Goal: Task Accomplishment & Management: Manage account settings

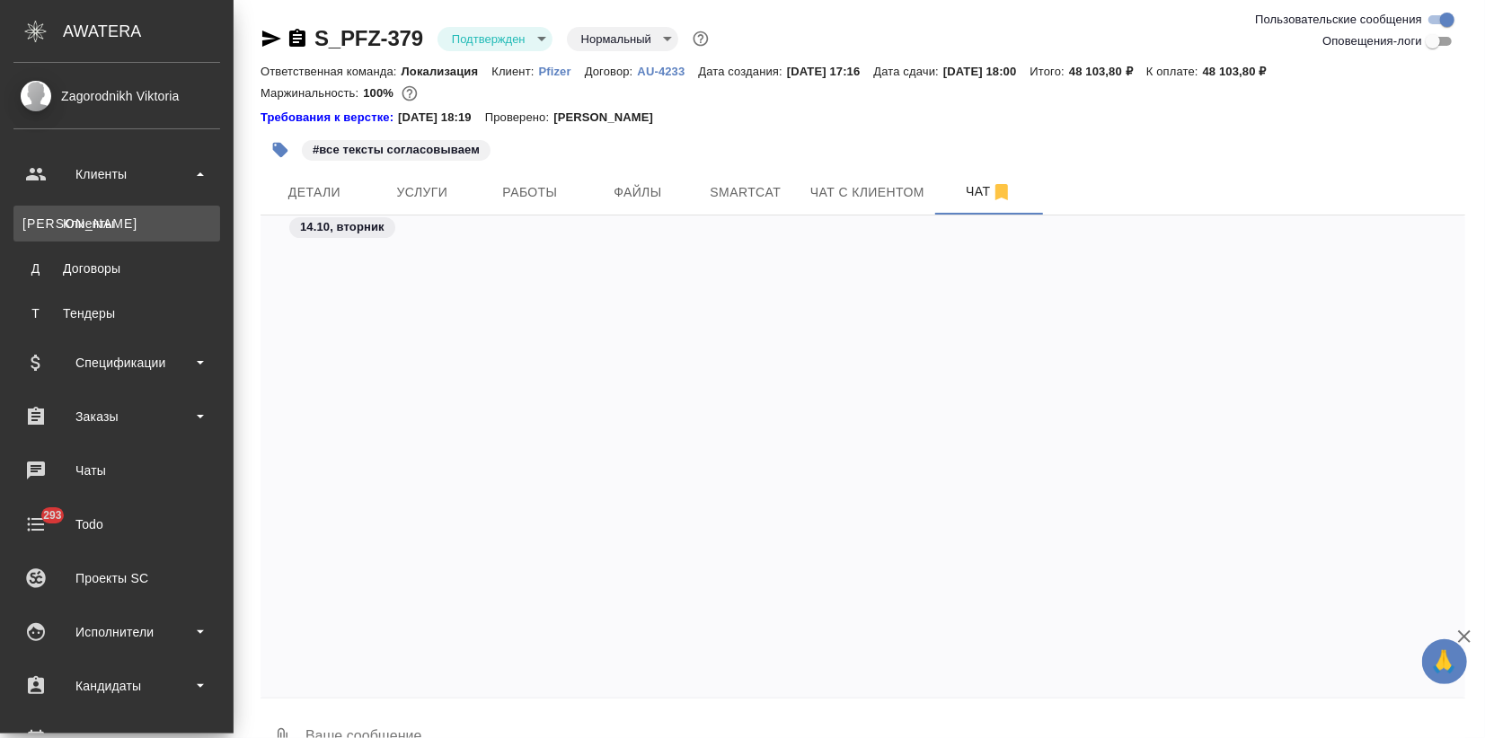
scroll to position [3891, 0]
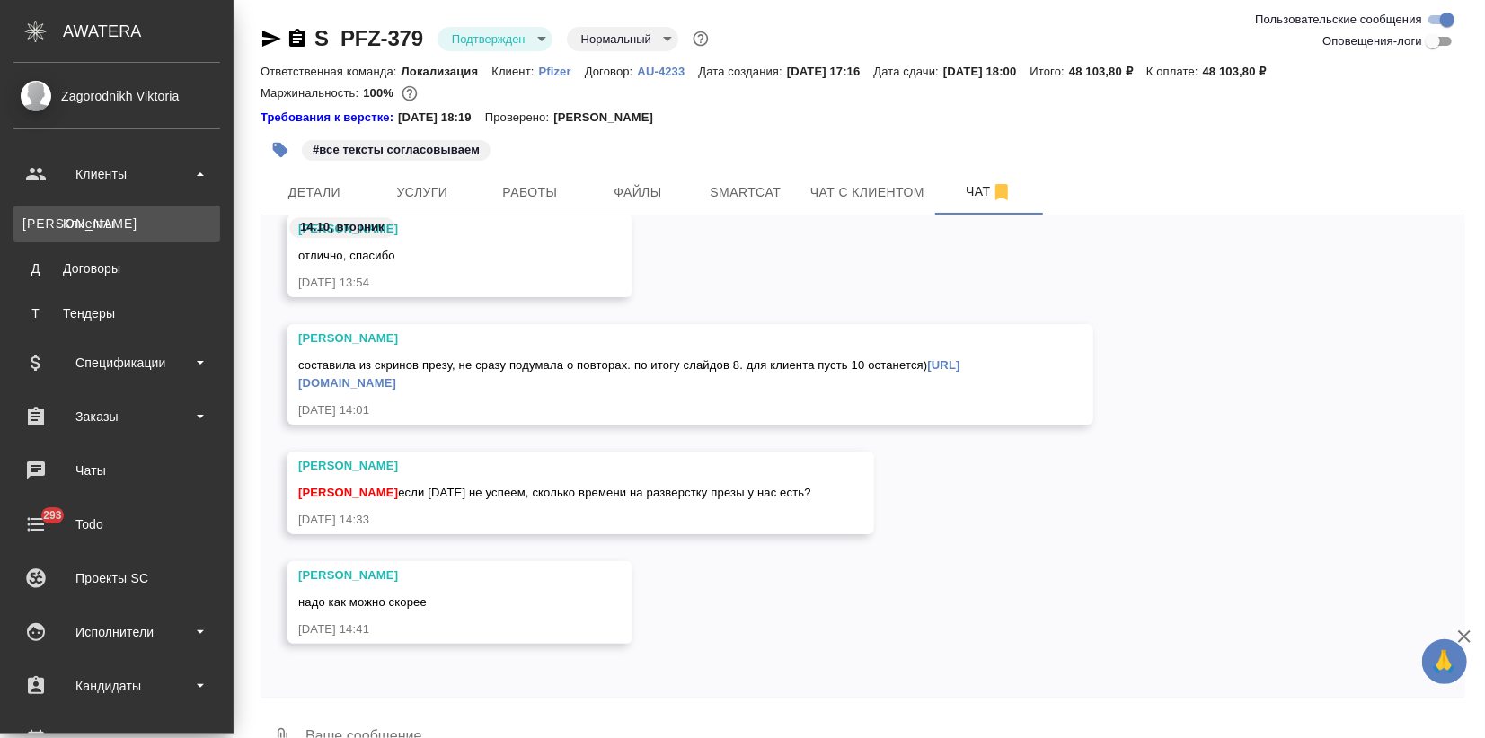
click at [93, 223] on div "Клиенты" at bounding box center [116, 224] width 189 height 18
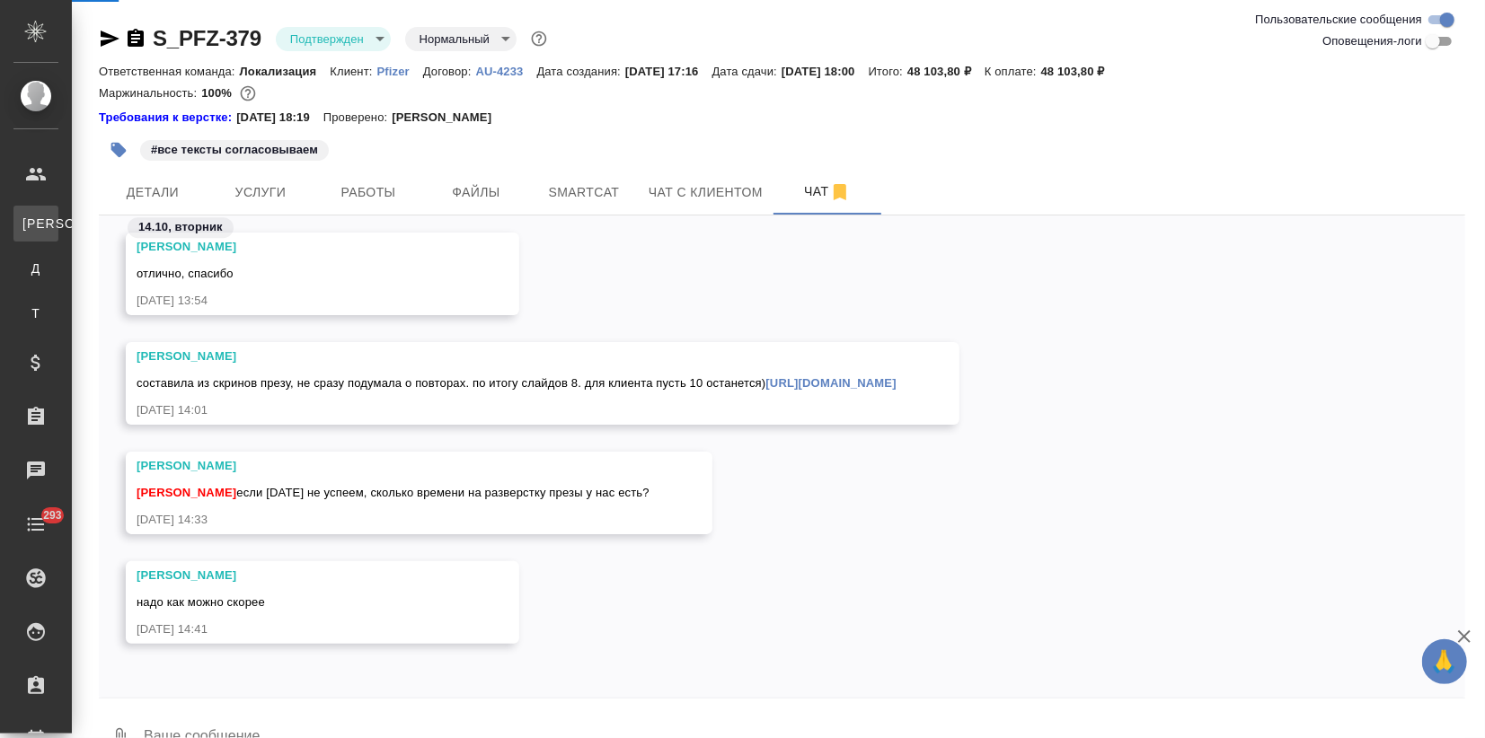
select select "RU"
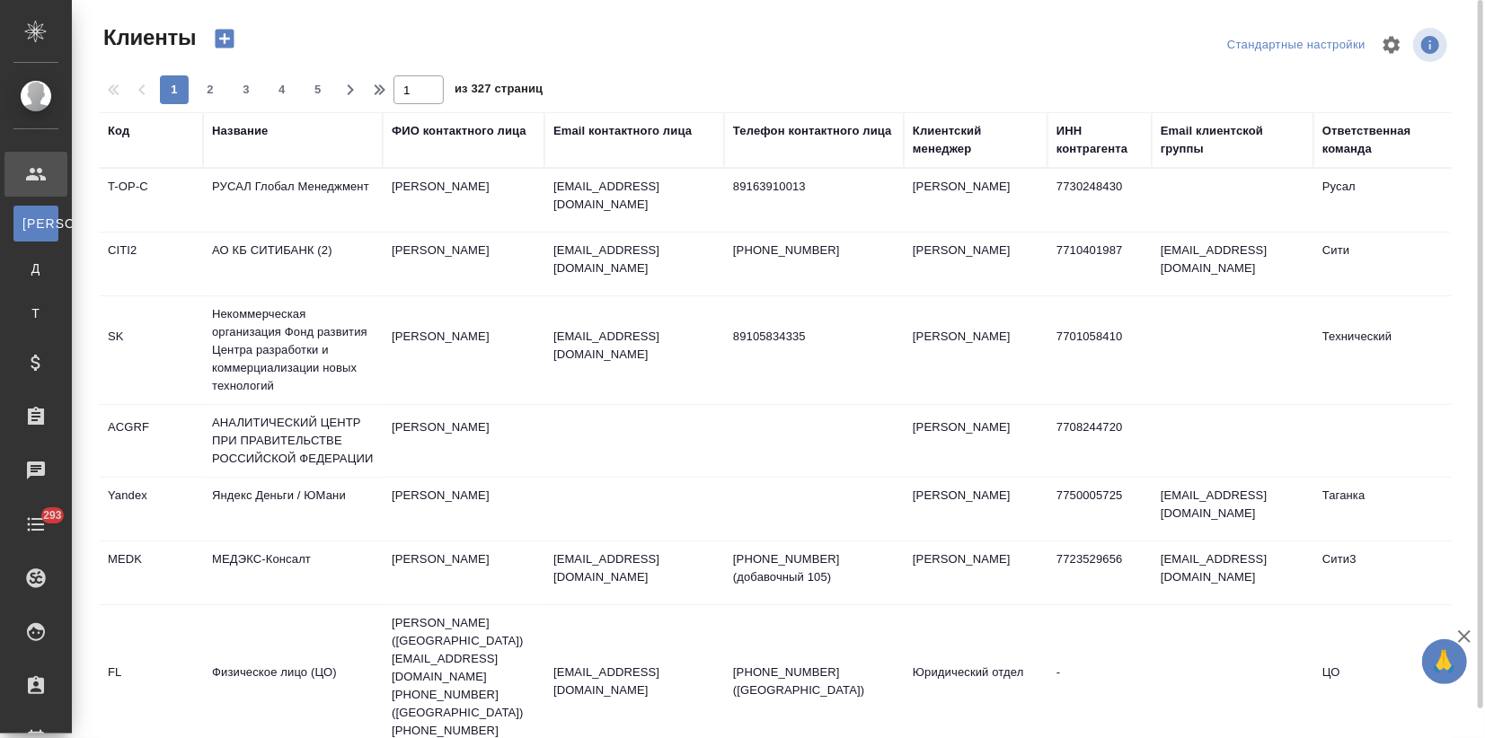
click at [241, 116] on th "Название" at bounding box center [293, 140] width 180 height 56
click at [237, 124] on div "Название" at bounding box center [240, 131] width 56 height 18
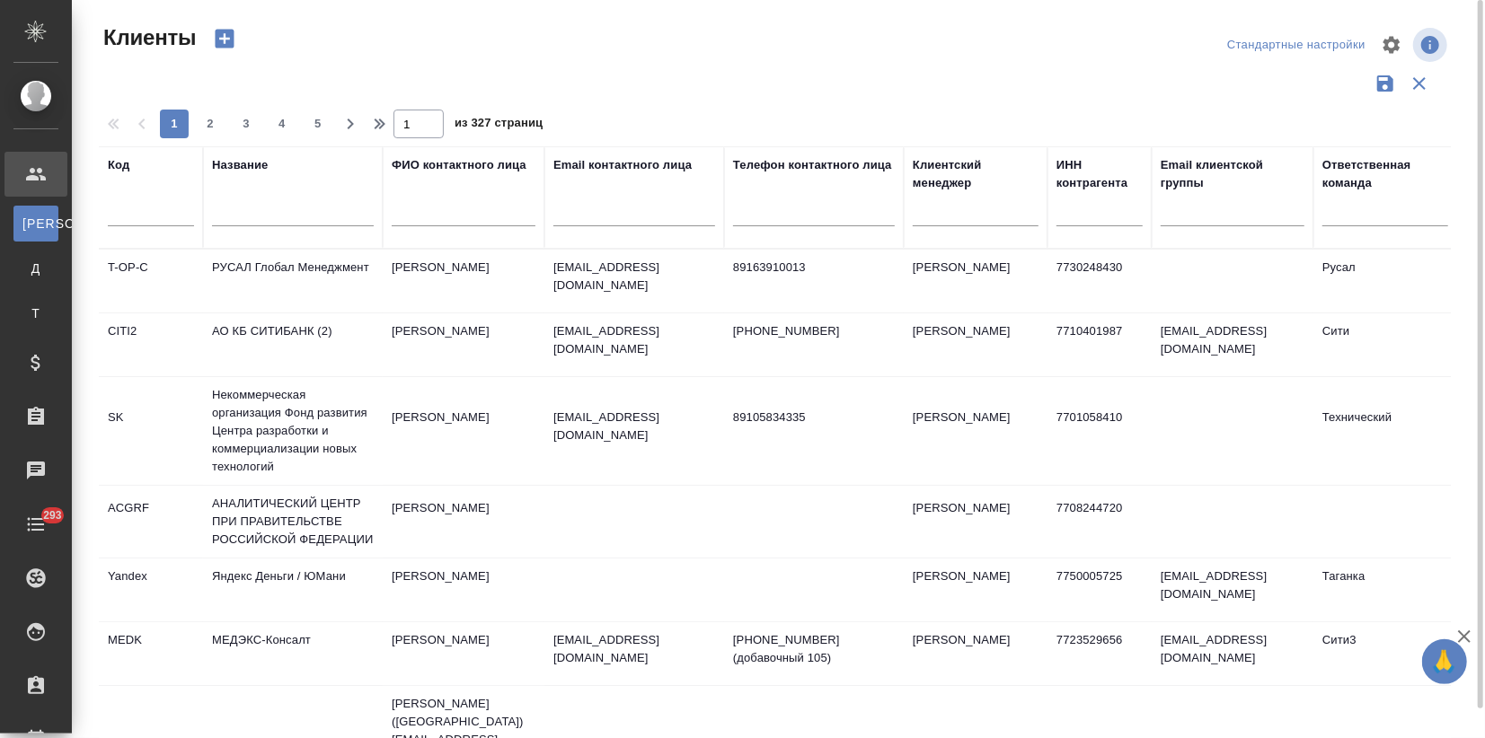
click at [228, 214] on input "text" at bounding box center [293, 215] width 162 height 22
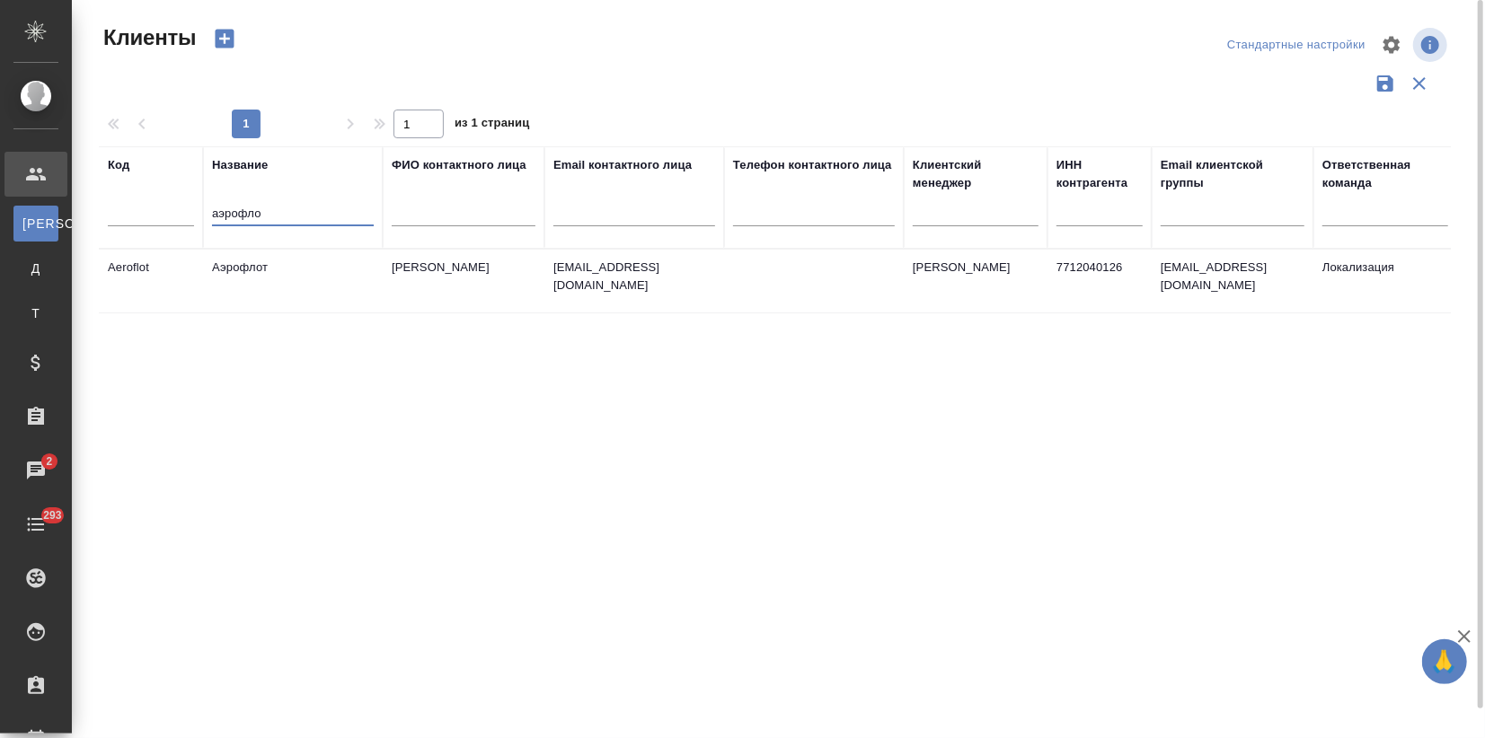
type input "аэрофло"
click at [257, 264] on td "Аэрофлот" at bounding box center [293, 281] width 180 height 63
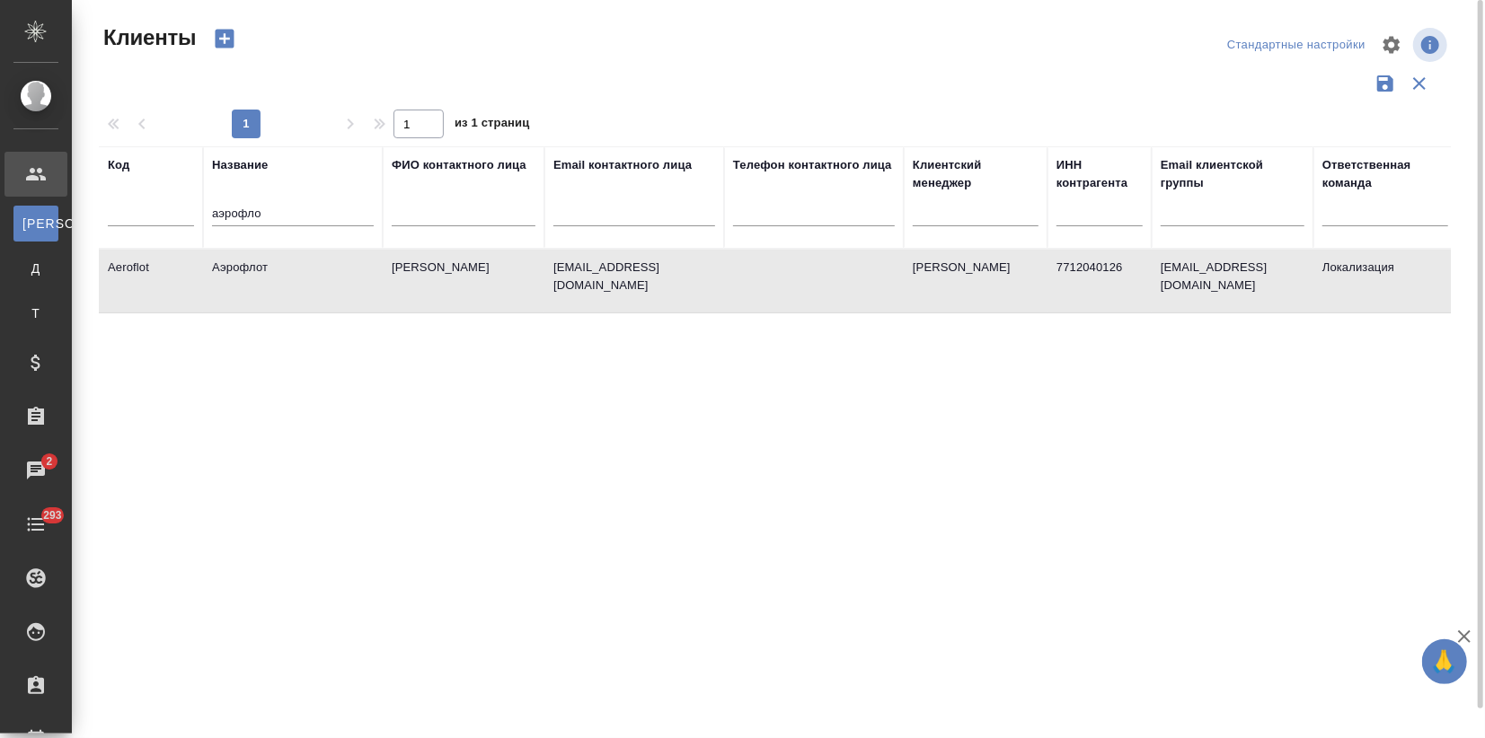
click at [257, 264] on td "Аэрофлот" at bounding box center [293, 281] width 180 height 63
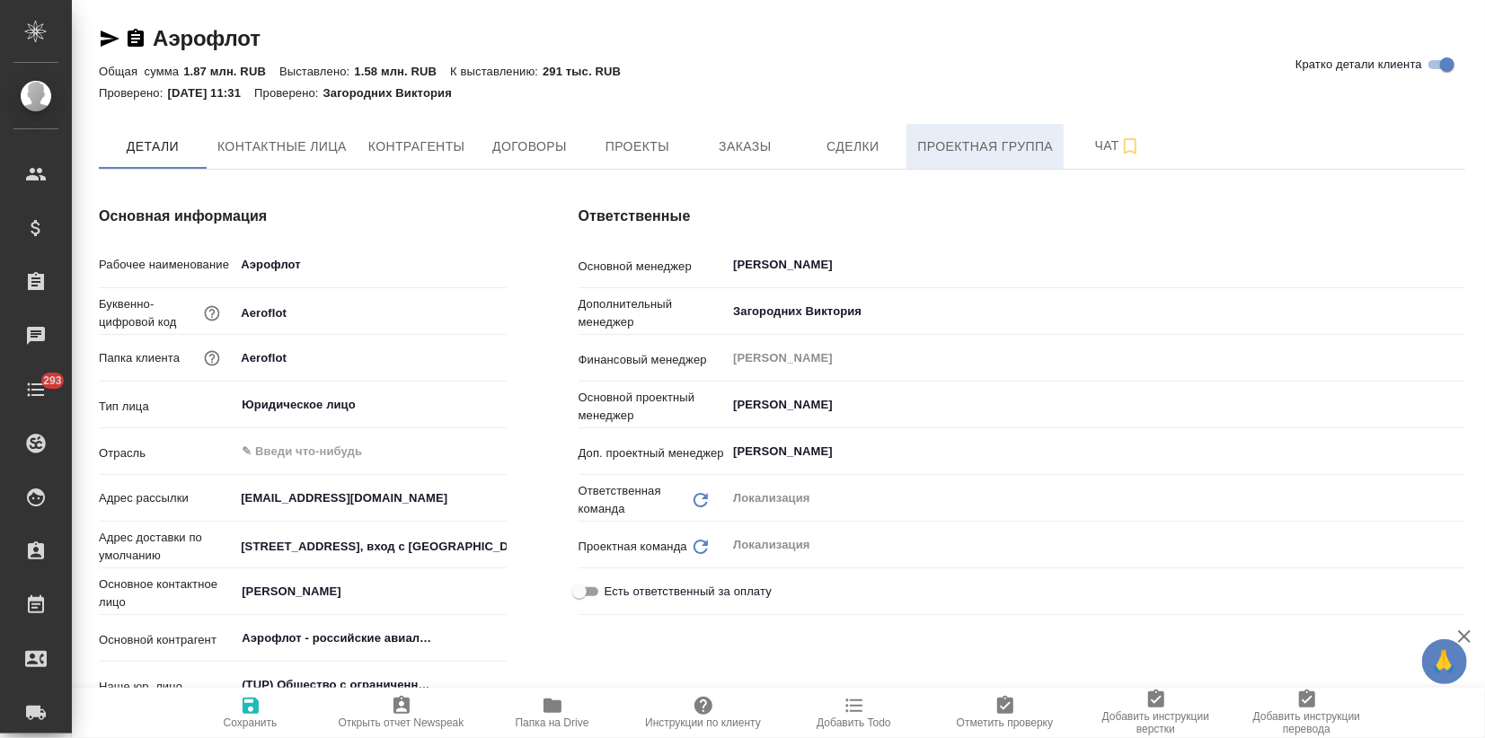
type textarea "x"
click at [776, 146] on span "Заказы" at bounding box center [744, 147] width 86 height 22
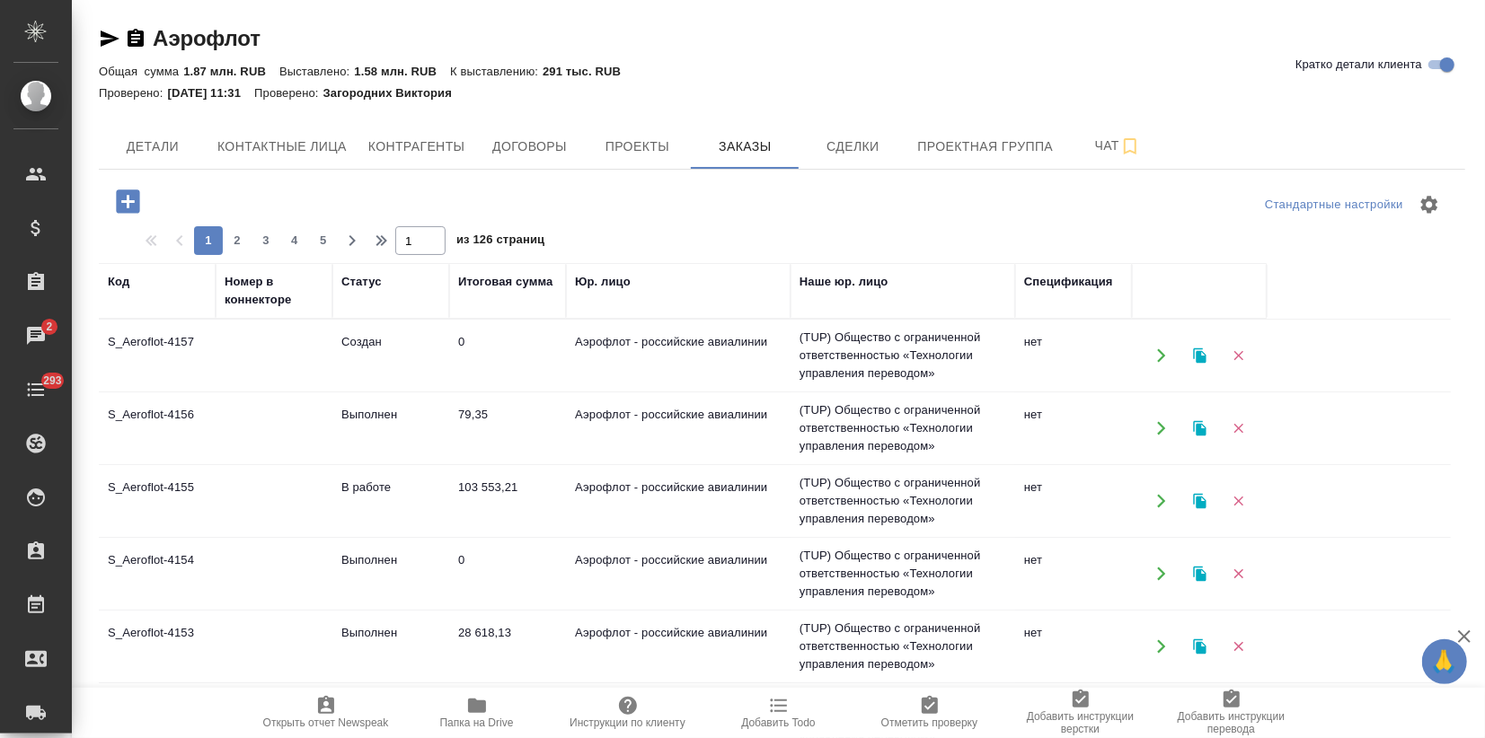
click at [280, 372] on td at bounding box center [274, 355] width 117 height 63
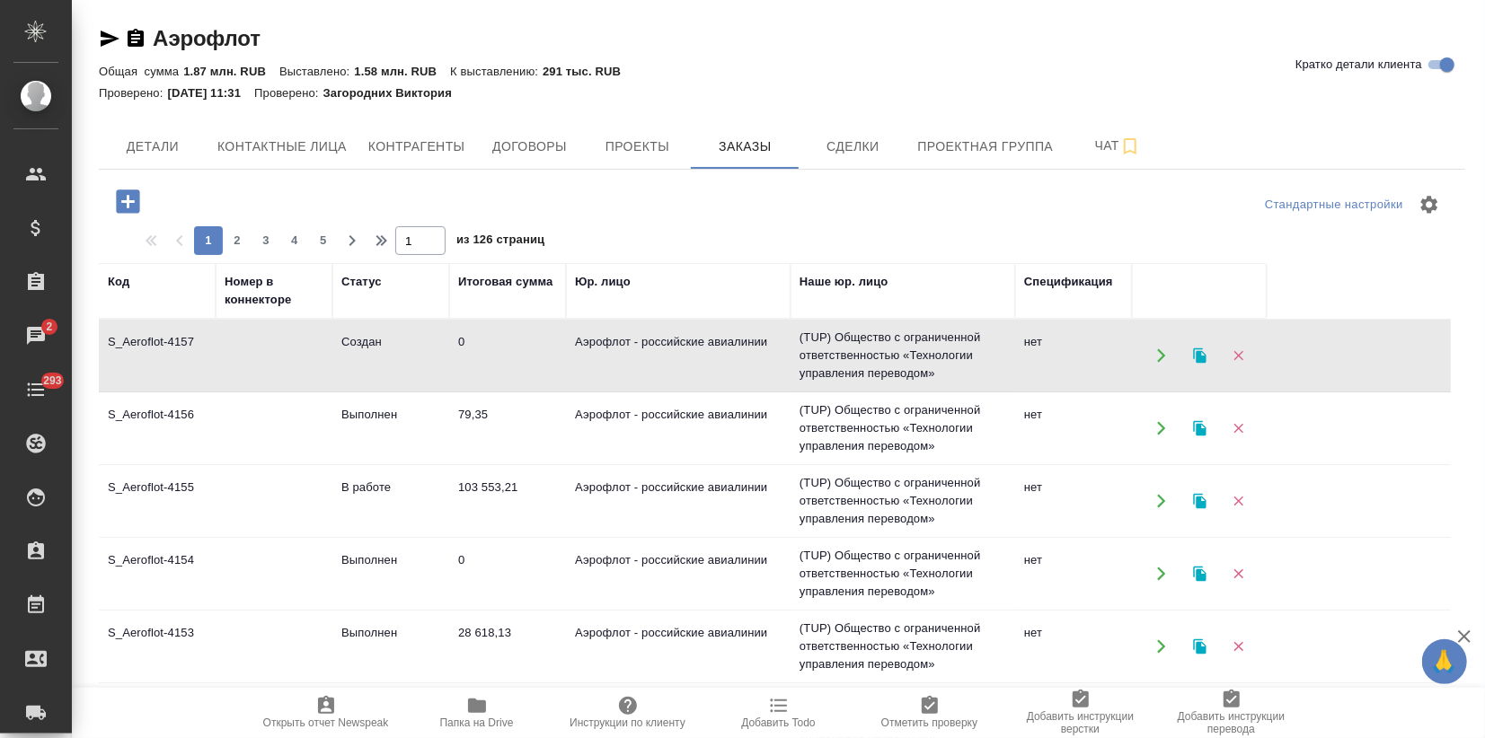
click at [280, 372] on td at bounding box center [274, 355] width 117 height 63
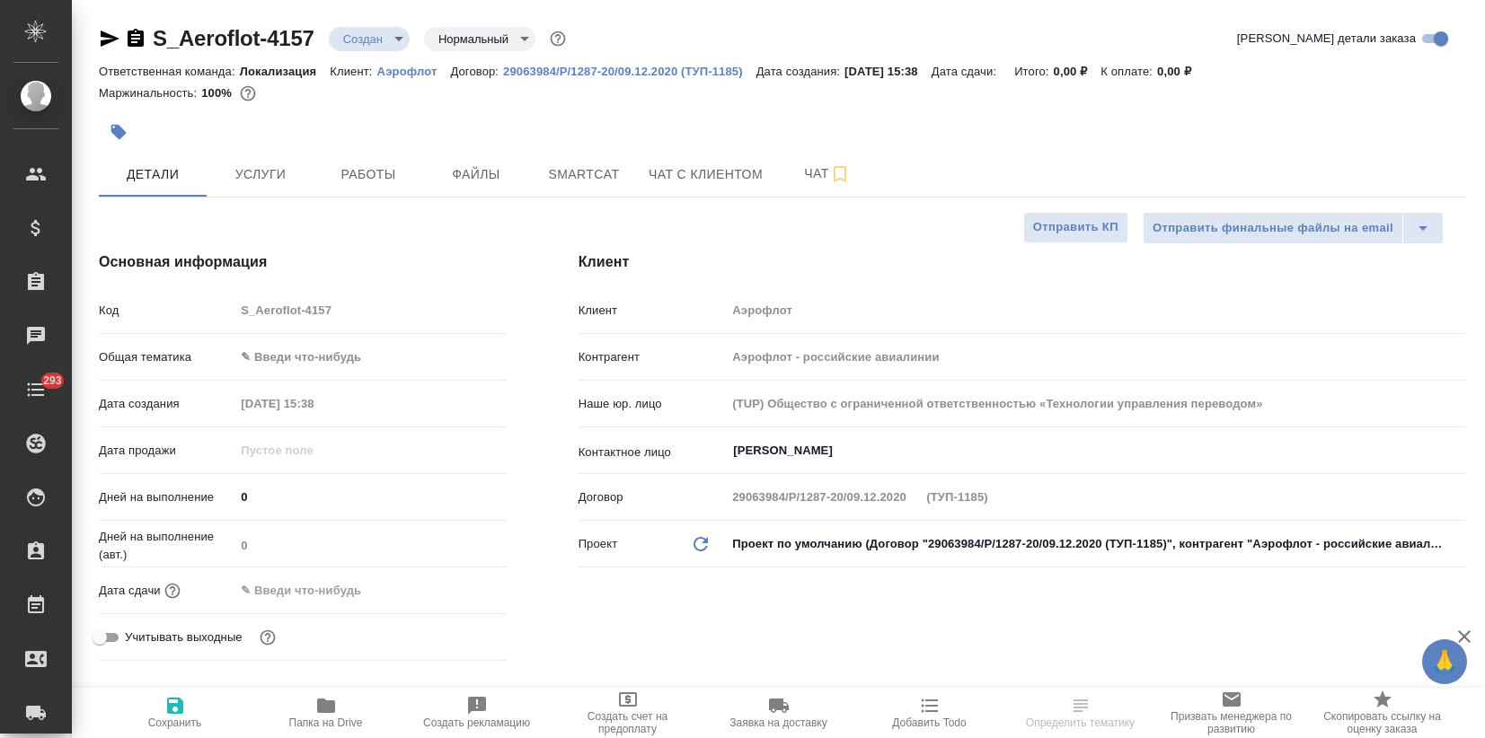
select select "RU"
click at [285, 364] on body "🙏 .cls-1 fill:#fff; AWATERA Zagorodnikh Viktoria Клиенты Спецификации Заказы 2 …" at bounding box center [742, 369] width 1485 height 738
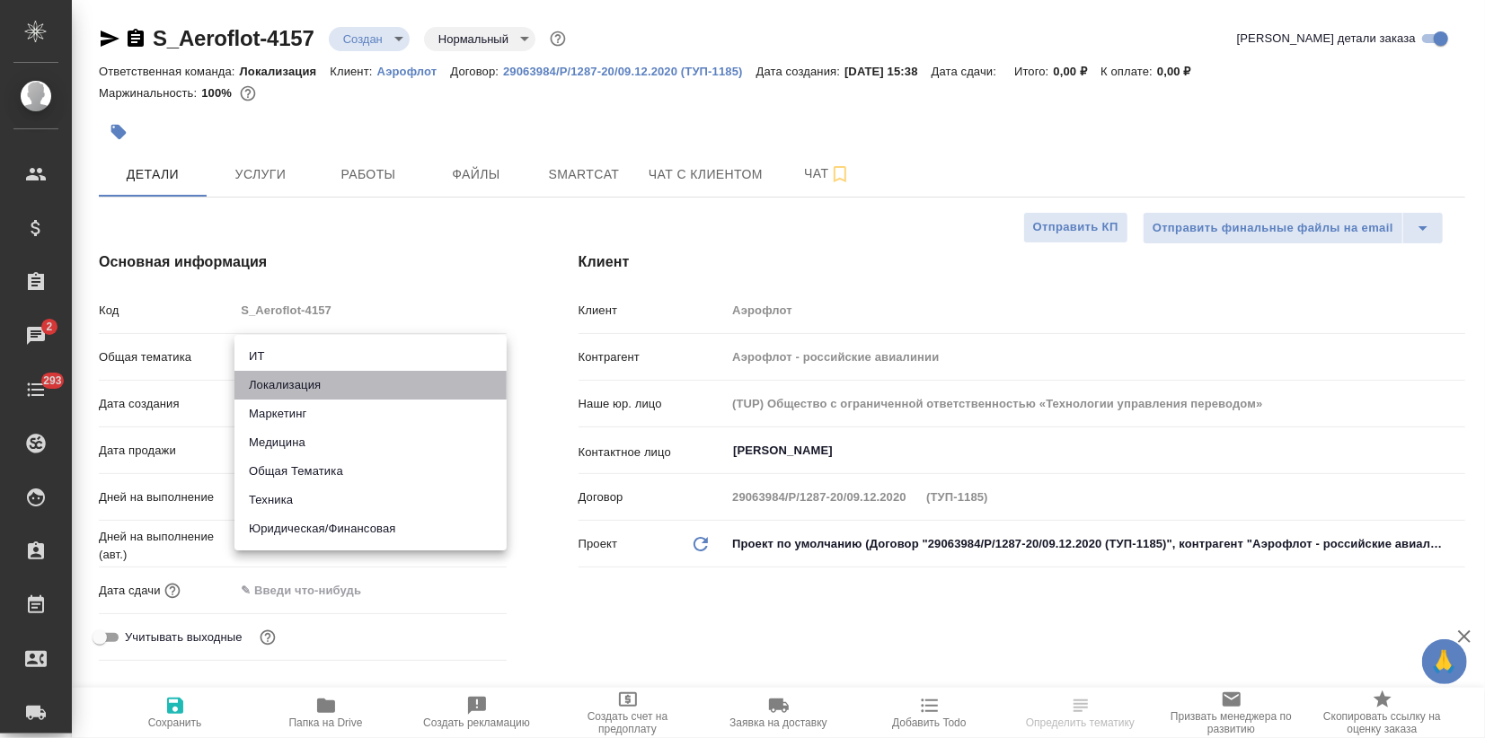
click at [278, 390] on li "Локализация" at bounding box center [370, 385] width 272 height 29
type input "local"
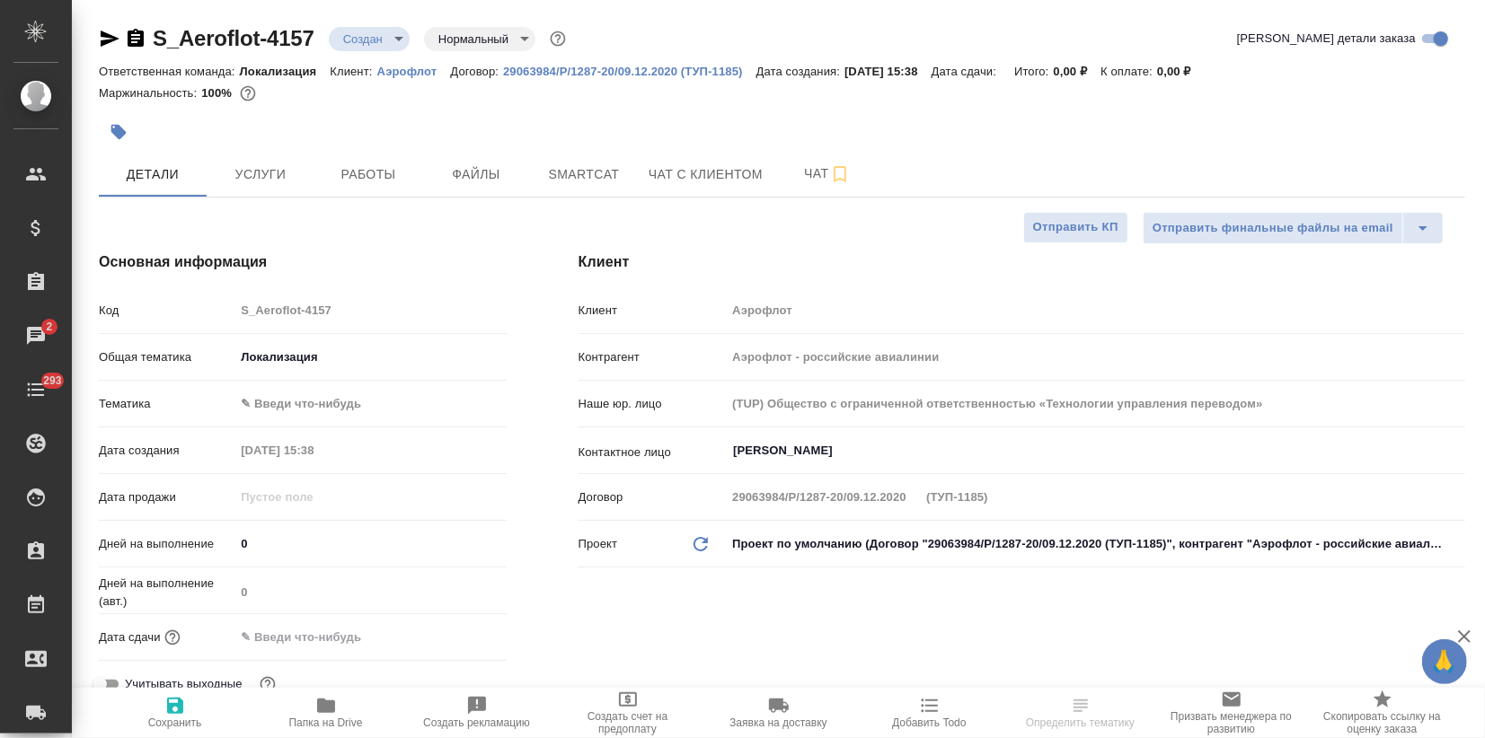
click at [275, 405] on body "🙏 .cls-1 fill:#fff; AWATERA Zagorodnikh Viktoria Клиенты Спецификации Заказы 2 …" at bounding box center [742, 369] width 1485 height 738
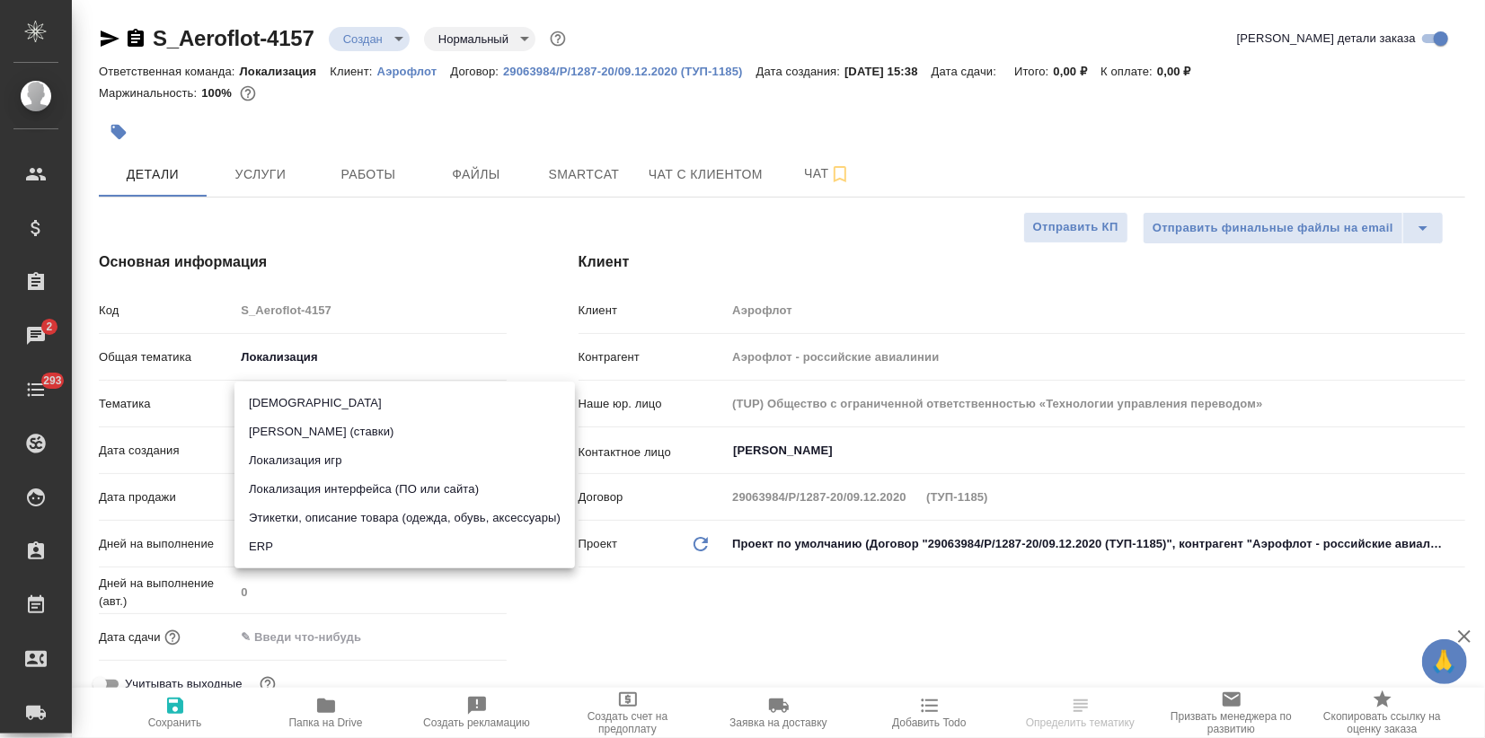
click at [310, 485] on li "Локализация интерфейса (ПО или сайта)" at bounding box center [404, 489] width 340 height 29
type input "5a8b8b956a9677013d343e0d"
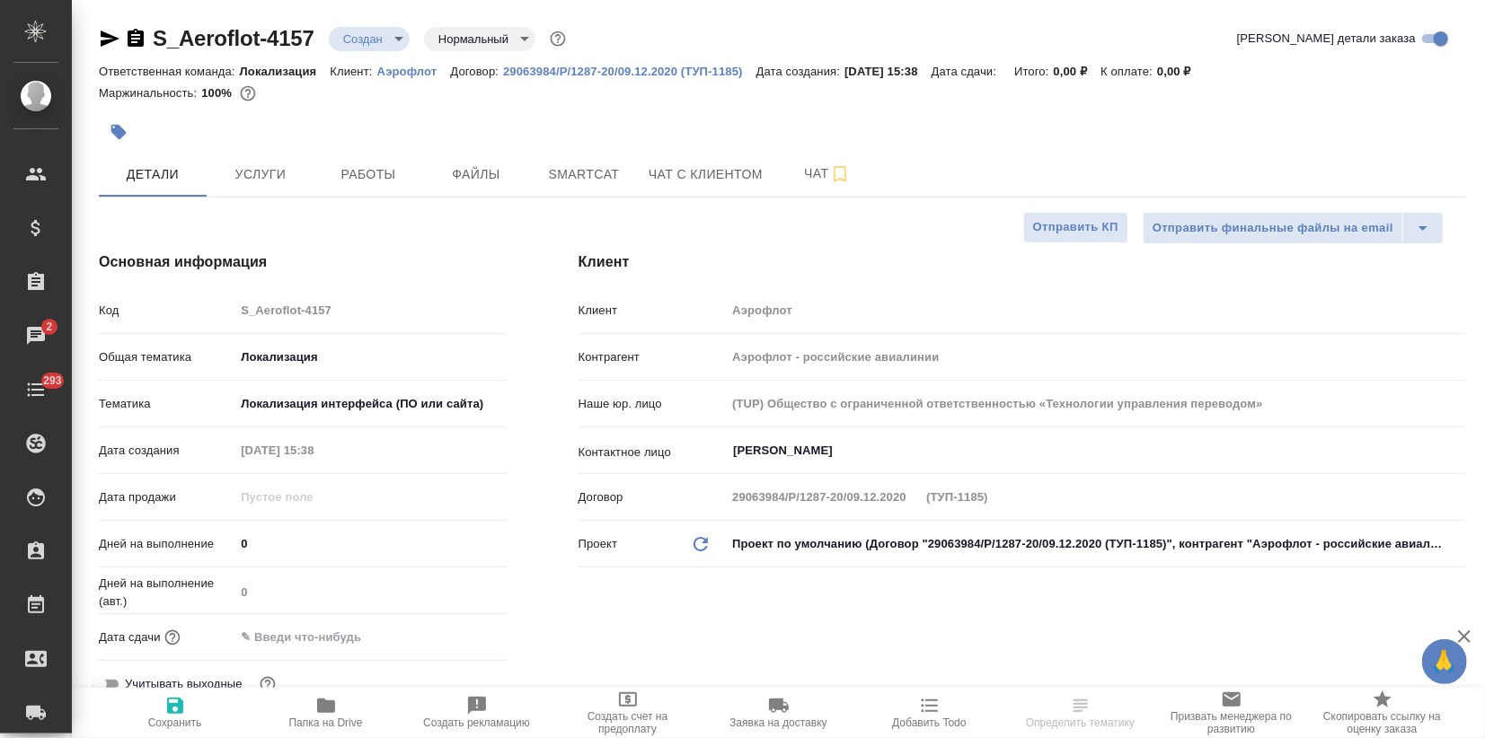
click at [305, 543] on input "0" at bounding box center [369, 544] width 271 height 26
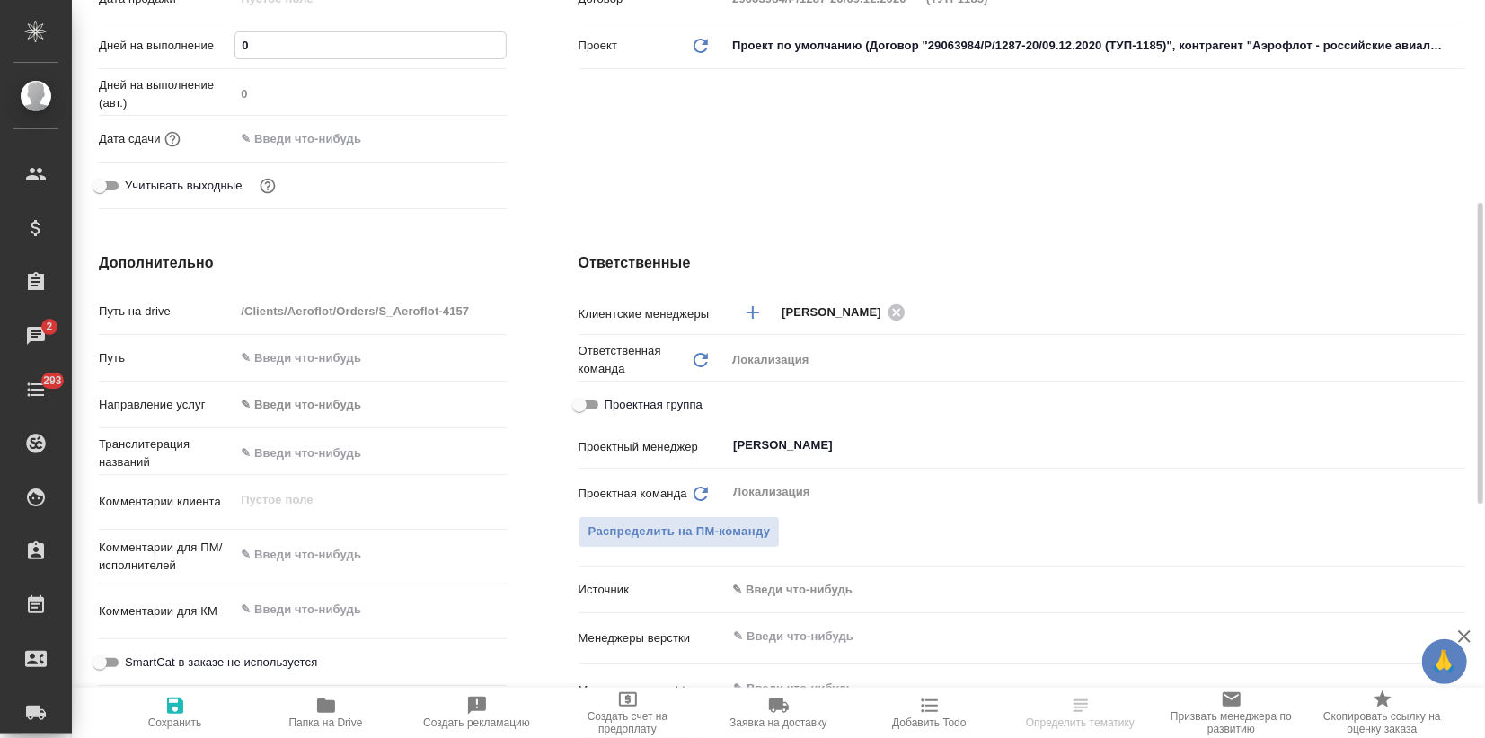
click at [280, 563] on div ".cls-1 fill:#fff; AWATERA Zagorodnikh Viktoria Клиенты Спецификации Заказы 2 Ча…" at bounding box center [742, 369] width 1485 height 738
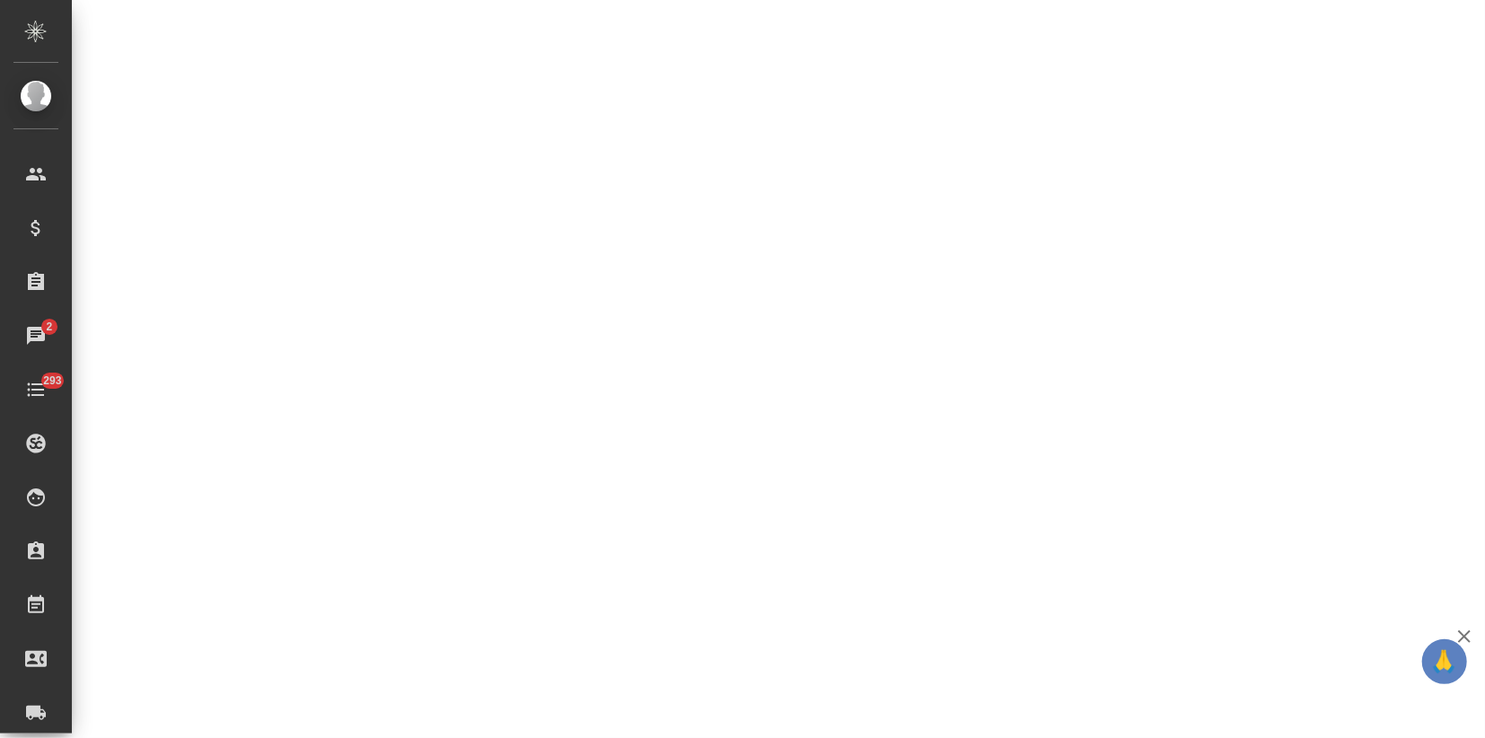
select select "RU"
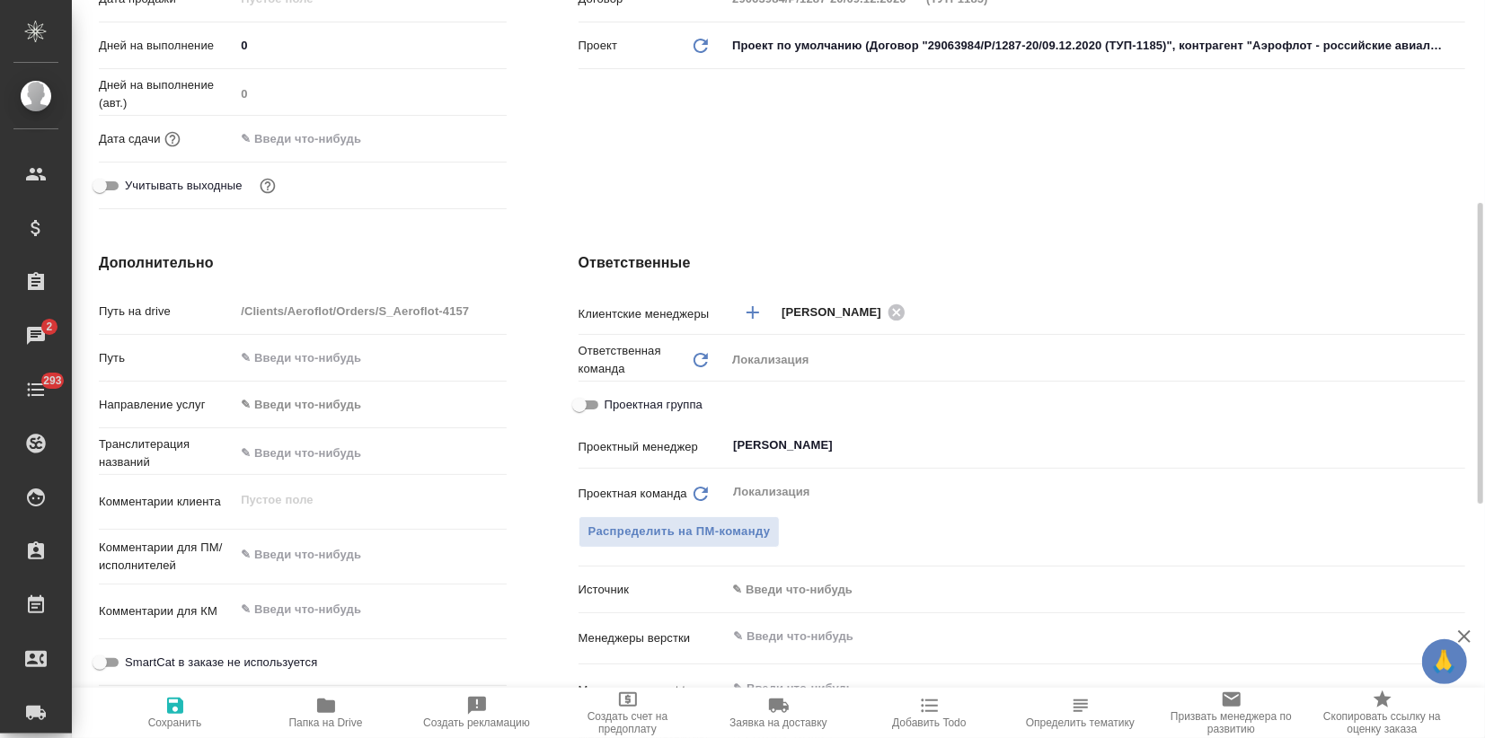
type textarea "x"
click at [282, 564] on textarea at bounding box center [369, 555] width 271 height 31
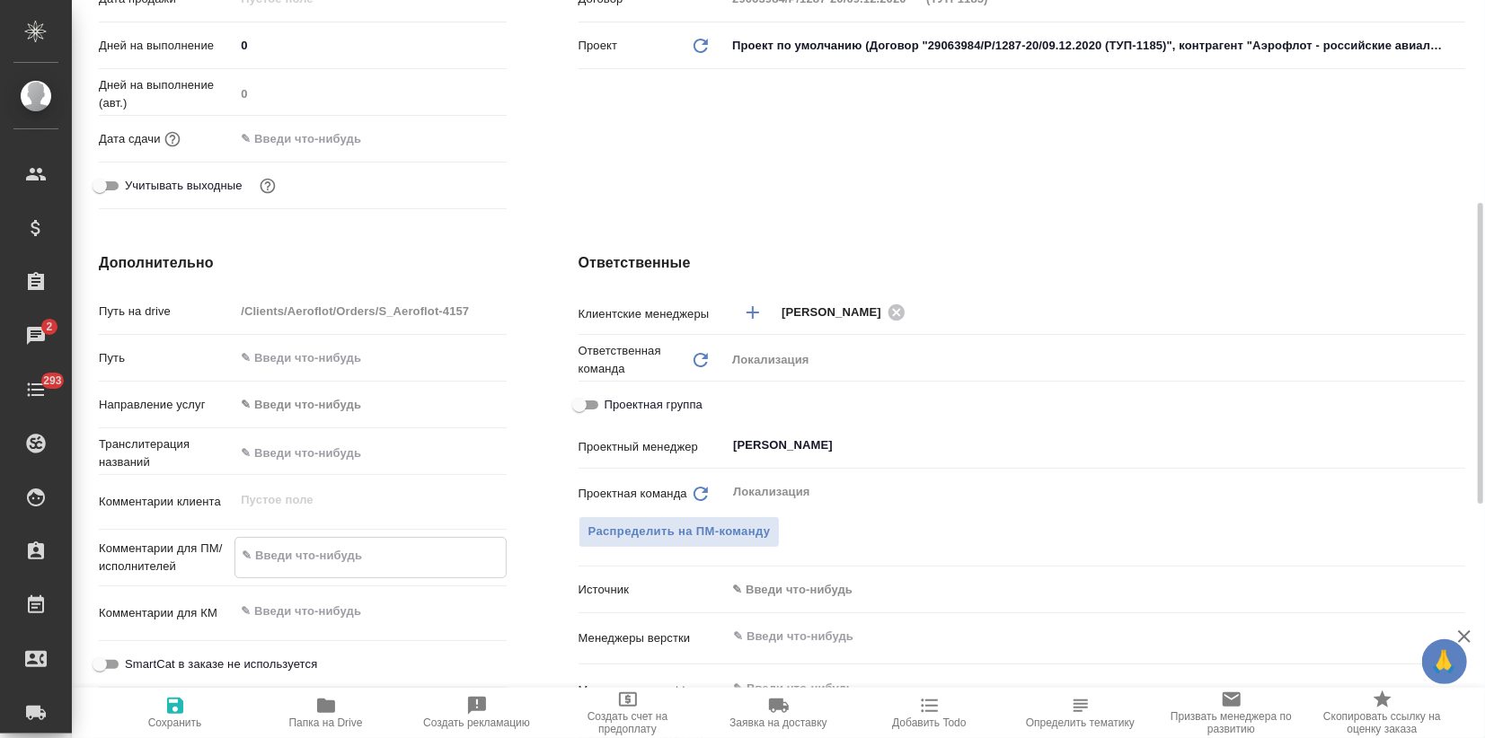
paste textarea "ABBYY_AFL-14058_Деловой проездной_S_Aeroflot-4157"
type textarea "ABBYY_AFL-14058_Деловой проездной_S_Aeroflot-4157"
type textarea "x"
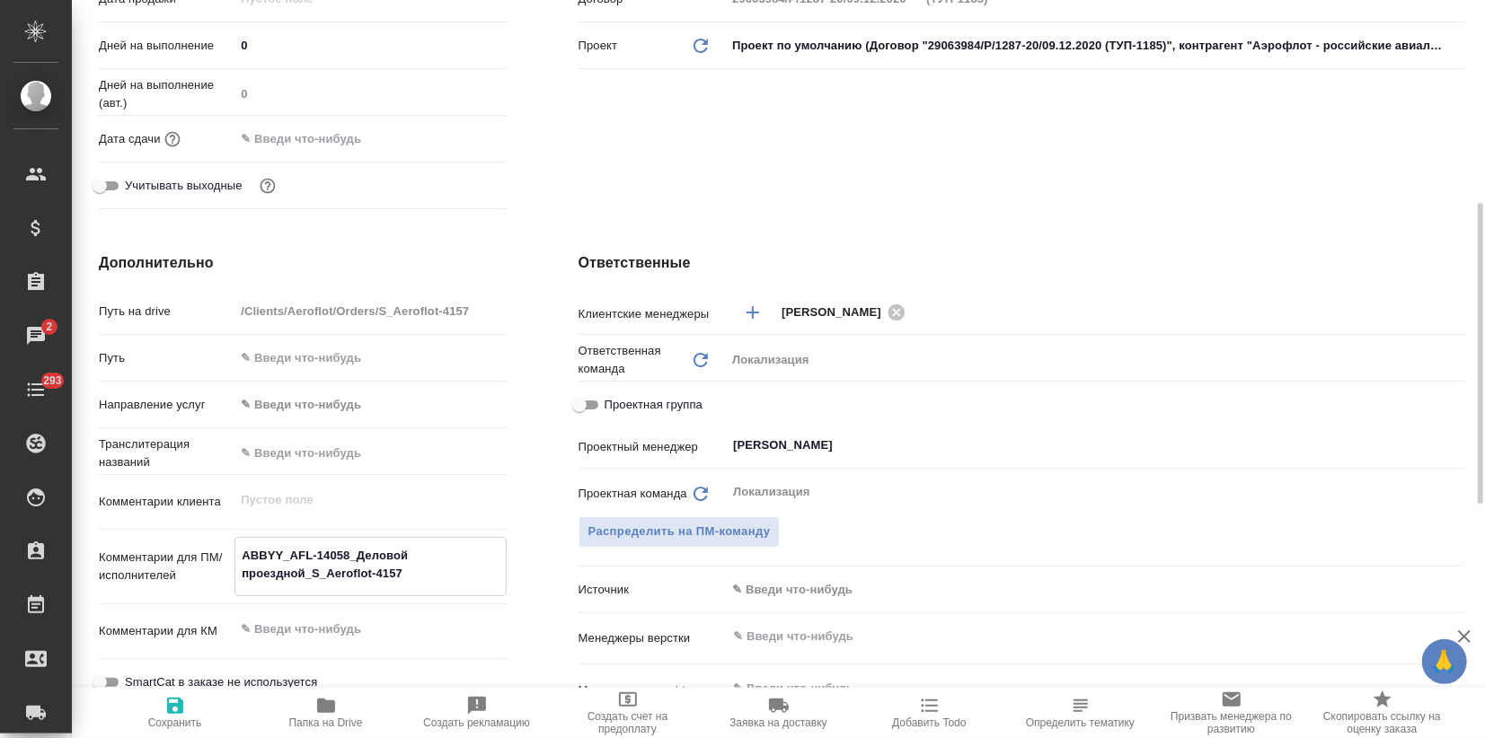
type textarea "ABBYY_AFL-14058_Деловой проездной_S_Aeroflot-4157"
type textarea "x"
click at [266, 632] on textarea at bounding box center [369, 629] width 271 height 31
paste textarea "ABBYY_AFL-14058_Деловой проездной_S_Aeroflot-4157"
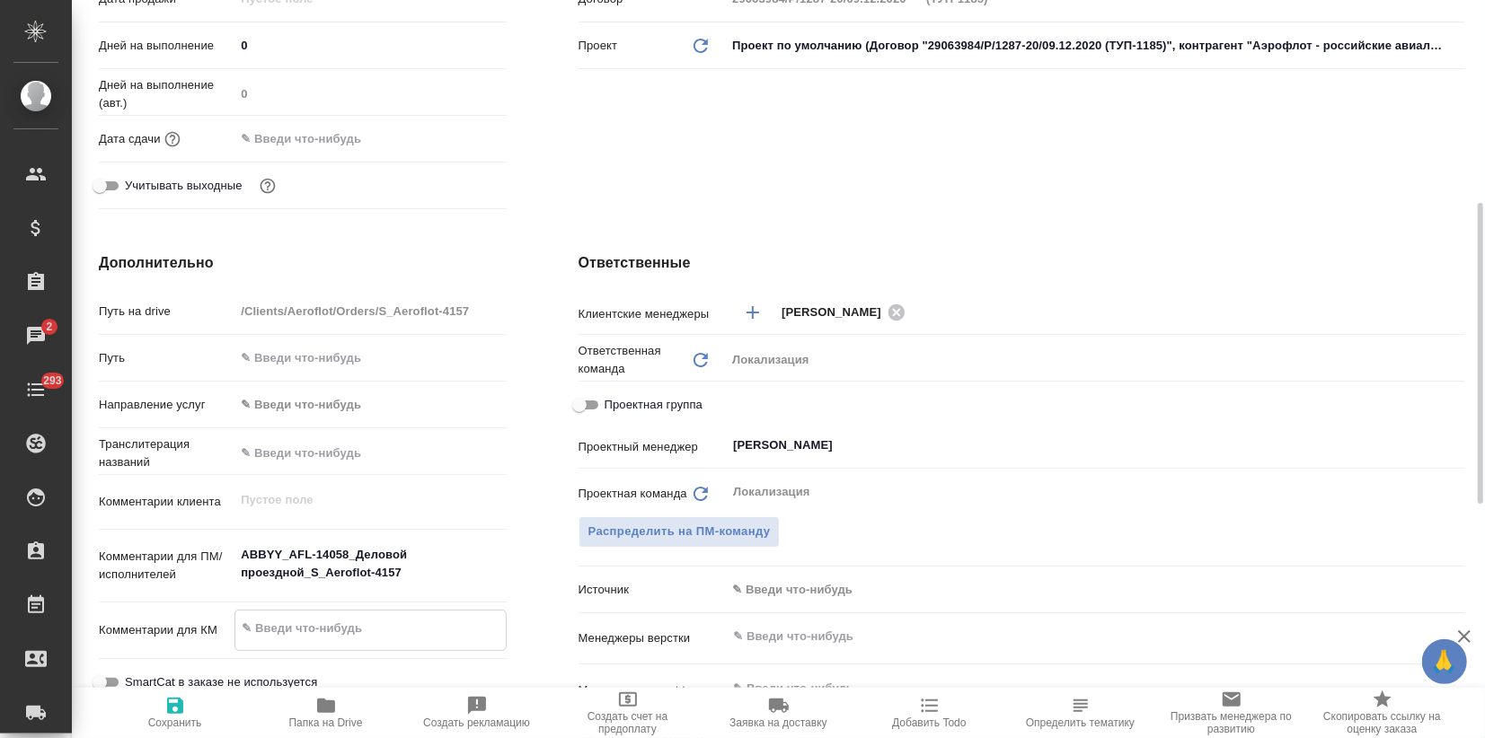
type textarea "ABBYY_AFL-14058_Деловой проездной_S_Aeroflot-4157"
type textarea "x"
type textarea "ABBYY_AFL-14058_Деловой проездной_S_Aeroflot-4157"
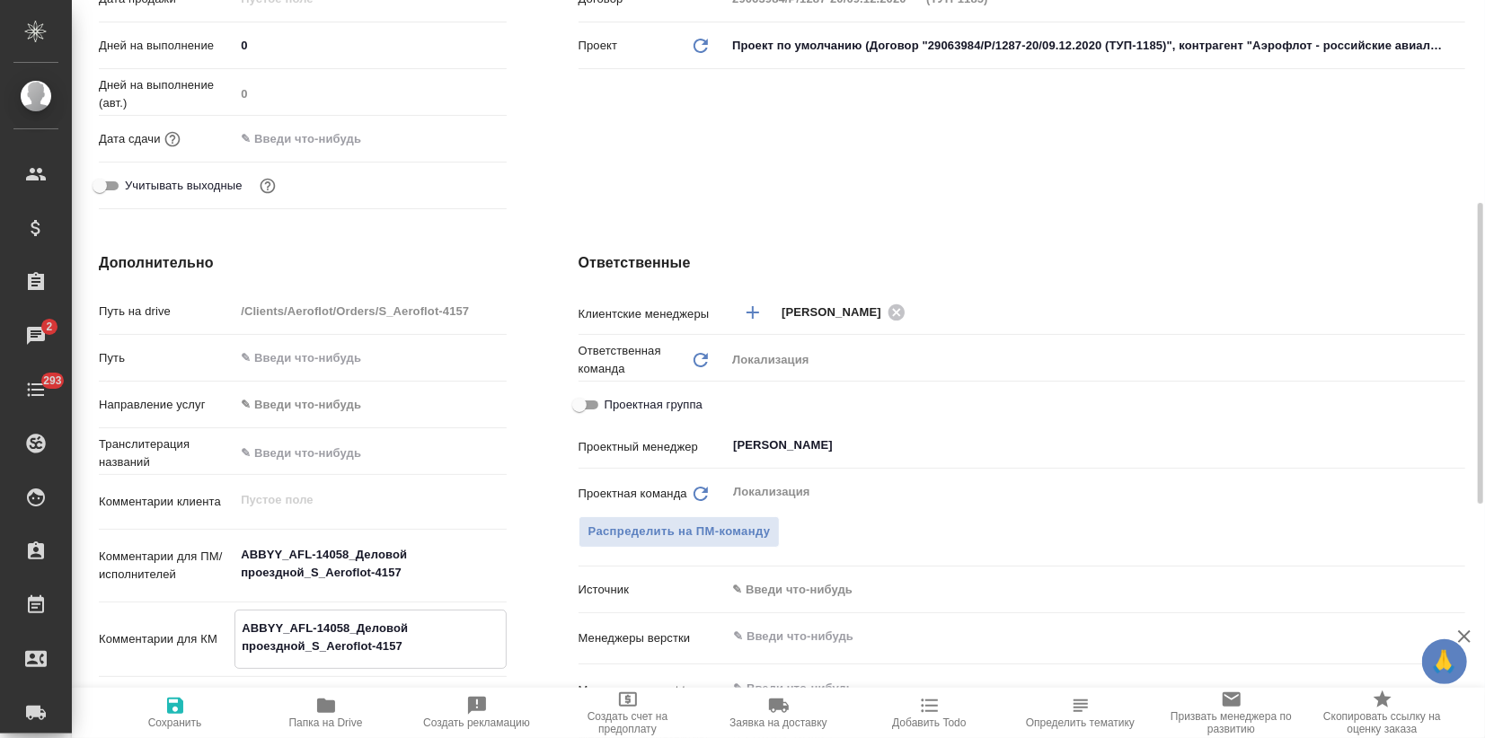
type textarea "x"
click at [170, 720] on span "Сохранить" at bounding box center [175, 723] width 54 height 13
type textarea "x"
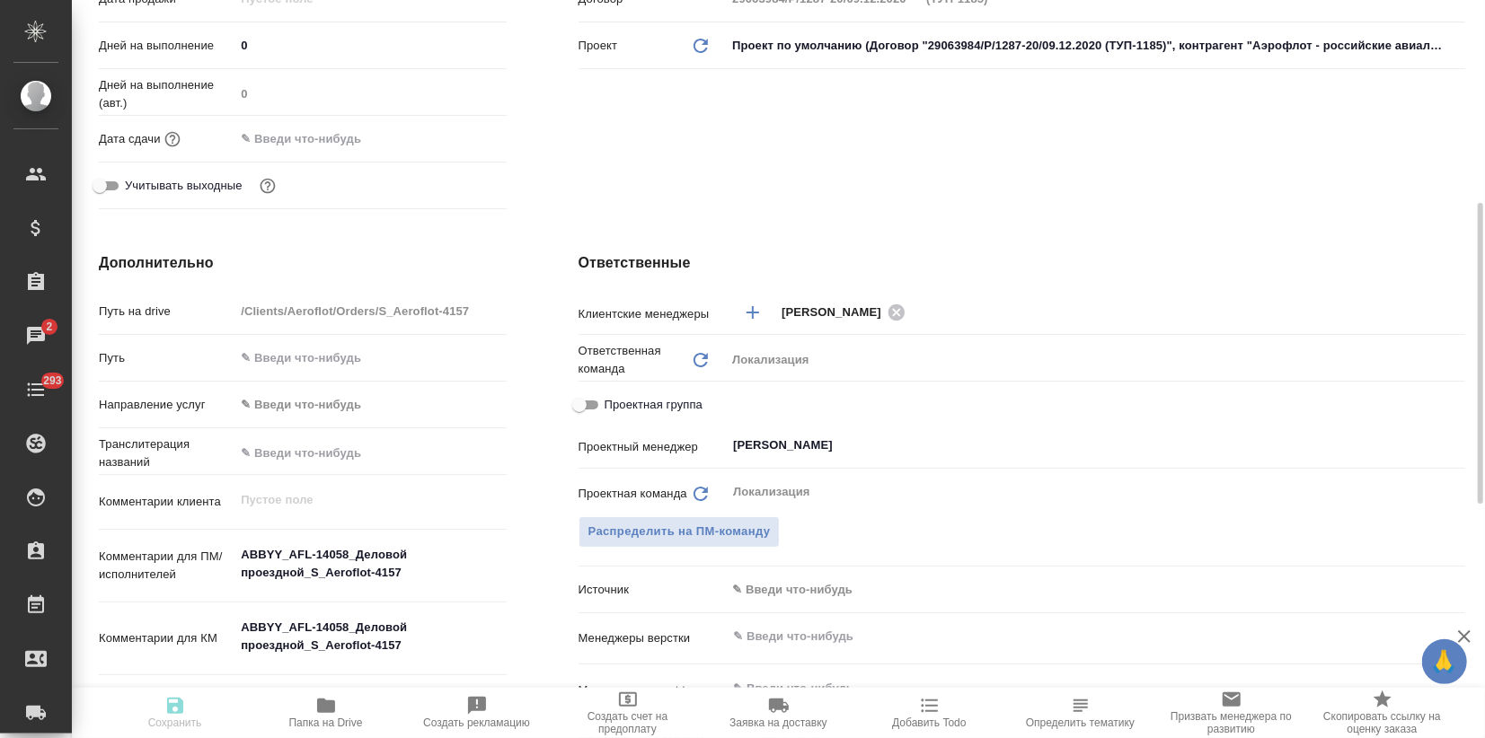
type textarea "x"
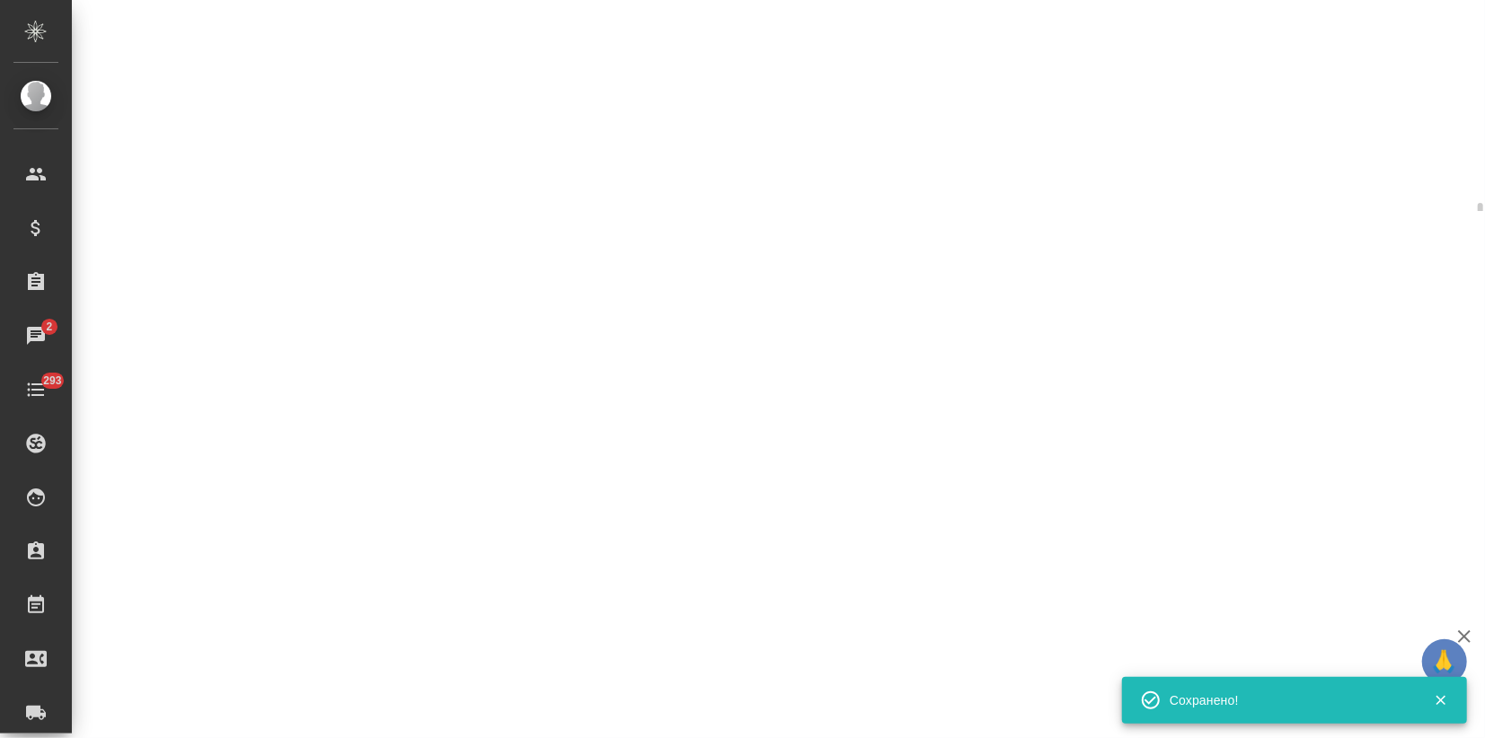
select select "RU"
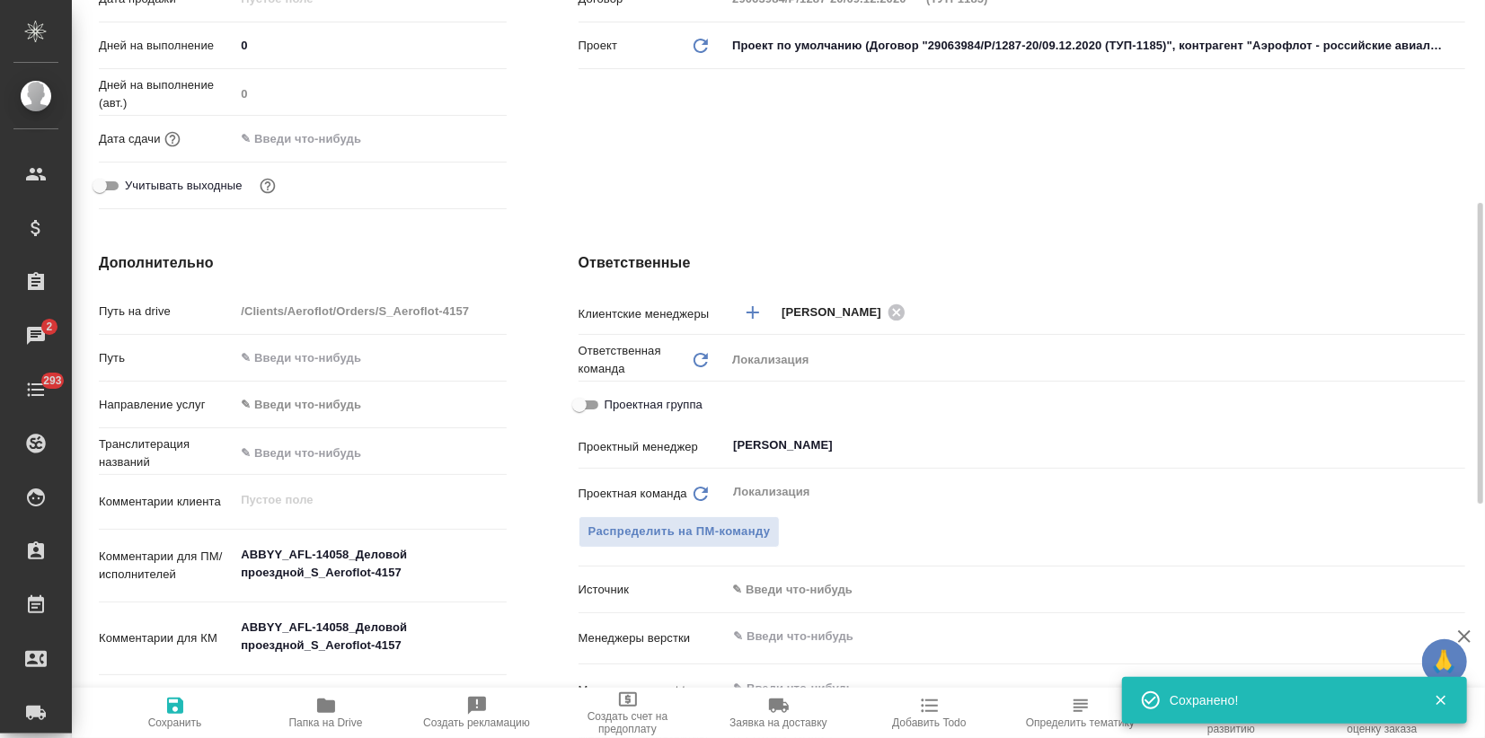
type textarea "x"
click at [903, 315] on icon at bounding box center [896, 312] width 16 height 16
type textarea "x"
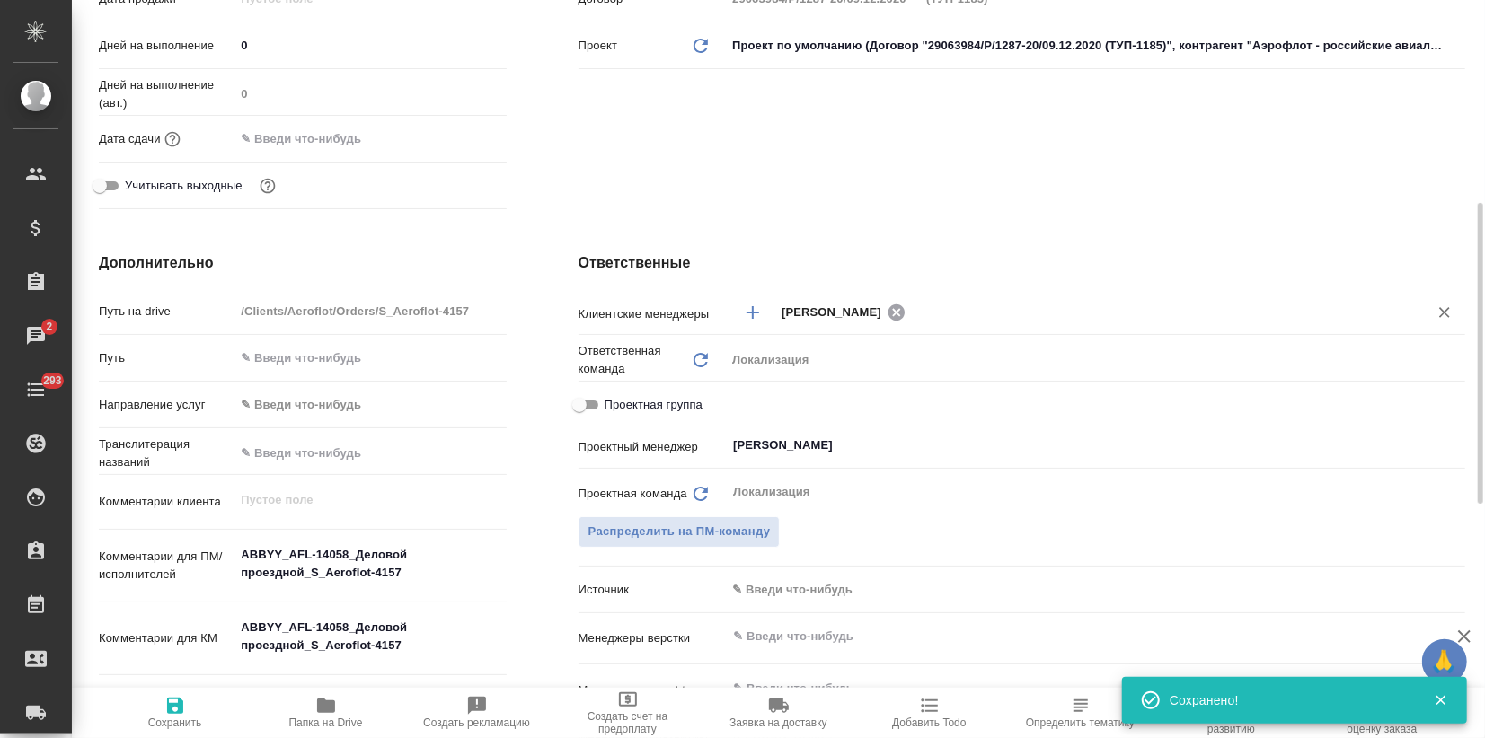
type textarea "x"
click at [903, 315] on input "text" at bounding box center [1090, 312] width 618 height 22
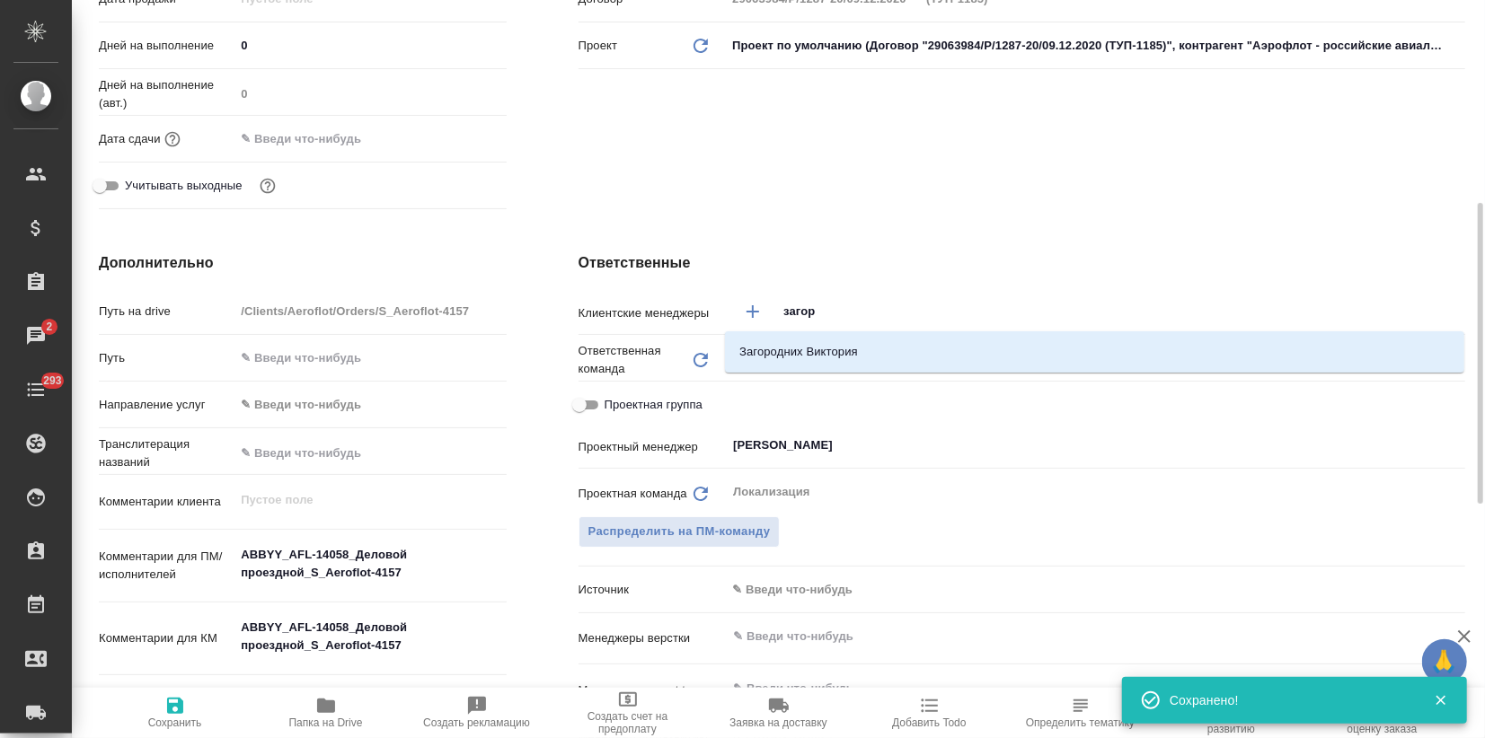
type input "загоро"
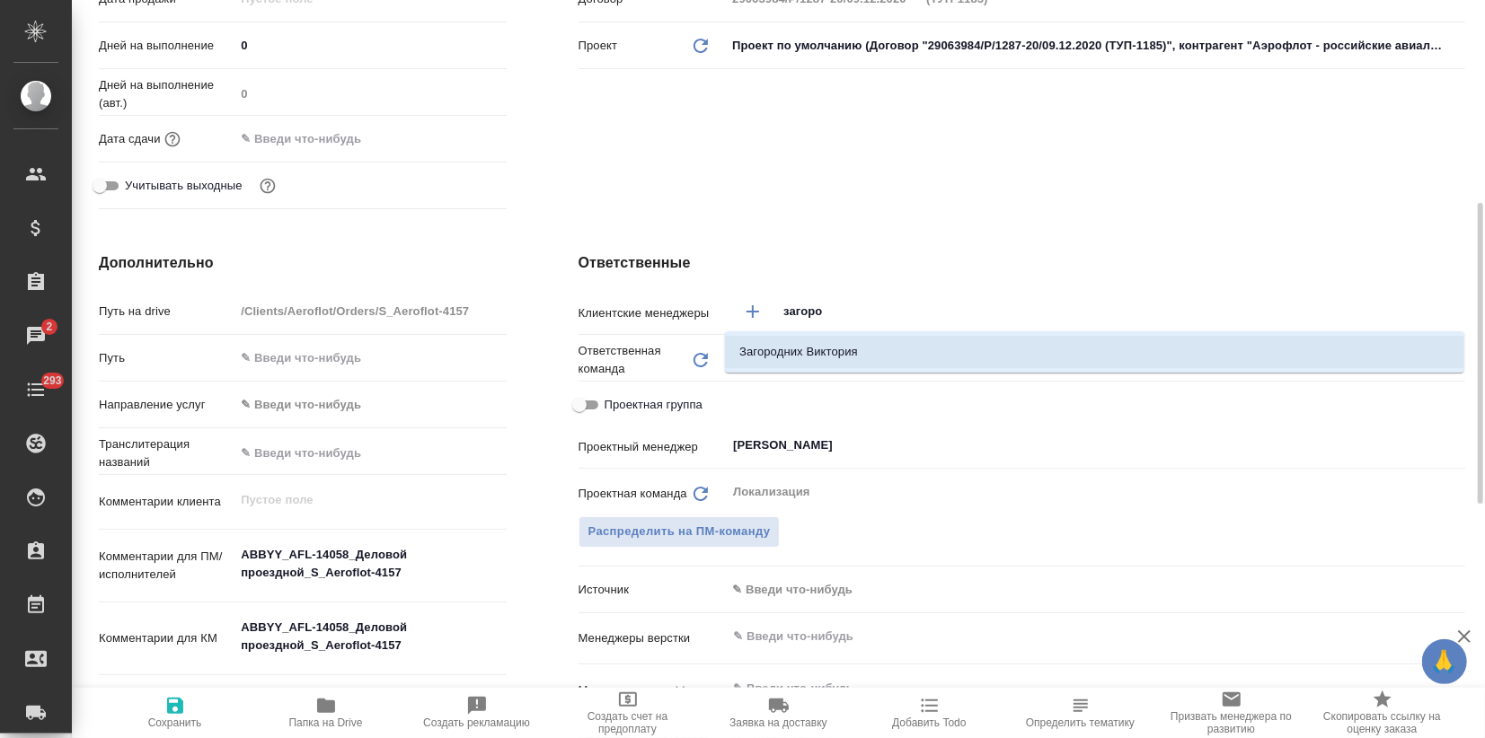
click at [881, 352] on li "Загородних Виктория" at bounding box center [1094, 352] width 739 height 32
type textarea "x"
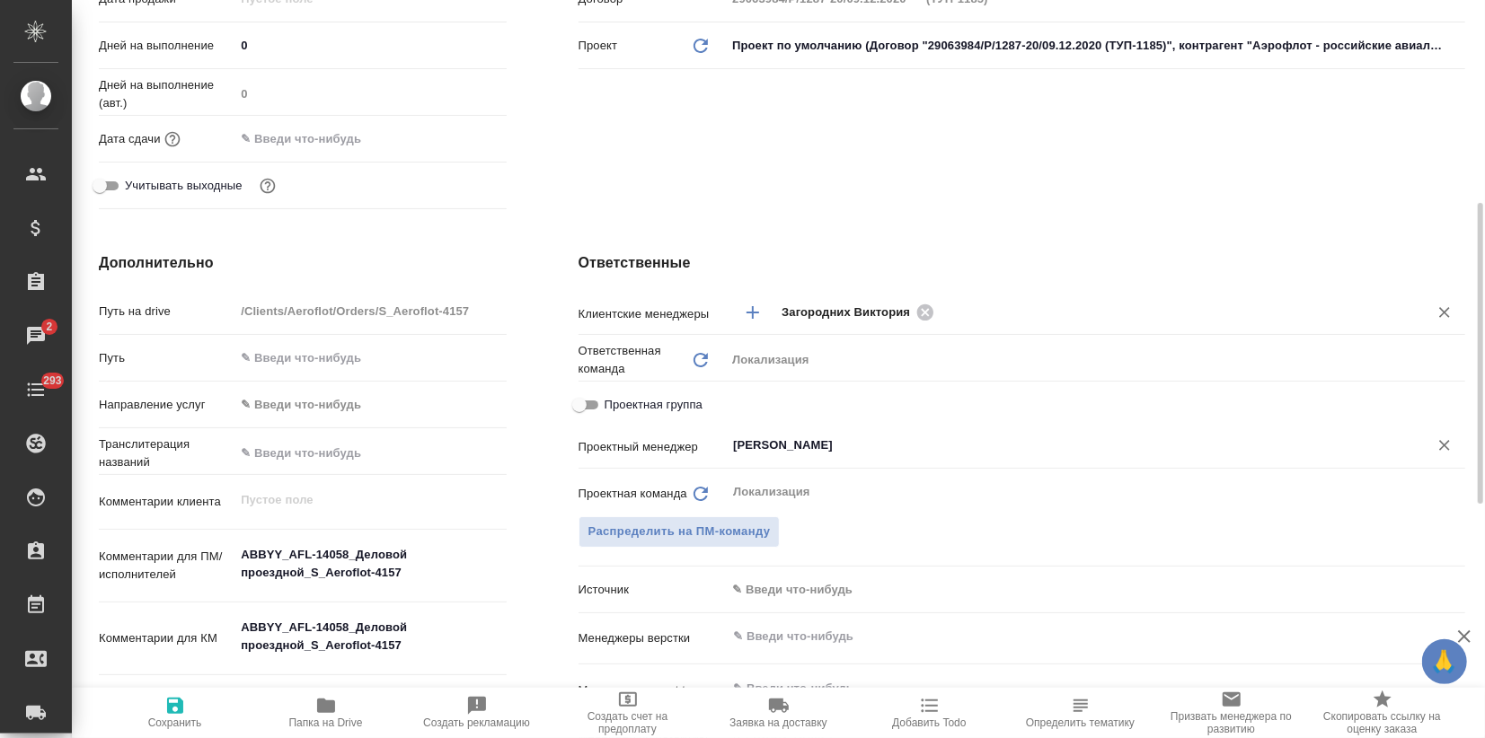
click at [807, 435] on input "Муталимов Марк" at bounding box center [1065, 446] width 668 height 22
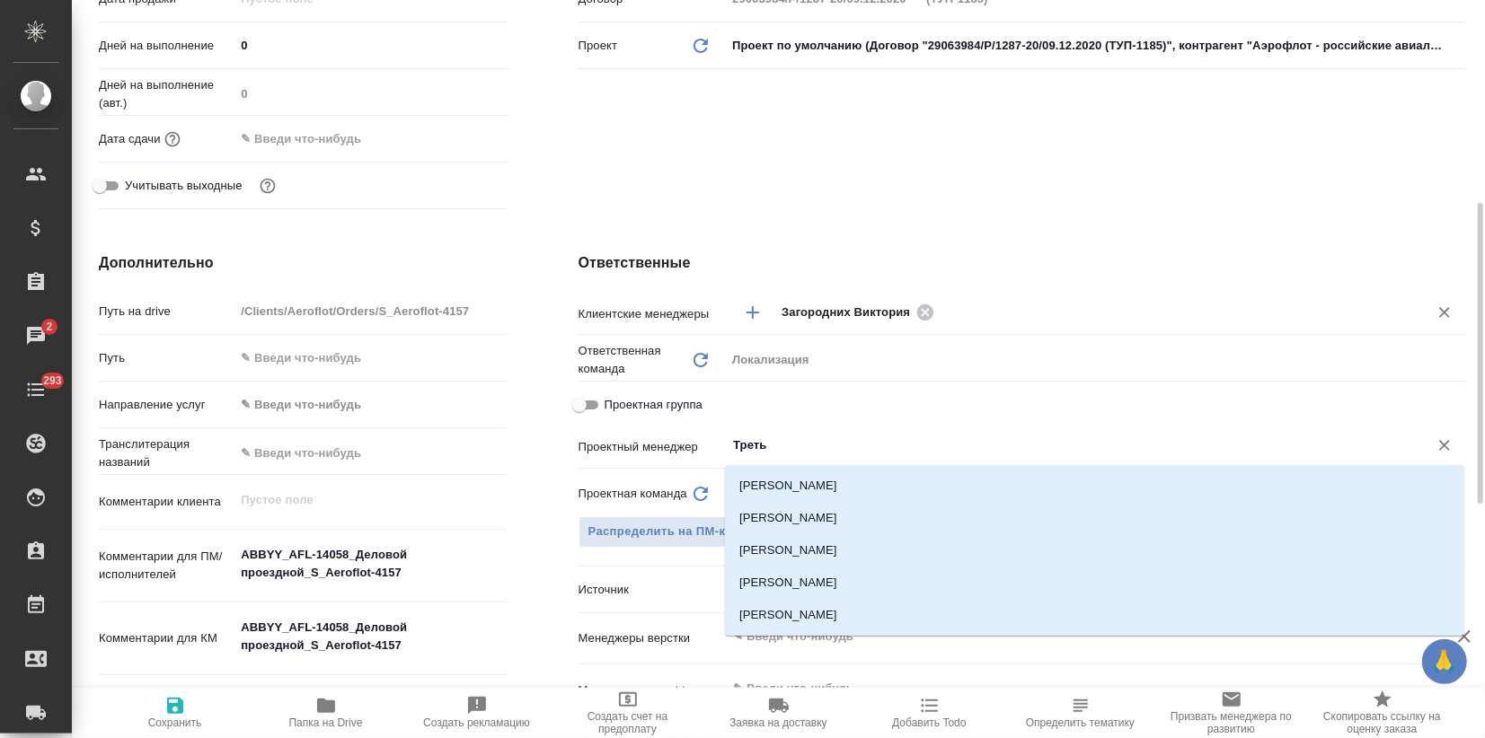
type input "Третья"
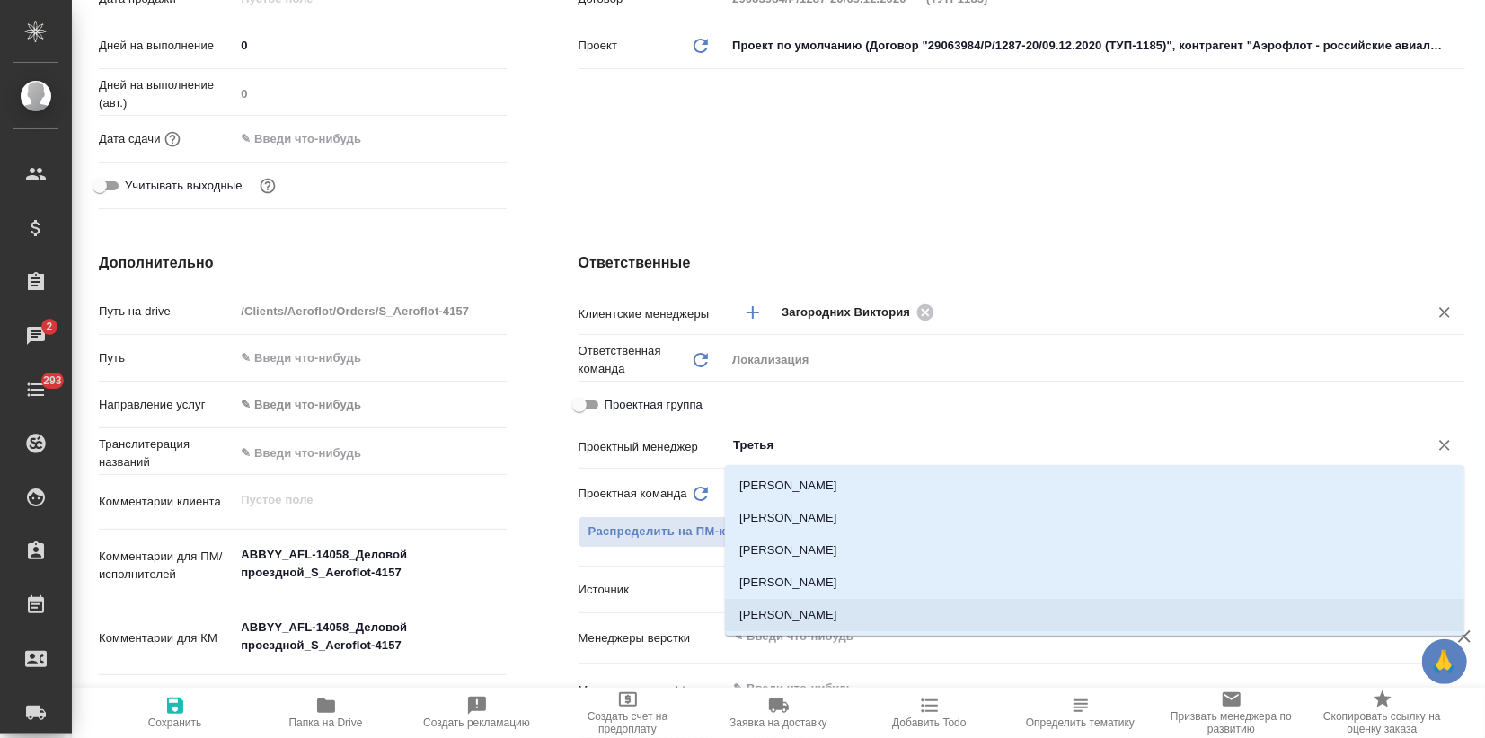
click at [808, 608] on li "[PERSON_NAME]" at bounding box center [1094, 615] width 739 height 32
type textarea "x"
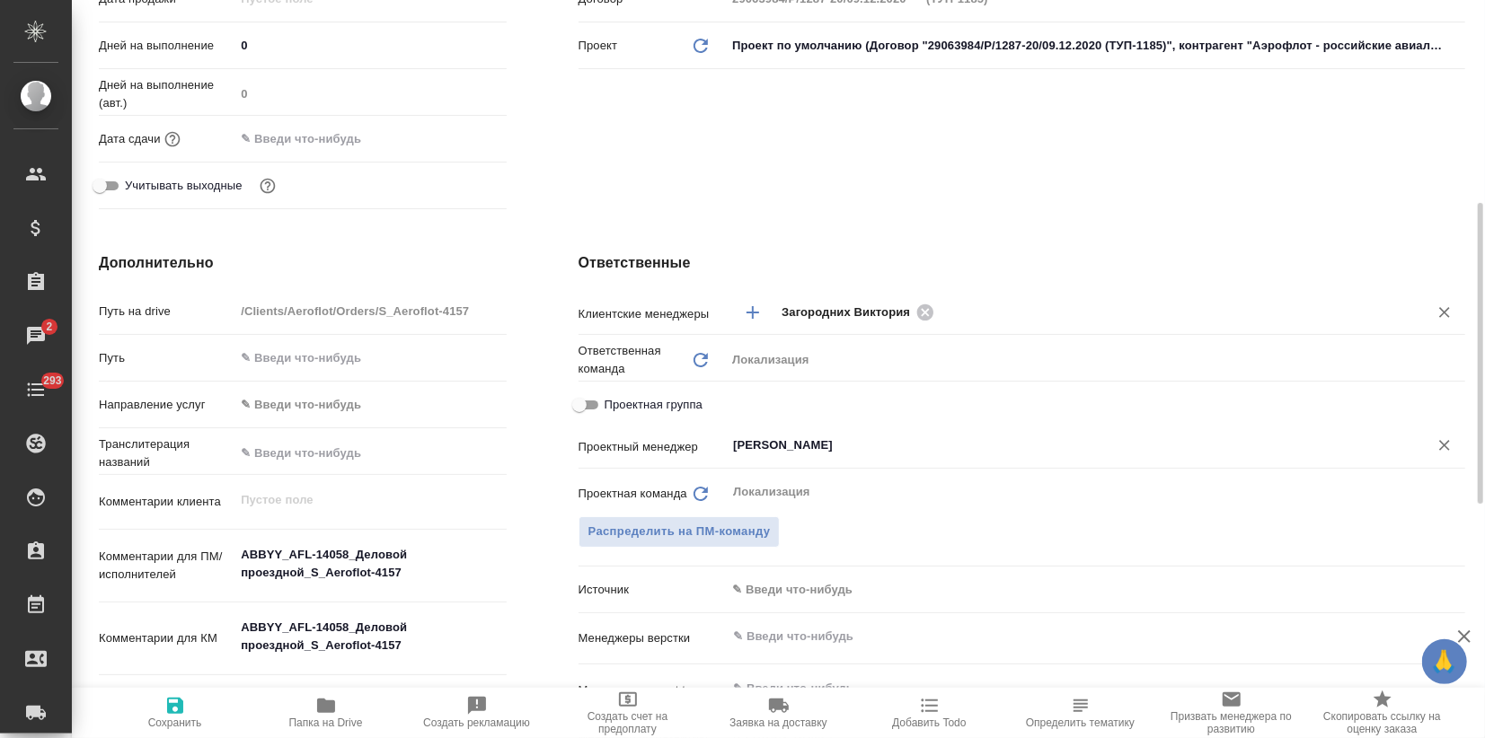
type input "[PERSON_NAME]"
click at [172, 701] on icon "button" at bounding box center [175, 706] width 22 height 22
type textarea "x"
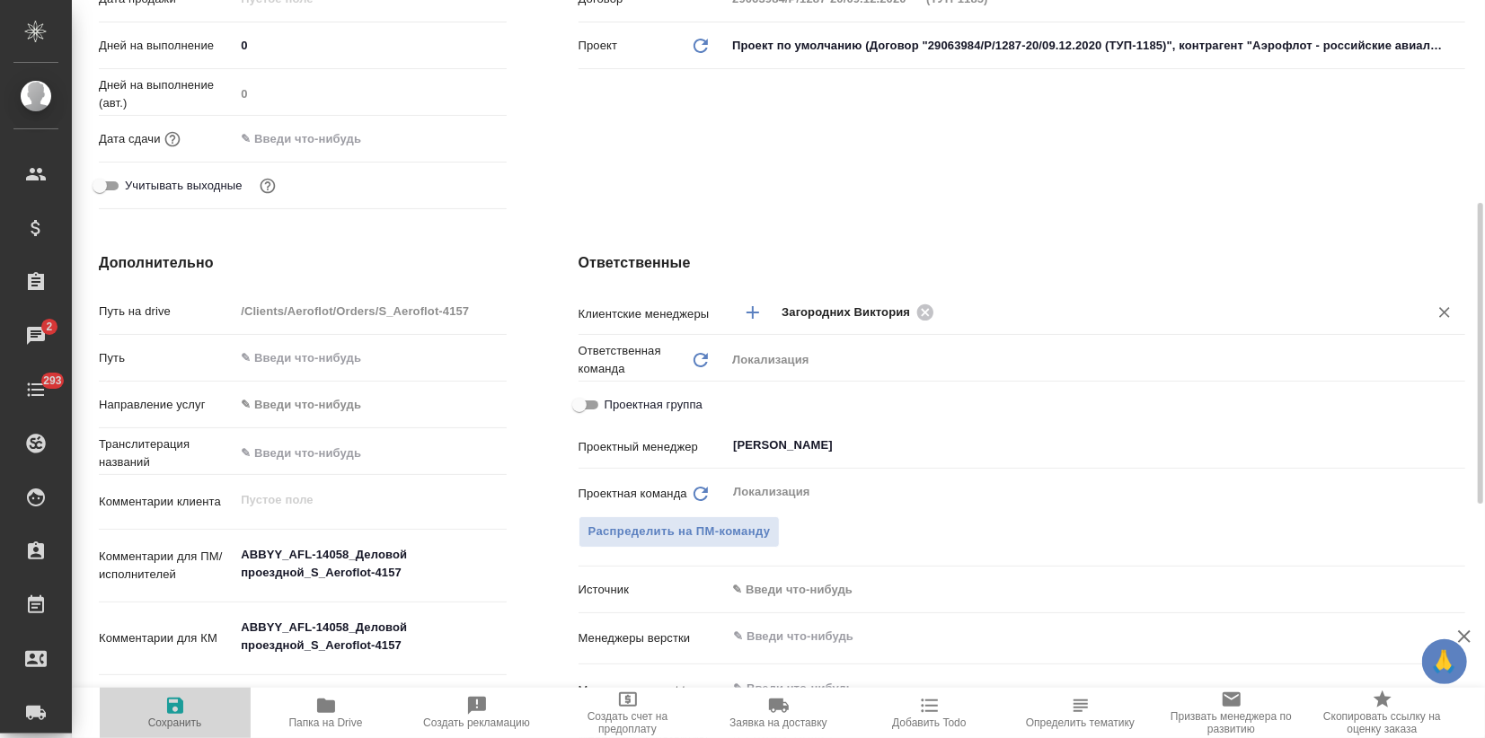
type textarea "x"
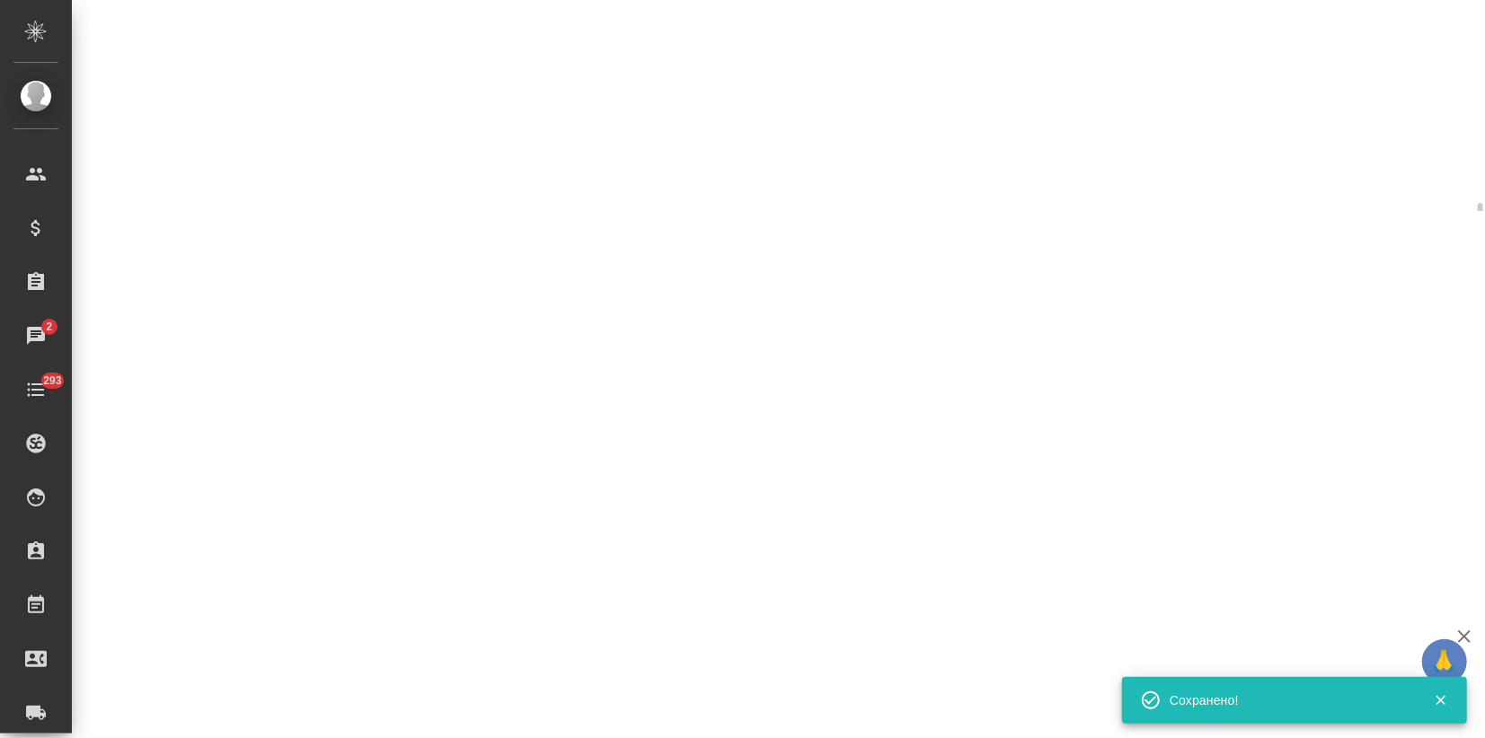
select select "RU"
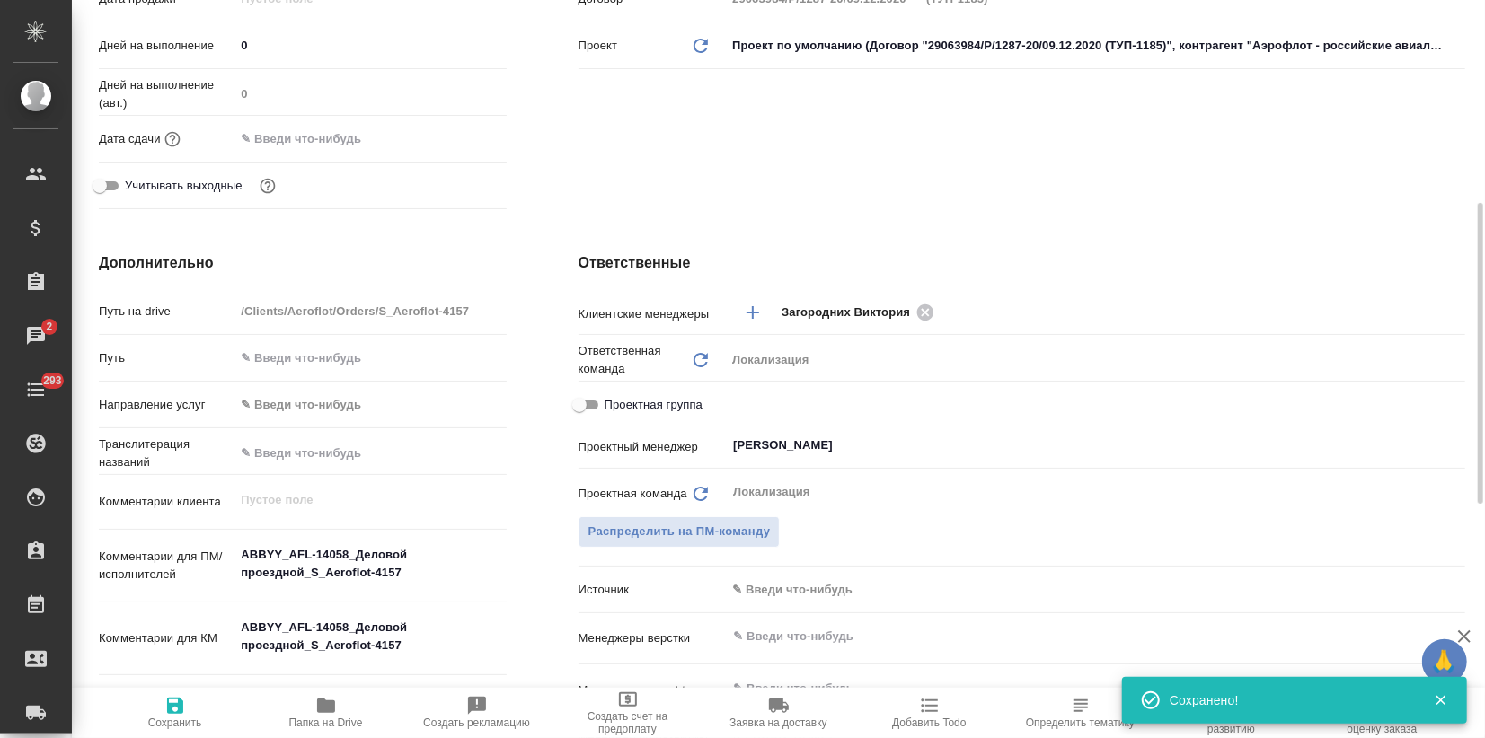
type textarea "x"
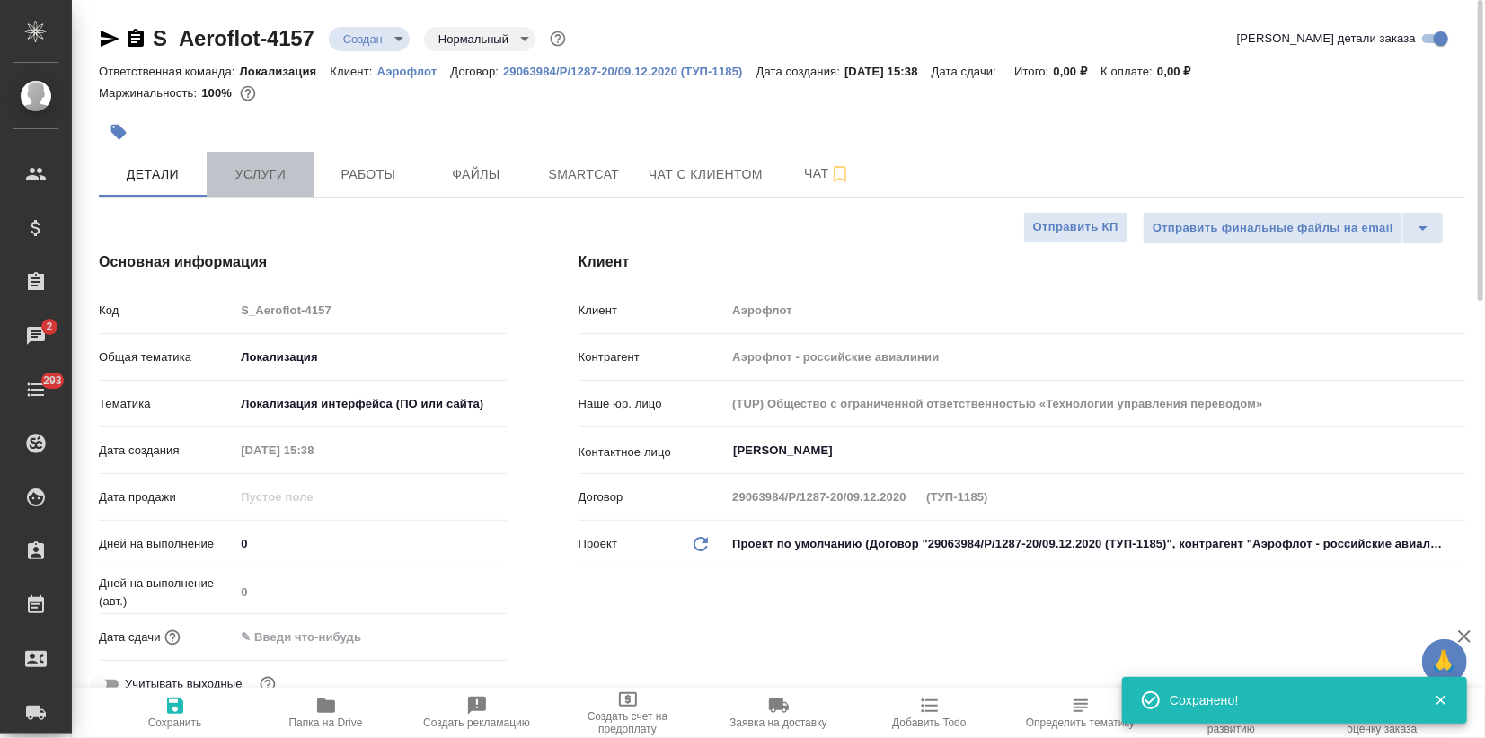
click at [295, 180] on span "Услуги" at bounding box center [260, 174] width 86 height 22
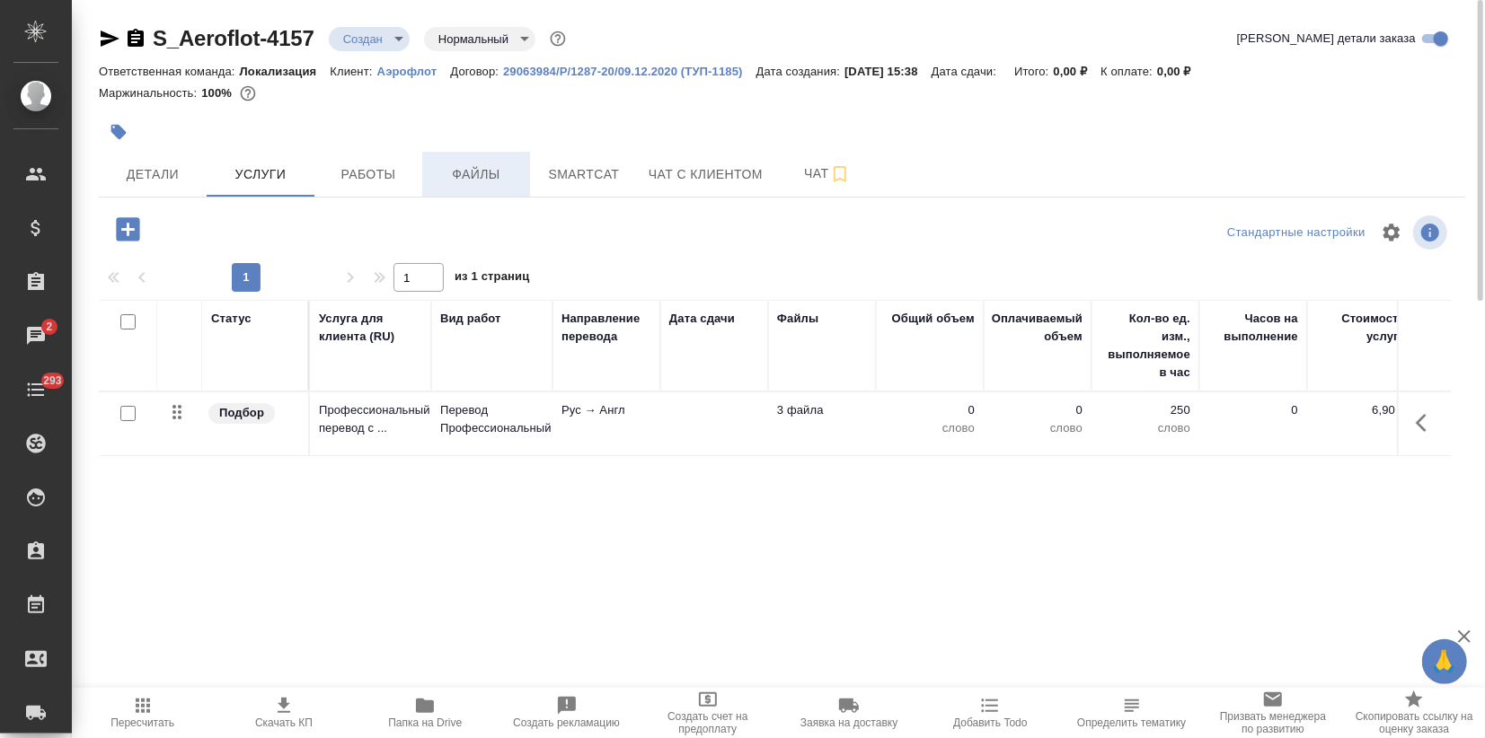
click at [496, 161] on button "Файлы" at bounding box center [476, 174] width 108 height 45
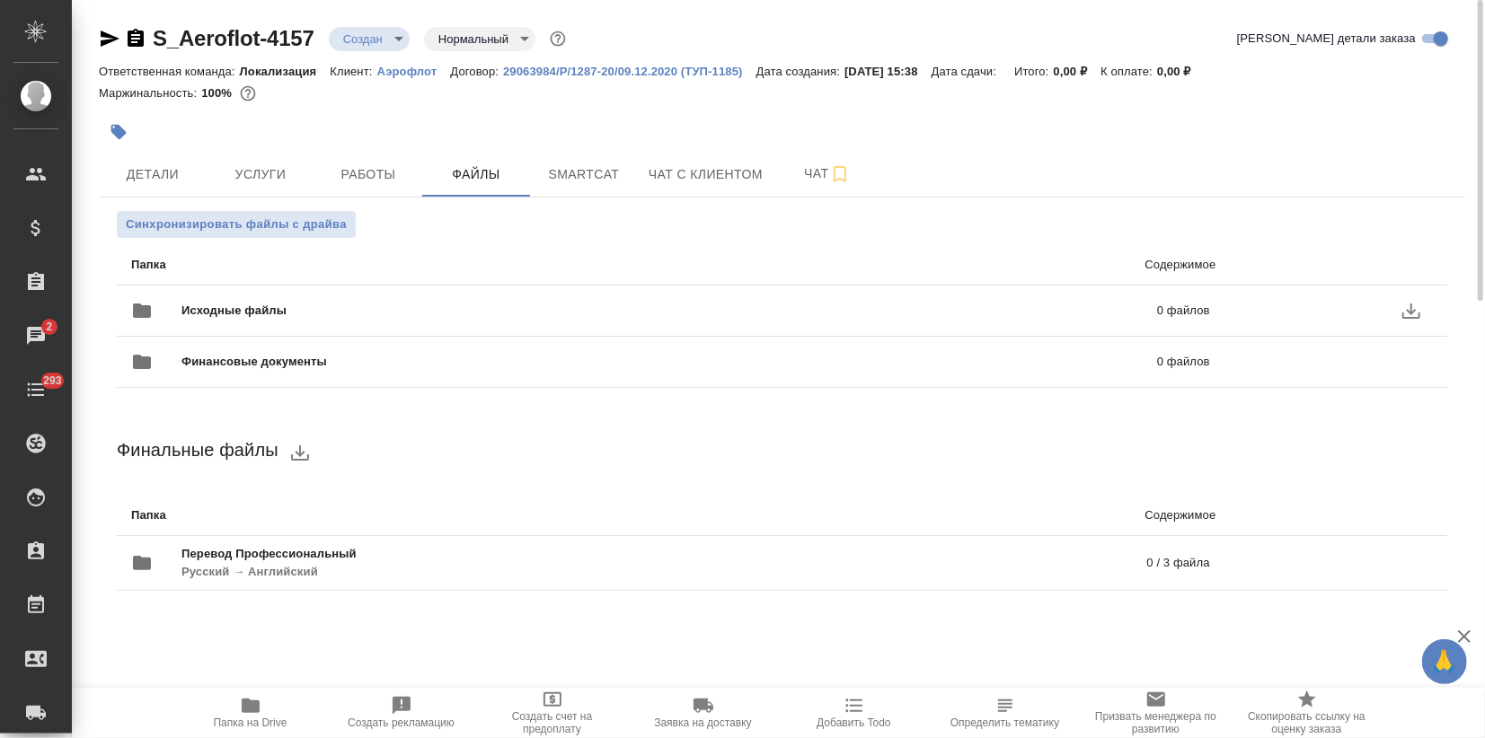
click at [393, 299] on div "Исходные файлы 0 файлов" at bounding box center [670, 310] width 1079 height 43
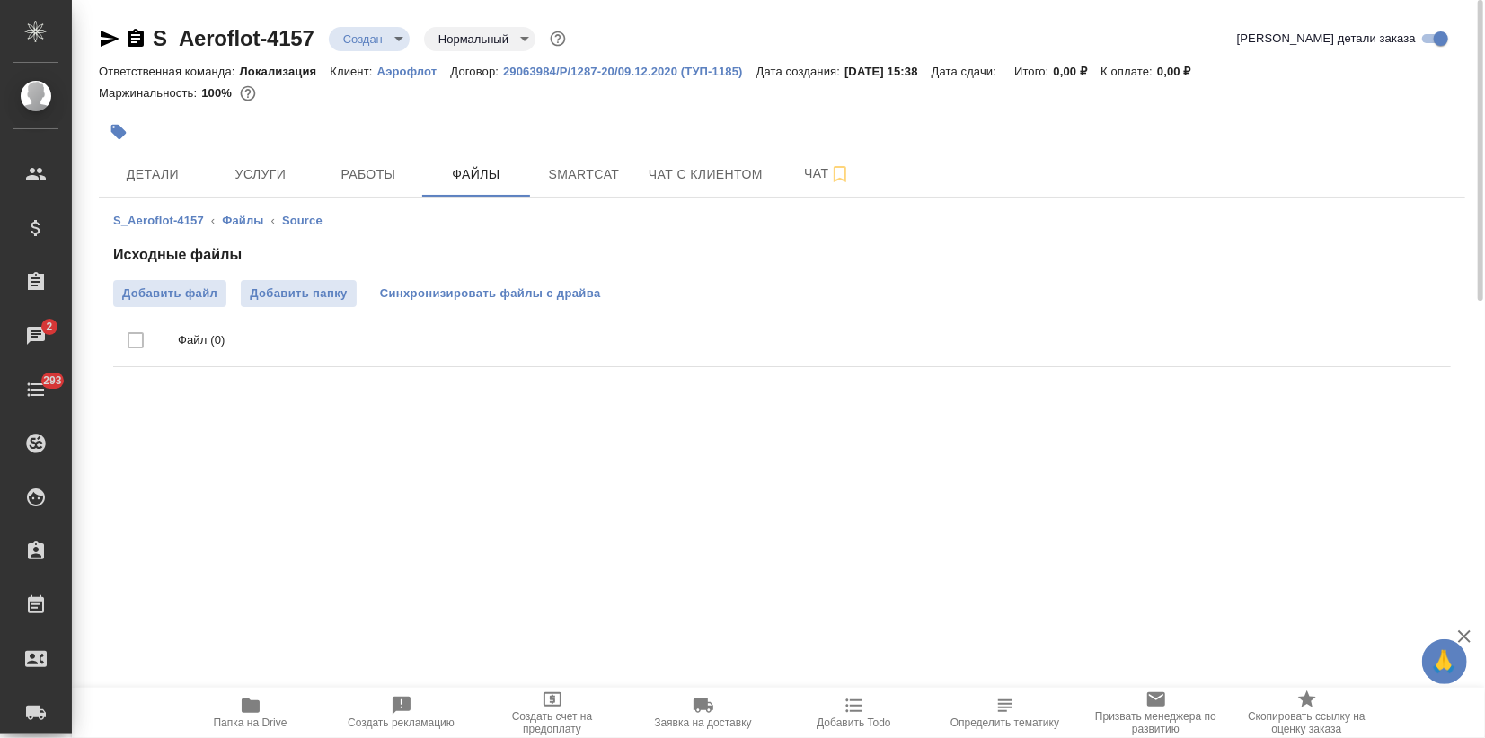
click at [484, 301] on span "Синхронизировать файлы с драйва" at bounding box center [490, 294] width 221 height 18
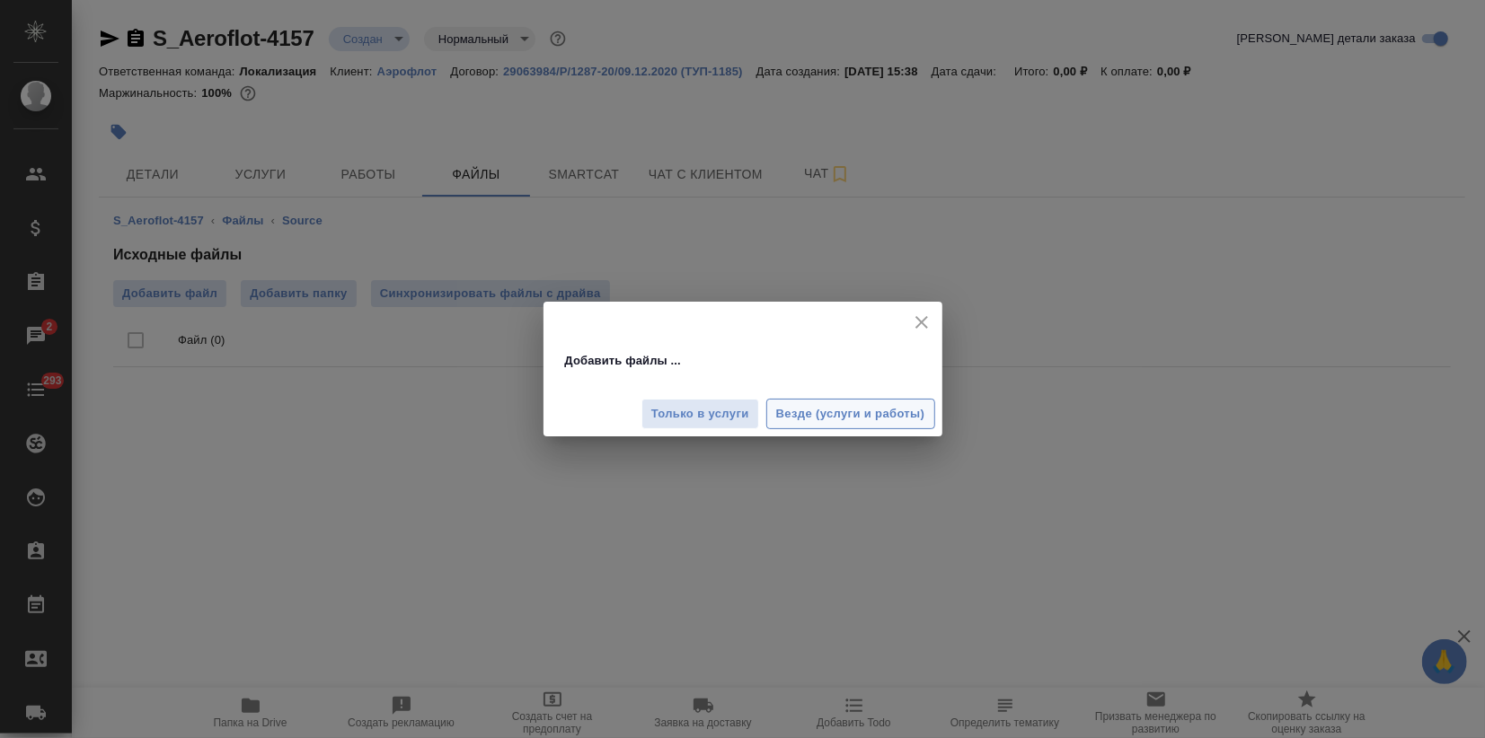
click at [833, 412] on span "Везде (услуги и работы)" at bounding box center [850, 414] width 149 height 21
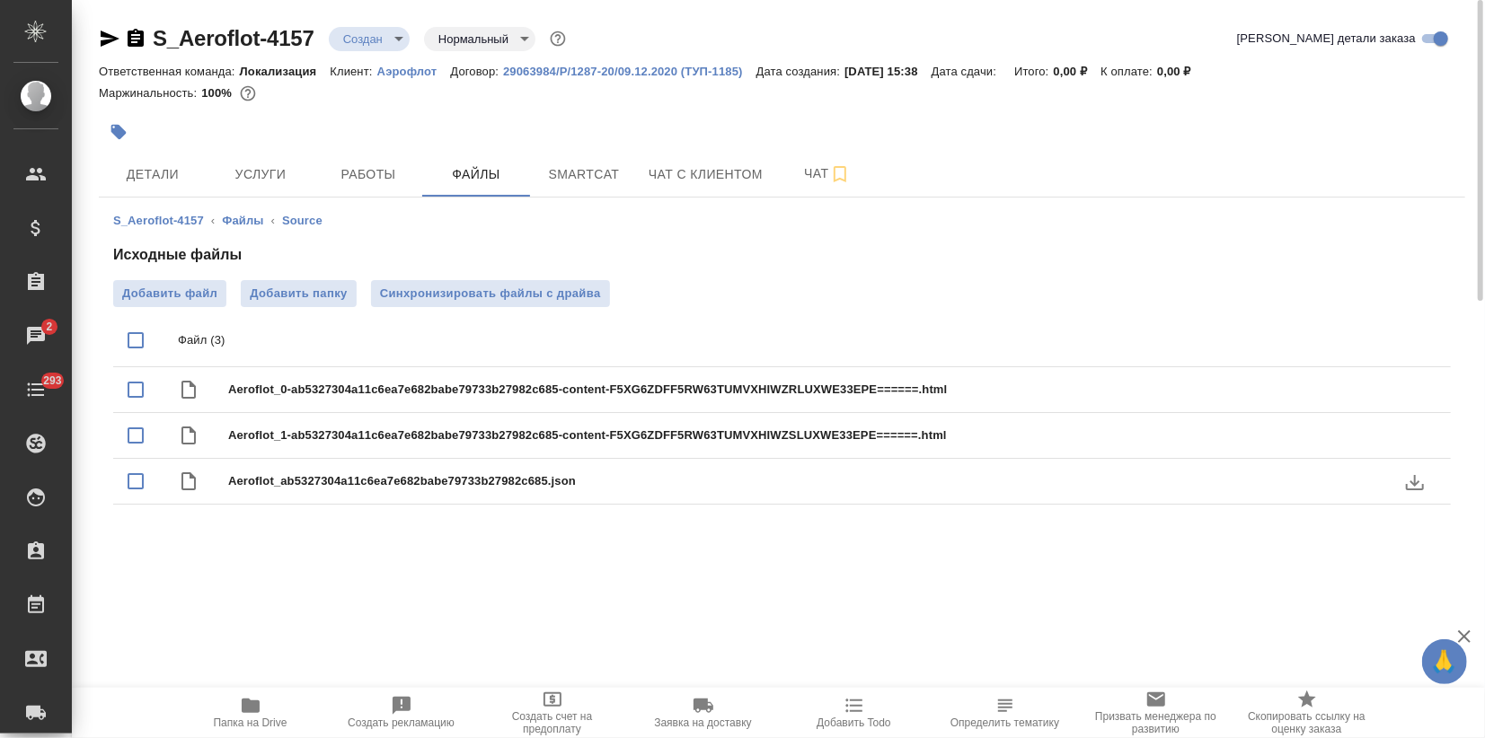
click at [1411, 478] on icon "download" at bounding box center [1415, 482] width 22 height 22
click at [1417, 487] on icon "download" at bounding box center [1415, 482] width 22 height 22
click at [569, 172] on span "Smartcat" at bounding box center [584, 174] width 86 height 22
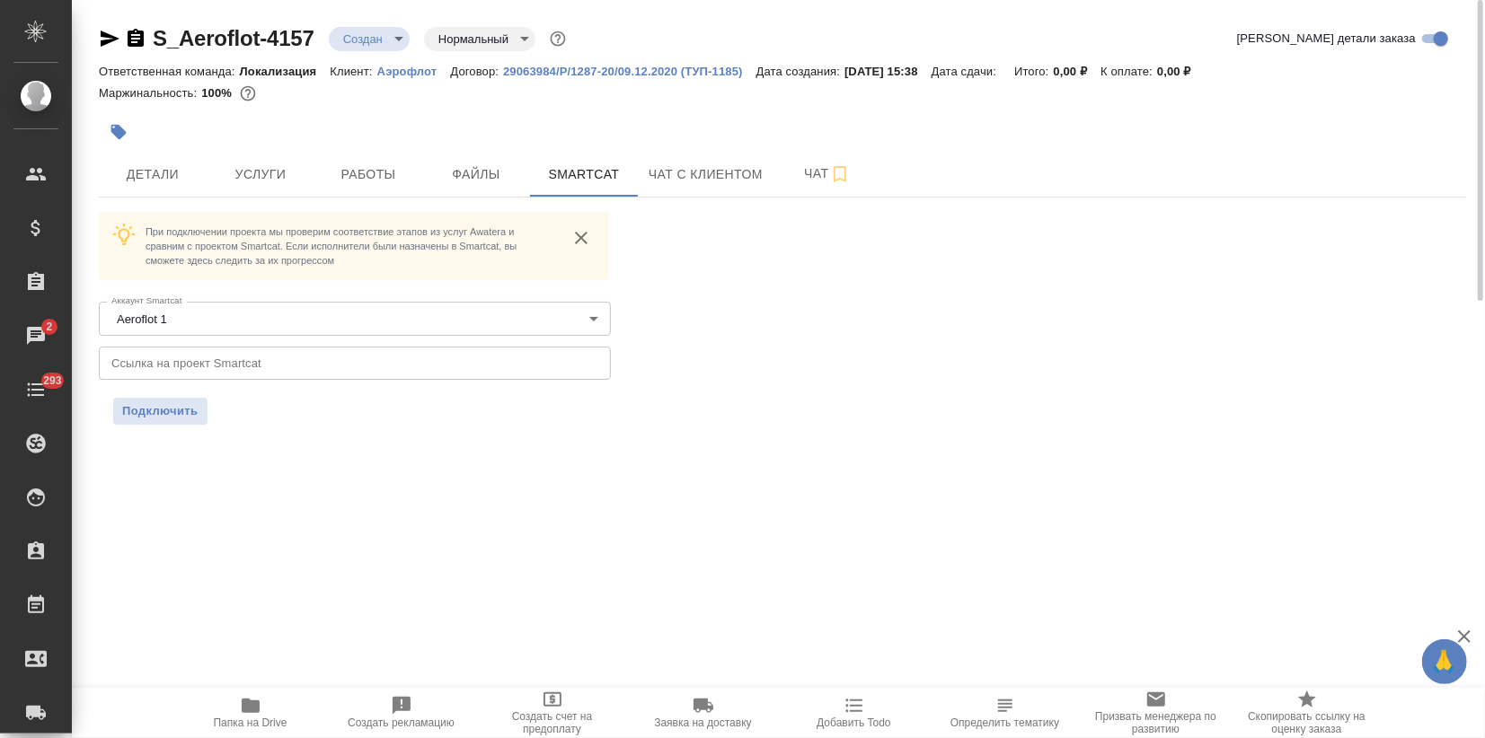
click at [305, 365] on input "text" at bounding box center [355, 363] width 512 height 32
click at [153, 422] on button "Подключить" at bounding box center [160, 411] width 94 height 27
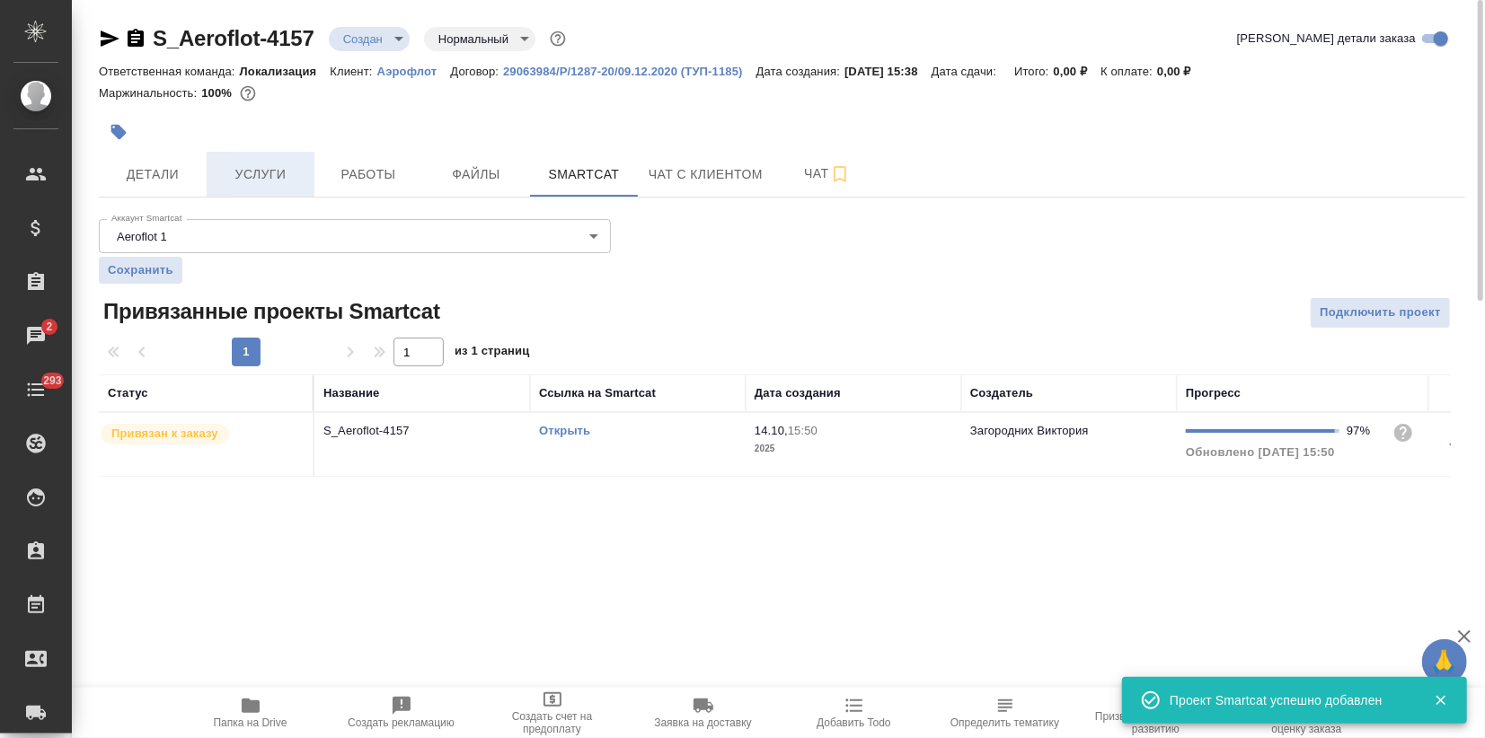
click at [242, 185] on span "Услуги" at bounding box center [260, 174] width 86 height 22
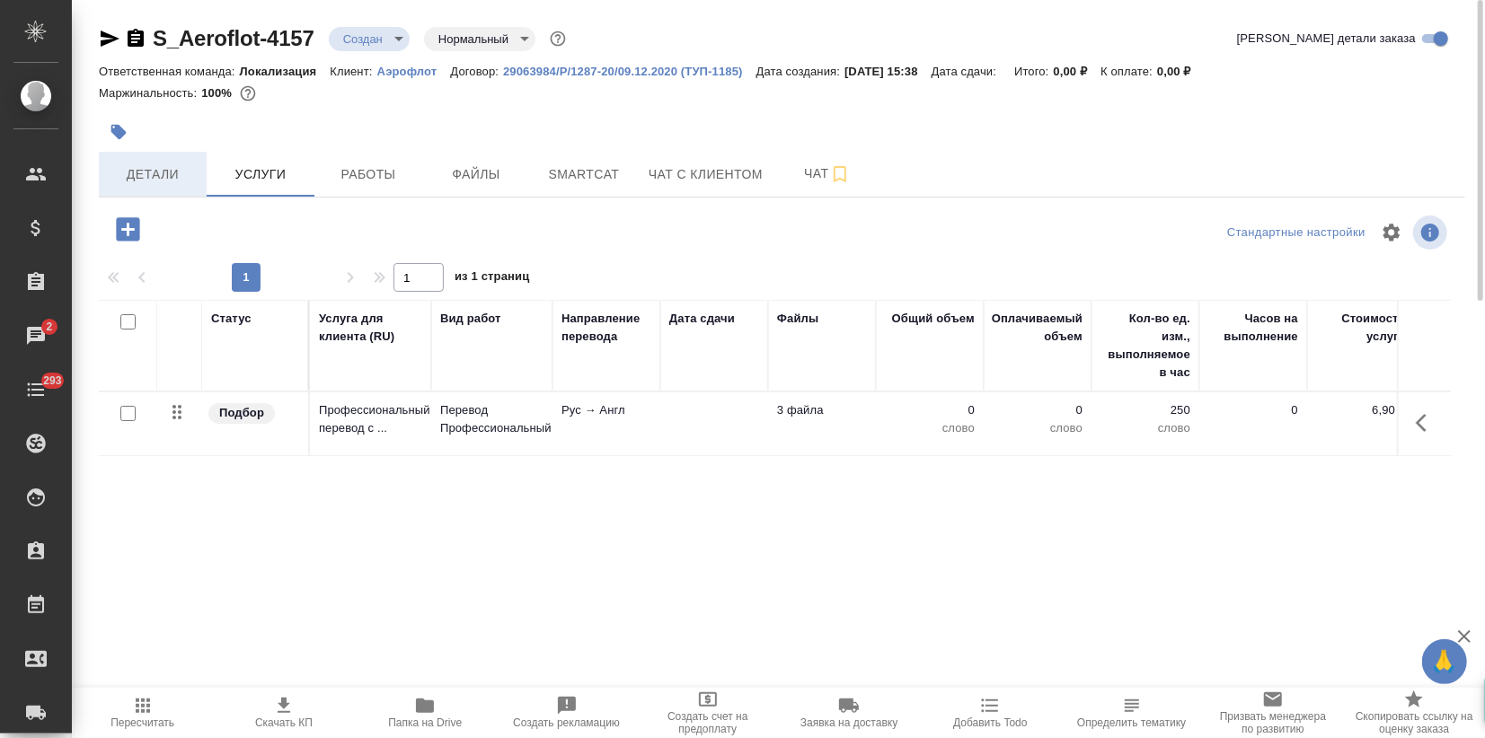
click at [163, 176] on span "Детали" at bounding box center [153, 174] width 86 height 22
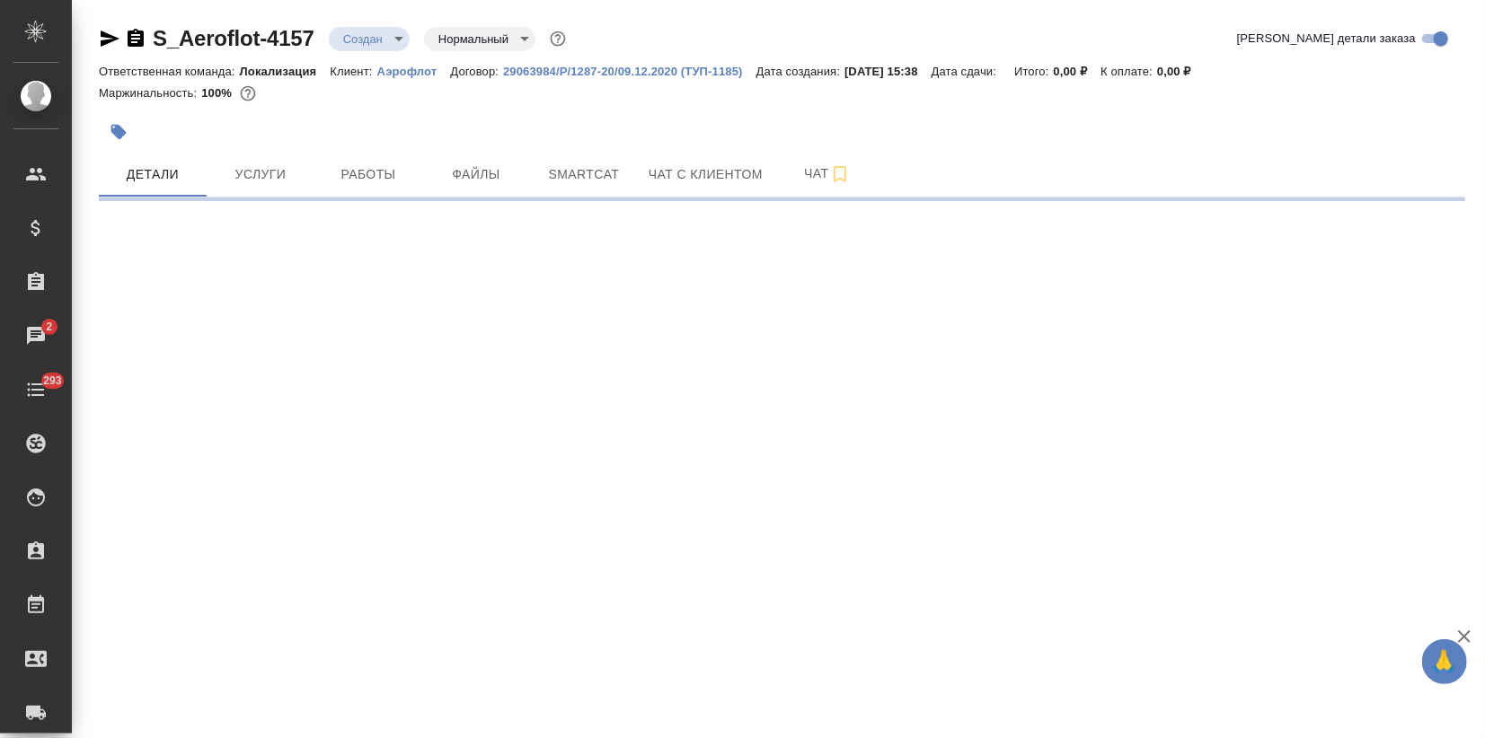
select select "RU"
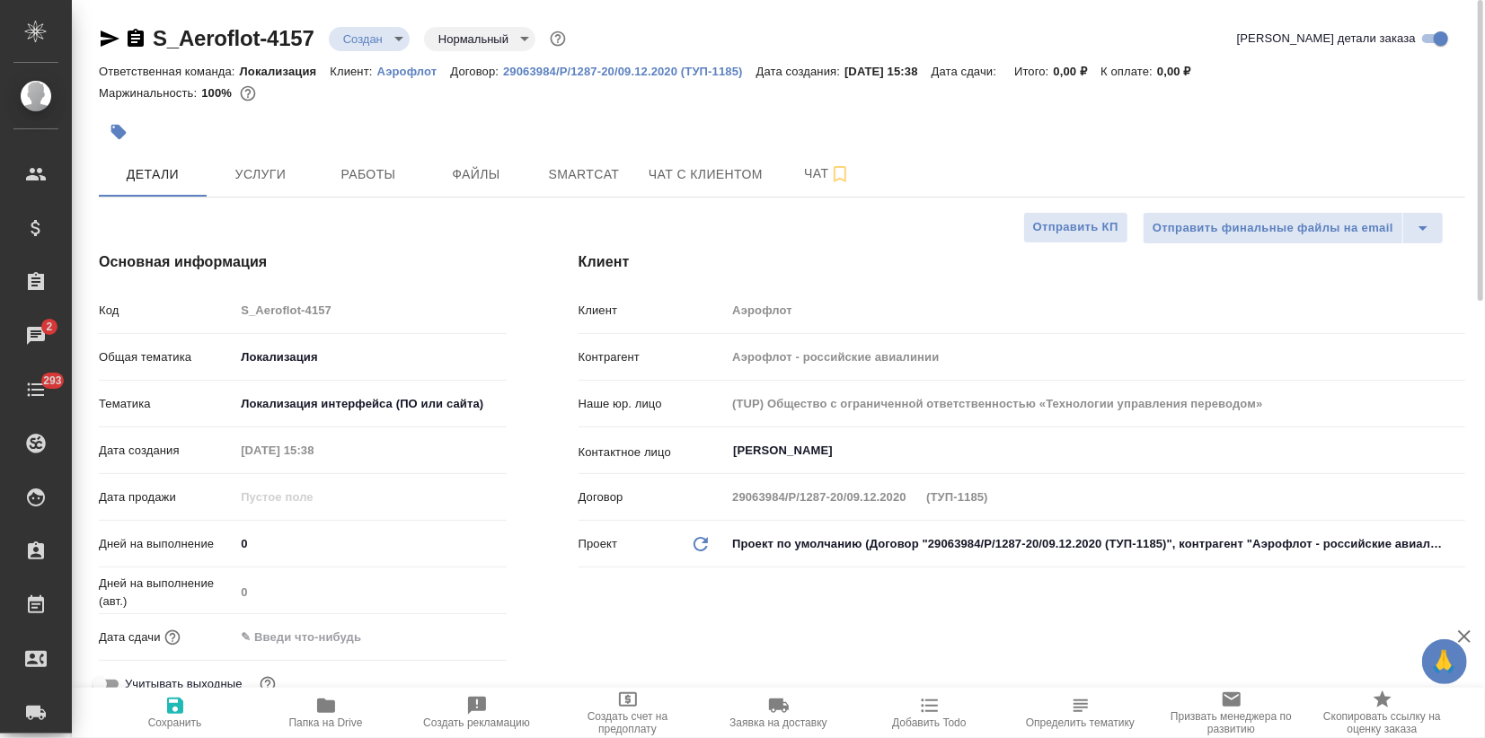
click at [304, 646] on input "text" at bounding box center [312, 637] width 157 height 26
click at [457, 633] on icon "button" at bounding box center [455, 636] width 22 height 22
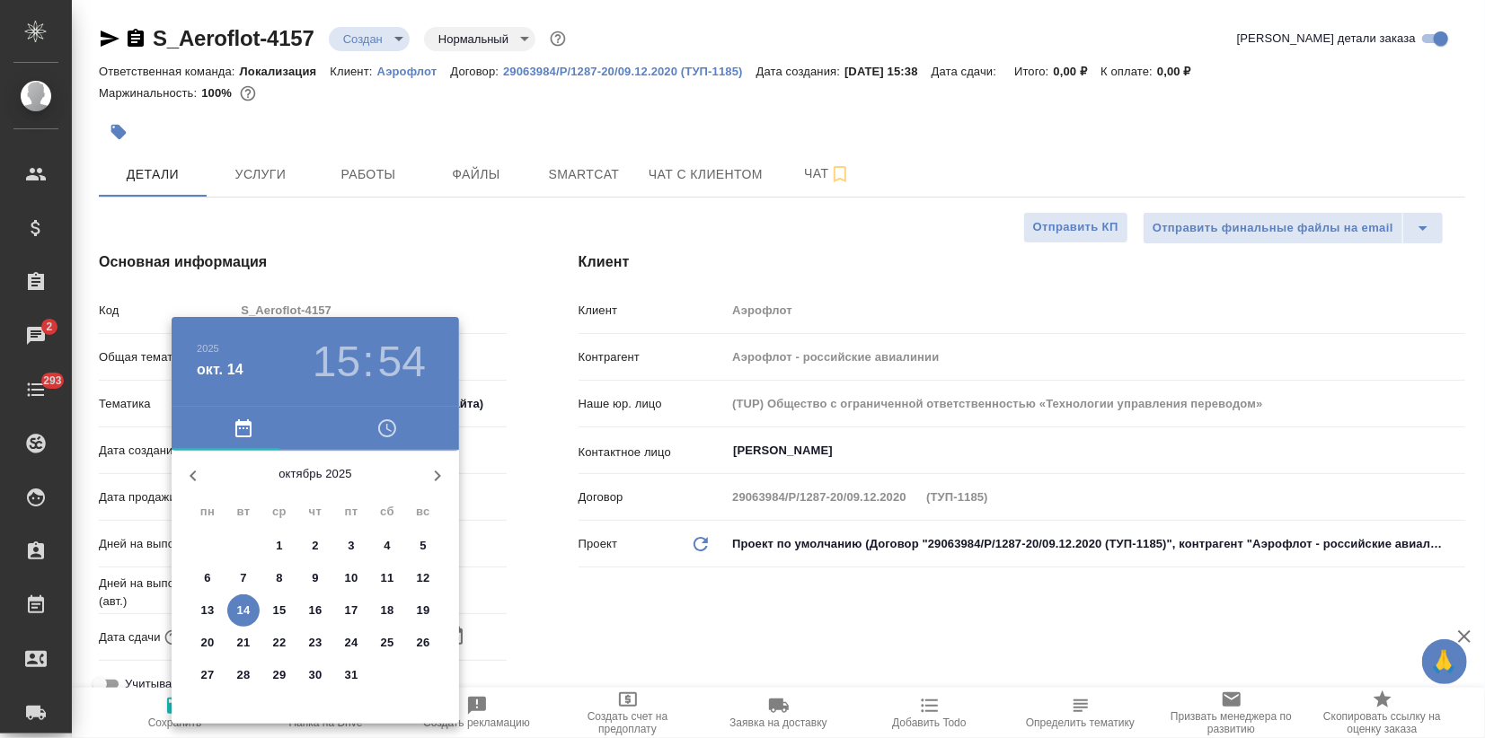
click at [244, 611] on p "14" at bounding box center [243, 611] width 13 height 18
type input "14.10.2025 15:54"
type textarea "x"
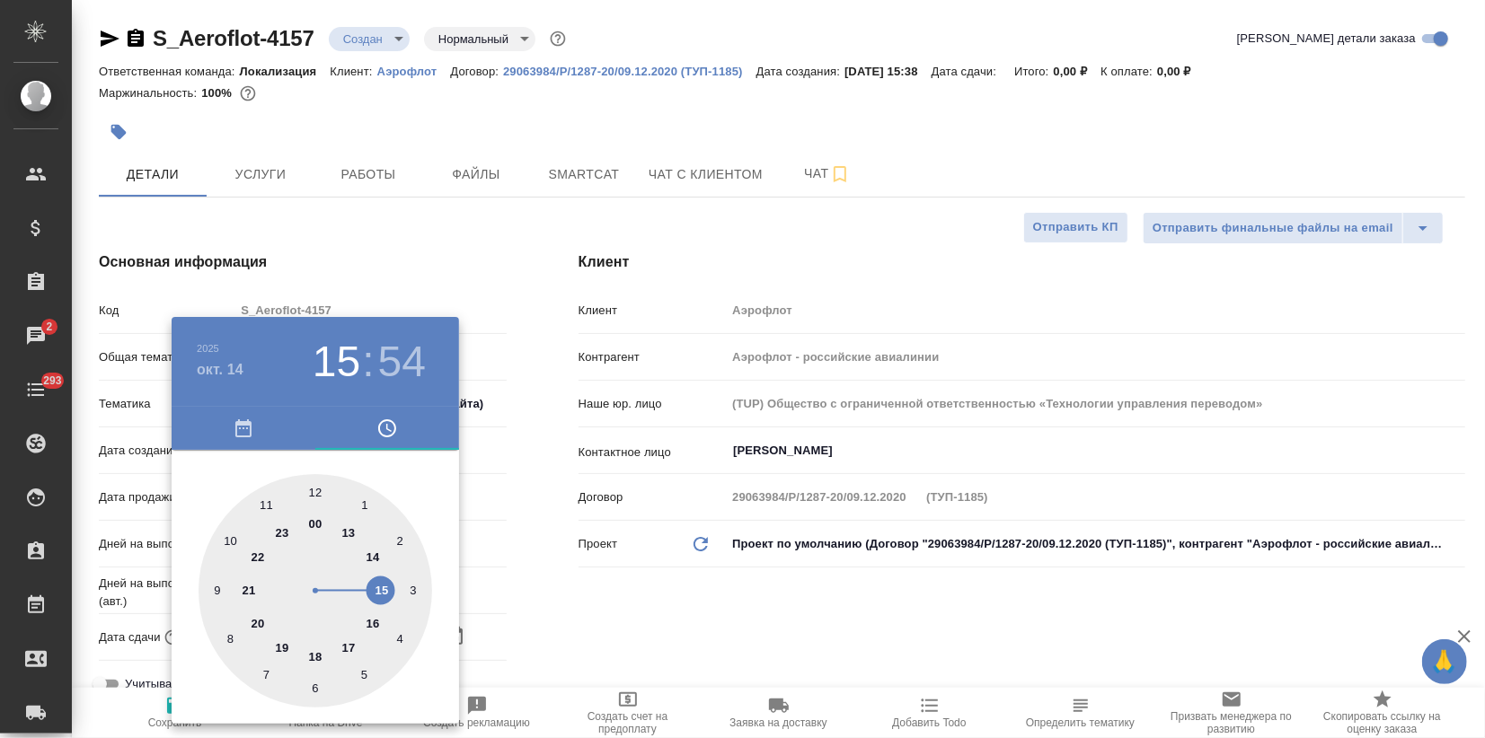
drag, startPoint x: 311, startPoint y: 653, endPoint x: 318, endPoint y: 543, distance: 109.8
click at [313, 653] on div at bounding box center [315, 591] width 234 height 234
type input "14.10.2025 18:54"
type textarea "x"
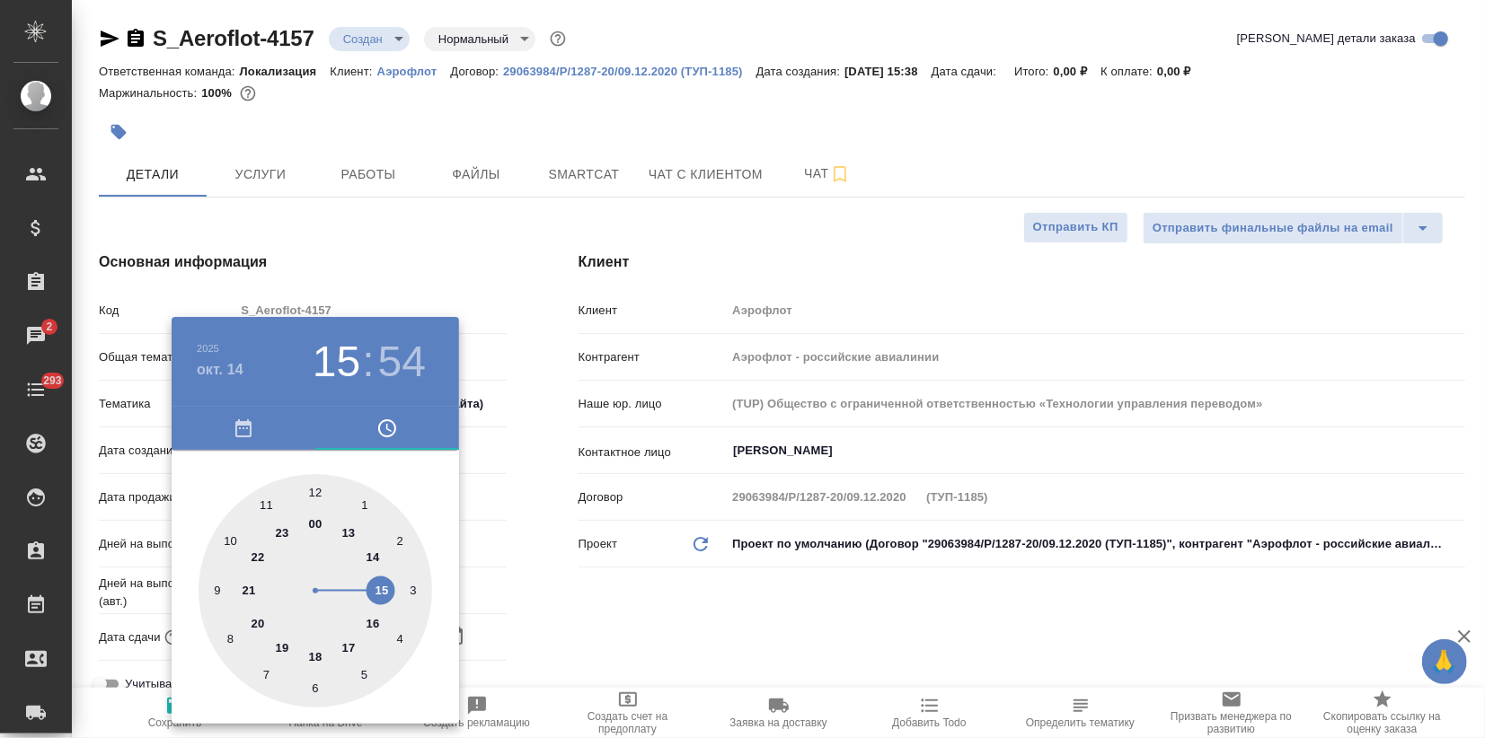
type textarea "x"
click at [313, 487] on div at bounding box center [315, 591] width 234 height 234
type input "14.10.2025 18:00"
type textarea "x"
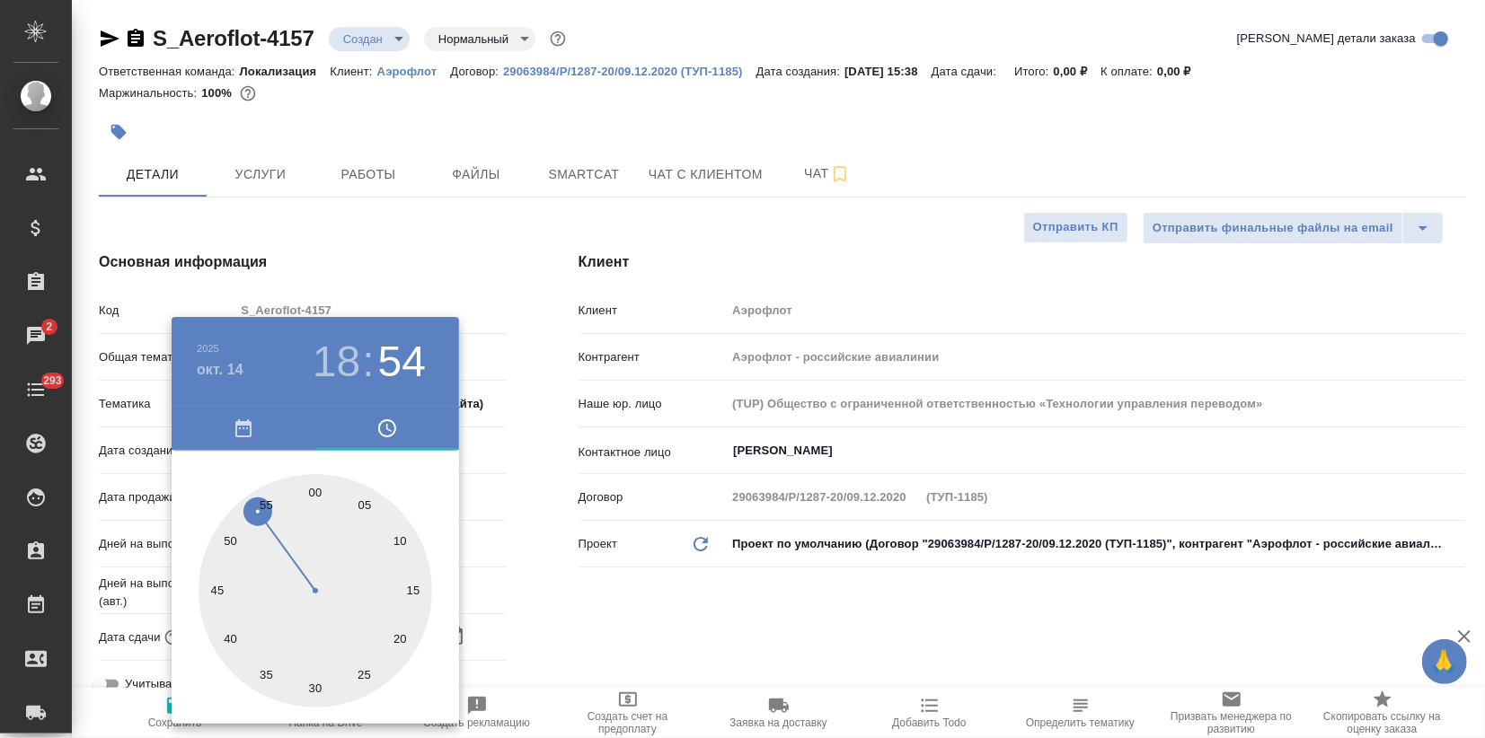
type textarea "x"
drag, startPoint x: 485, startPoint y: 276, endPoint x: 474, endPoint y: 318, distance: 43.6
click at [485, 274] on div at bounding box center [742, 369] width 1485 height 738
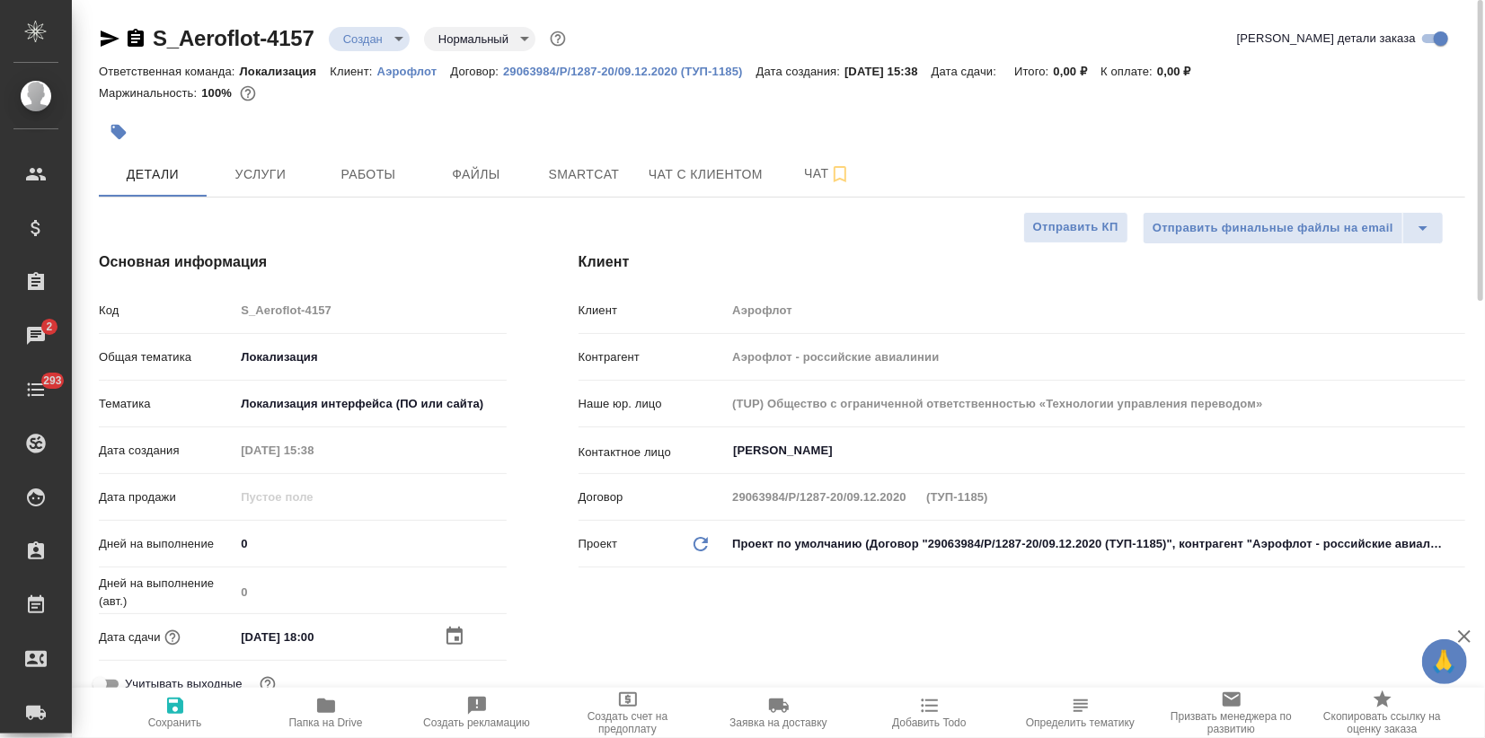
click at [177, 710] on icon "button" at bounding box center [175, 706] width 22 height 22
type textarea "x"
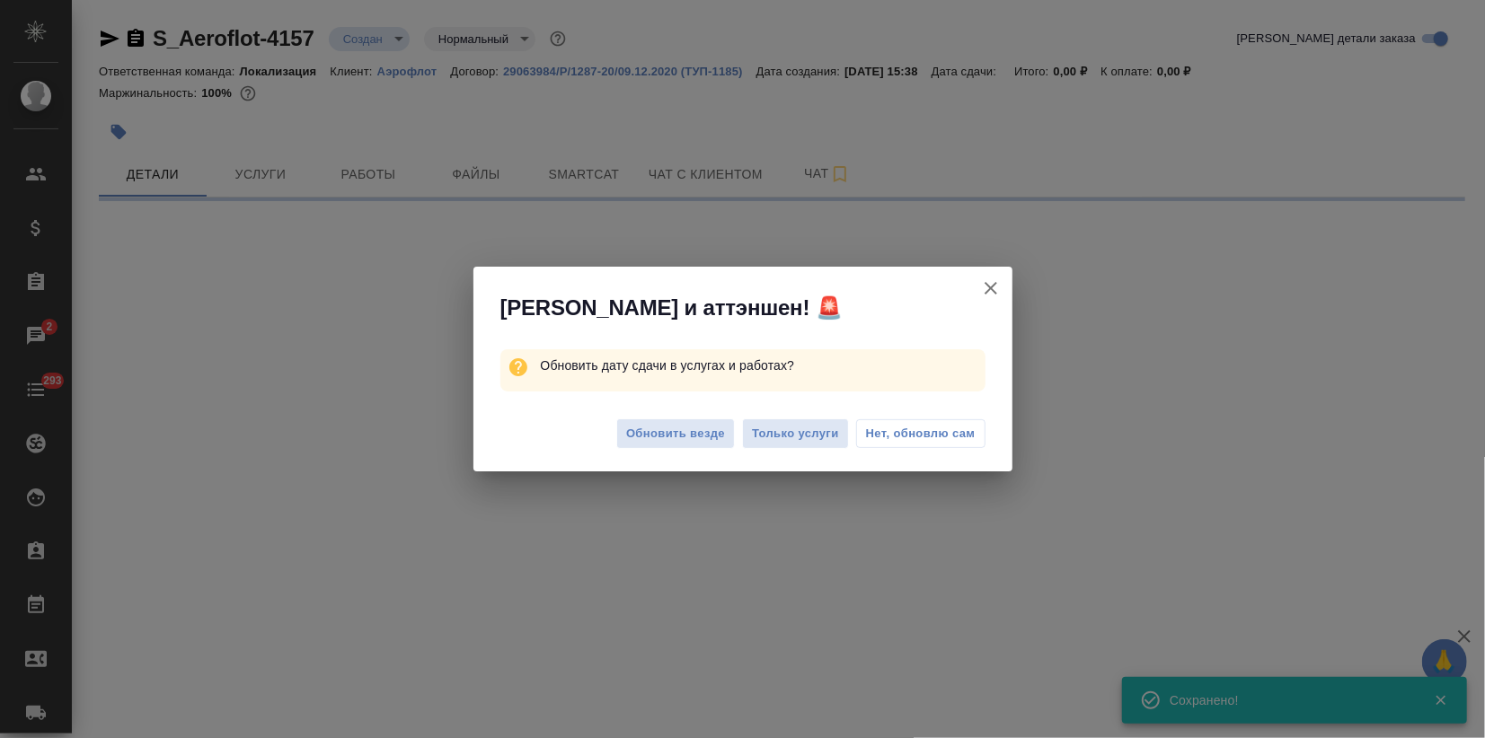
select select "RU"
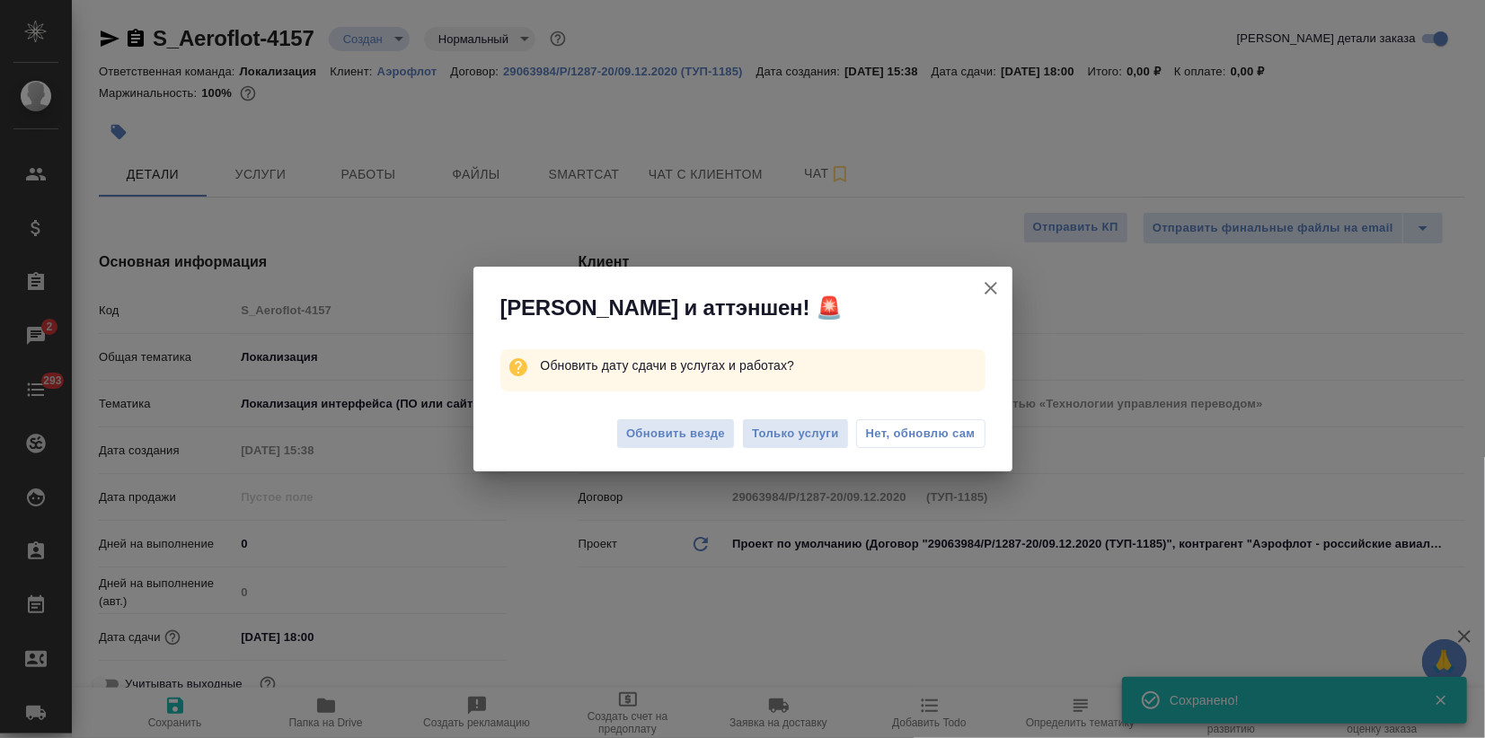
type textarea "x"
click at [683, 428] on span "Обновить везде" at bounding box center [675, 434] width 99 height 21
type textarea "x"
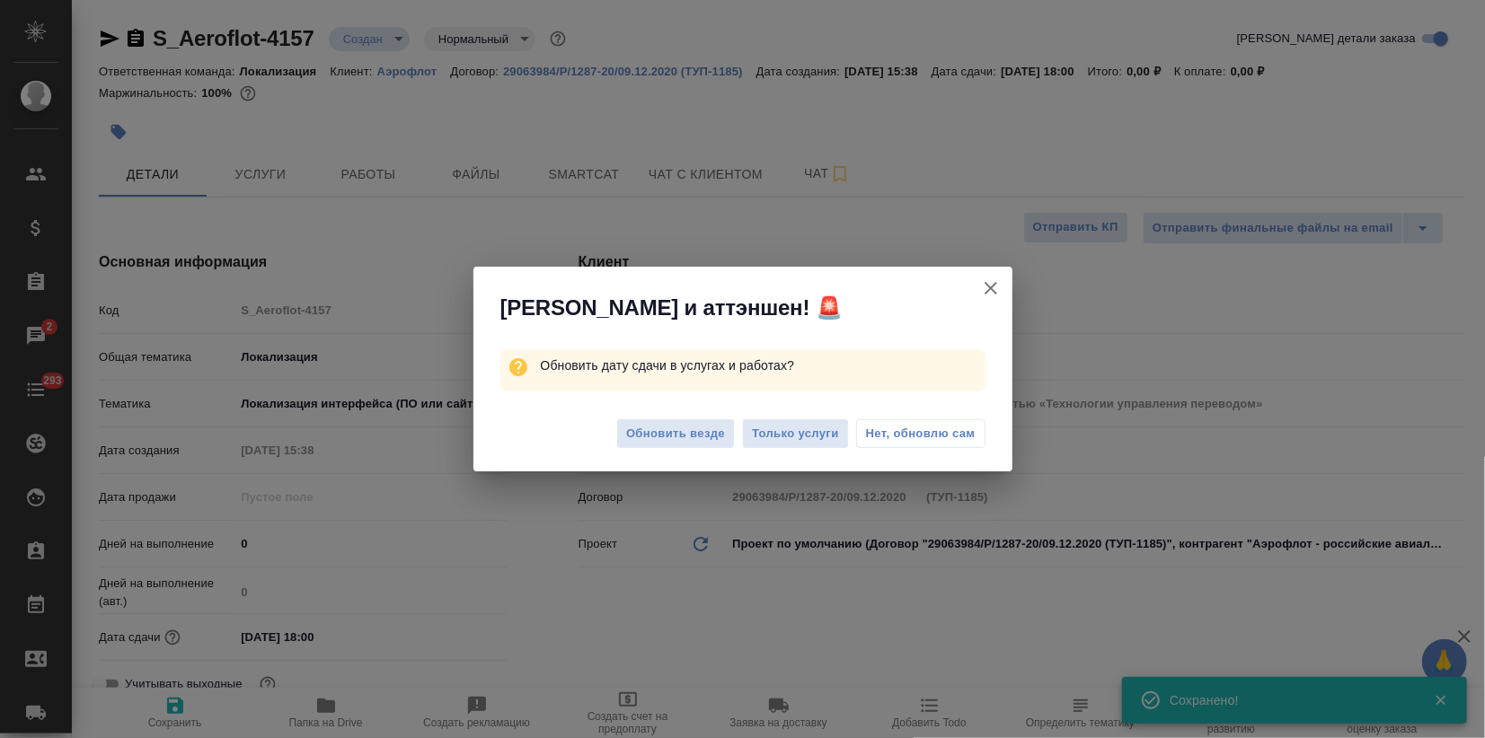
type textarea "x"
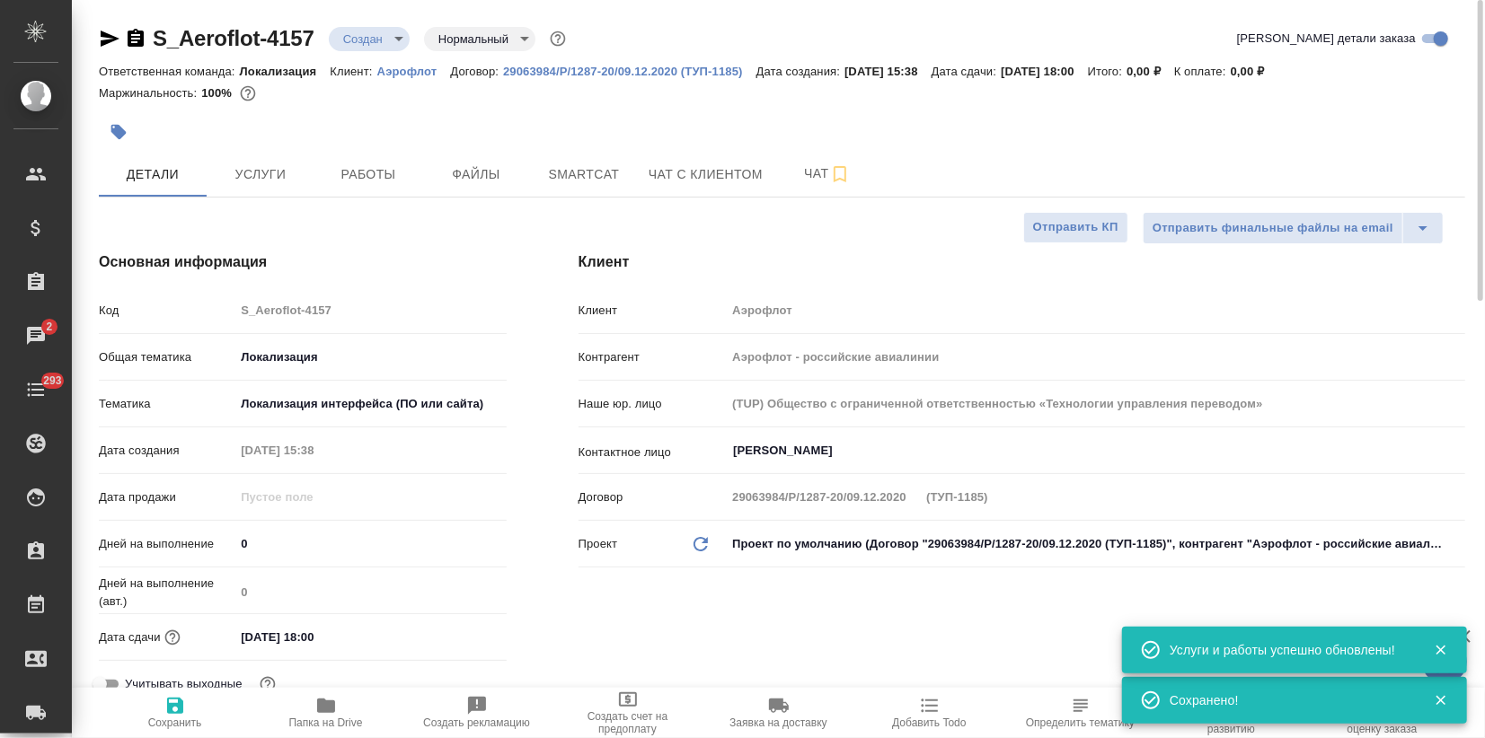
type textarea "x"
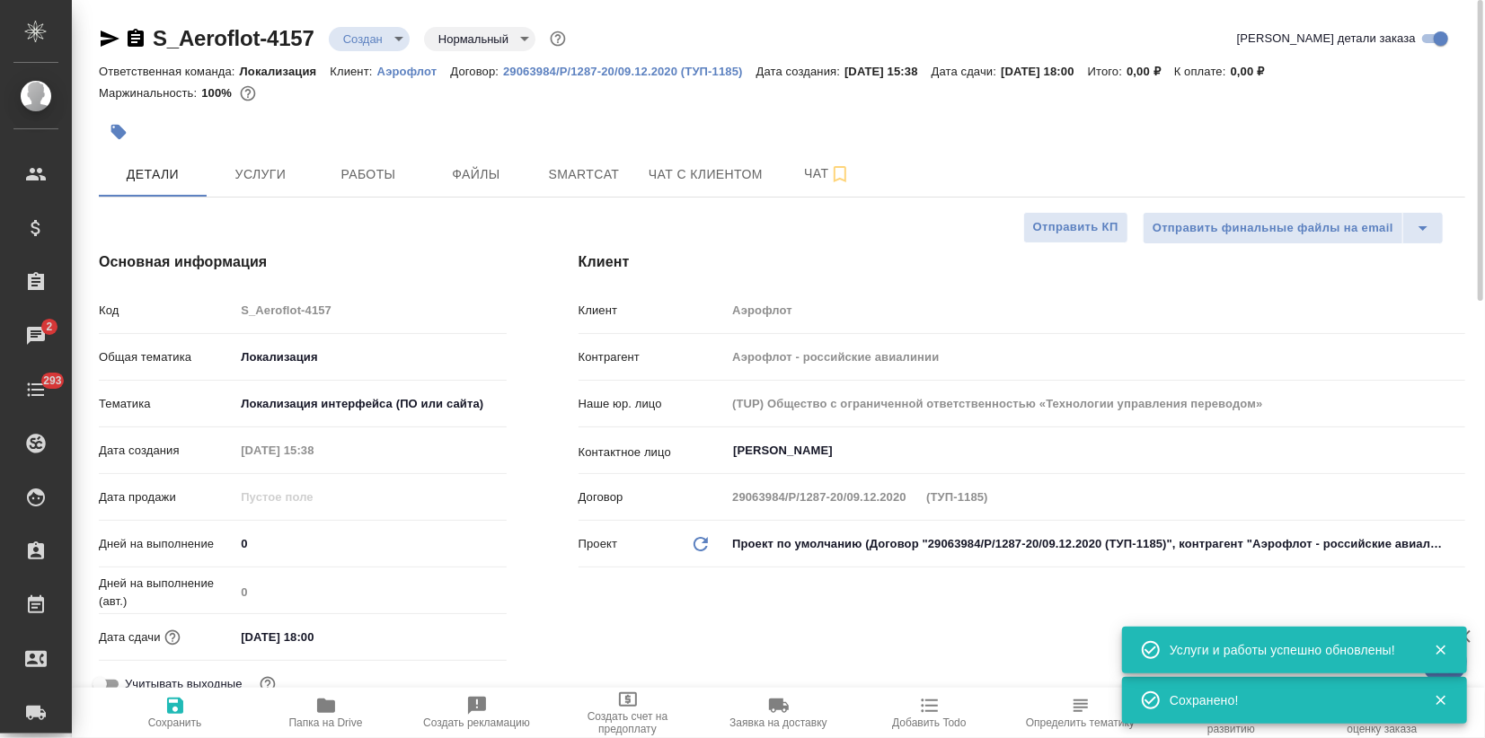
type textarea "x"
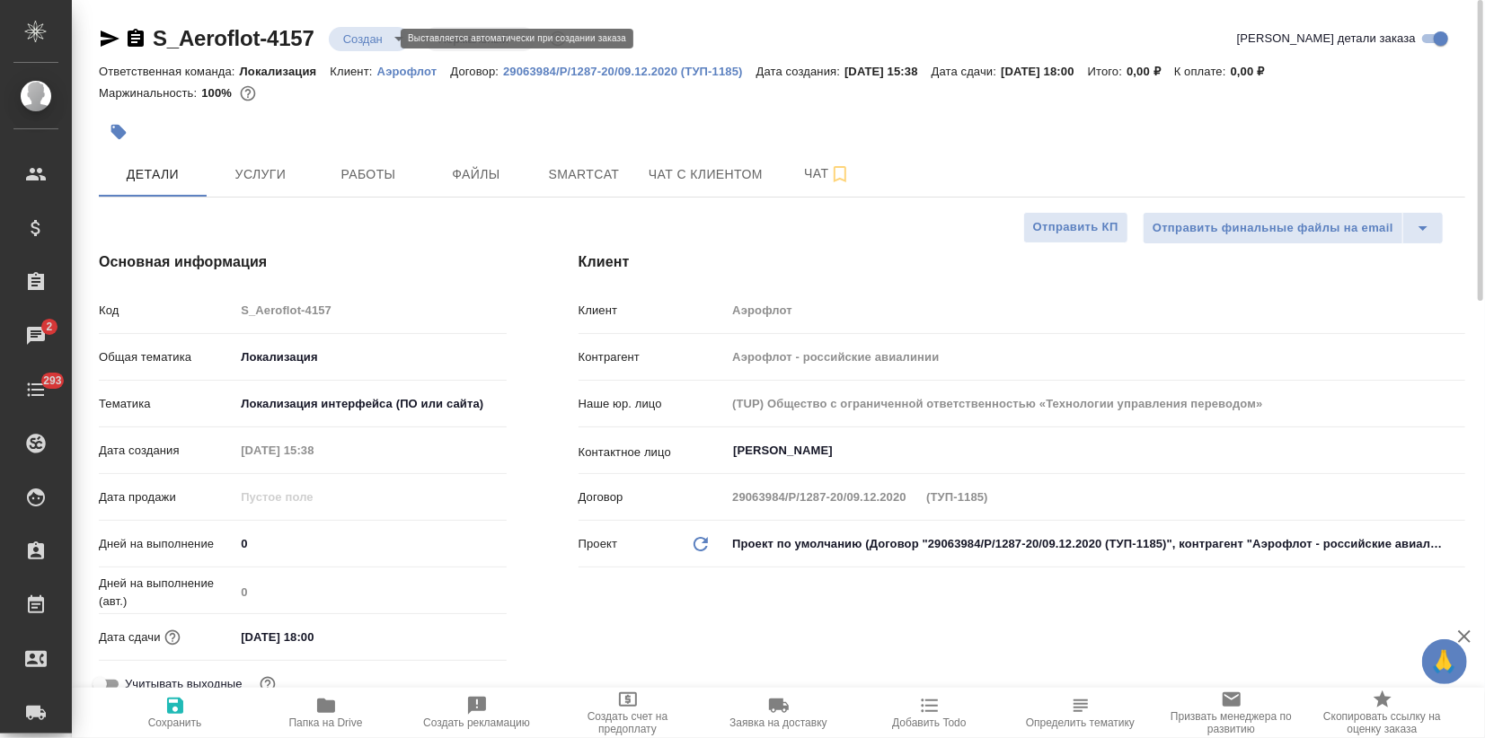
click at [374, 37] on body "🙏 .cls-1 fill:#fff; AWATERA Zagorodnikh Viktoria Клиенты Спецификации Заказы 2 …" at bounding box center [742, 369] width 1485 height 738
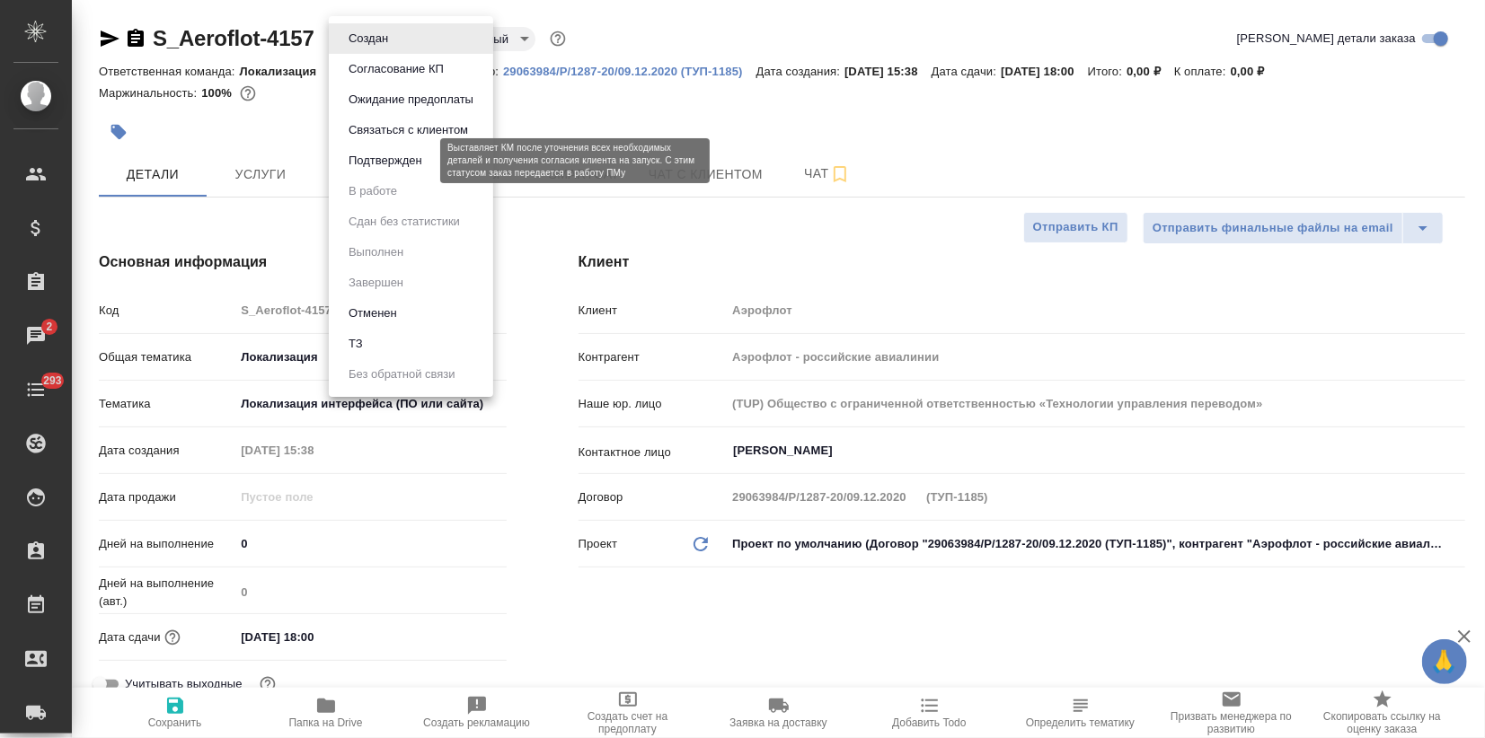
click at [393, 164] on button "Подтвержден" at bounding box center [385, 161] width 84 height 20
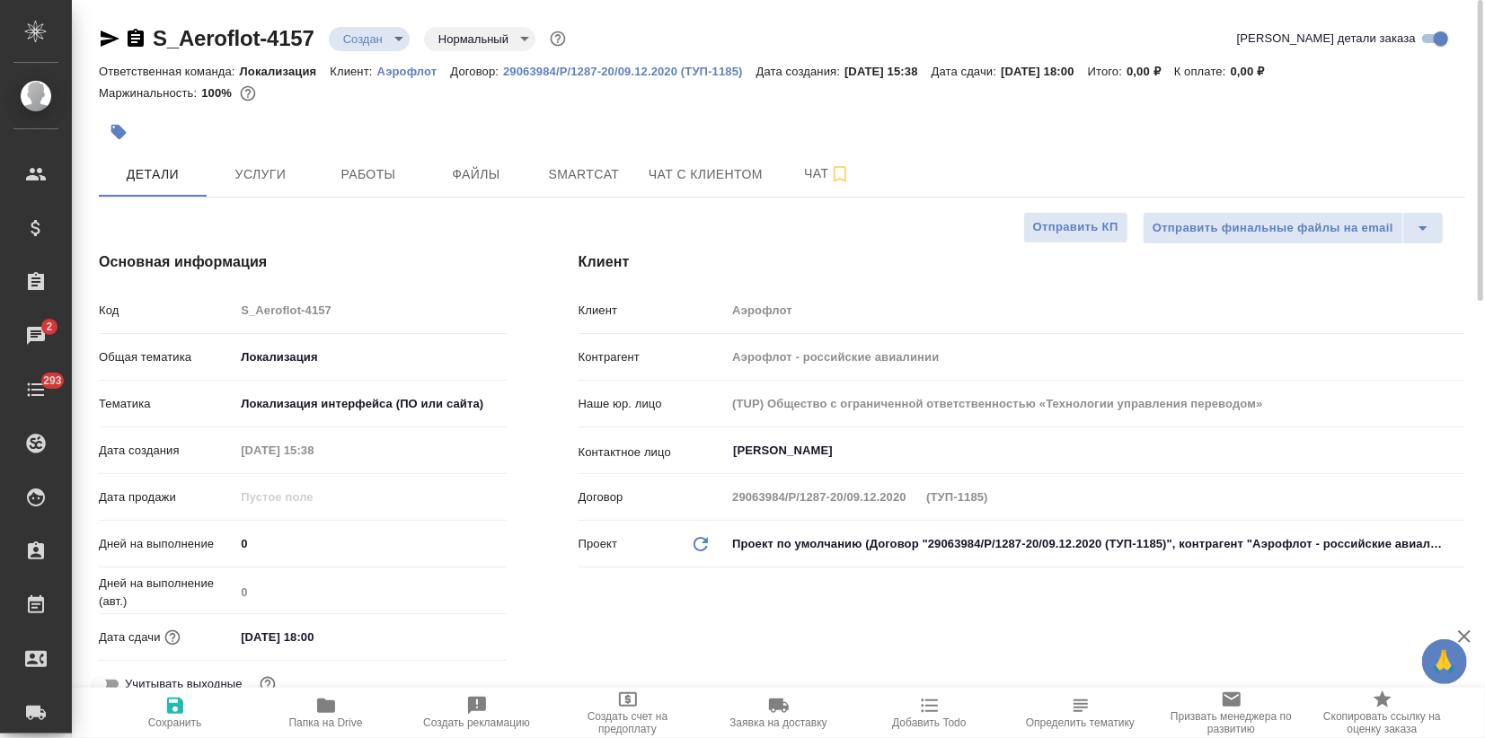
click at [105, 37] on icon "button" at bounding box center [110, 39] width 22 height 22
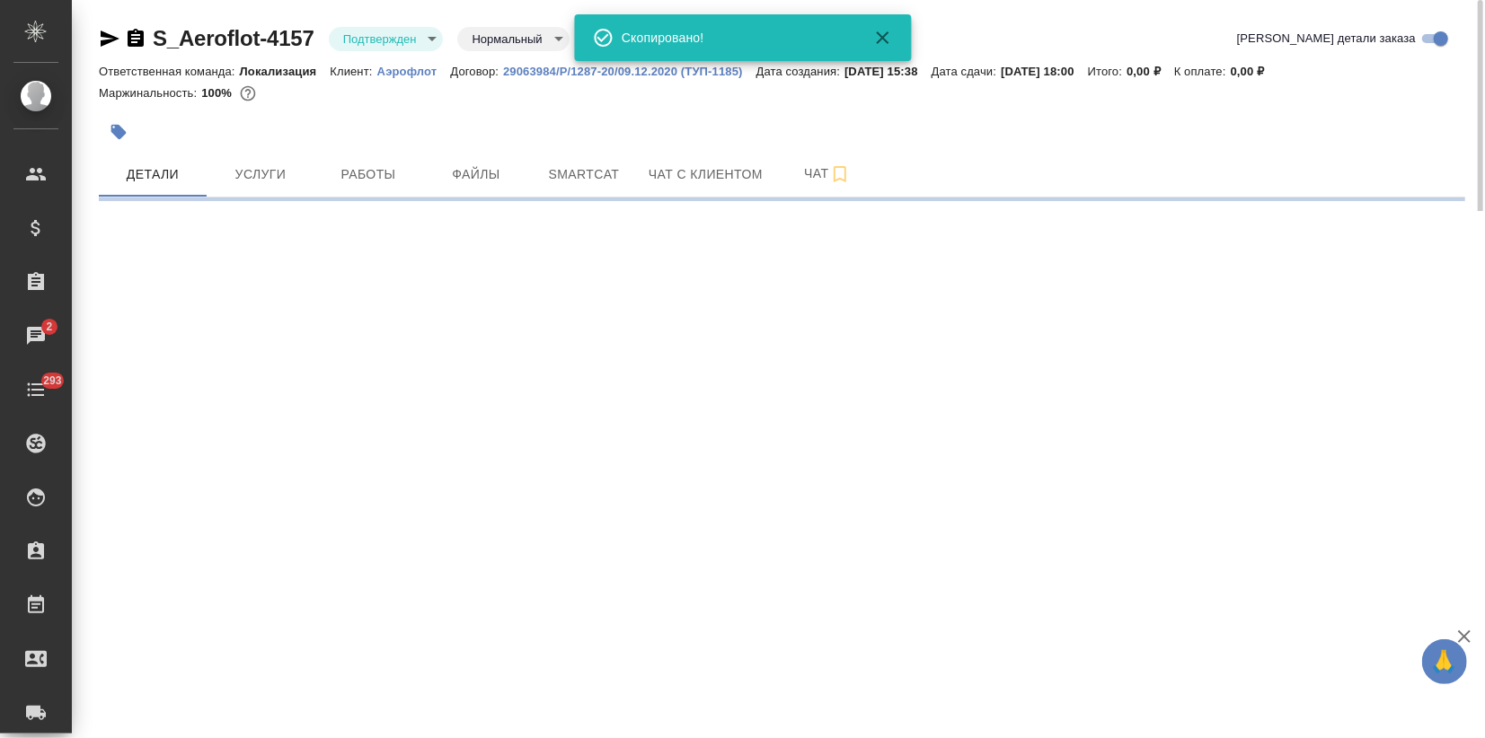
select select "RU"
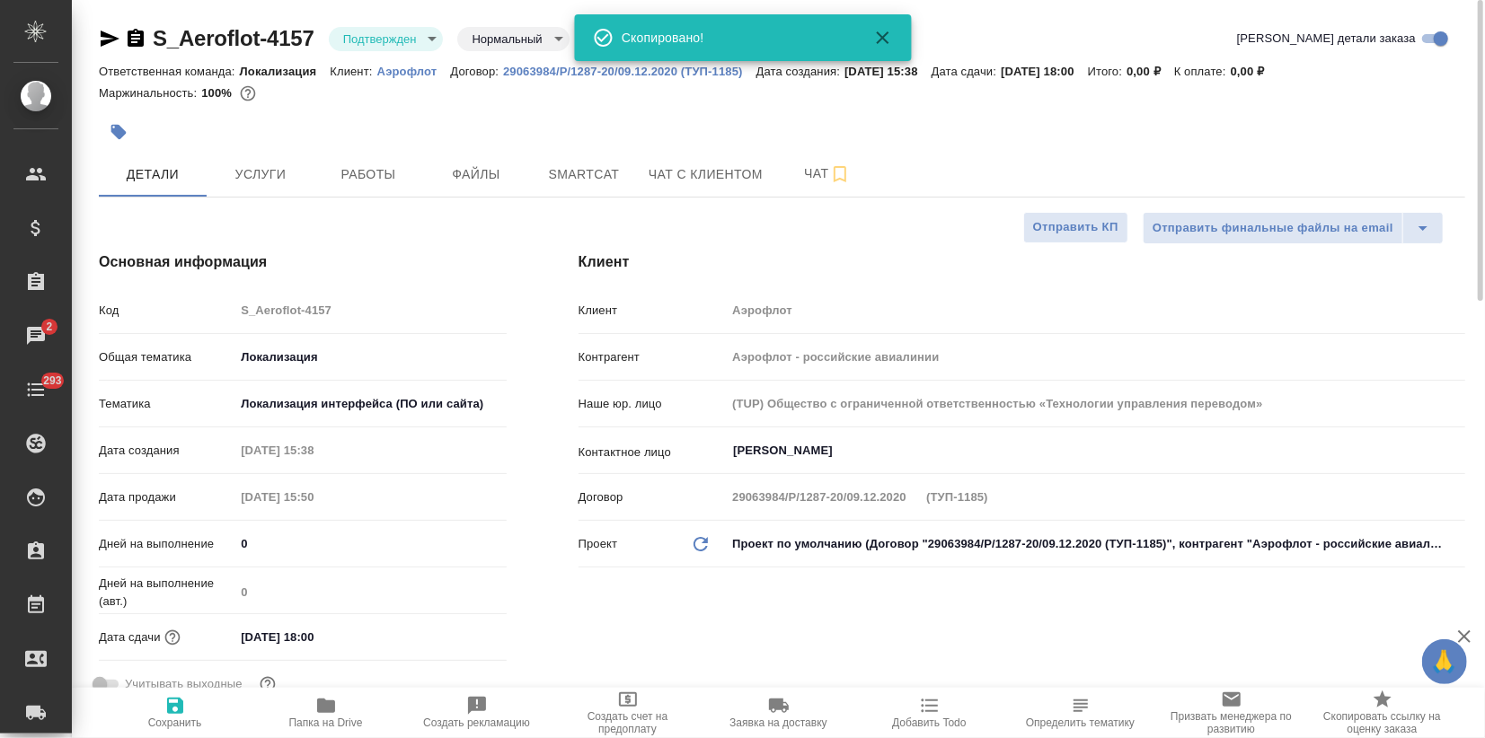
type textarea "x"
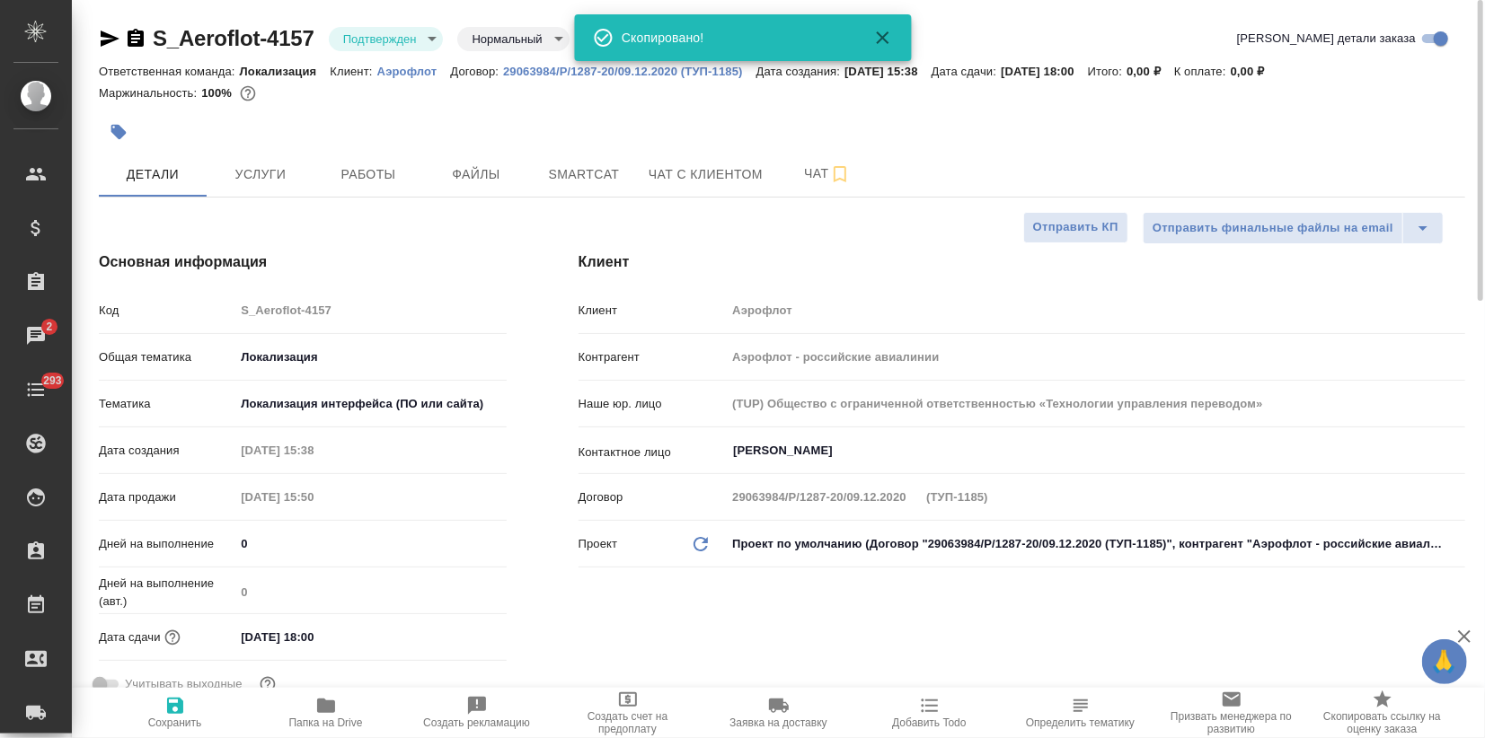
type textarea "x"
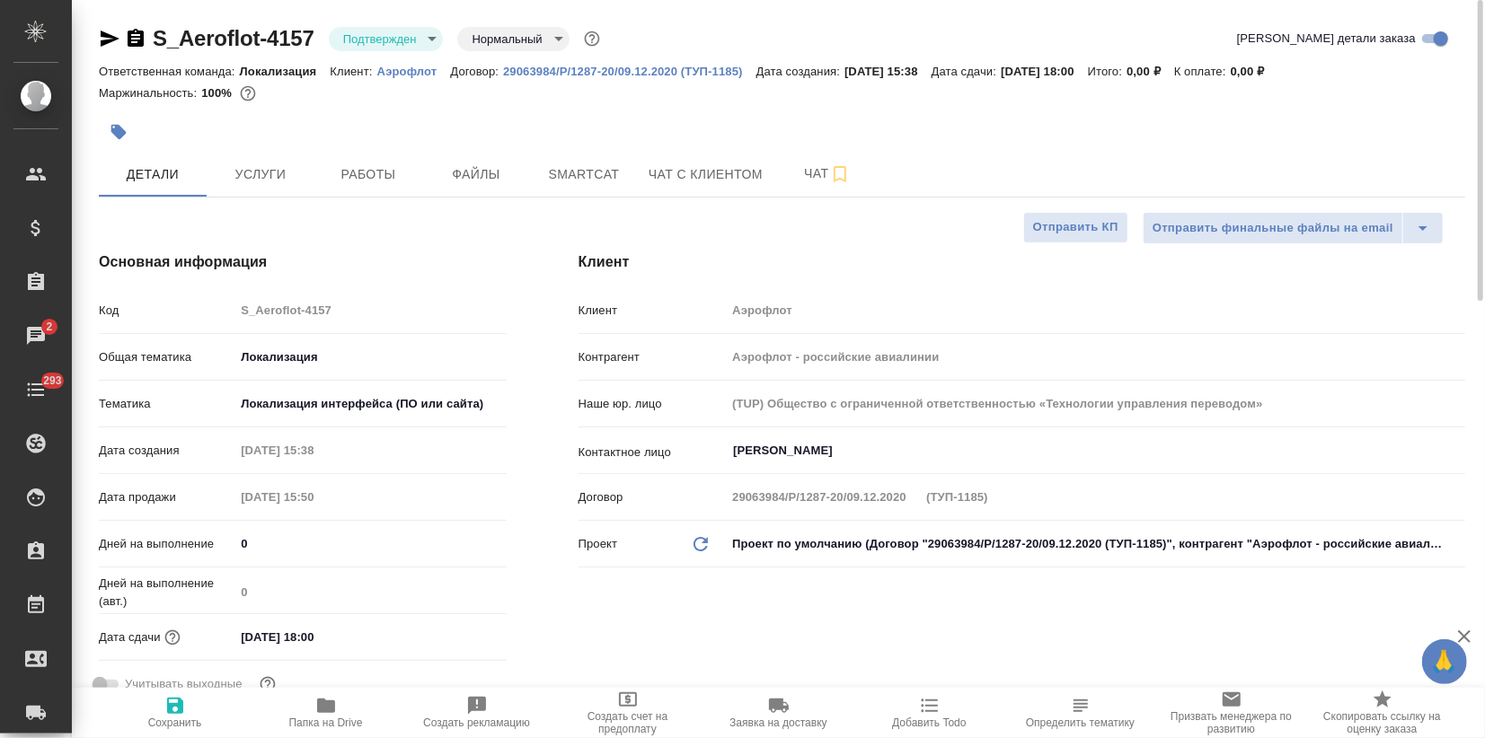
type textarea "x"
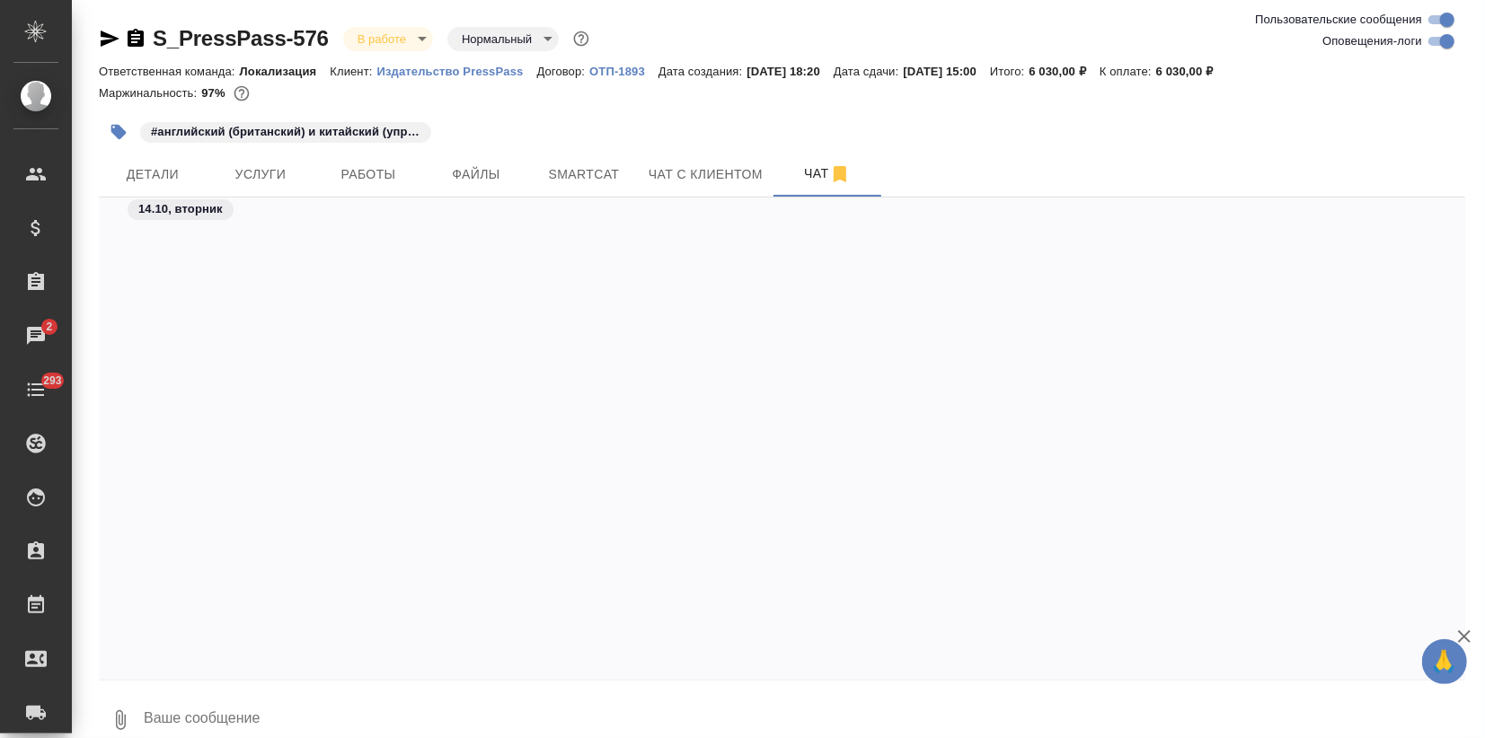
scroll to position [6645, 0]
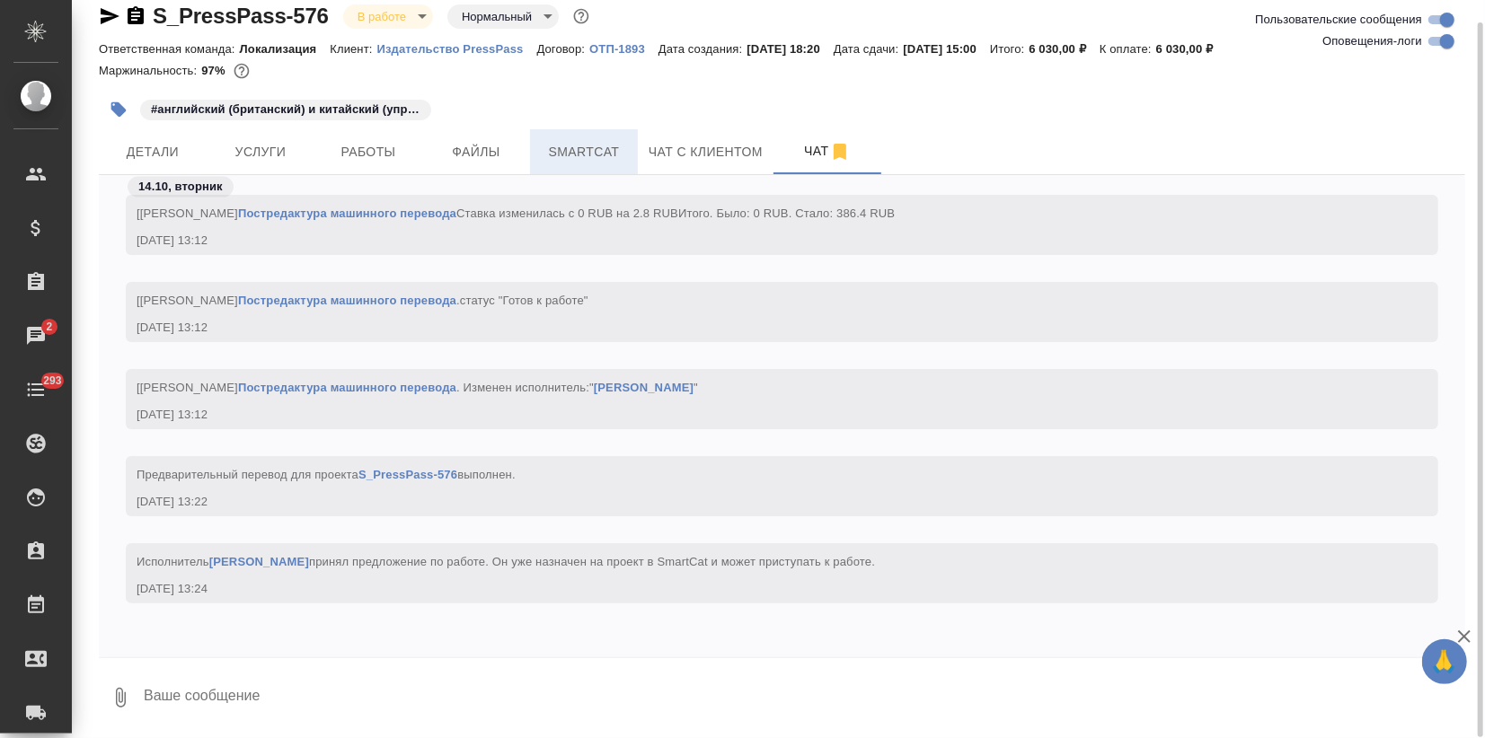
click at [598, 162] on span "Smartcat" at bounding box center [584, 152] width 86 height 22
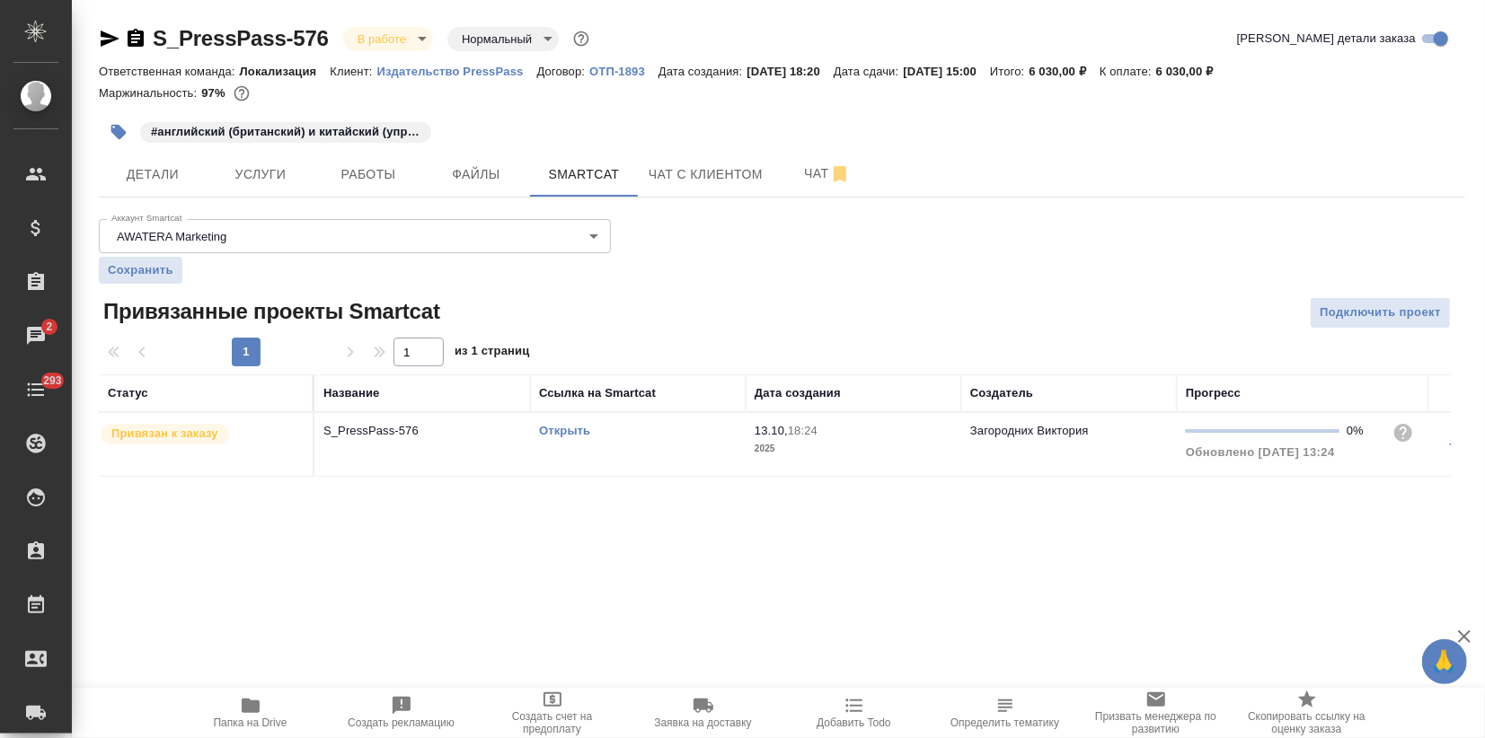
click at [541, 427] on link "Открыть" at bounding box center [564, 430] width 51 height 13
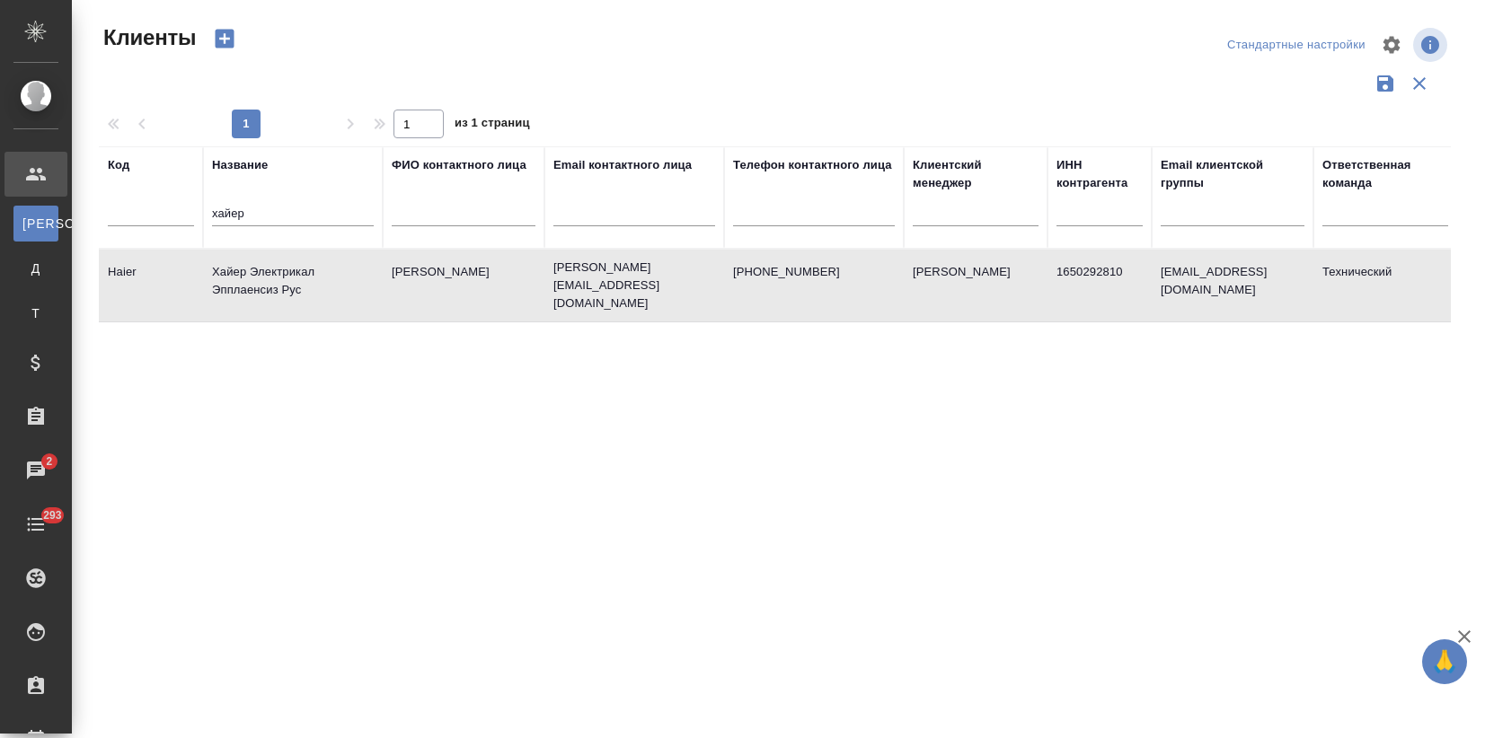
select select "RU"
drag, startPoint x: 308, startPoint y: 214, endPoint x: 86, endPoint y: 230, distance: 222.4
click at [86, 230] on div "Клиенты Стандартные настройки 1 1 из 1 страниц Код Название хайер ФИО контактно…" at bounding box center [781, 401] width 1391 height 803
type input "ftc"
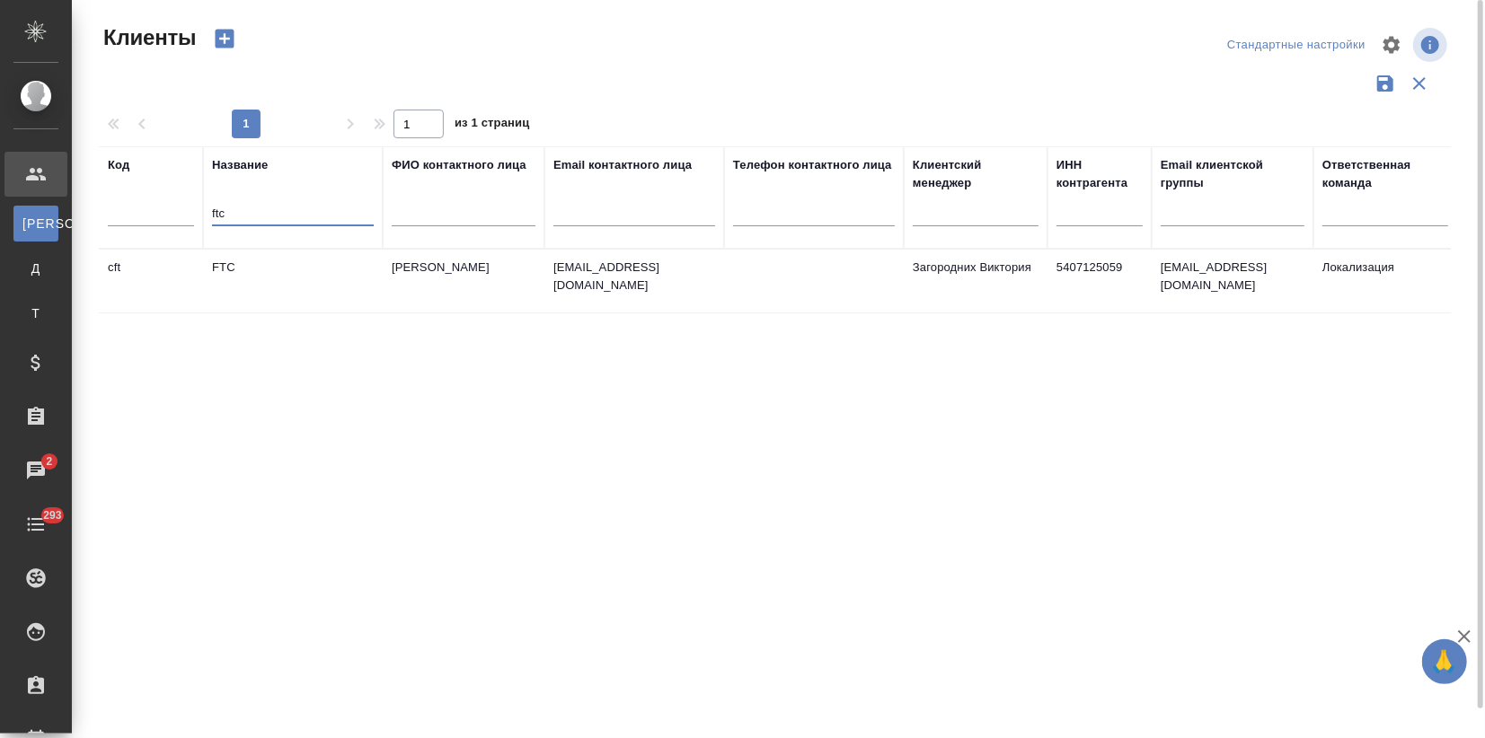
click at [392, 273] on td "Фокина Татьяна" at bounding box center [464, 281] width 162 height 63
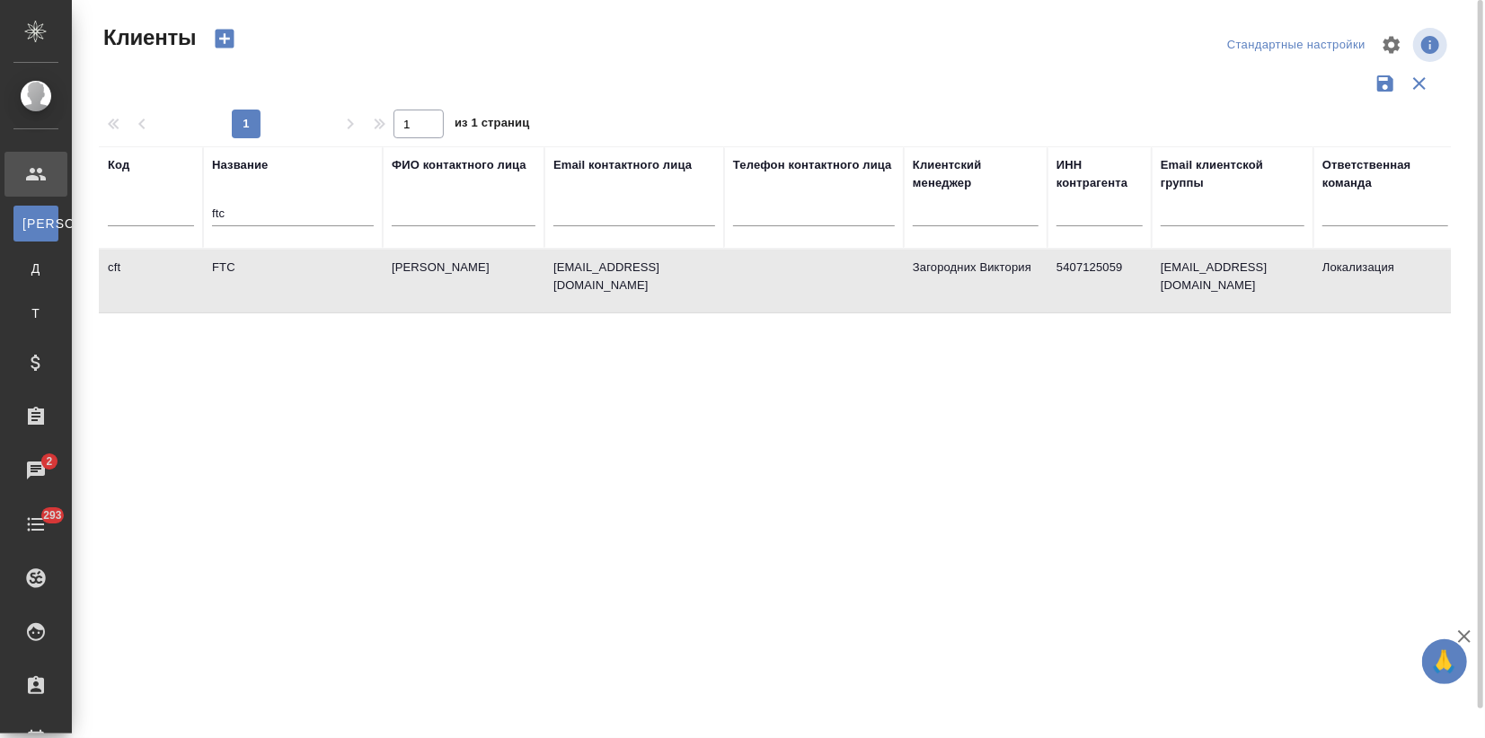
click at [392, 273] on td "Фокина Татьяна" at bounding box center [464, 281] width 162 height 63
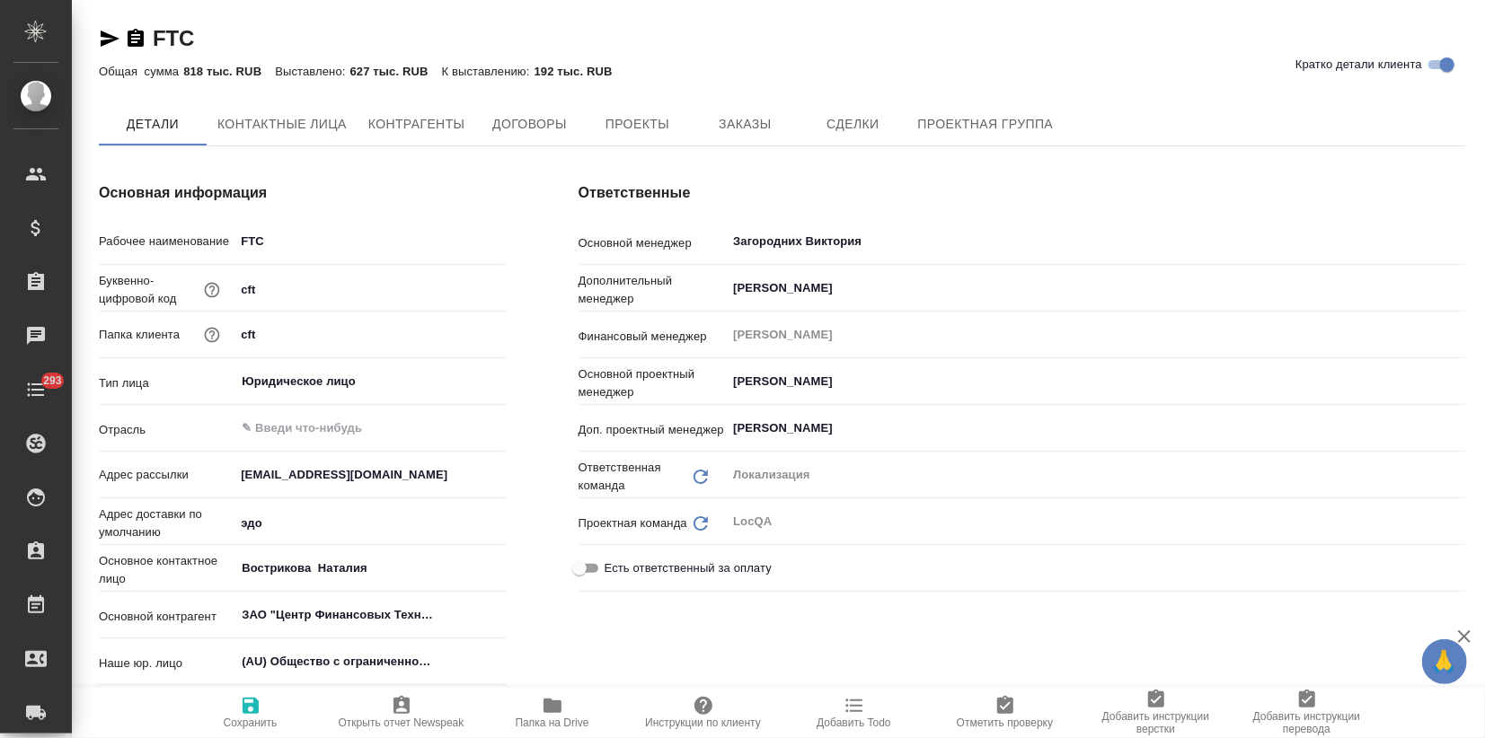
type textarea "x"
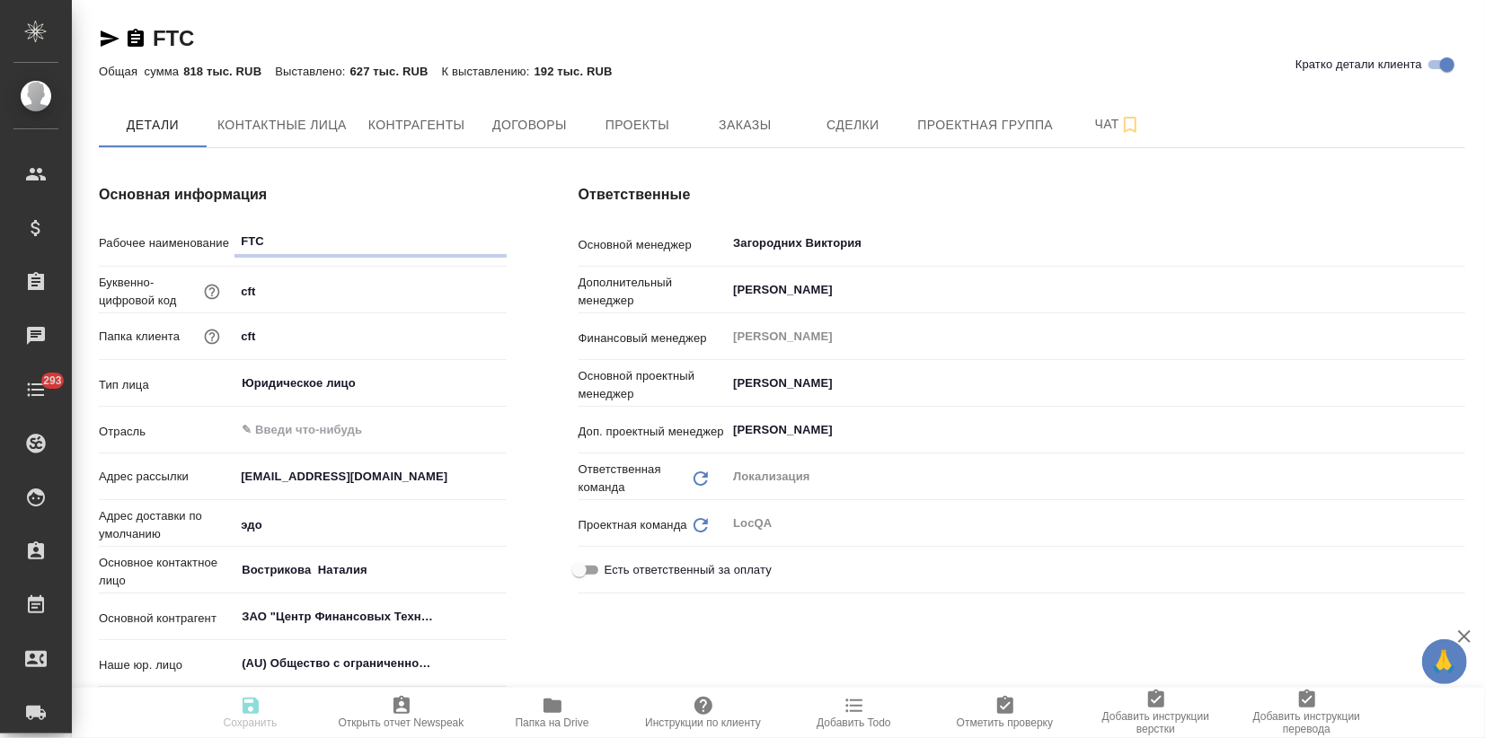
type textarea "x"
click at [757, 108] on button "Заказы" at bounding box center [745, 124] width 108 height 45
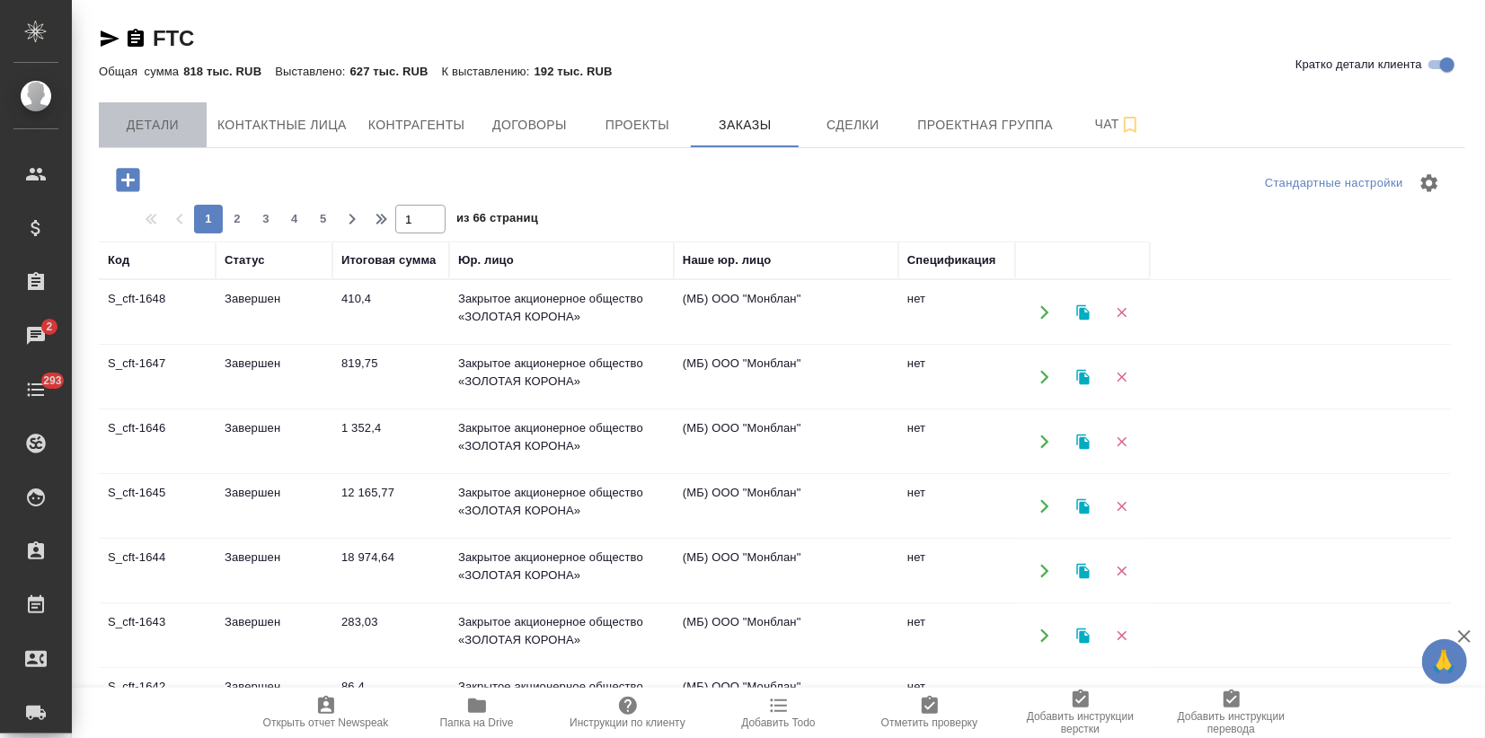
click at [166, 130] on span "Детали" at bounding box center [153, 125] width 86 height 22
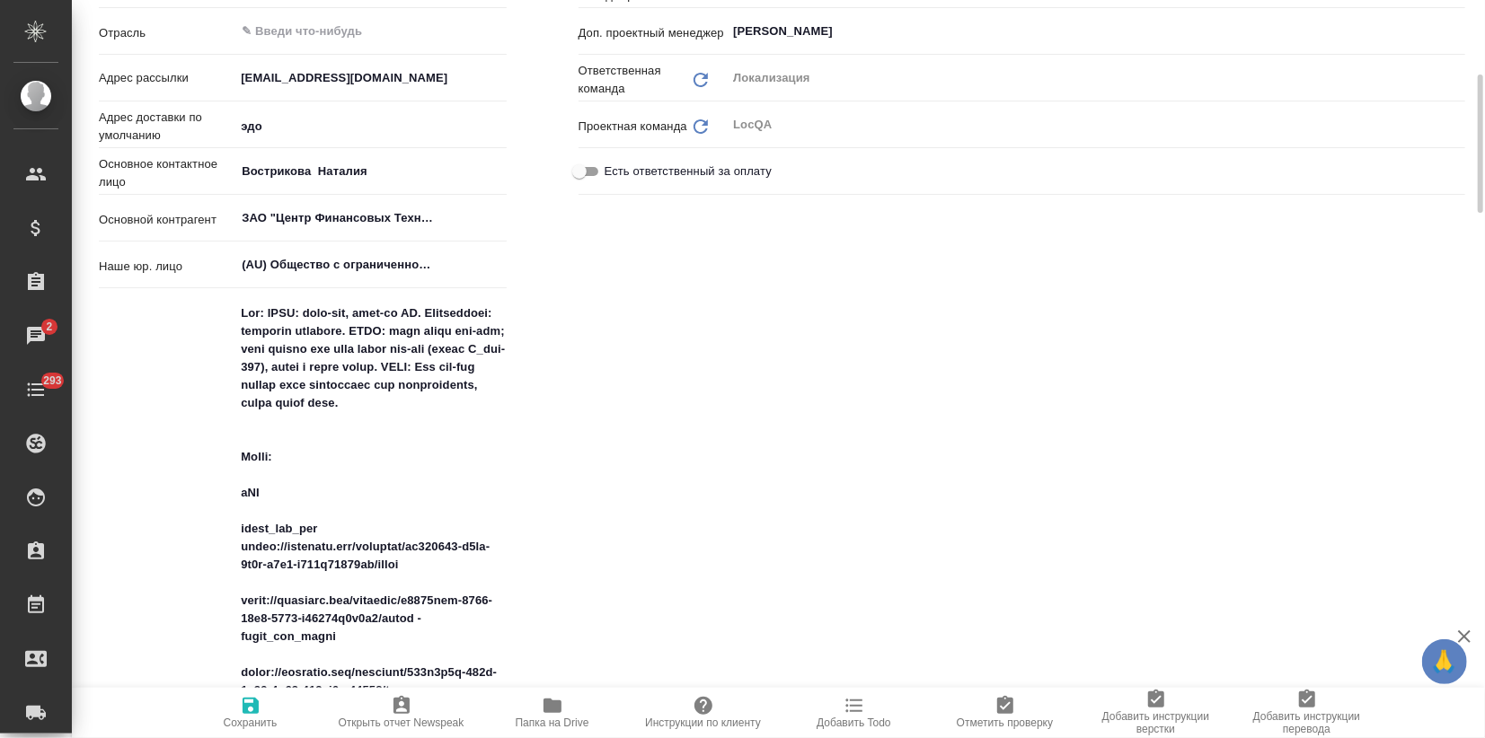
type textarea "x"
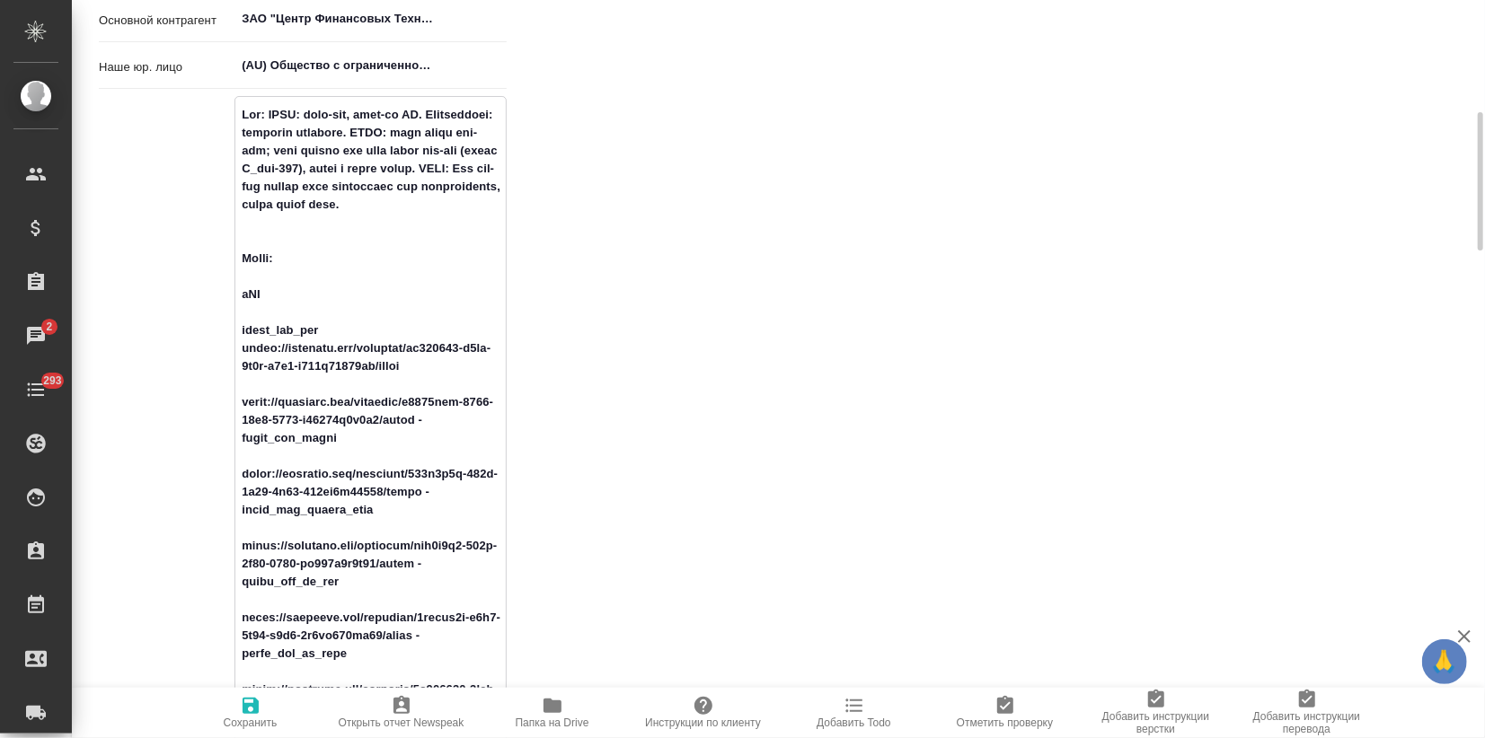
drag, startPoint x: 384, startPoint y: 377, endPoint x: 212, endPoint y: 366, distance: 172.8
drag, startPoint x: 302, startPoint y: 446, endPoint x: 255, endPoint y: 440, distance: 47.1
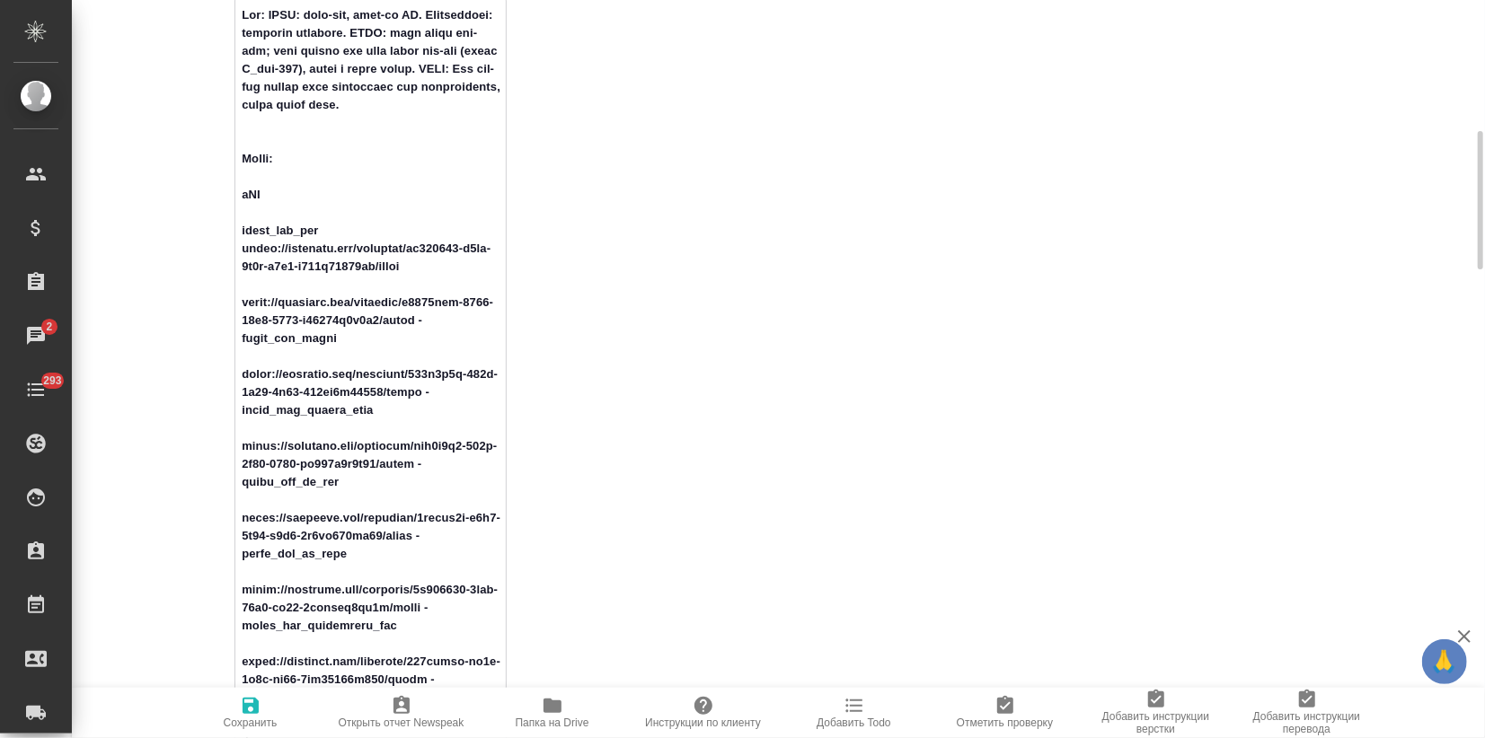
drag, startPoint x: 373, startPoint y: 427, endPoint x: 185, endPoint y: 391, distance: 191.1
drag, startPoint x: 333, startPoint y: 496, endPoint x: 226, endPoint y: 462, distance: 112.2
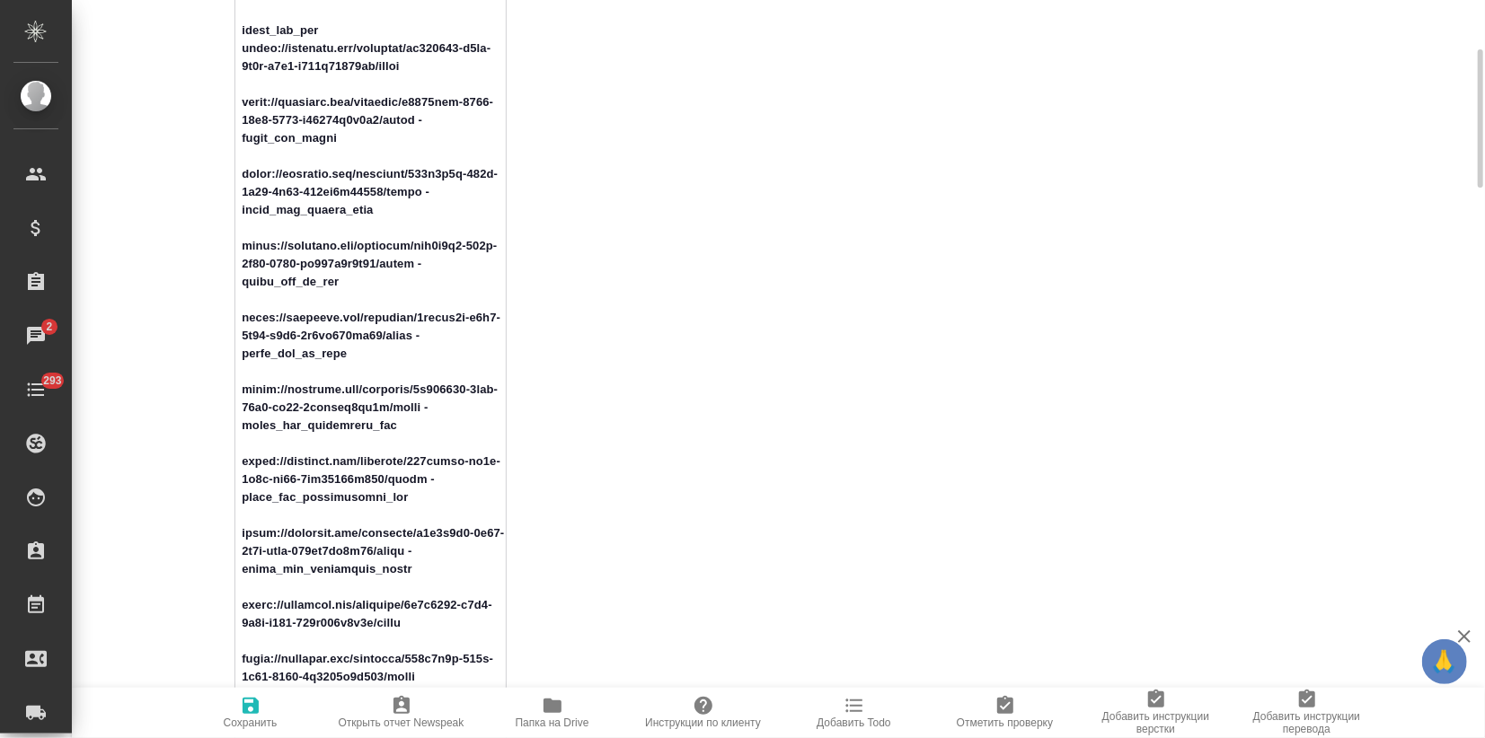
scroll to position [998, 0]
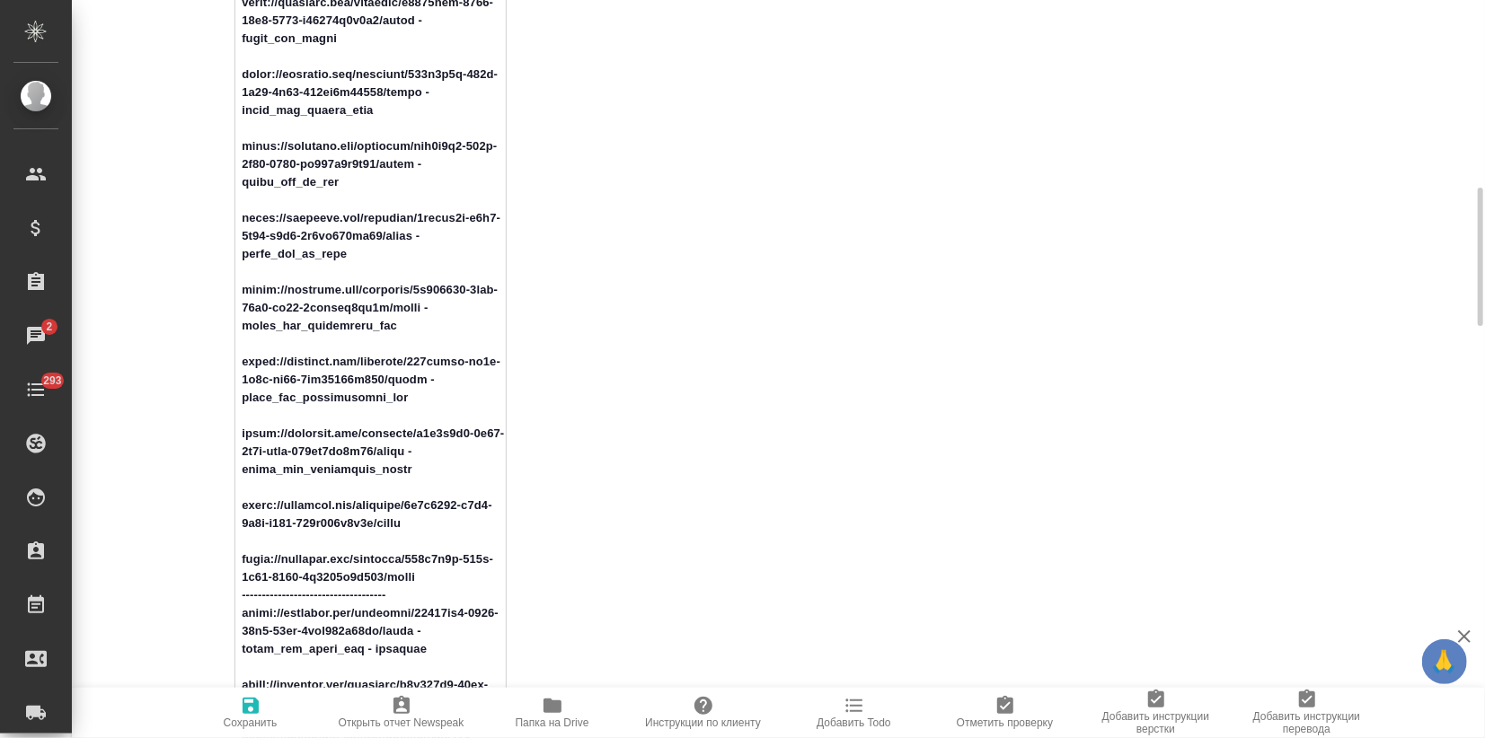
drag, startPoint x: 366, startPoint y: 268, endPoint x: 197, endPoint y: 228, distance: 174.3
drag, startPoint x: 396, startPoint y: 351, endPoint x: 222, endPoint y: 323, distance: 176.4
drag, startPoint x: 410, startPoint y: 417, endPoint x: 226, endPoint y: 383, distance: 187.2
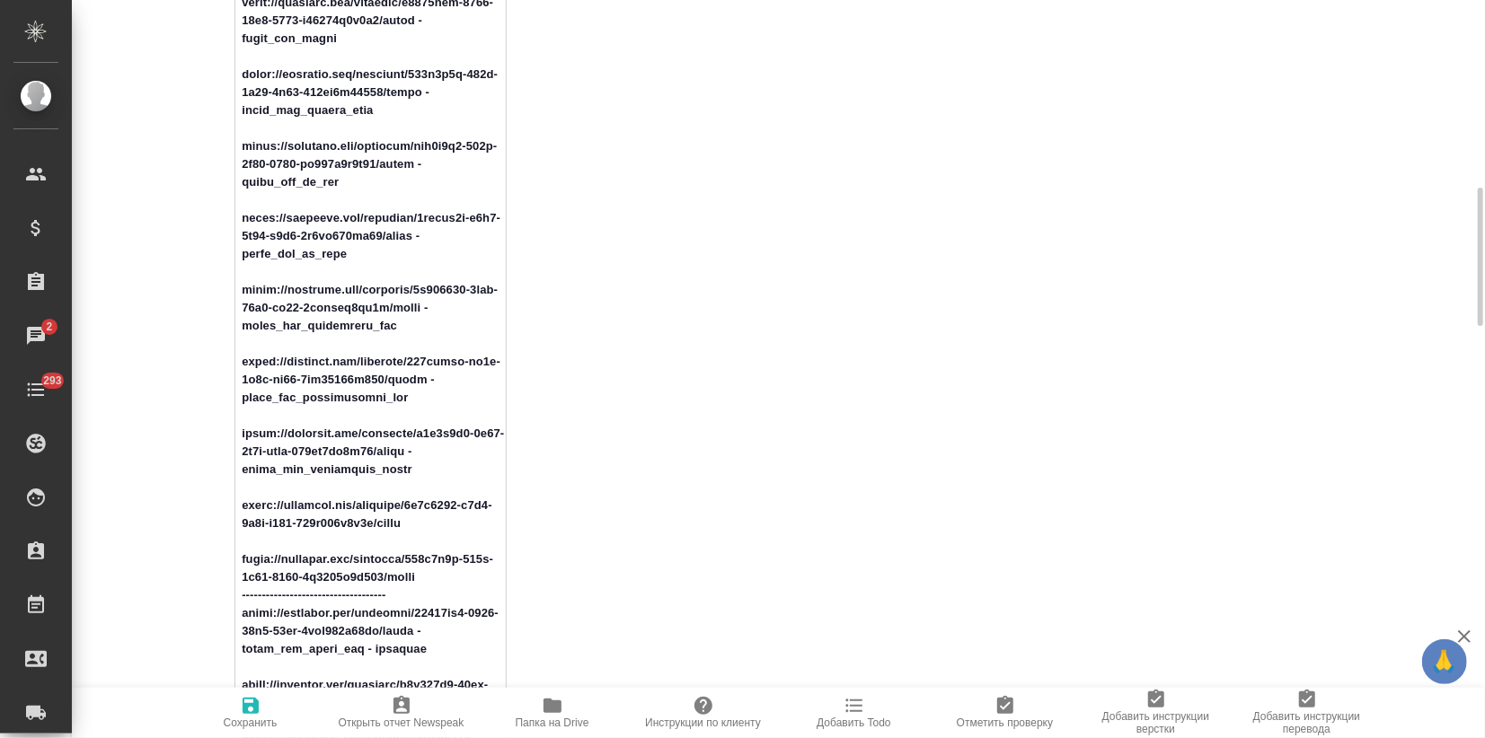
drag, startPoint x: 401, startPoint y: 492, endPoint x: 216, endPoint y: 439, distance: 193.3
drag, startPoint x: 424, startPoint y: 541, endPoint x: 217, endPoint y: 515, distance: 208.2
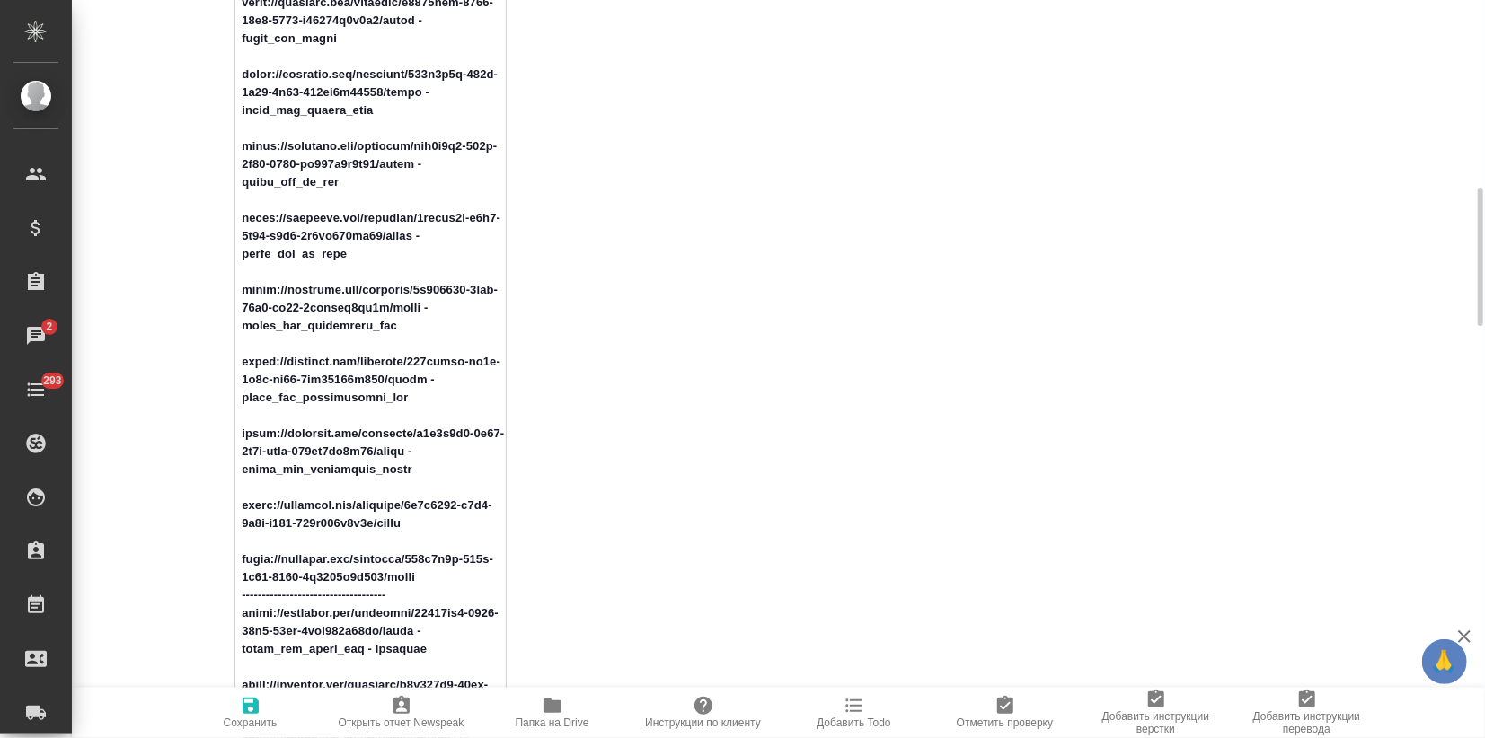
drag, startPoint x: 419, startPoint y: 597, endPoint x: 182, endPoint y: 569, distance: 238.7
click at [589, 354] on div "Ответственные Основной менеджер Загородних Виктория ​ Дополнительный менеджер В…" at bounding box center [1021, 597] width 958 height 2895
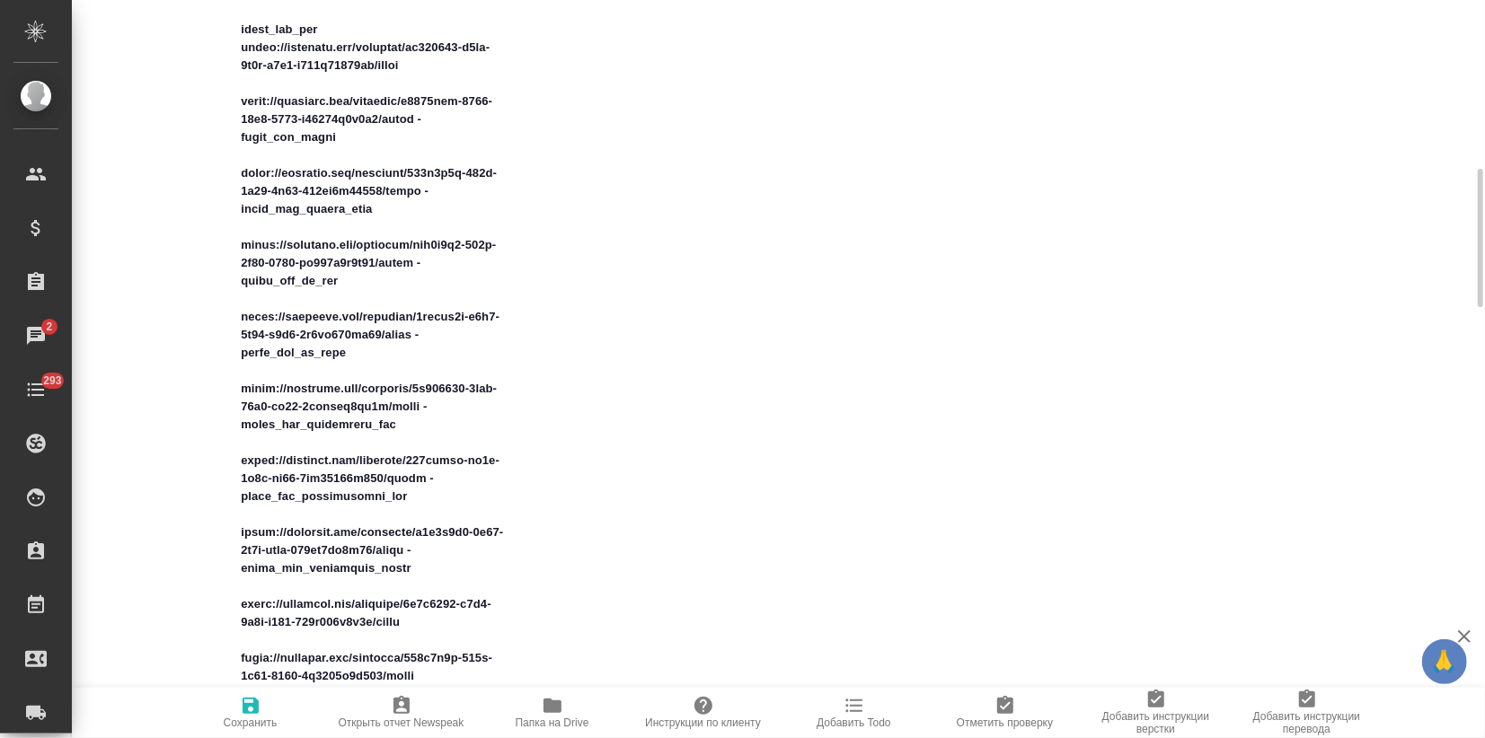
scroll to position [1197, 0]
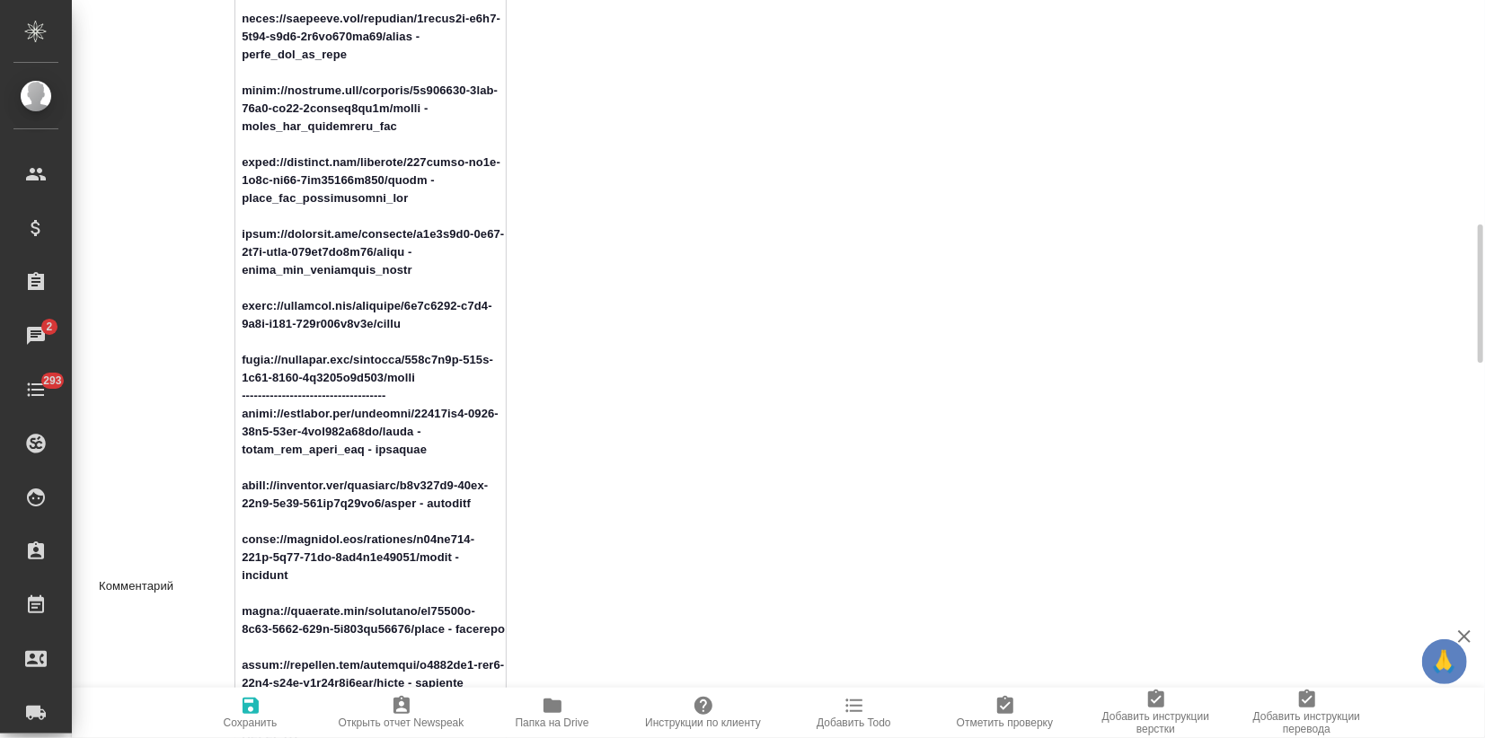
drag, startPoint x: 414, startPoint y: 398, endPoint x: 237, endPoint y: 374, distance: 178.6
click at [237, 374] on textarea at bounding box center [369, 585] width 269 height 2168
type textarea "x"
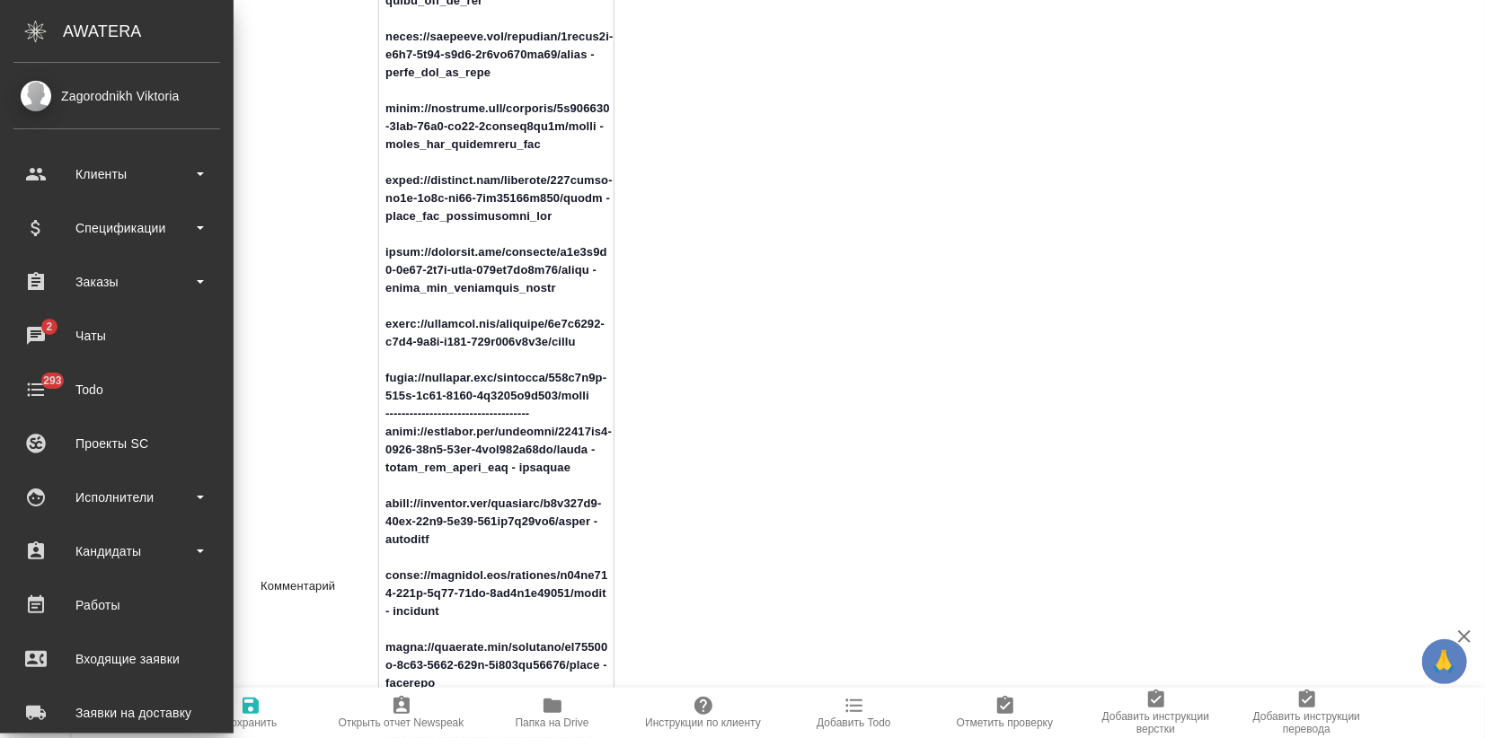
type textarea "x"
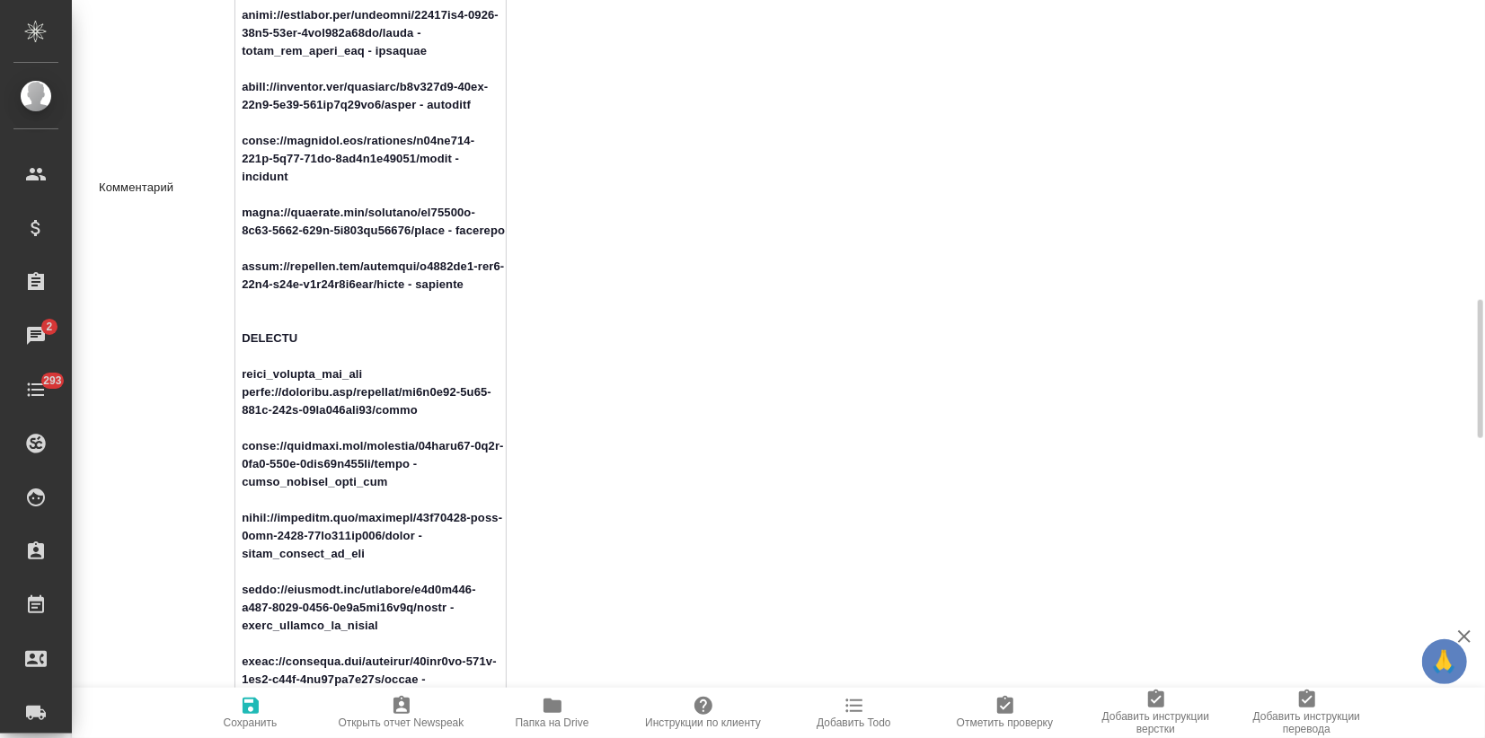
scroll to position [1696, 0]
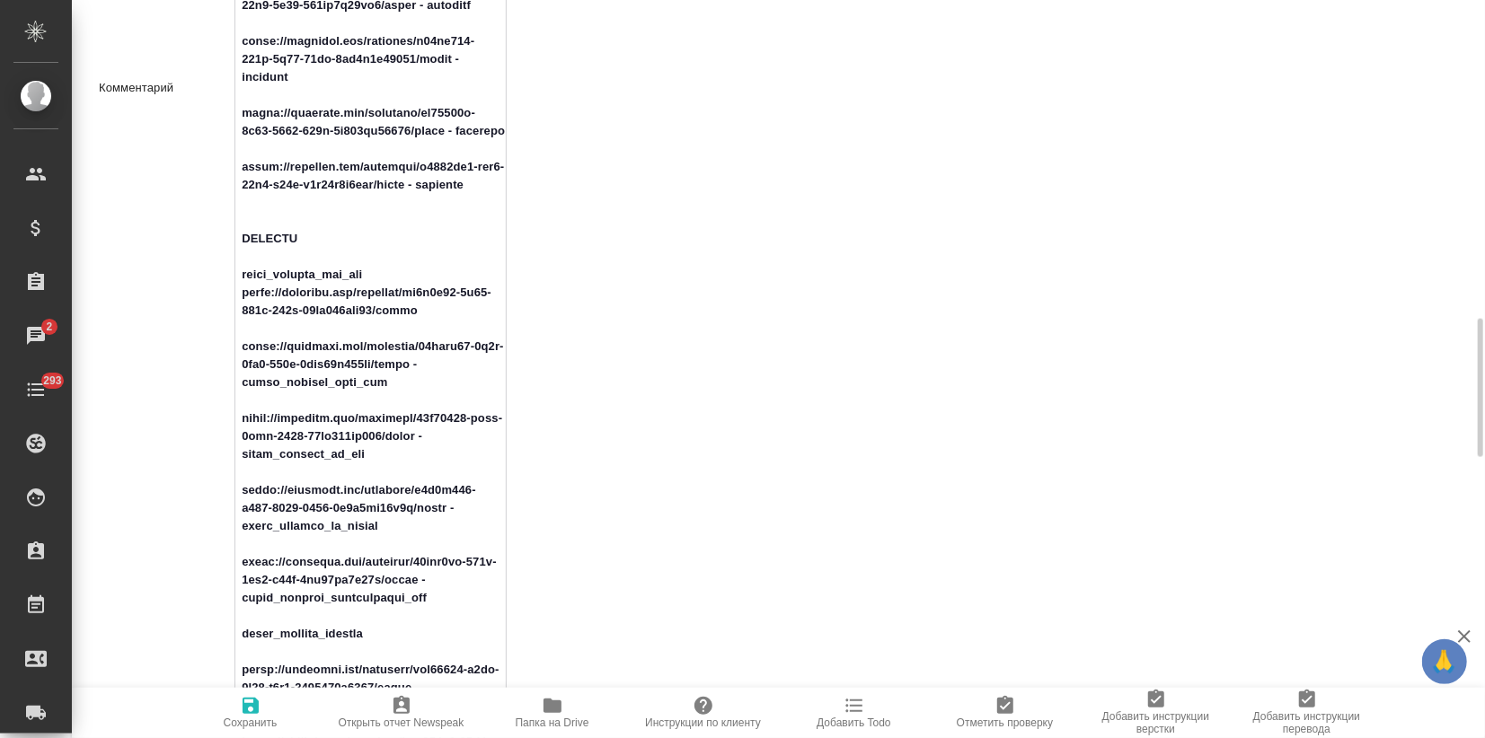
click at [403, 328] on textarea at bounding box center [369, 86] width 269 height 2168
drag, startPoint x: 336, startPoint y: 309, endPoint x: 216, endPoint y: 278, distance: 124.4
click at [216, 278] on div "Комментарий x" at bounding box center [303, 88] width 408 height 2179
drag, startPoint x: 242, startPoint y: 299, endPoint x: 355, endPoint y: 316, distance: 113.5
click at [243, 299] on textarea at bounding box center [369, 86] width 269 height 2168
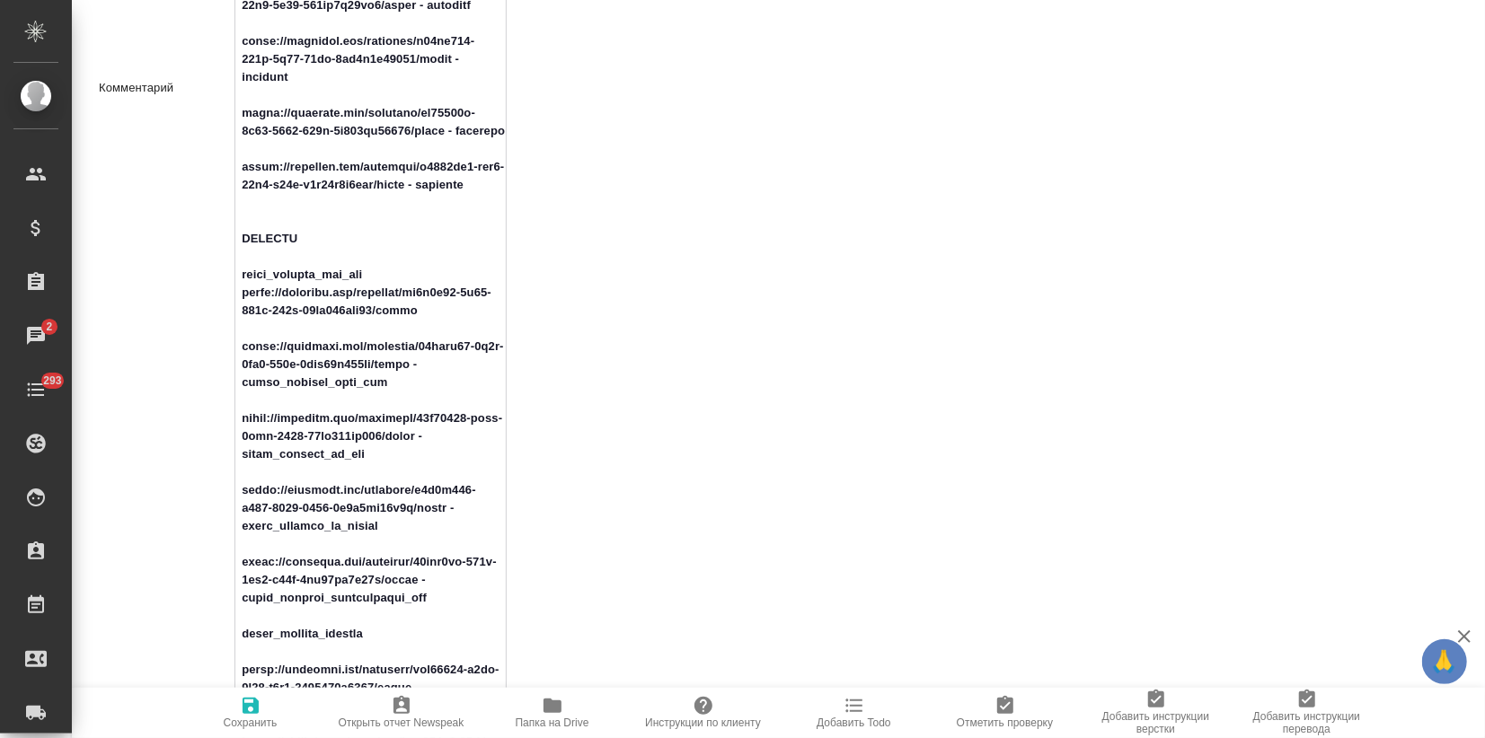
click at [450, 314] on textarea at bounding box center [369, 86] width 269 height 2168
click at [441, 322] on textarea at bounding box center [369, 86] width 269 height 2168
drag, startPoint x: 427, startPoint y: 313, endPoint x: 226, endPoint y: 286, distance: 202.8
click at [226, 286] on div "Комментарий x" at bounding box center [303, 88] width 408 height 2179
drag, startPoint x: 401, startPoint y: 386, endPoint x: 228, endPoint y: 348, distance: 177.6
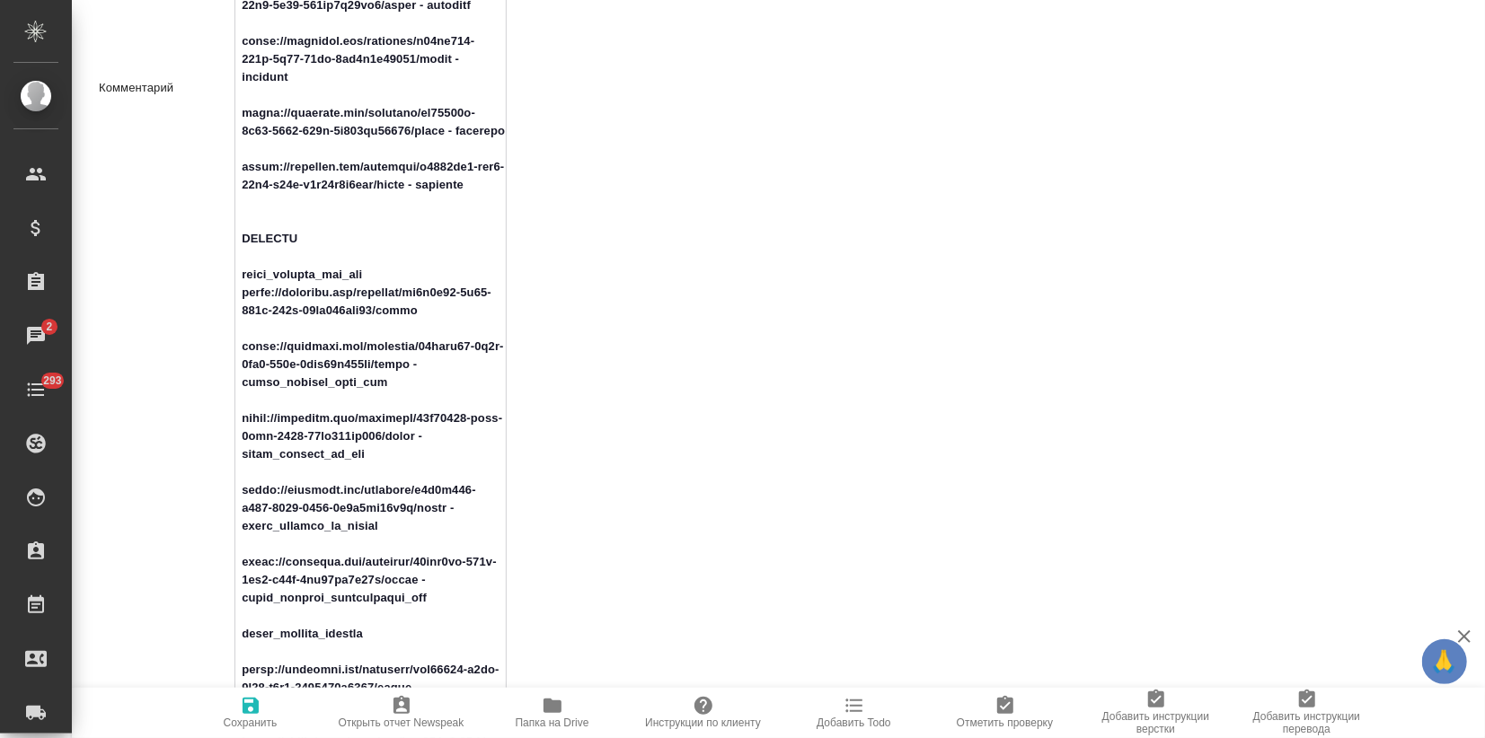
click at [228, 348] on div "Комментарий x" at bounding box center [303, 88] width 408 height 2179
drag, startPoint x: 372, startPoint y: 453, endPoint x: 229, endPoint y: 422, distance: 146.0
click at [229, 422] on div "Комментарий x" at bounding box center [303, 88] width 408 height 2179
drag, startPoint x: 357, startPoint y: 516, endPoint x: 214, endPoint y: 482, distance: 146.8
click at [214, 482] on div "Комментарий x" at bounding box center [303, 88] width 408 height 2179
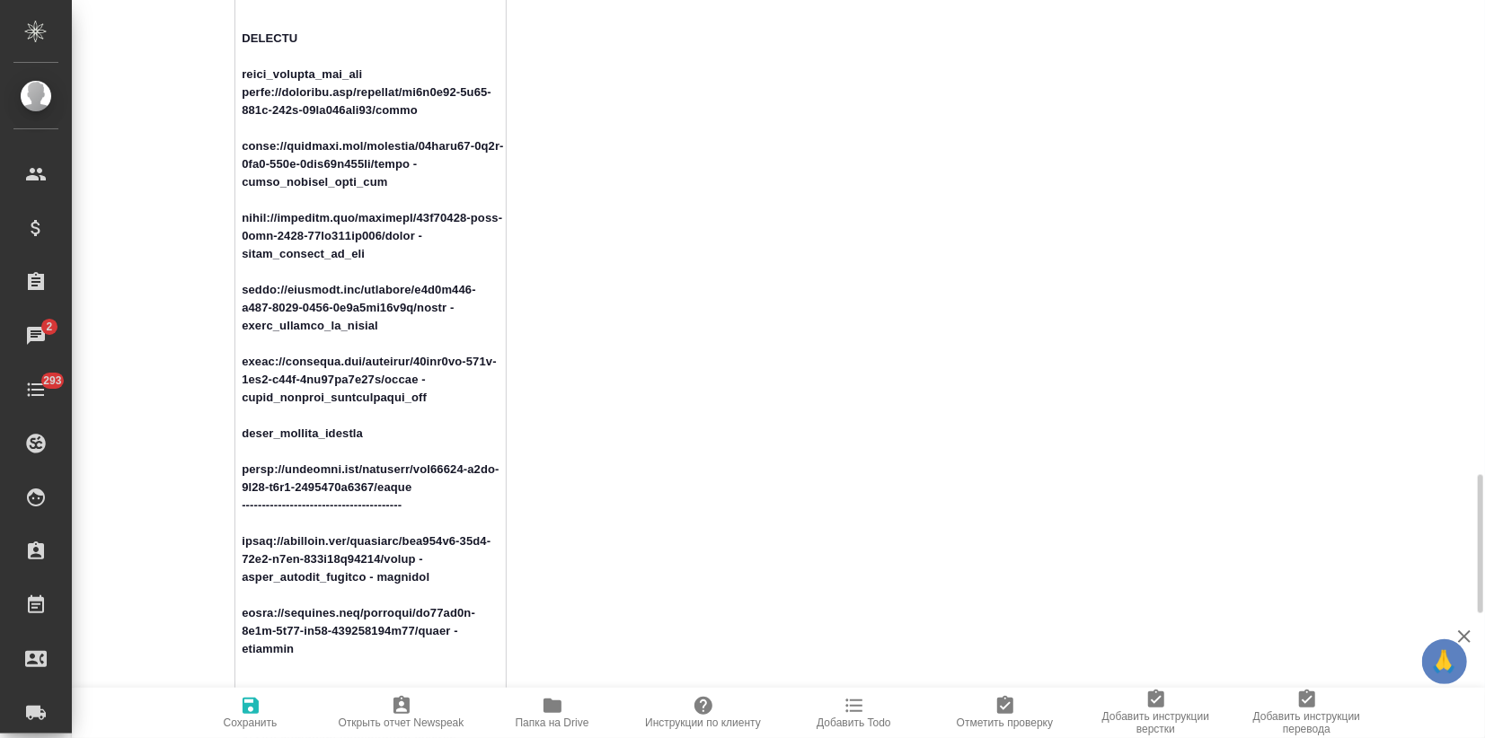
scroll to position [1996, 0]
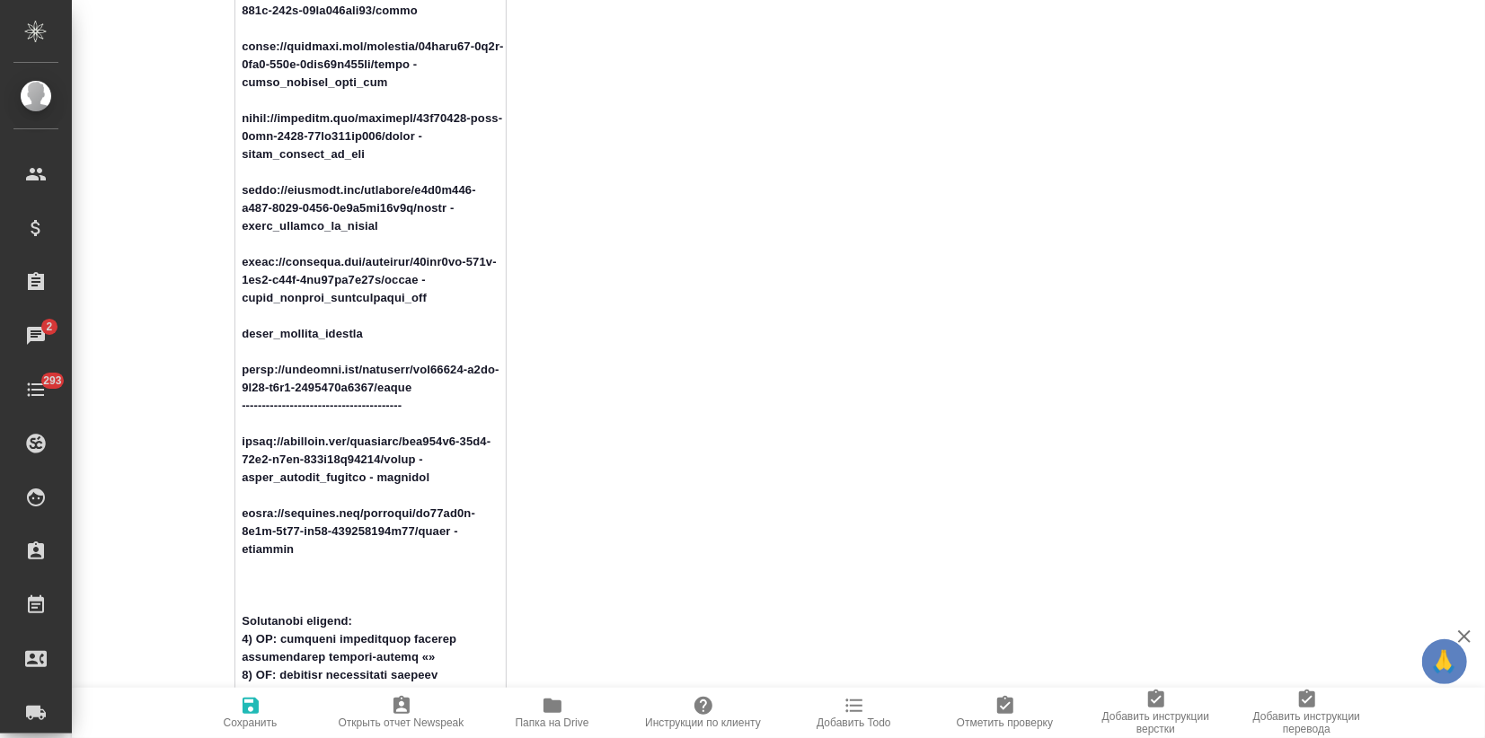
drag, startPoint x: 345, startPoint y: 278, endPoint x: 216, endPoint y: 250, distance: 132.3
drag, startPoint x: 420, startPoint y: 388, endPoint x: 217, endPoint y: 368, distance: 203.9
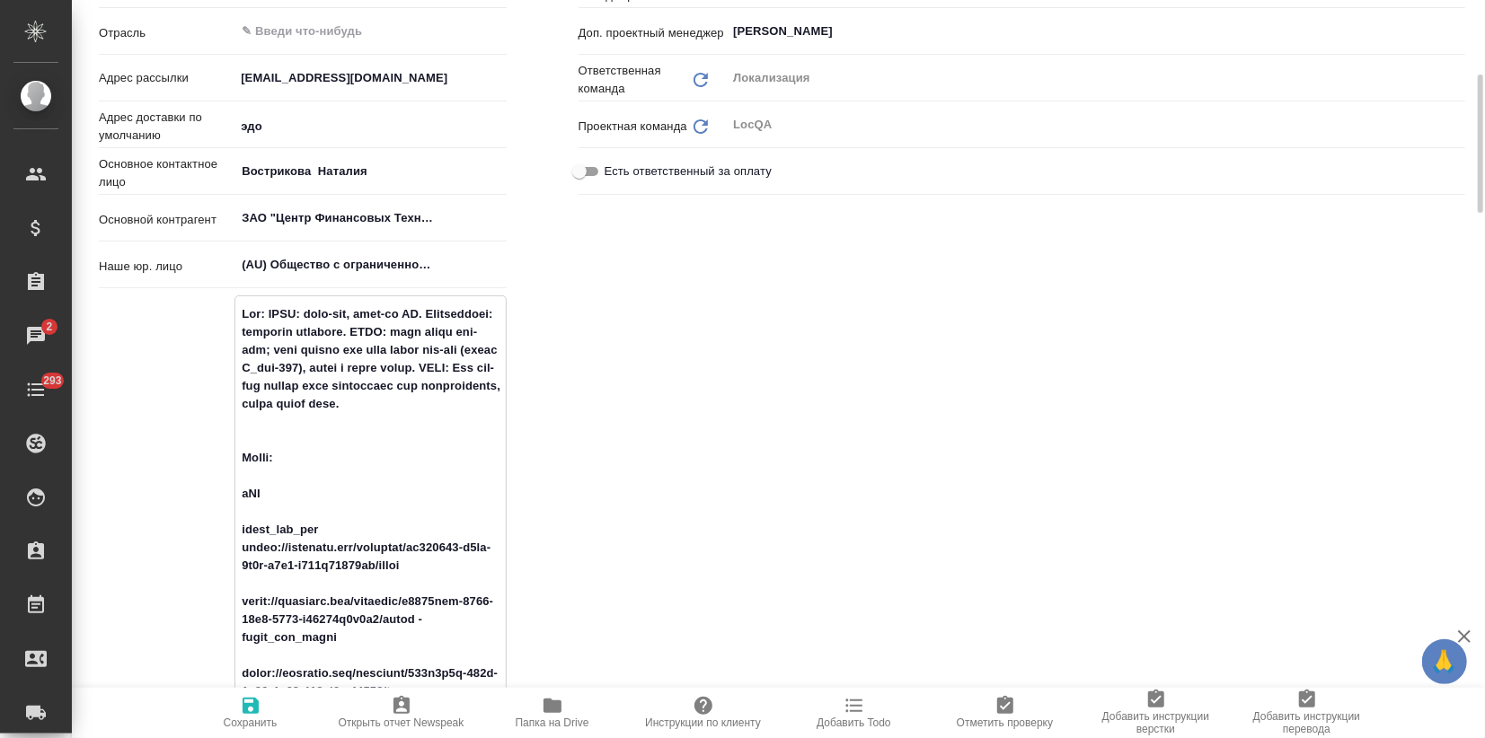
scroll to position [0, 0]
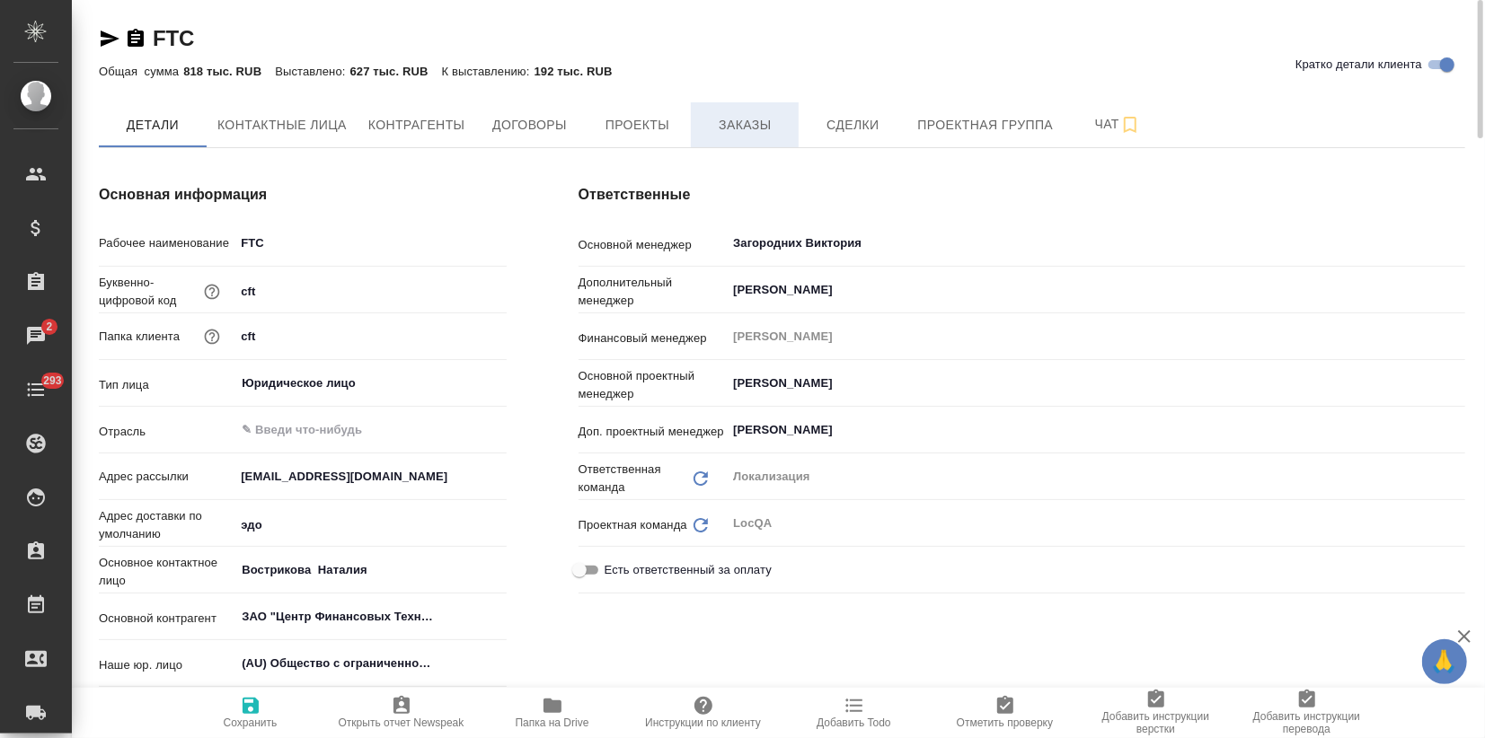
type textarea "x"
click at [739, 118] on span "Заказы" at bounding box center [744, 125] width 86 height 22
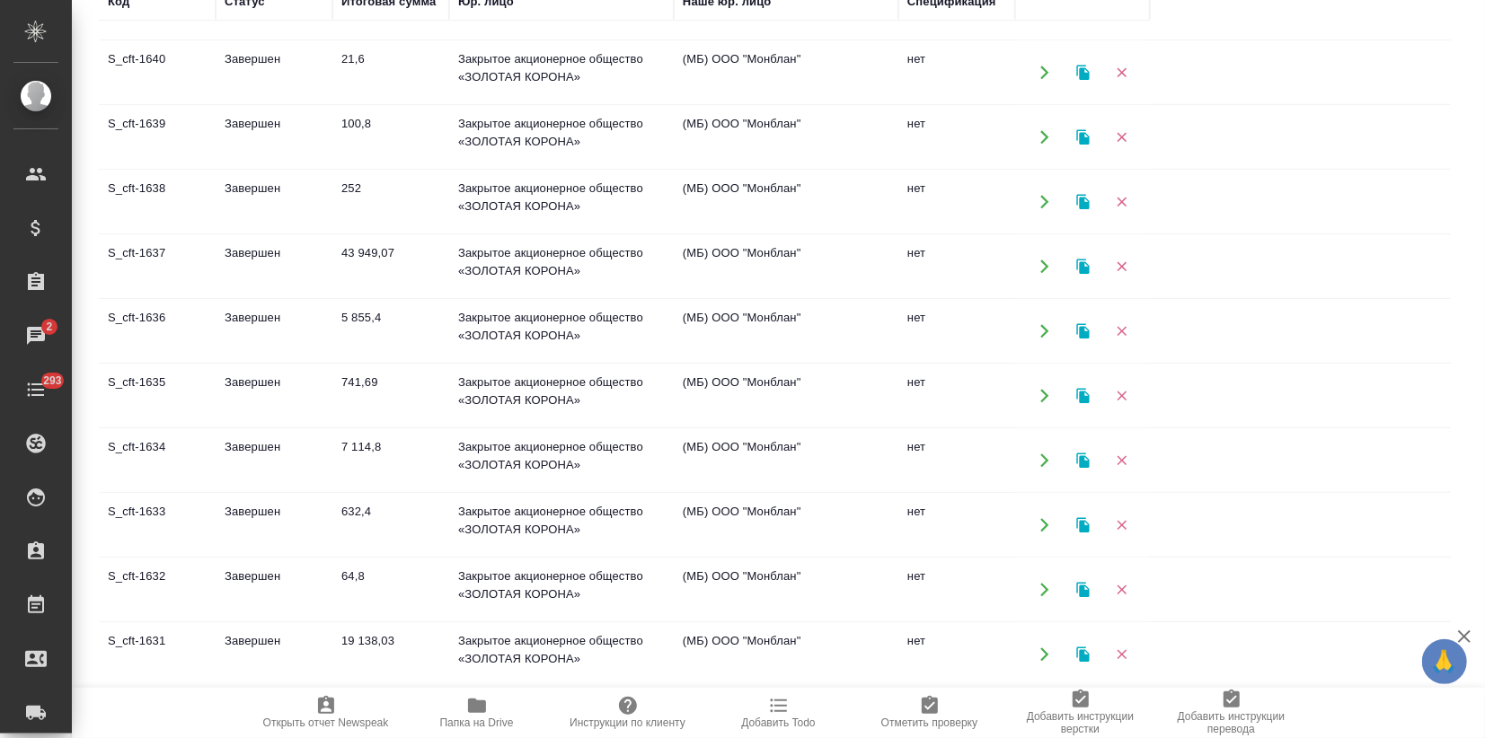
scroll to position [399, 0]
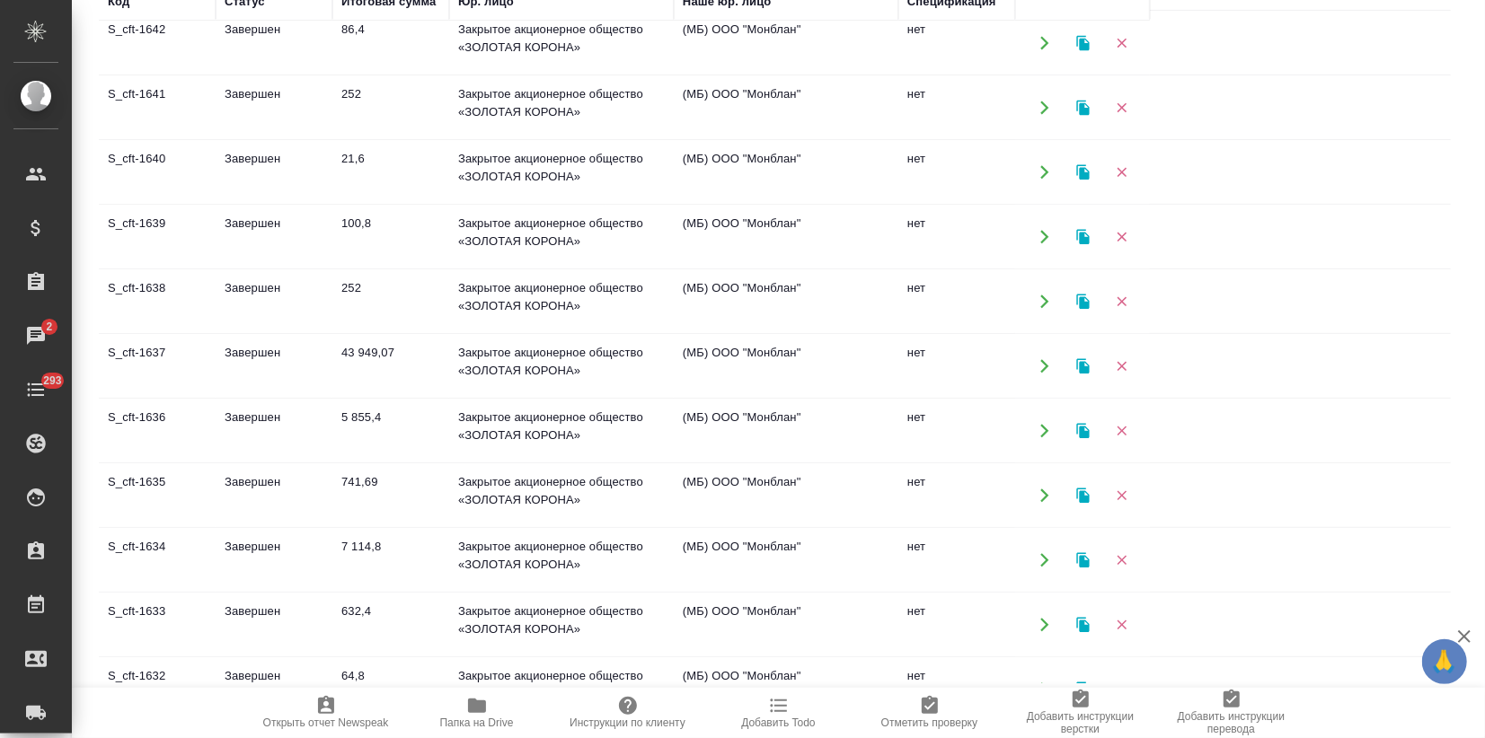
click at [408, 355] on td "43 949,07" at bounding box center [390, 366] width 117 height 63
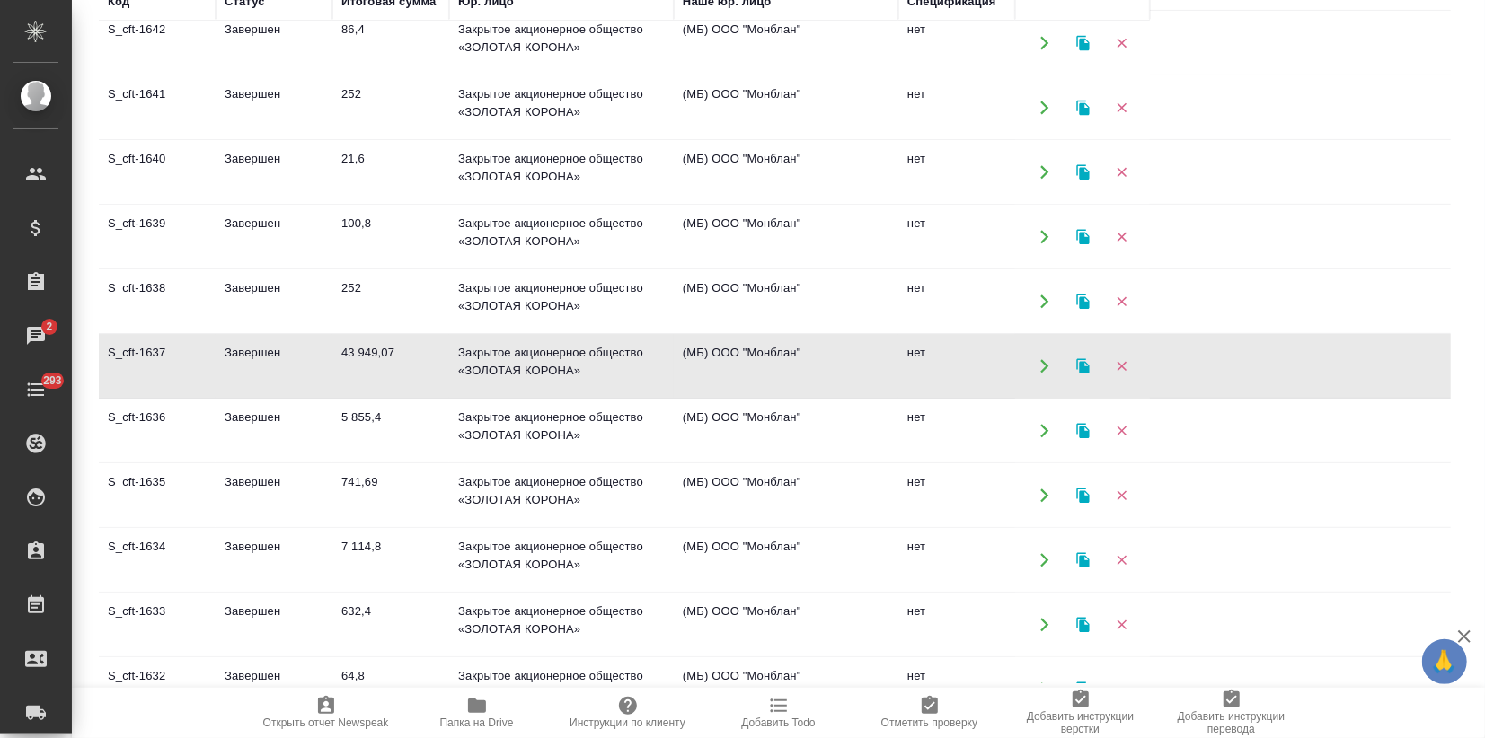
click at [408, 355] on td "43 949,07" at bounding box center [390, 366] width 117 height 63
click at [336, 302] on td "252" at bounding box center [390, 301] width 117 height 63
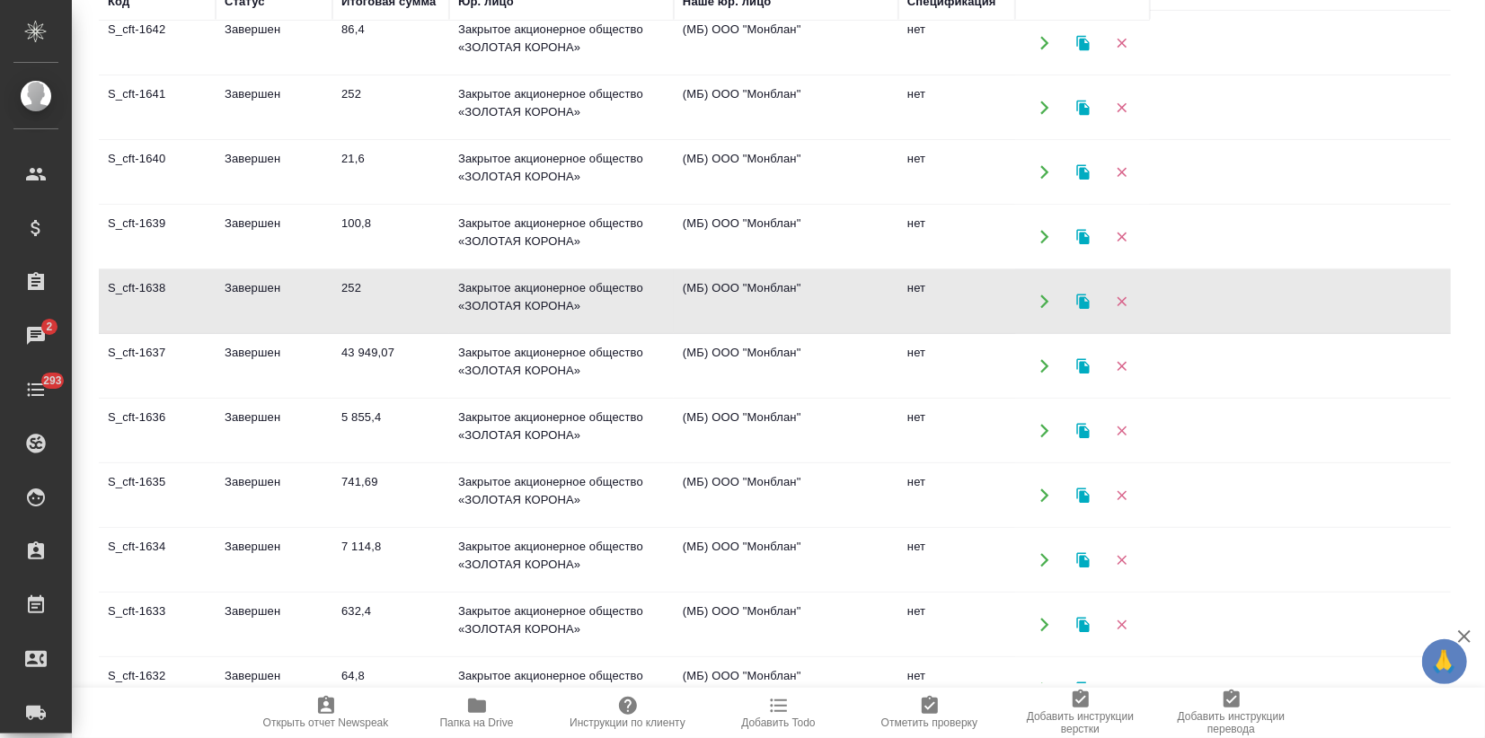
click at [336, 302] on td "252" at bounding box center [390, 301] width 117 height 63
click at [1085, 294] on icon "button" at bounding box center [1083, 302] width 16 height 16
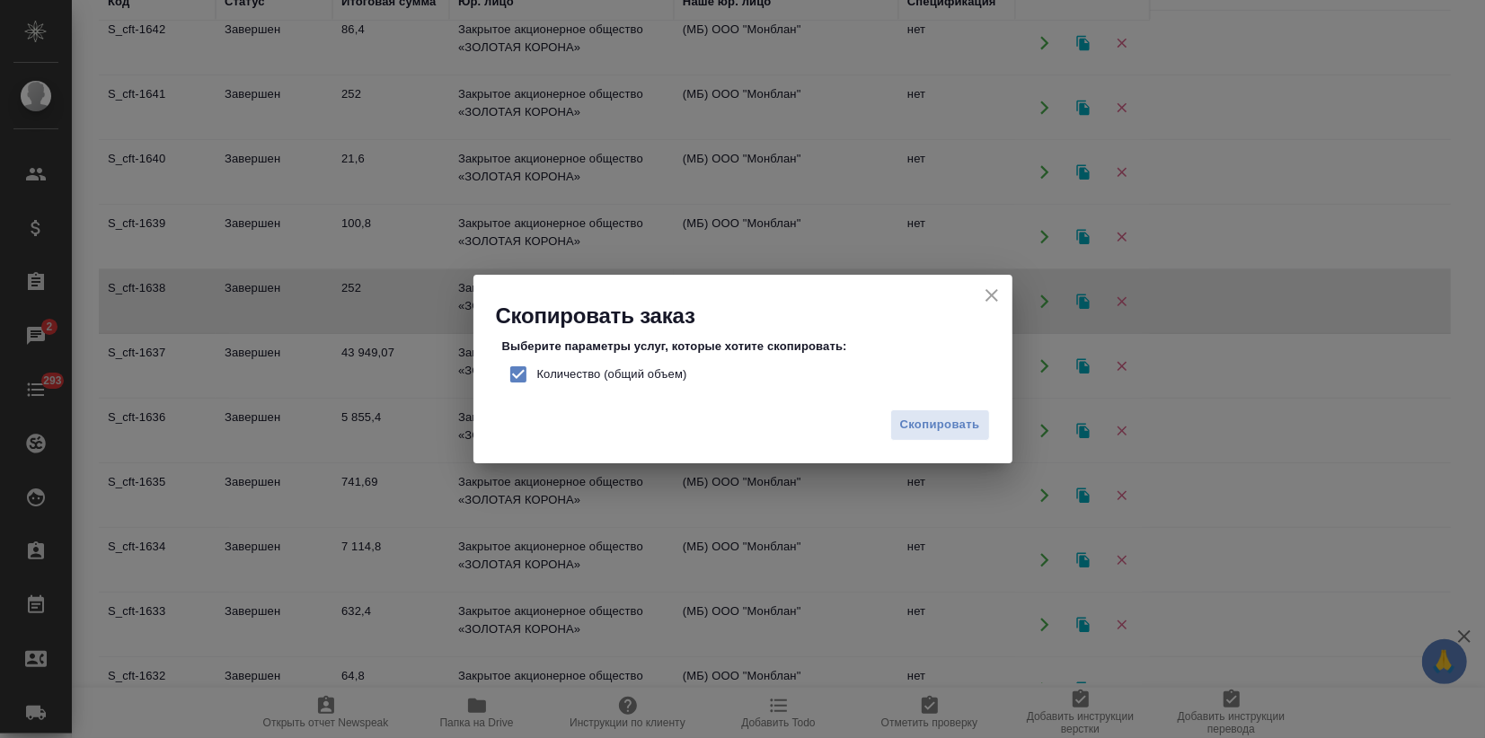
click at [518, 373] on input "Количество (общий объем)" at bounding box center [518, 375] width 38 height 38
checkbox input "false"
click at [934, 417] on span "Скопировать" at bounding box center [940, 425] width 80 height 21
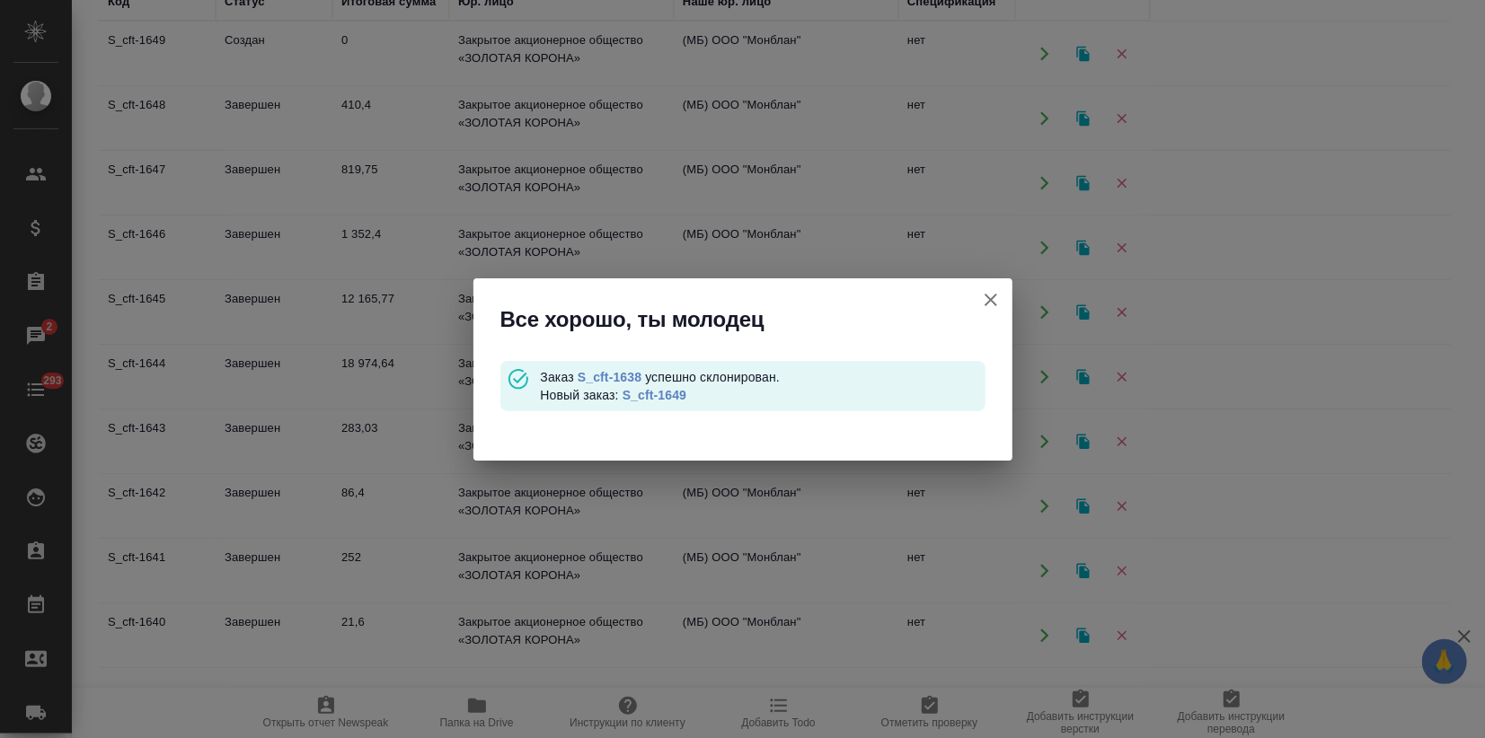
scroll to position [0, 0]
click at [680, 389] on link "S_cft-1649" at bounding box center [654, 395] width 64 height 14
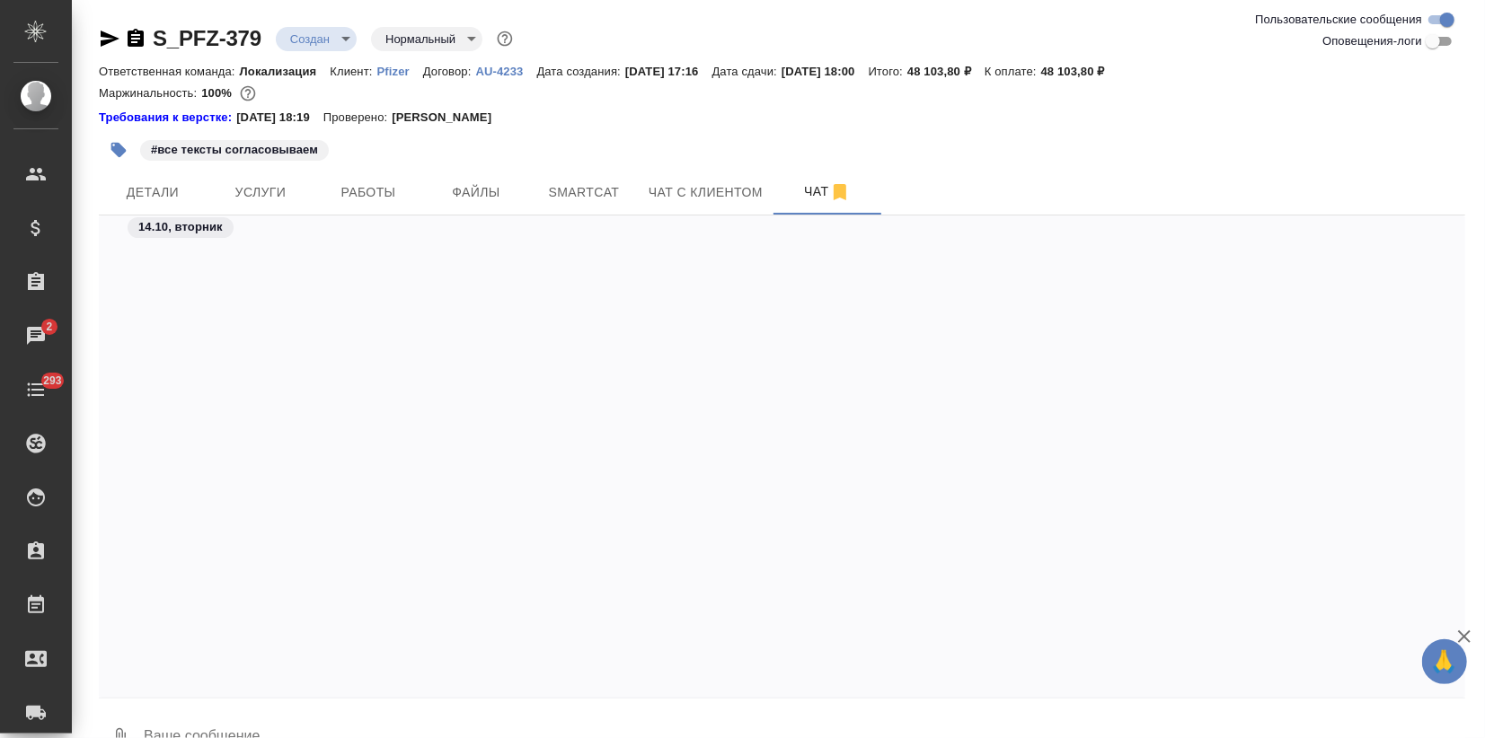
scroll to position [4138, 0]
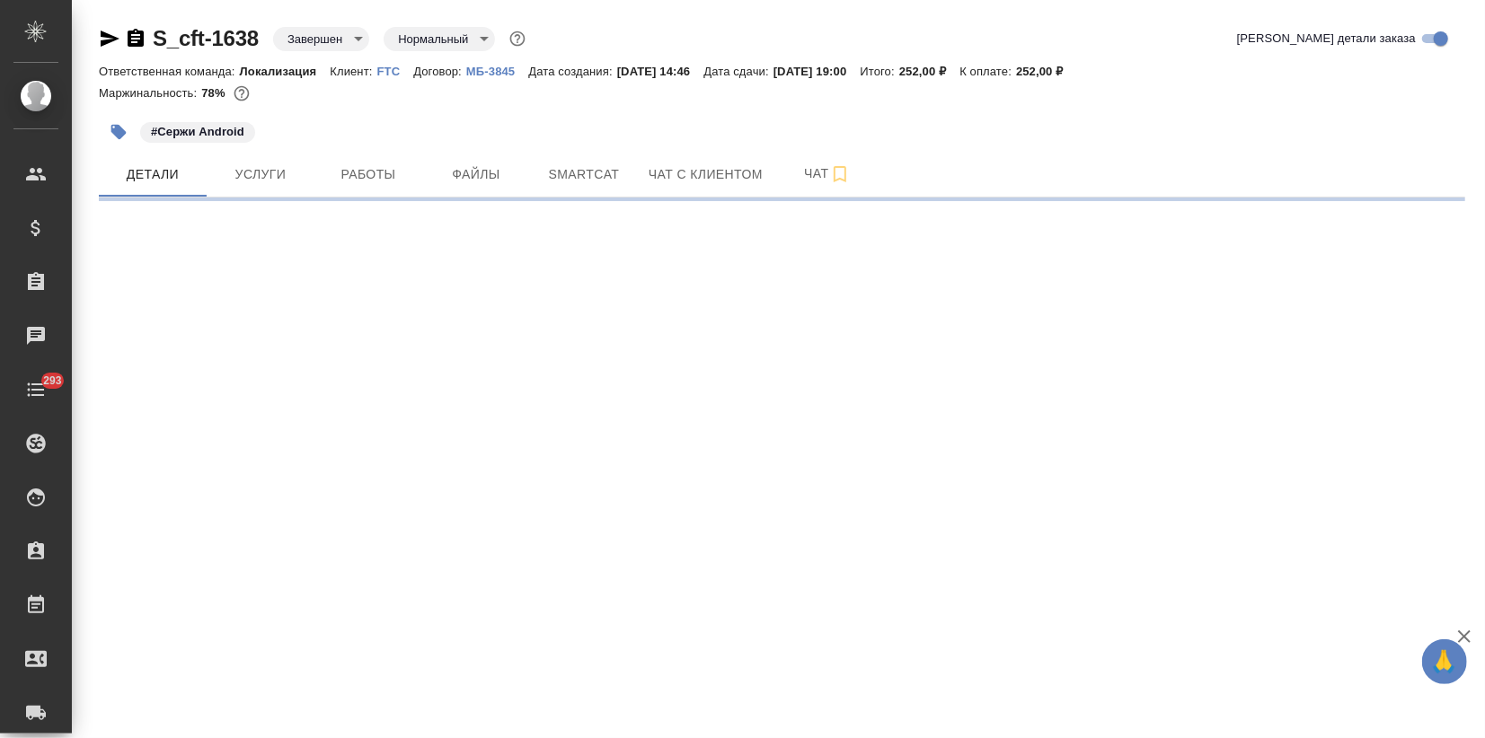
select select "RU"
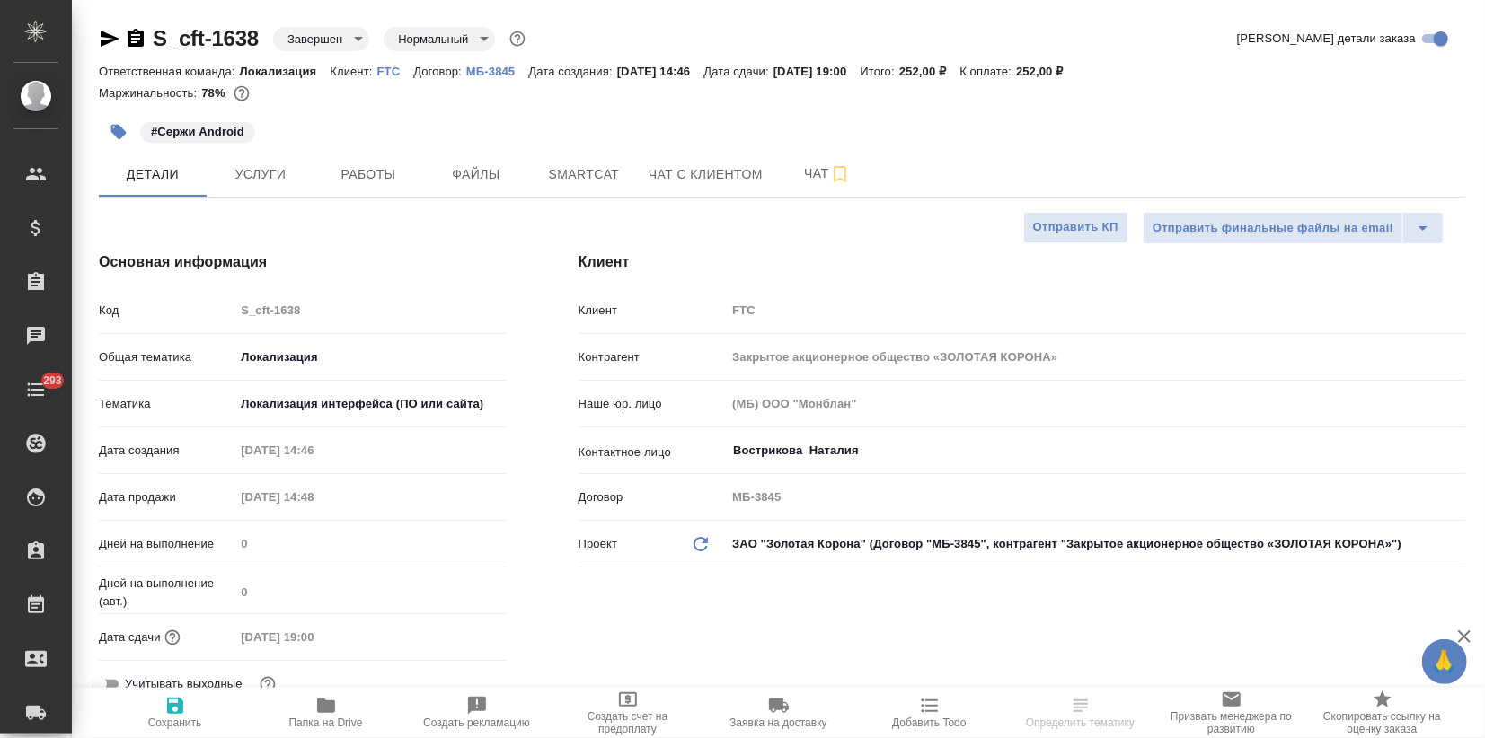
type textarea "x"
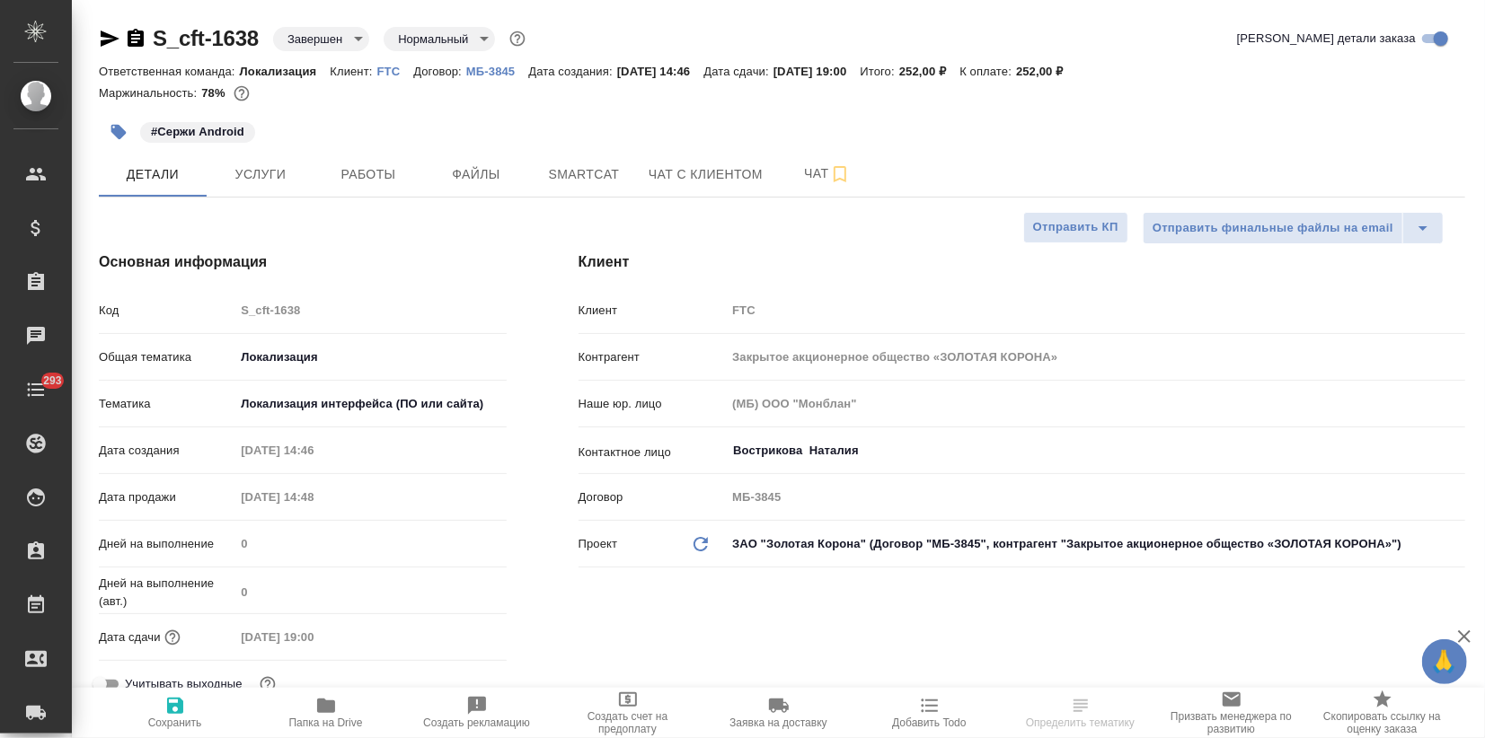
type textarea "x"
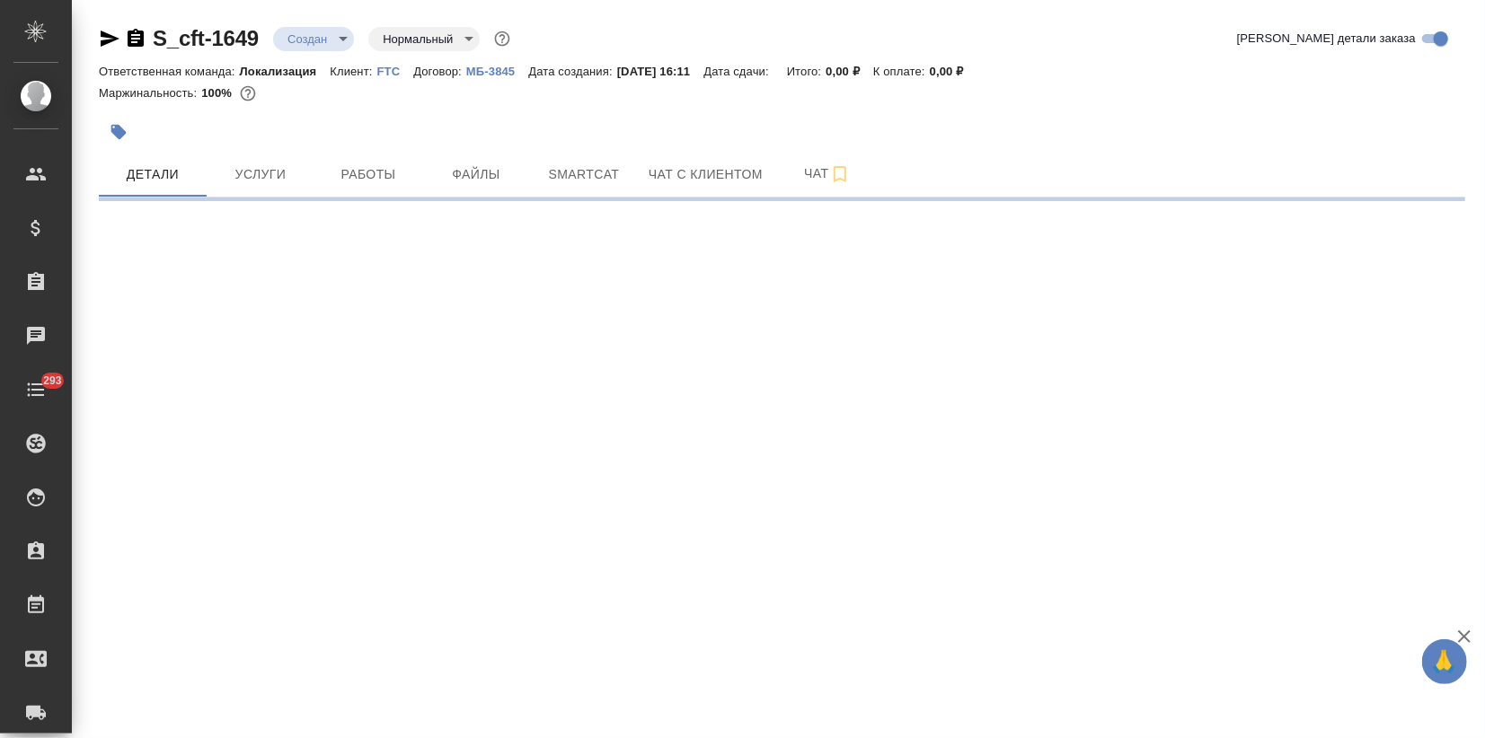
select select "RU"
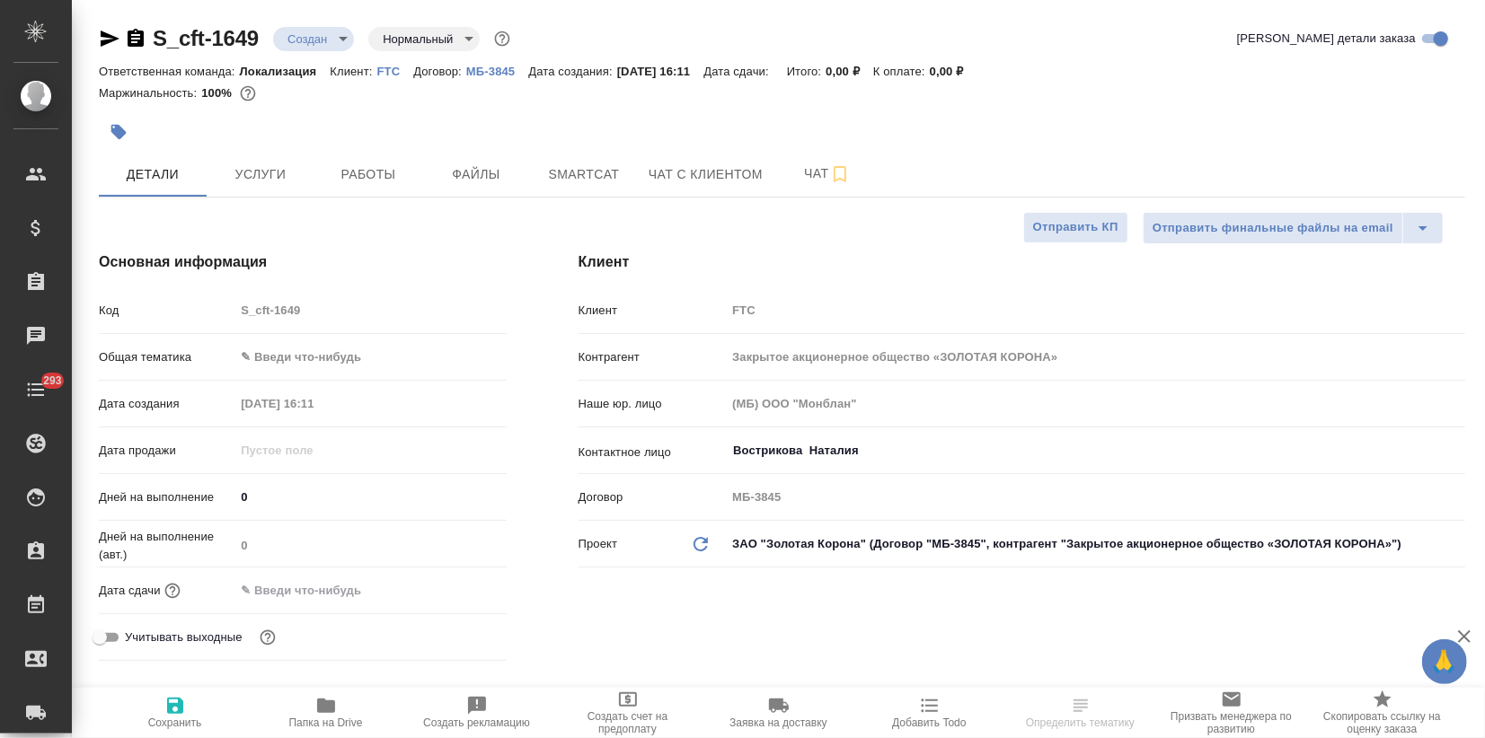
type textarea "x"
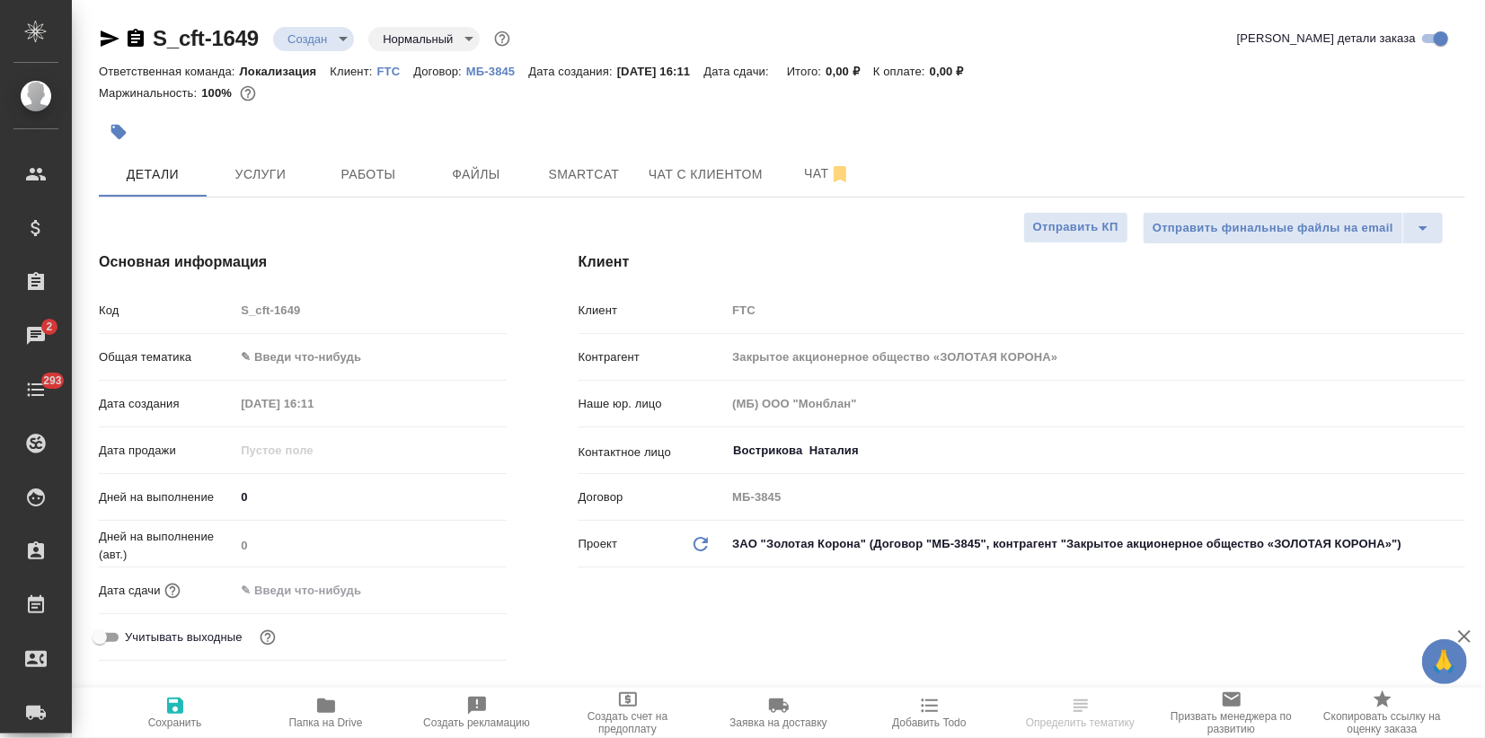
type textarea "x"
click at [110, 137] on icon "button" at bounding box center [119, 132] width 18 height 18
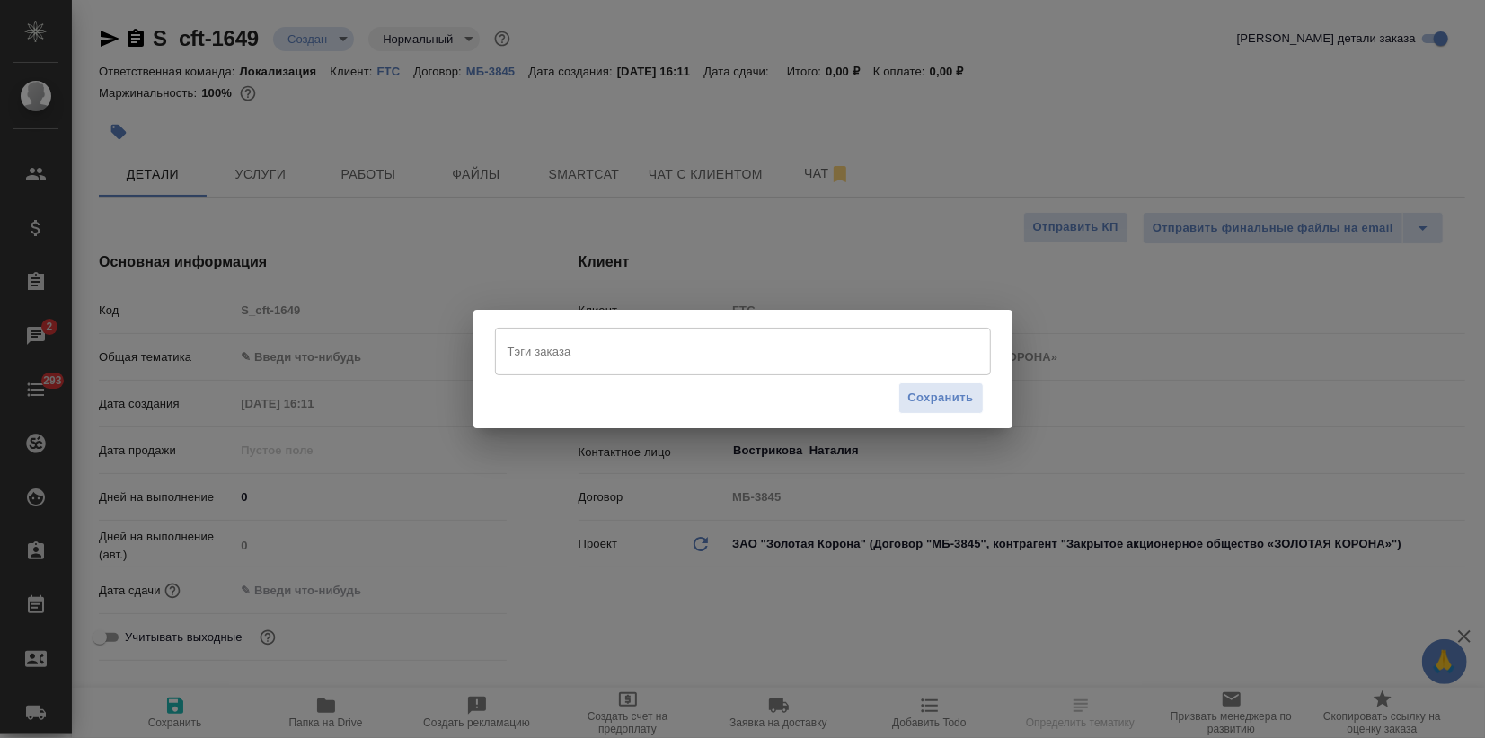
click at [560, 369] on div "Тэги заказа" at bounding box center [743, 351] width 496 height 47
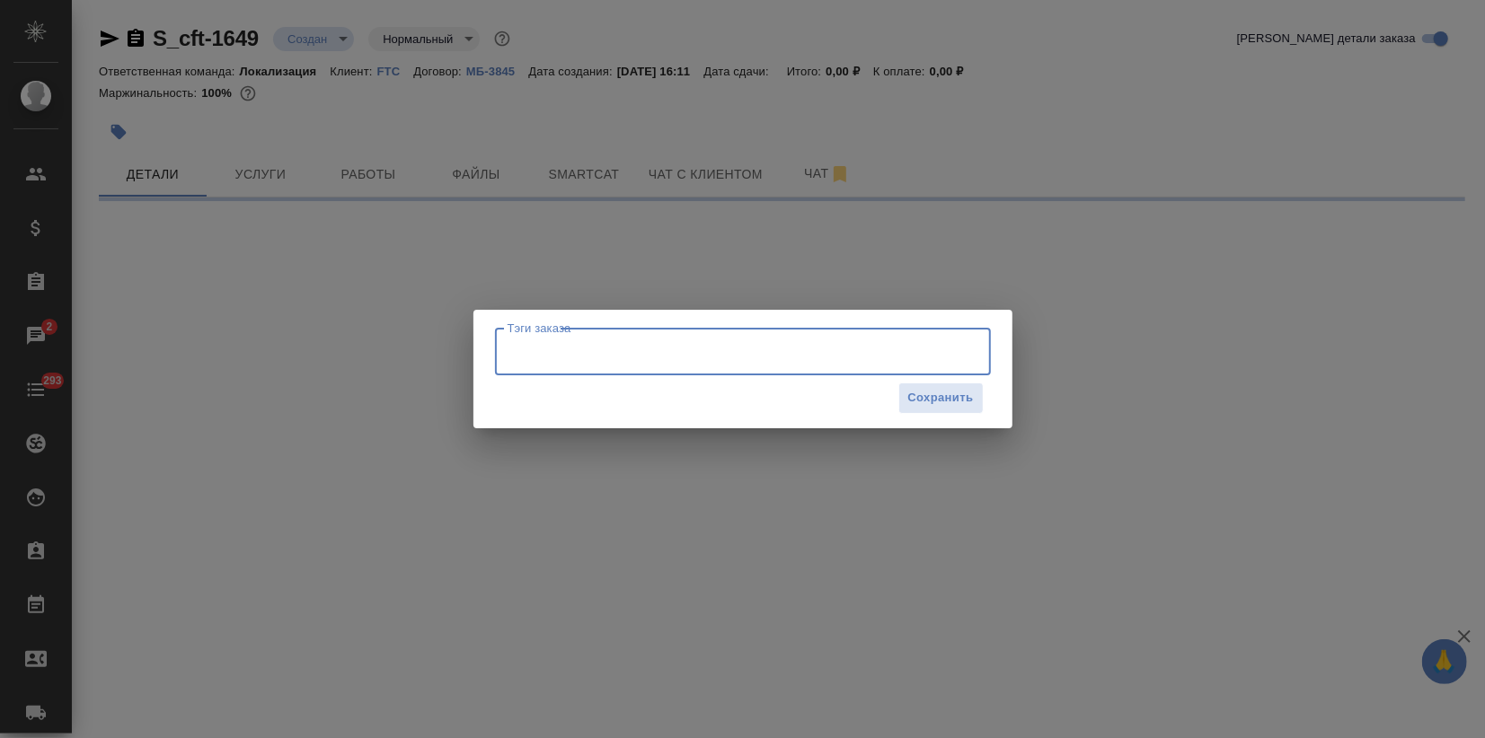
select select "RU"
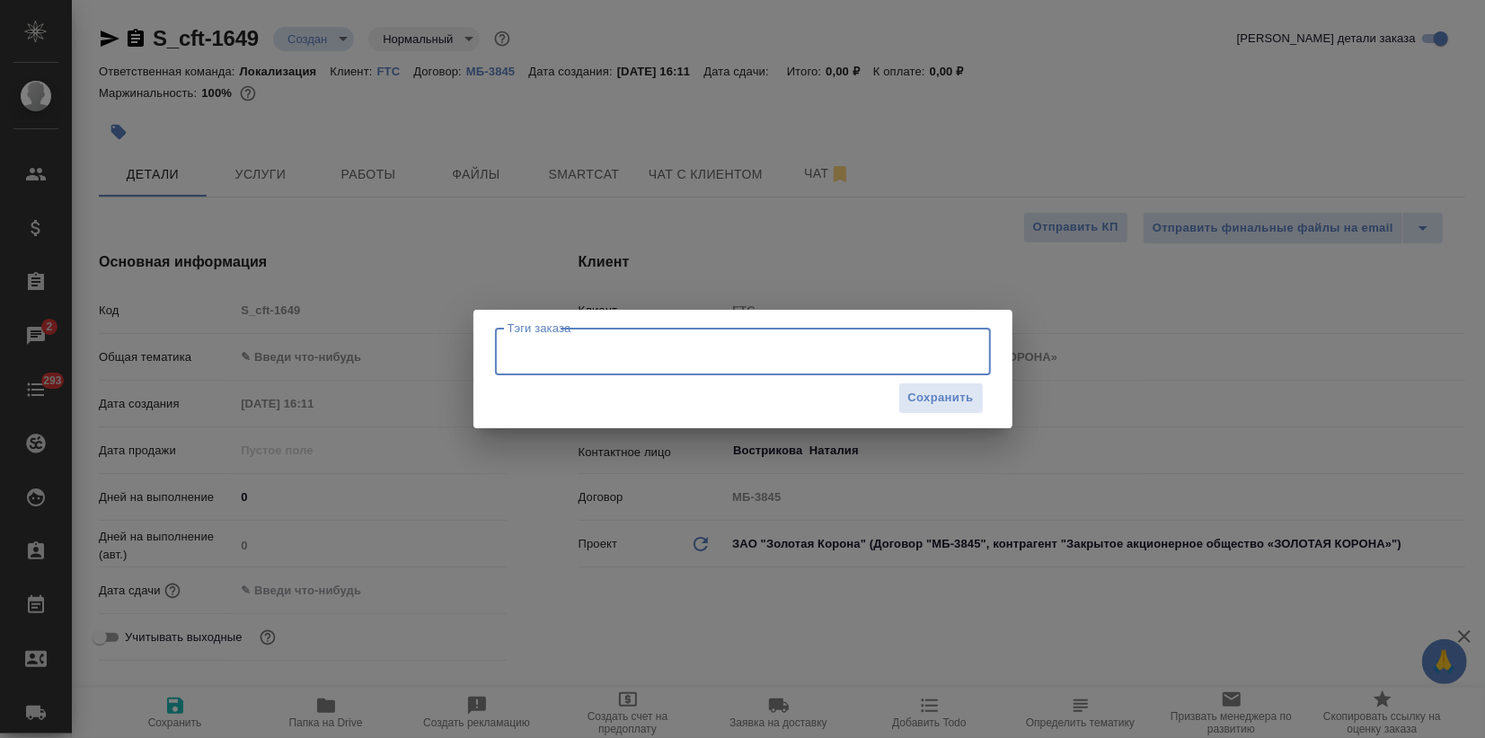
type textarea "x"
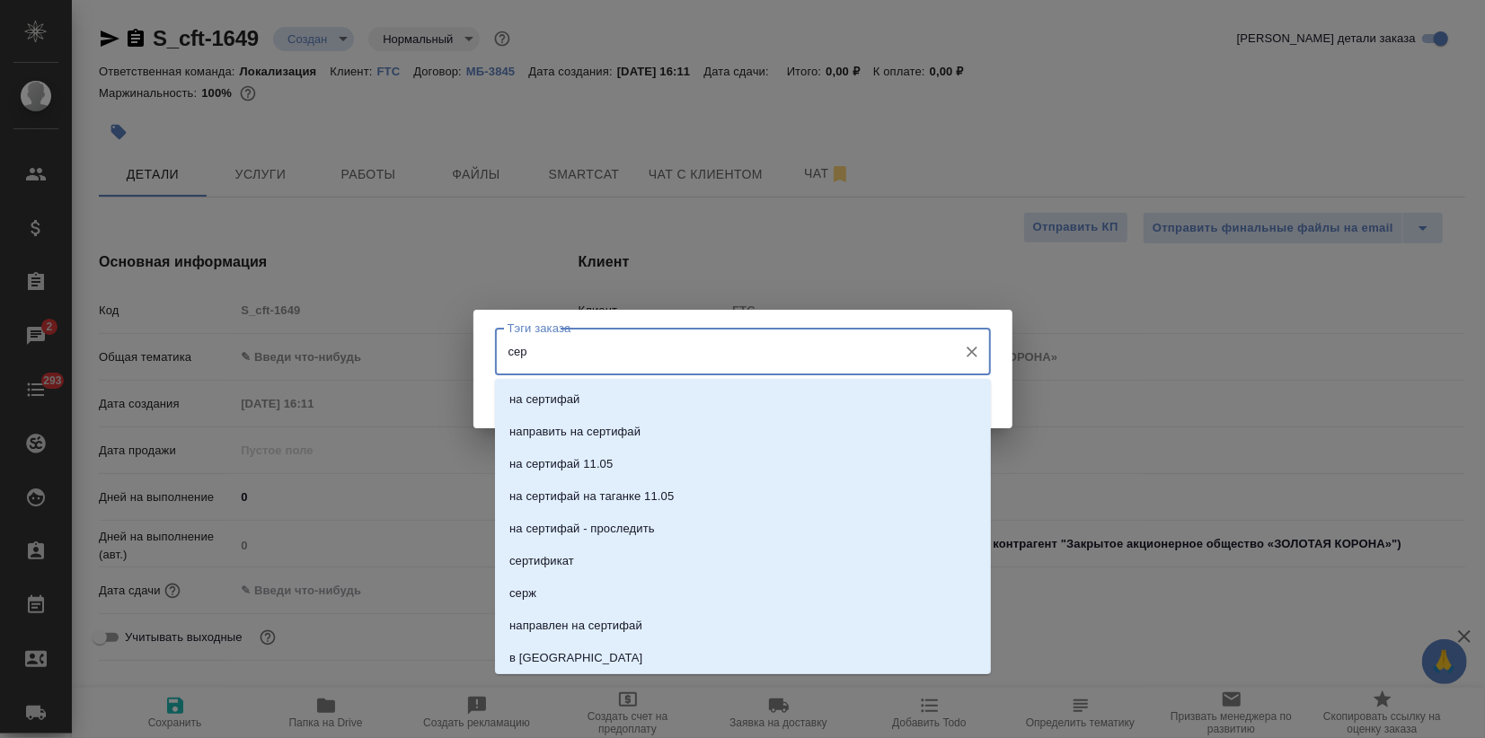
type input "серж"
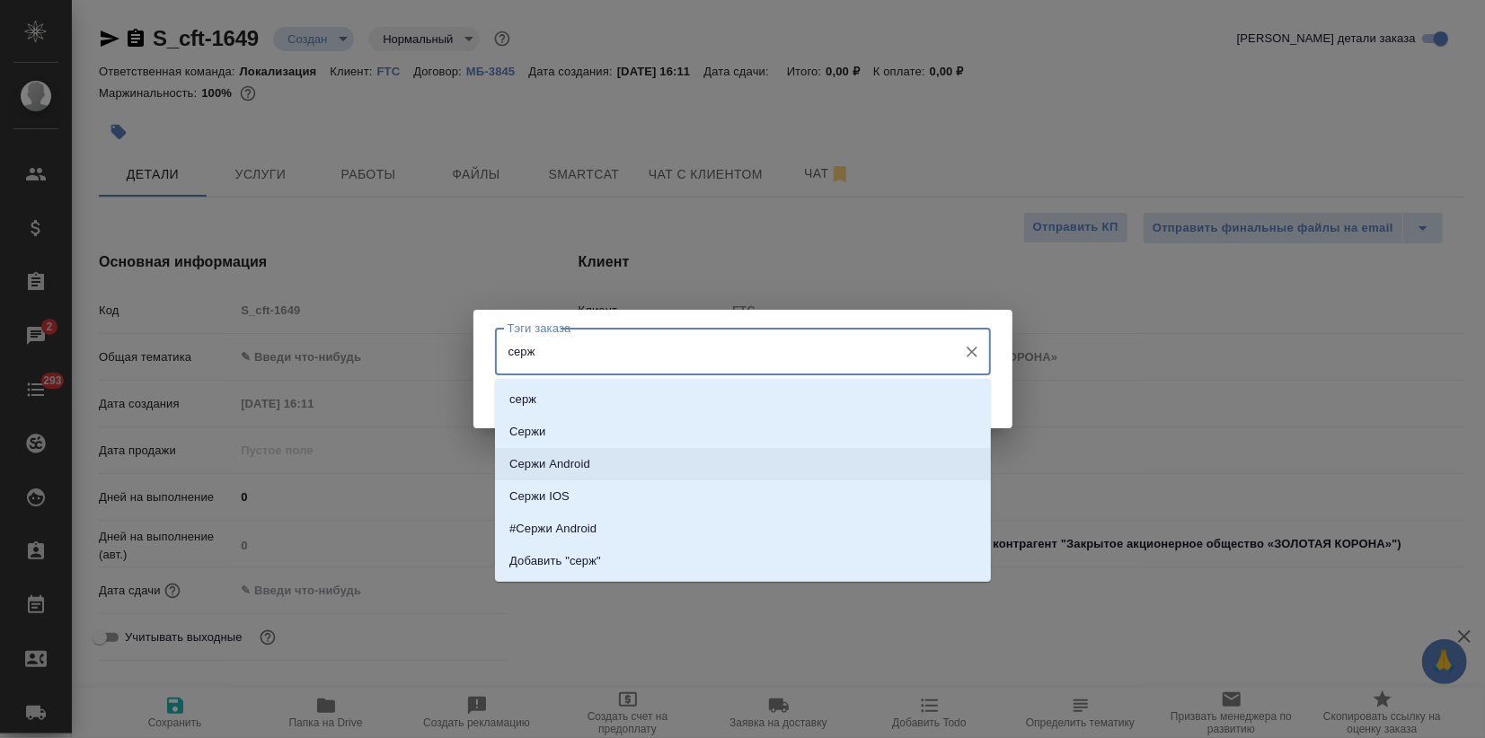
click at [562, 463] on p "Сержи Android" at bounding box center [549, 464] width 81 height 18
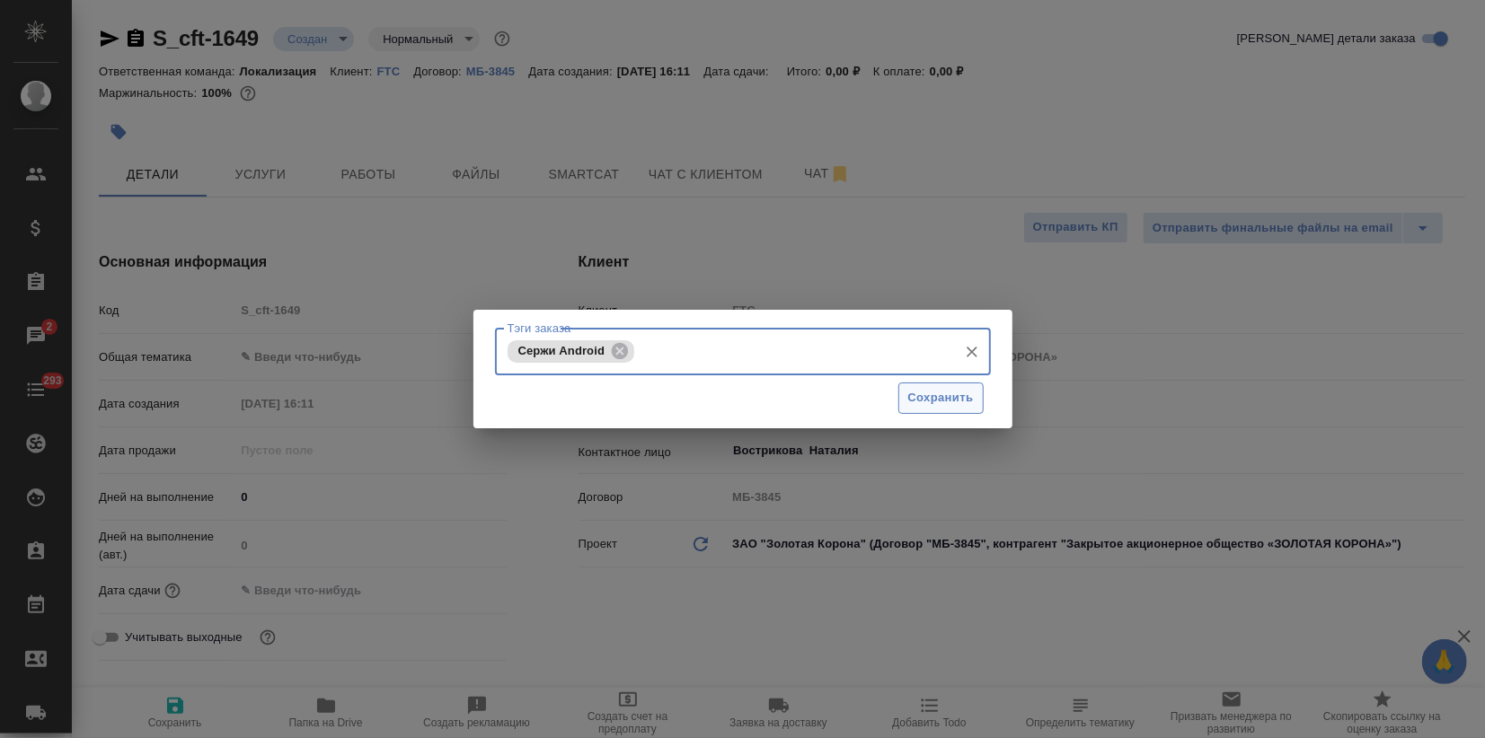
click at [934, 410] on button "Сохранить" at bounding box center [940, 398] width 85 height 31
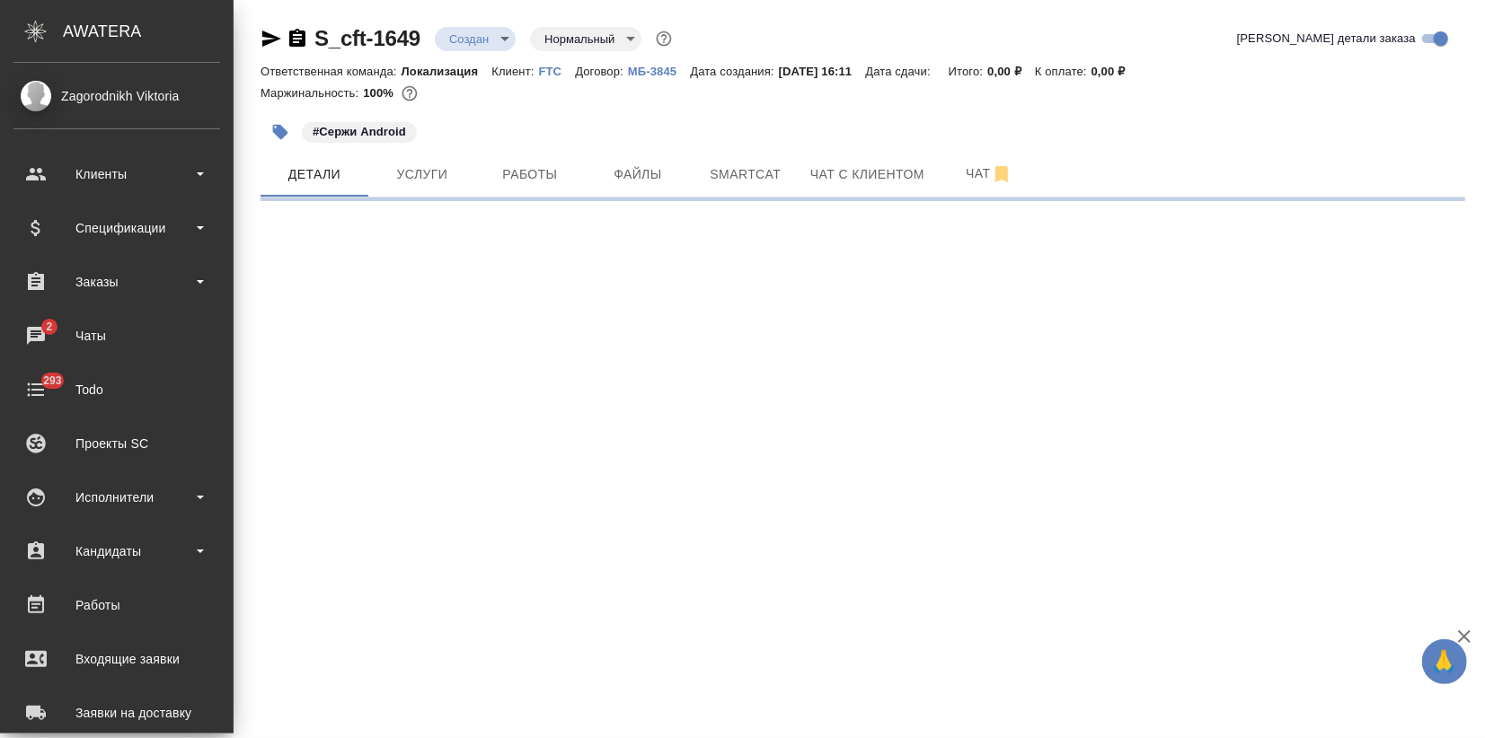
select select "RU"
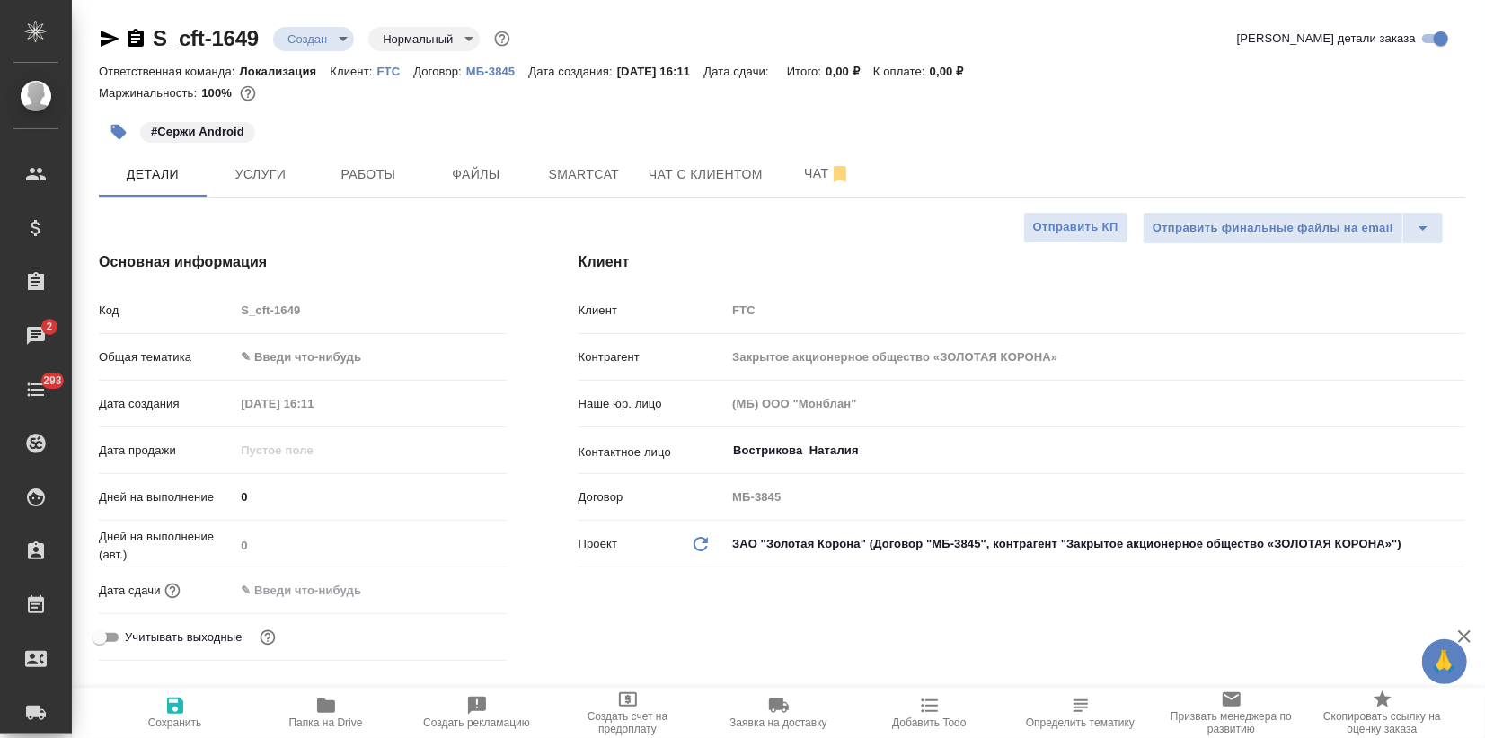
type textarea "x"
drag, startPoint x: 158, startPoint y: 127, endPoint x: 249, endPoint y: 126, distance: 90.7
click at [249, 126] on span "#Сержи Android" at bounding box center [197, 132] width 115 height 18
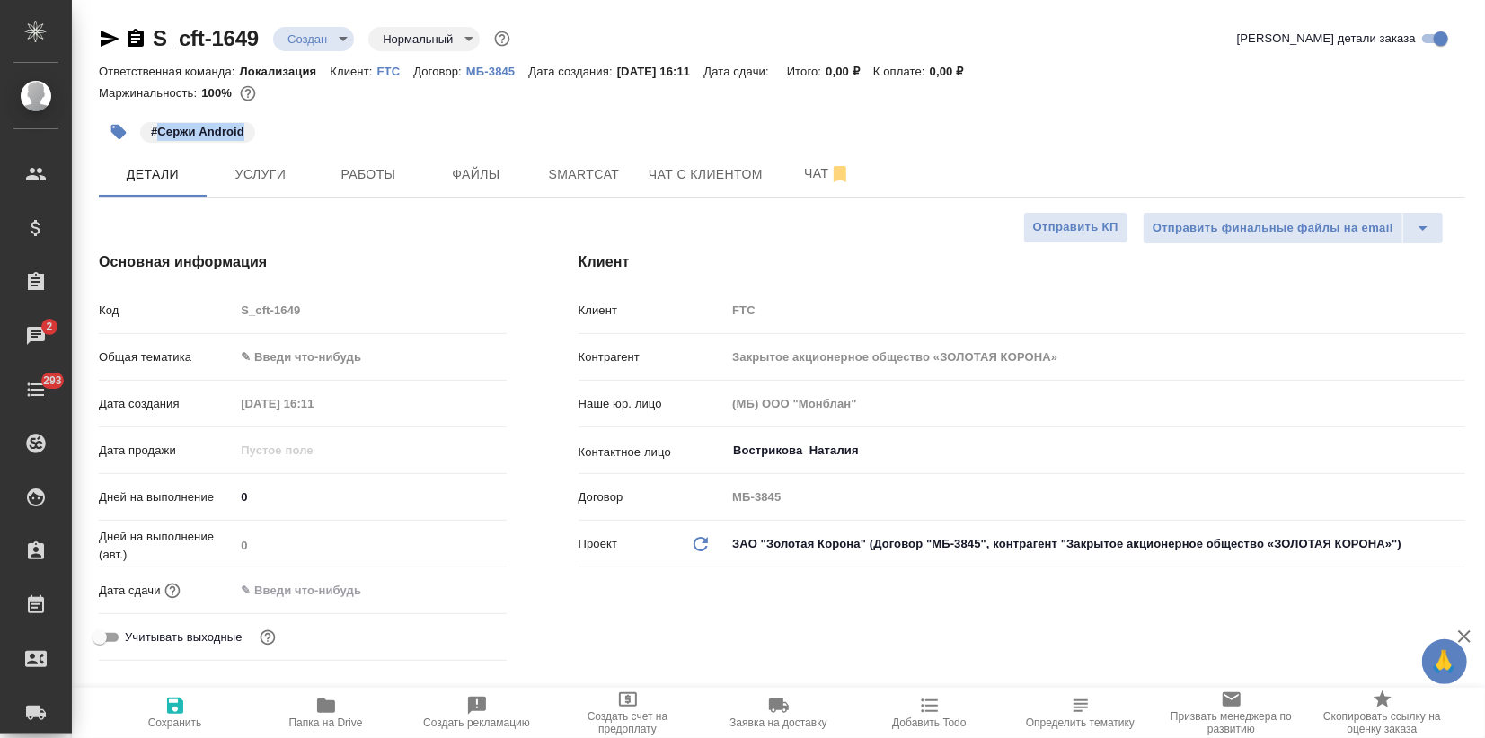
copy p "Сержи Android"
click at [295, 355] on body "🙏 .cls-1 fill:#fff; AWATERA Zagorodnikh Viktoria Клиенты Спецификации Заказы 2 …" at bounding box center [742, 369] width 1485 height 738
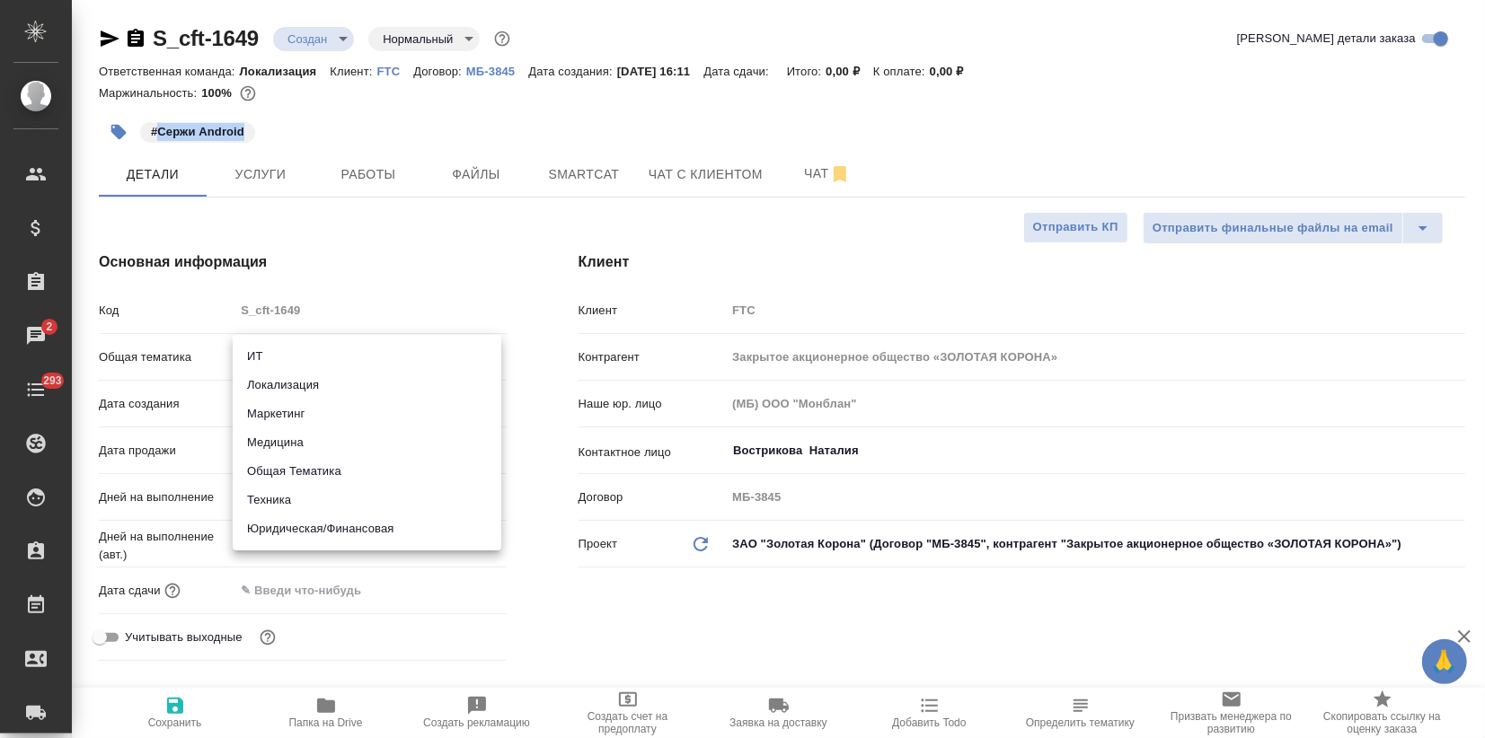
click at [286, 389] on li "Локализация" at bounding box center [367, 385] width 269 height 29
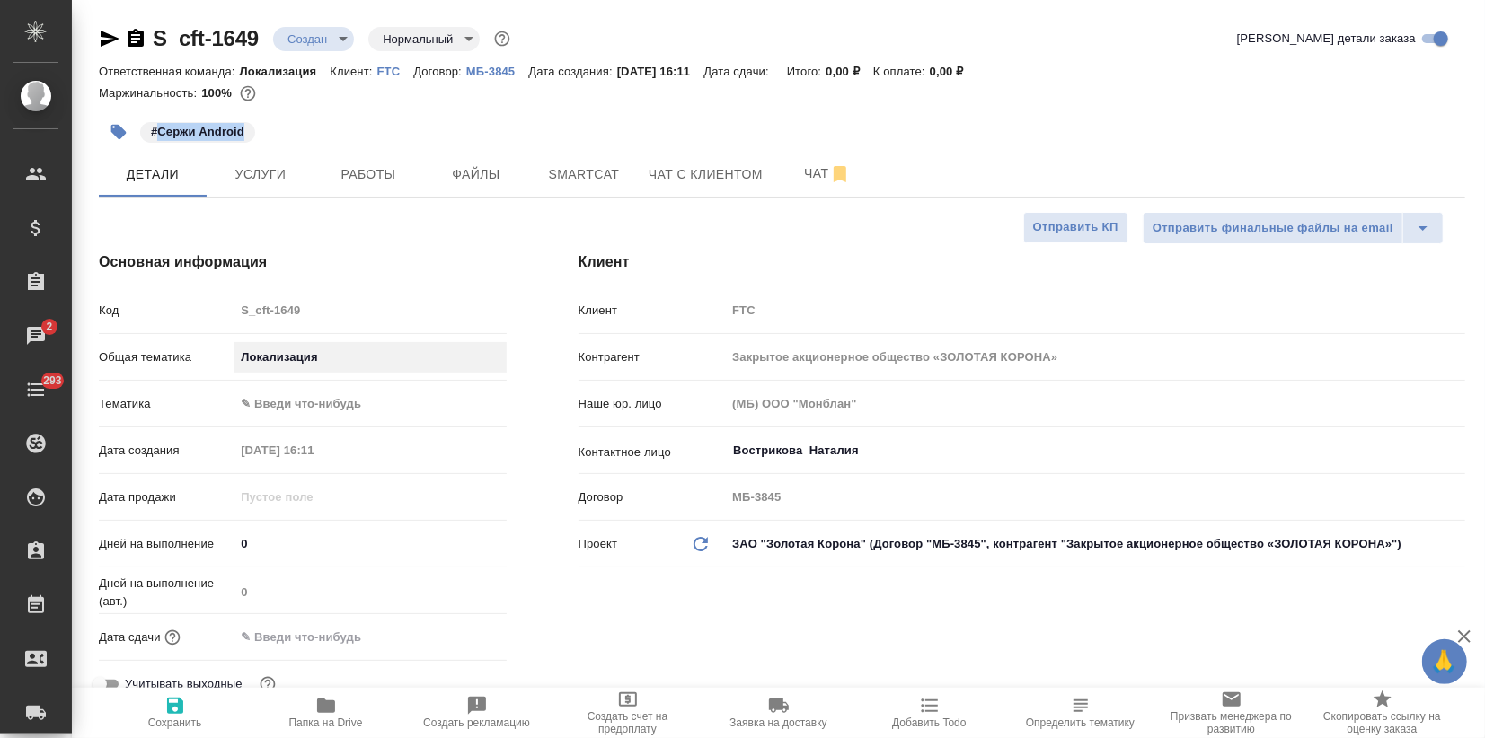
type input "local"
type textarea "x"
click at [286, 402] on body "🙏 .cls-1 fill:#fff; AWATERA Zagorodnikh Viktoria Клиенты Спецификации Заказы 2 …" at bounding box center [742, 369] width 1485 height 738
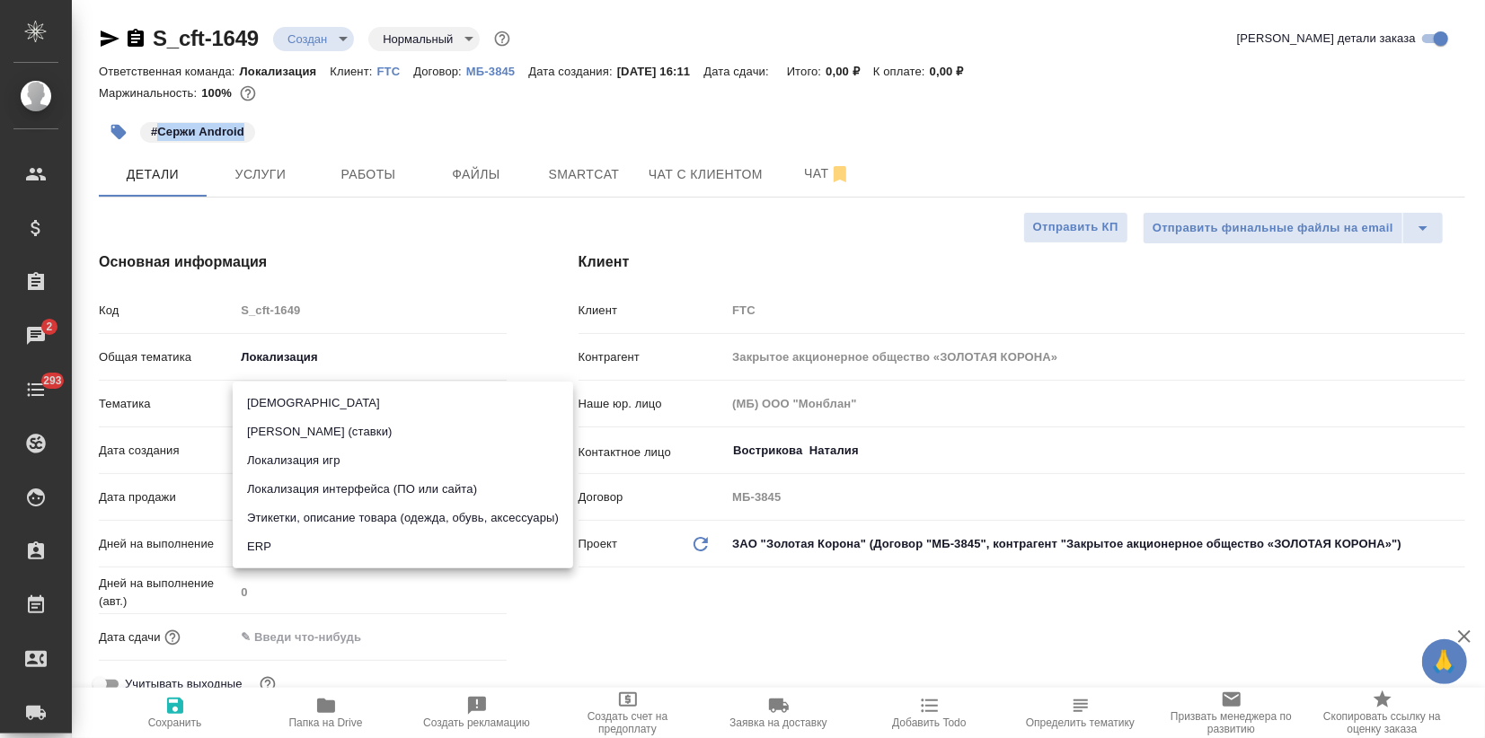
drag, startPoint x: 383, startPoint y: 497, endPoint x: 330, endPoint y: 589, distance: 106.6
click at [382, 497] on li "Локализация интерфейса (ПО или сайта)" at bounding box center [403, 489] width 340 height 29
type textarea "x"
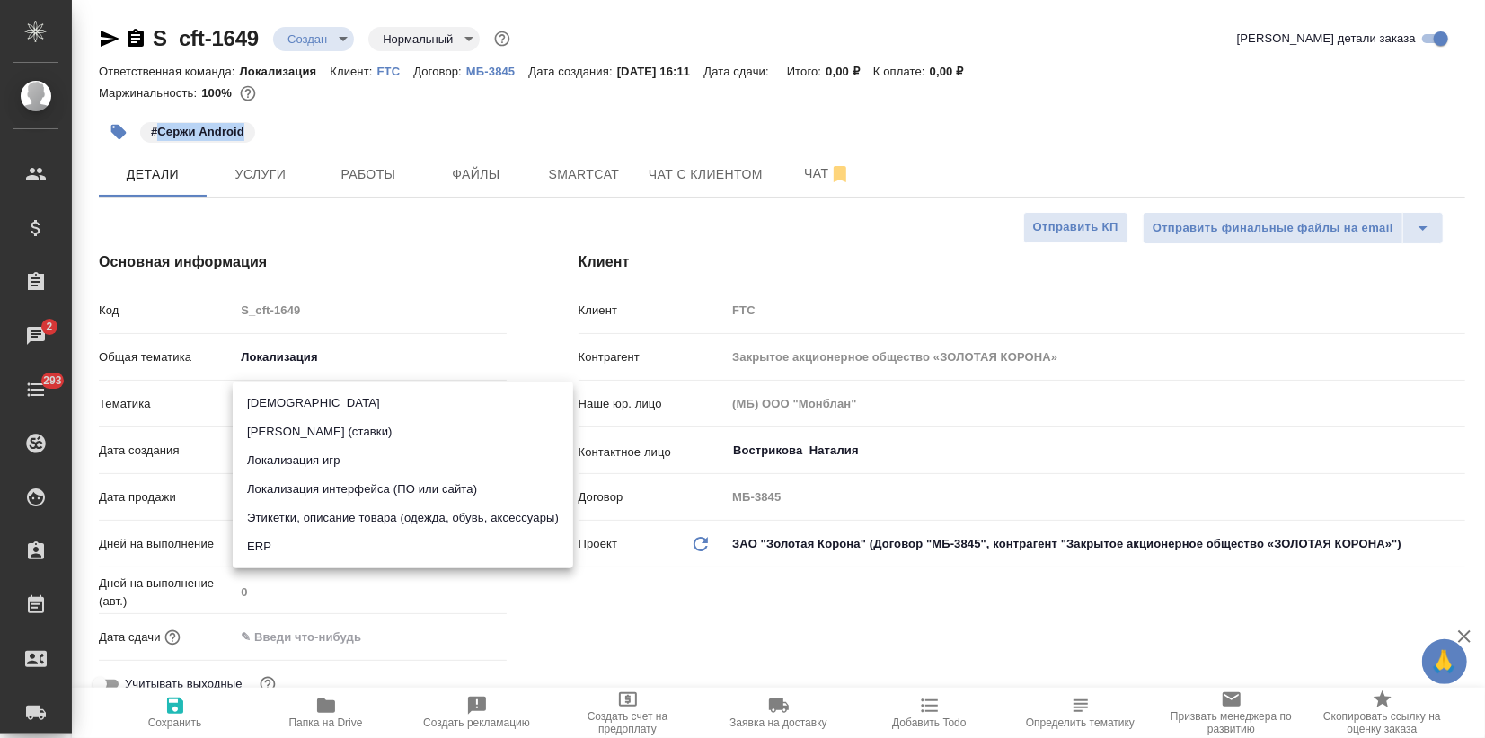
type input "5a8b8b956a9677013d343e0d"
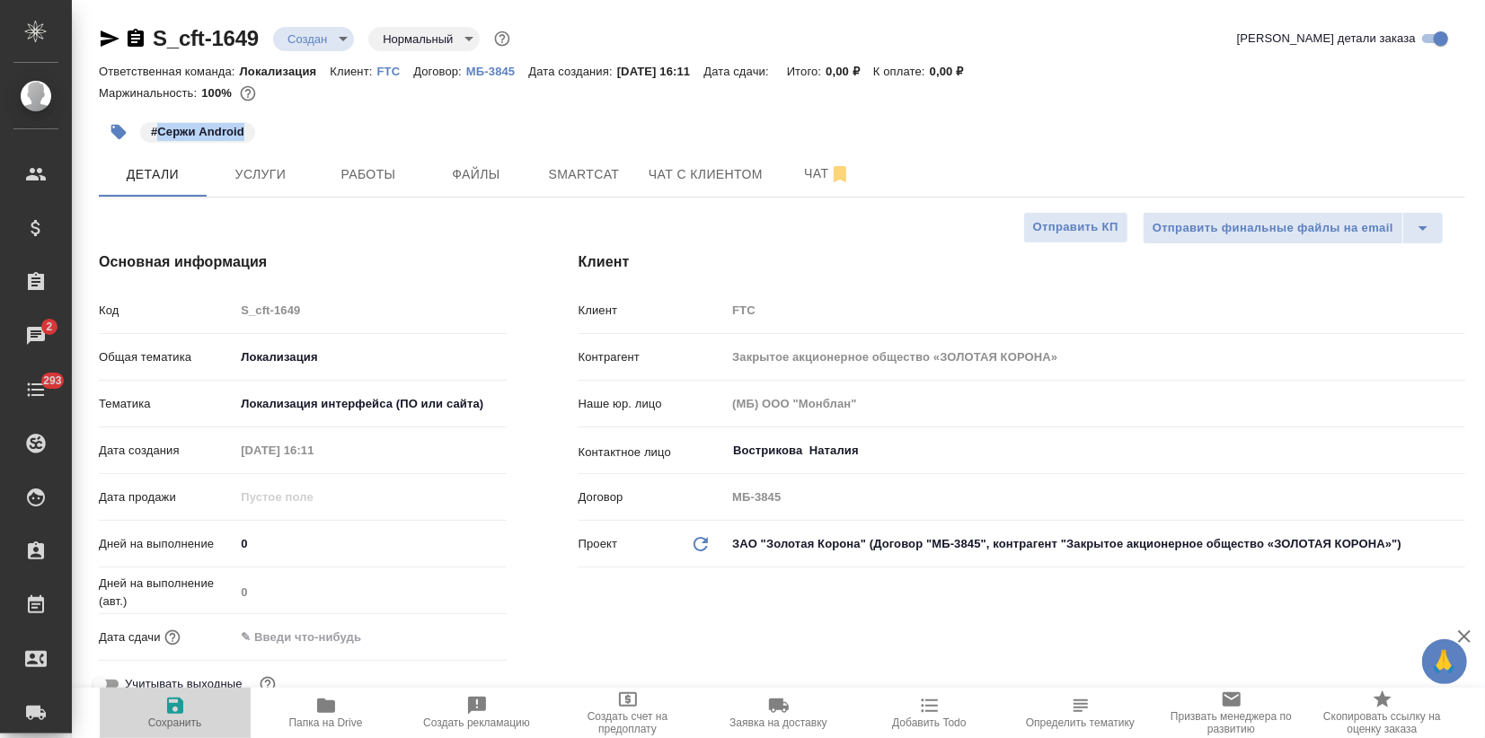
drag, startPoint x: 160, startPoint y: 711, endPoint x: 175, endPoint y: 715, distance: 15.7
click at [163, 711] on span "Сохранить" at bounding box center [174, 712] width 129 height 34
type textarea "x"
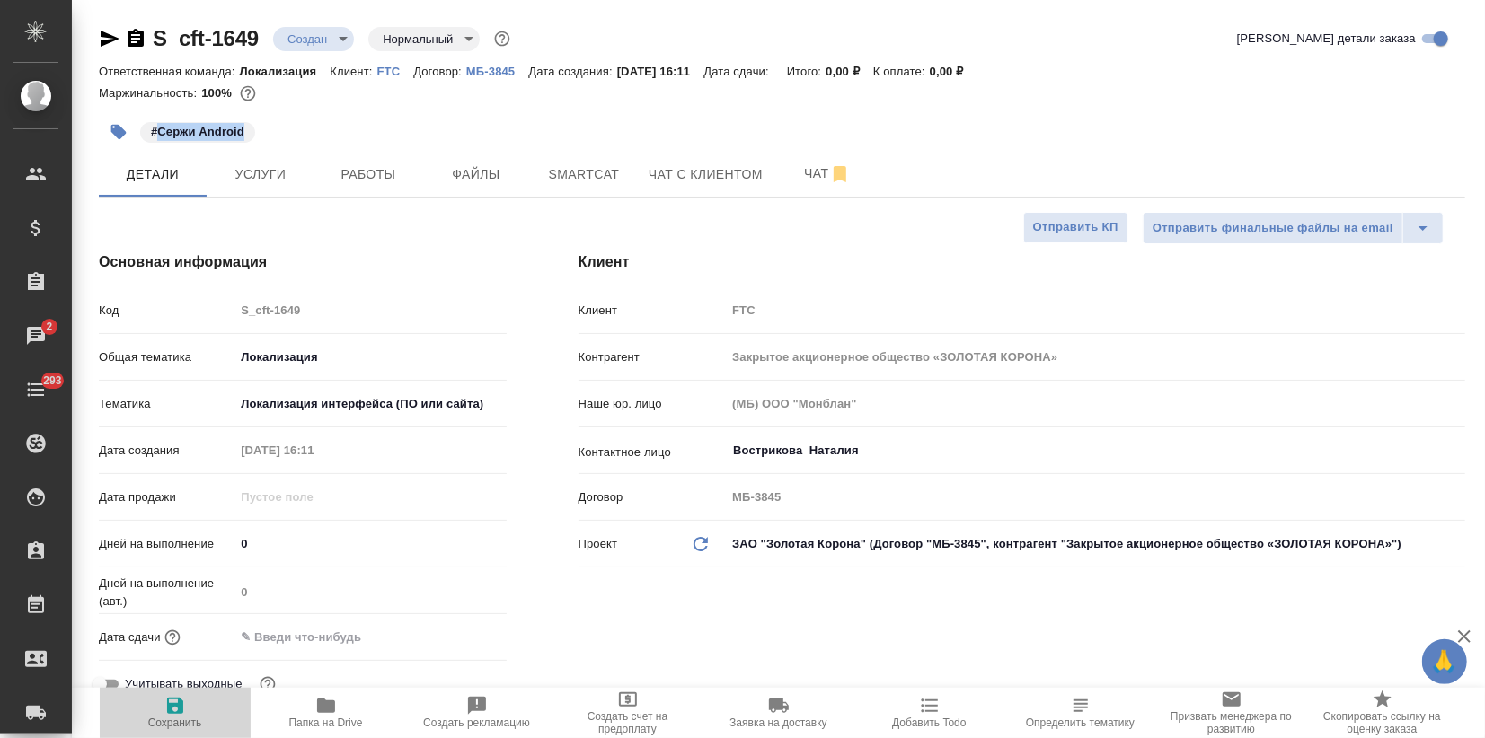
type textarea "x"
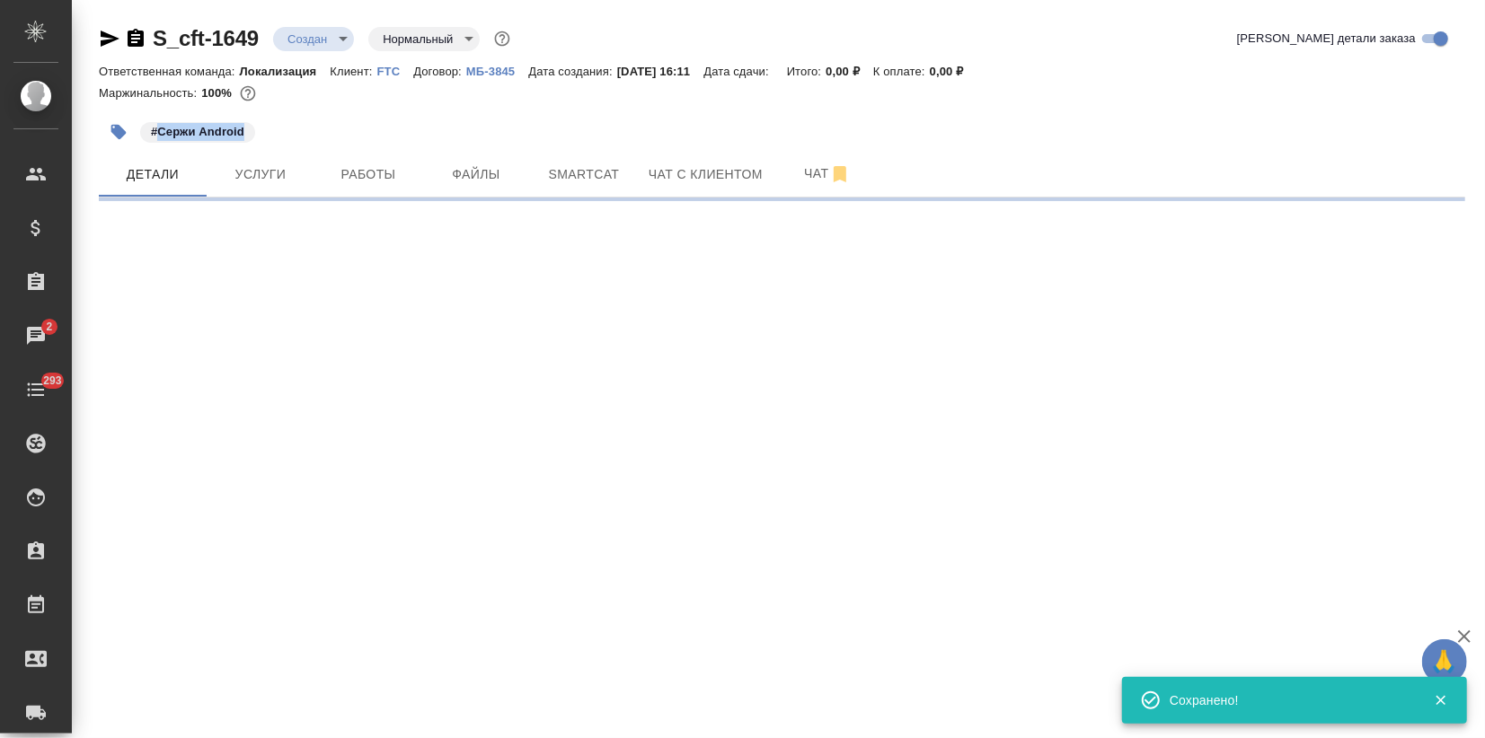
select select "RU"
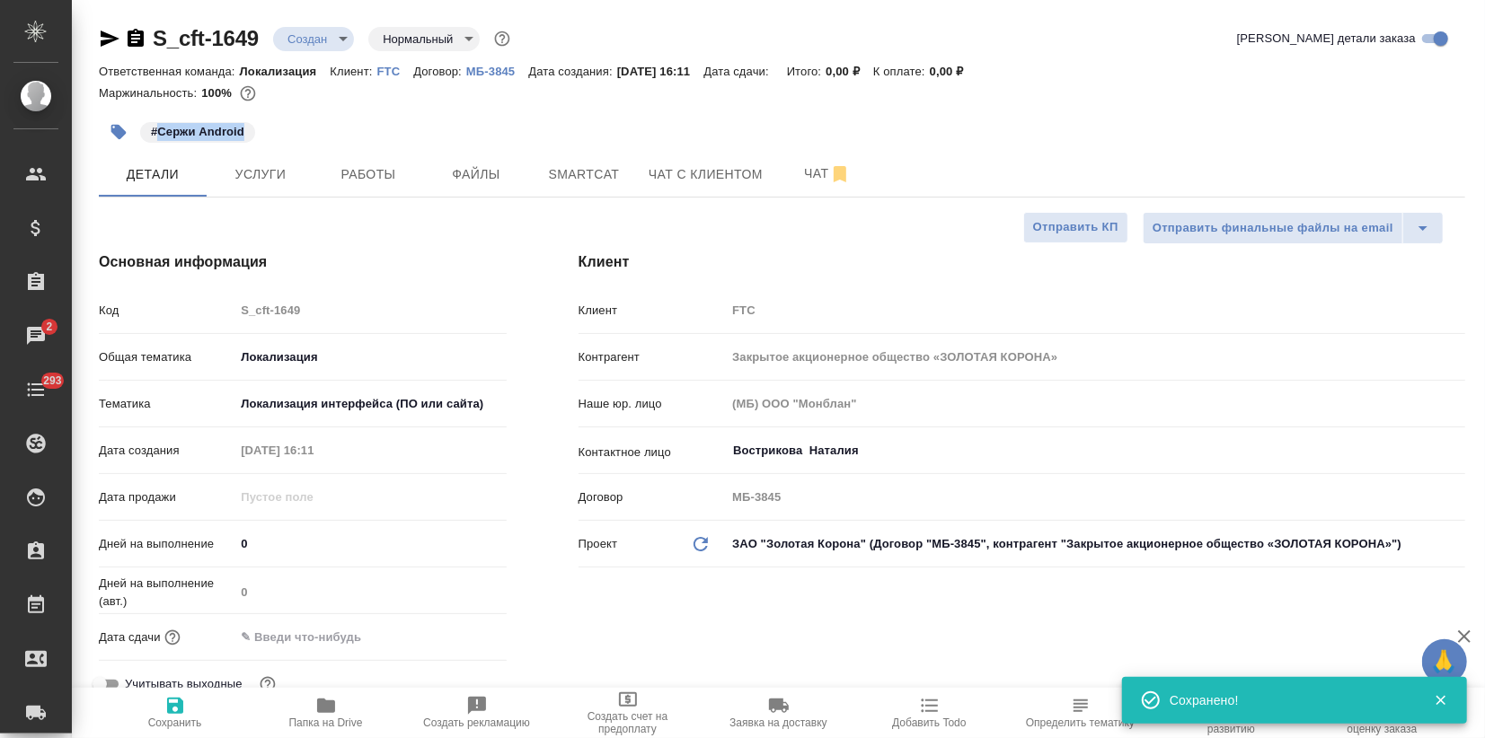
type textarea "x"
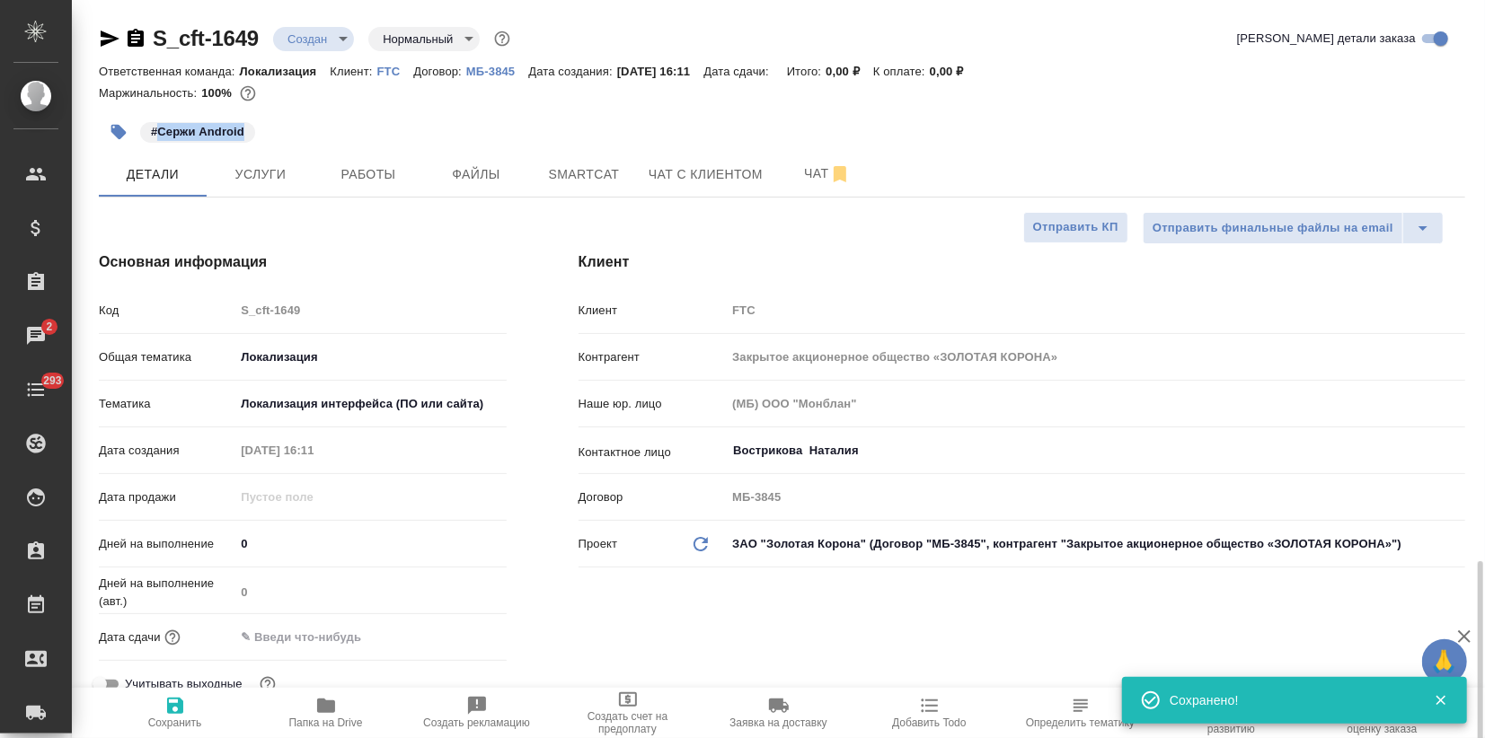
type textarea "x"
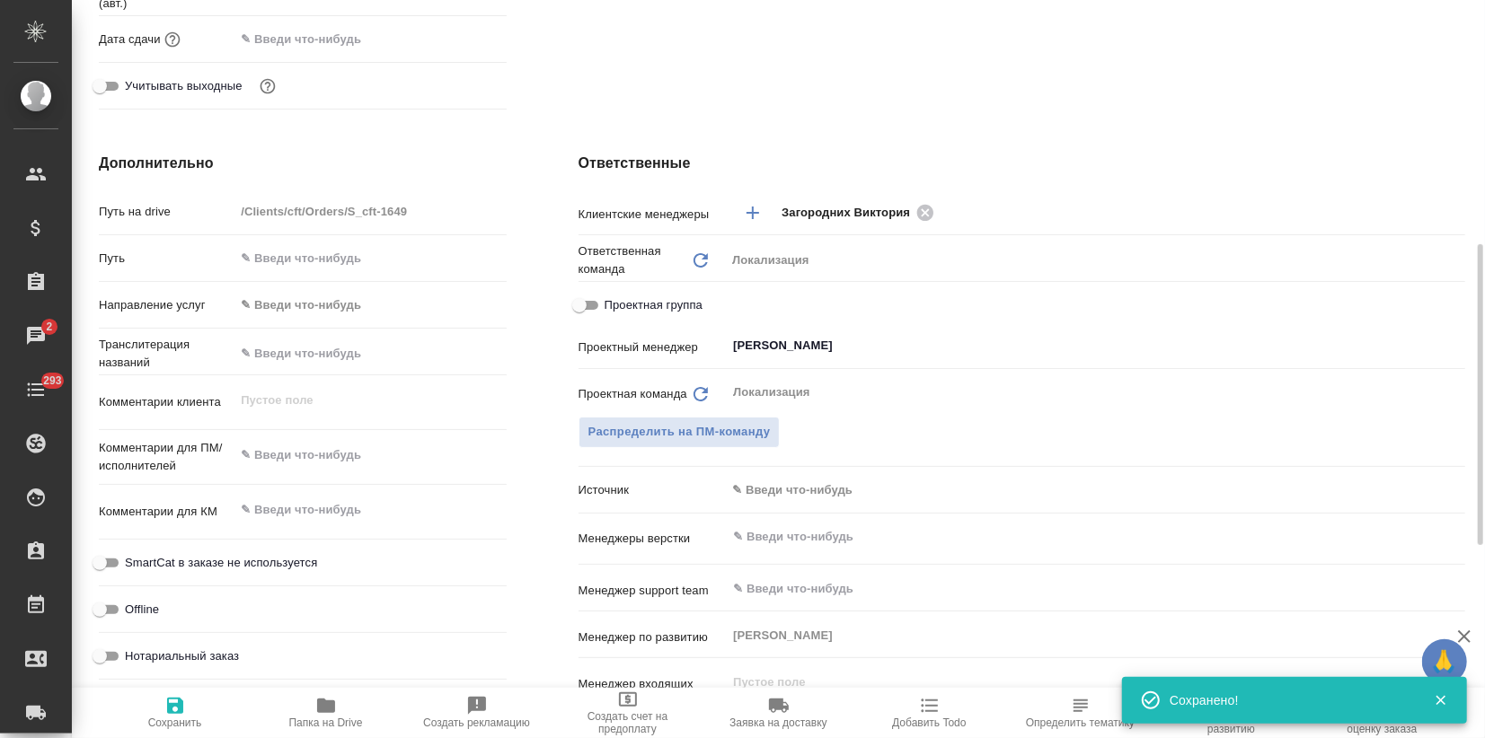
type textarea "x"
click at [302, 467] on textarea at bounding box center [369, 455] width 271 height 31
paste textarea "Сержи Android"
type textarea "Сержи Android"
type textarea "x"
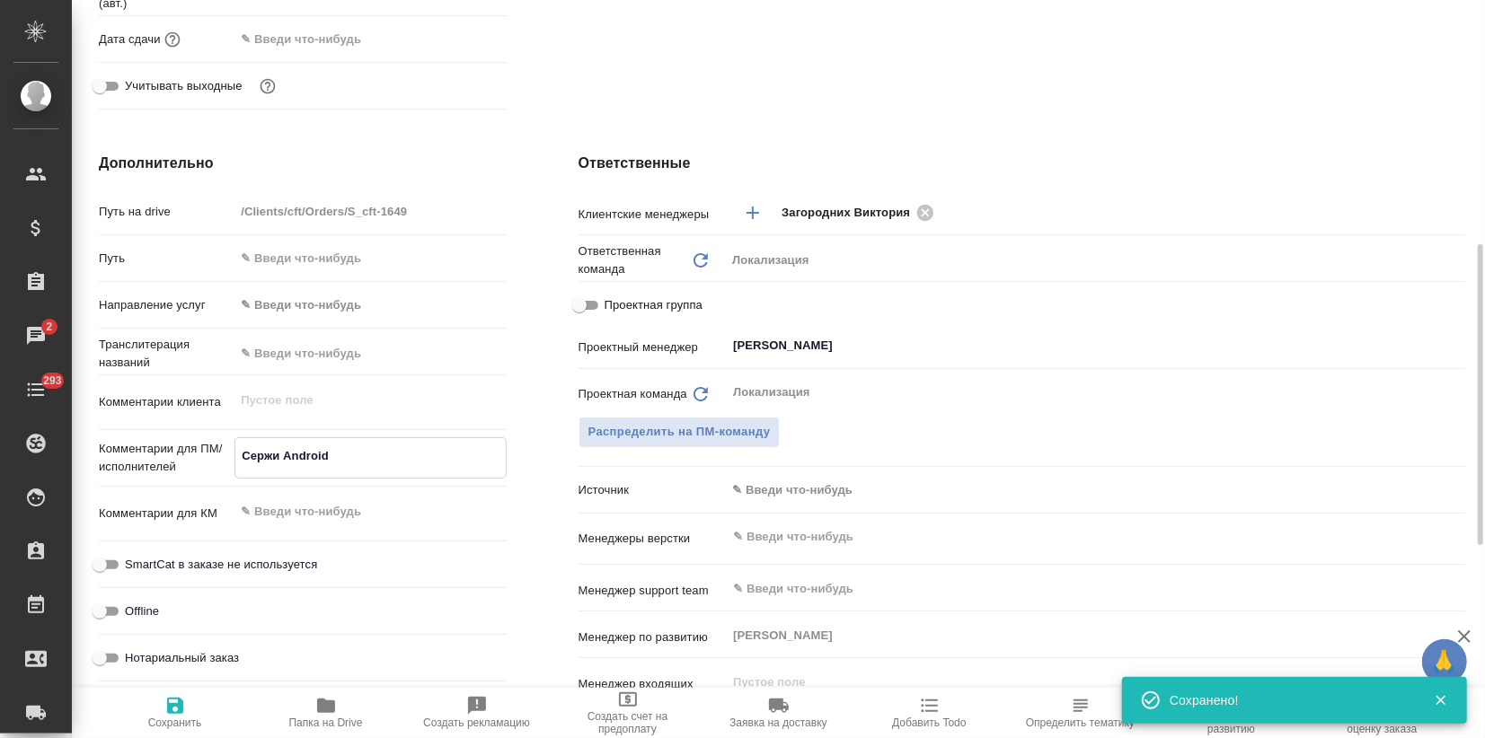
type textarea "x"
type textarea "Сержи Android:"
type textarea "x"
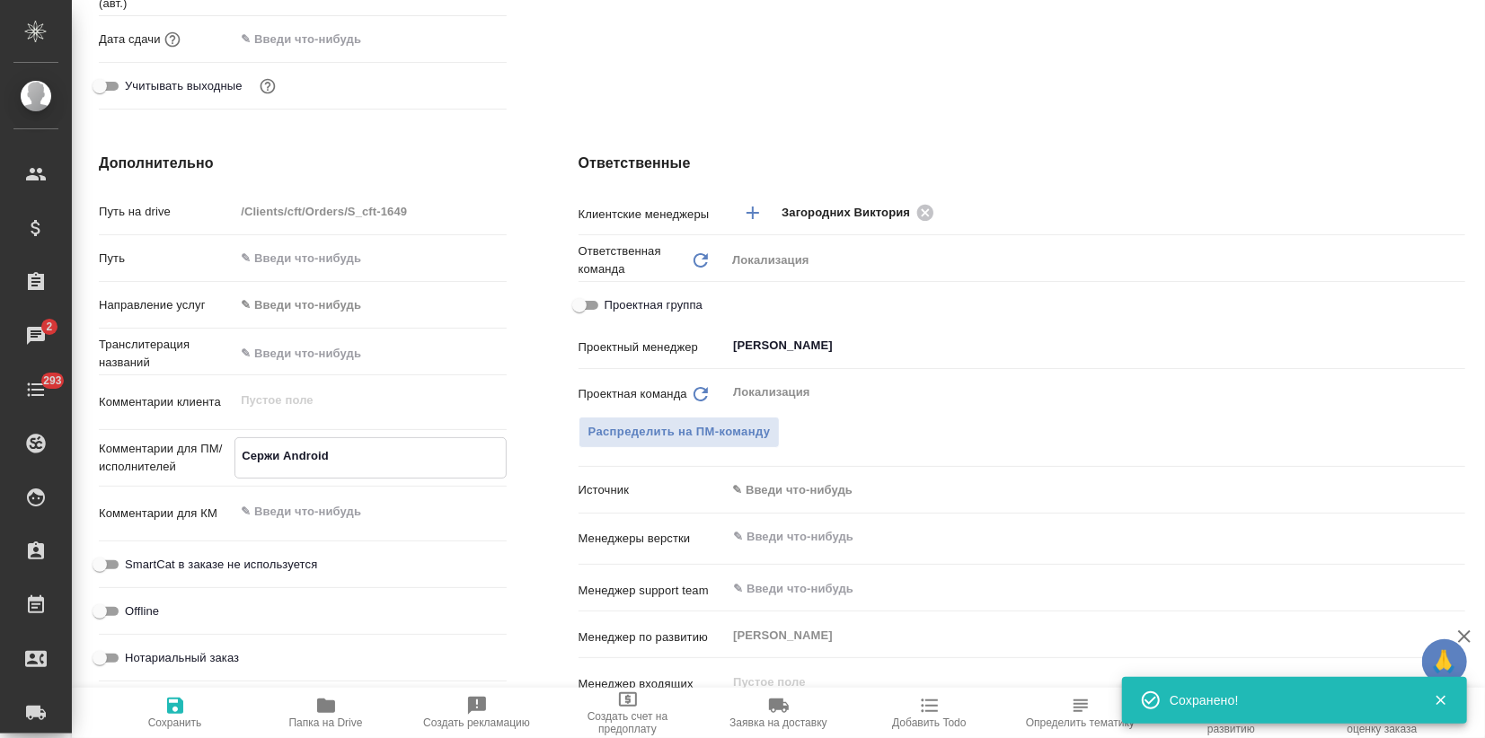
type textarea "x"
type textarea "Сержи Android:"
type textarea "x"
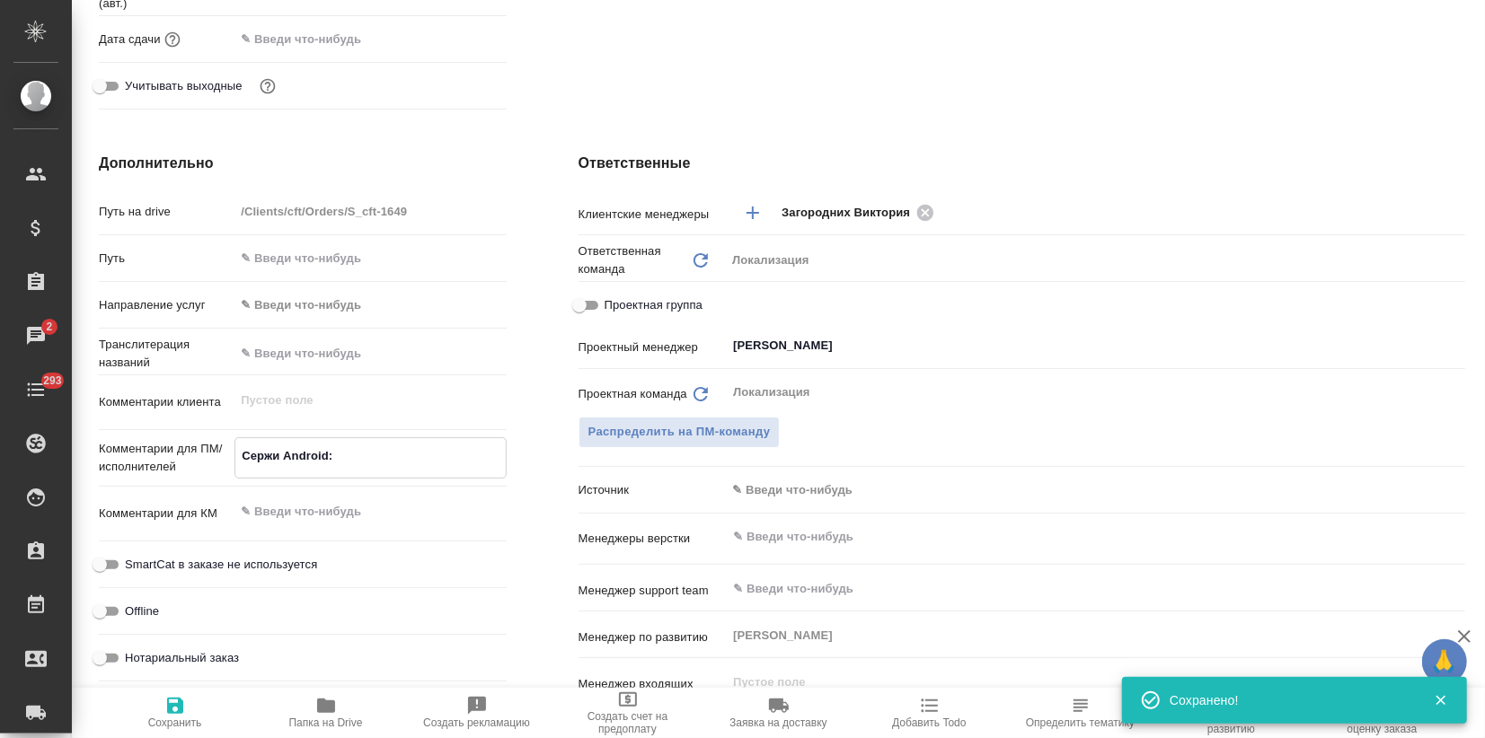
type textarea "x"
type textarea "Сержи Android:"
type textarea "x"
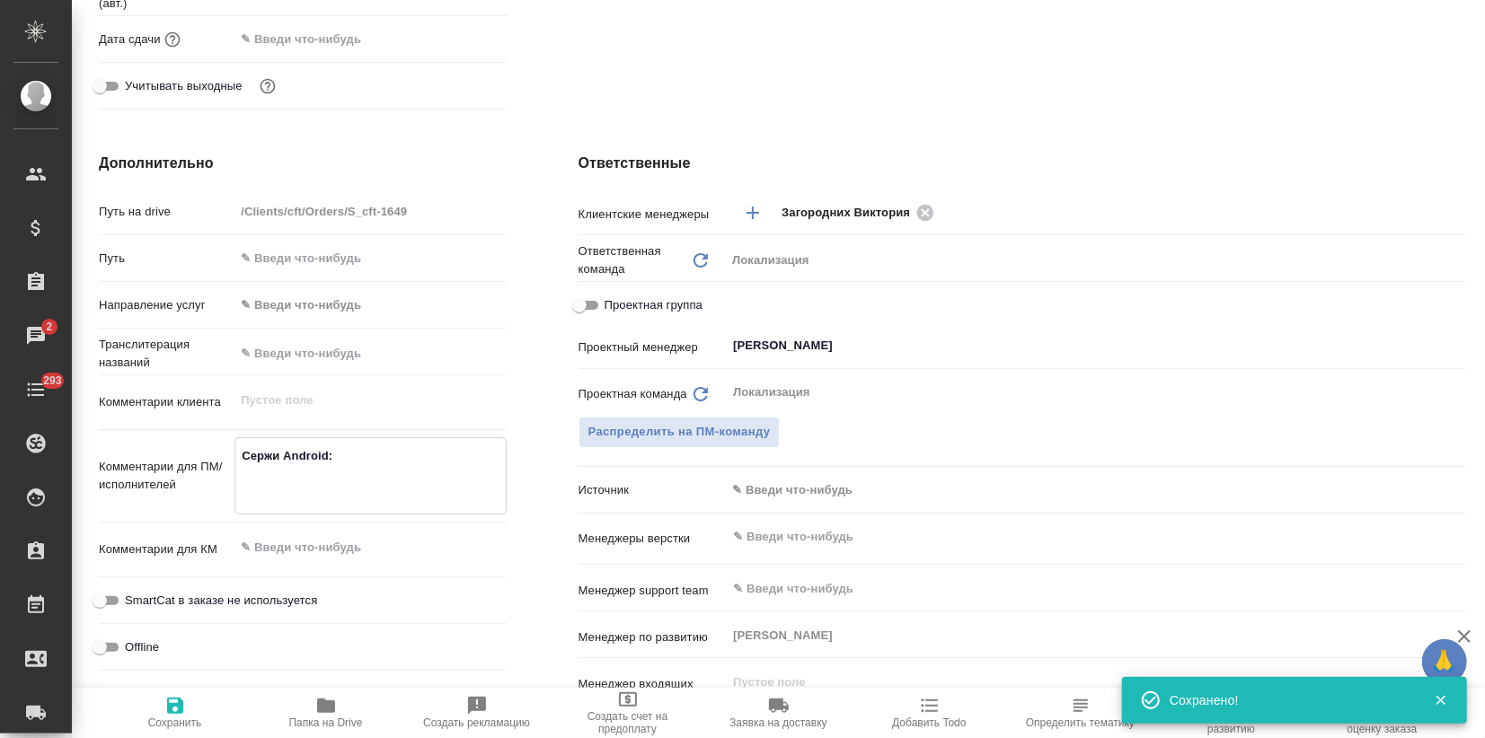
type textarea "Сержи Android:"
type textarea "x"
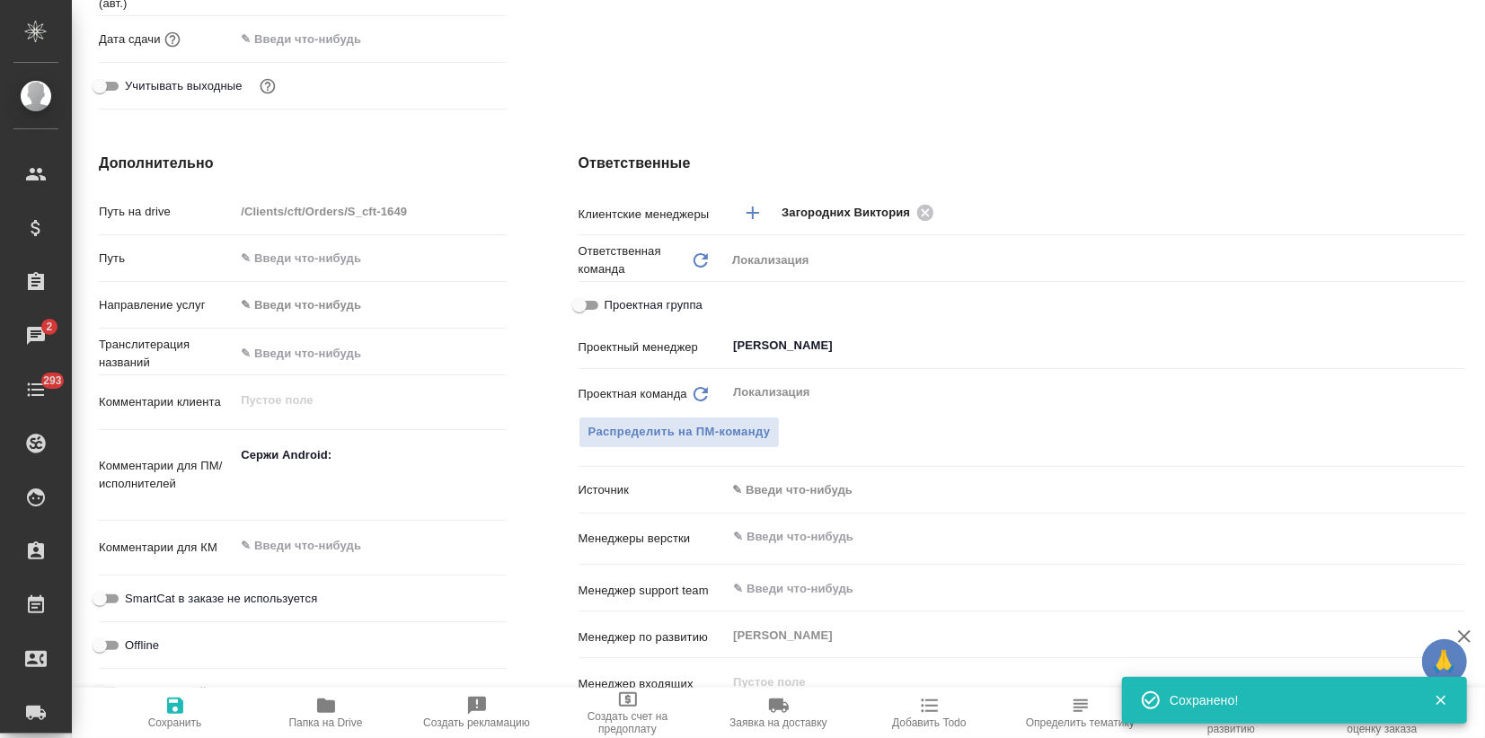
type textarea "x"
paste textarea "https://smartcat.com/projects/ce1e2d04-3e56-436e-975d-80da745dea48/files?target…"
type textarea "Сержи Android: https://smartcat.com/projects/ce1e2d04-3e56-436e-975d-80da745dea…"
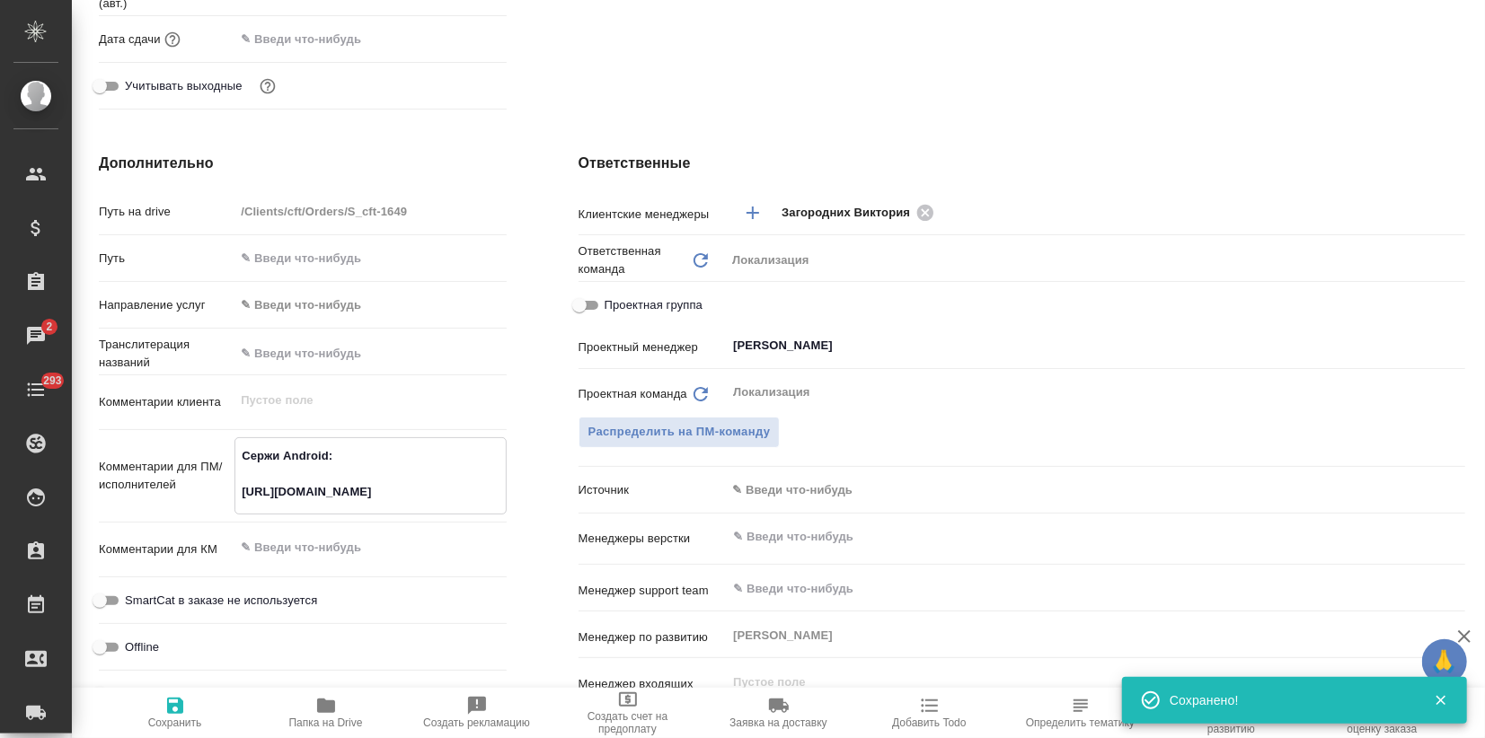
type textarea "x"
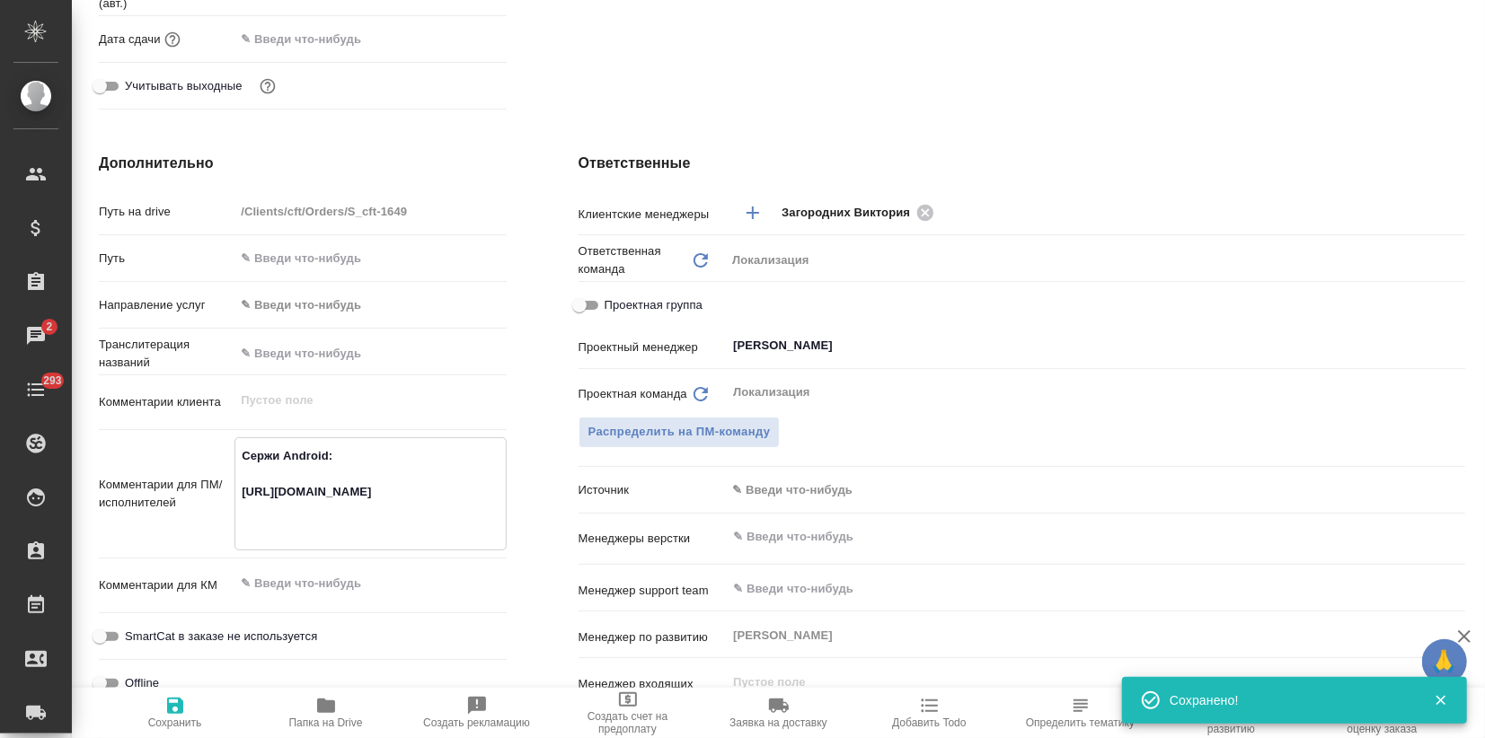
type textarea "x"
type textarea "Сержи Android: https://smartcat.com/projects/ce1e2d04-3e56-436e-975d-80da745dea…"
type textarea "x"
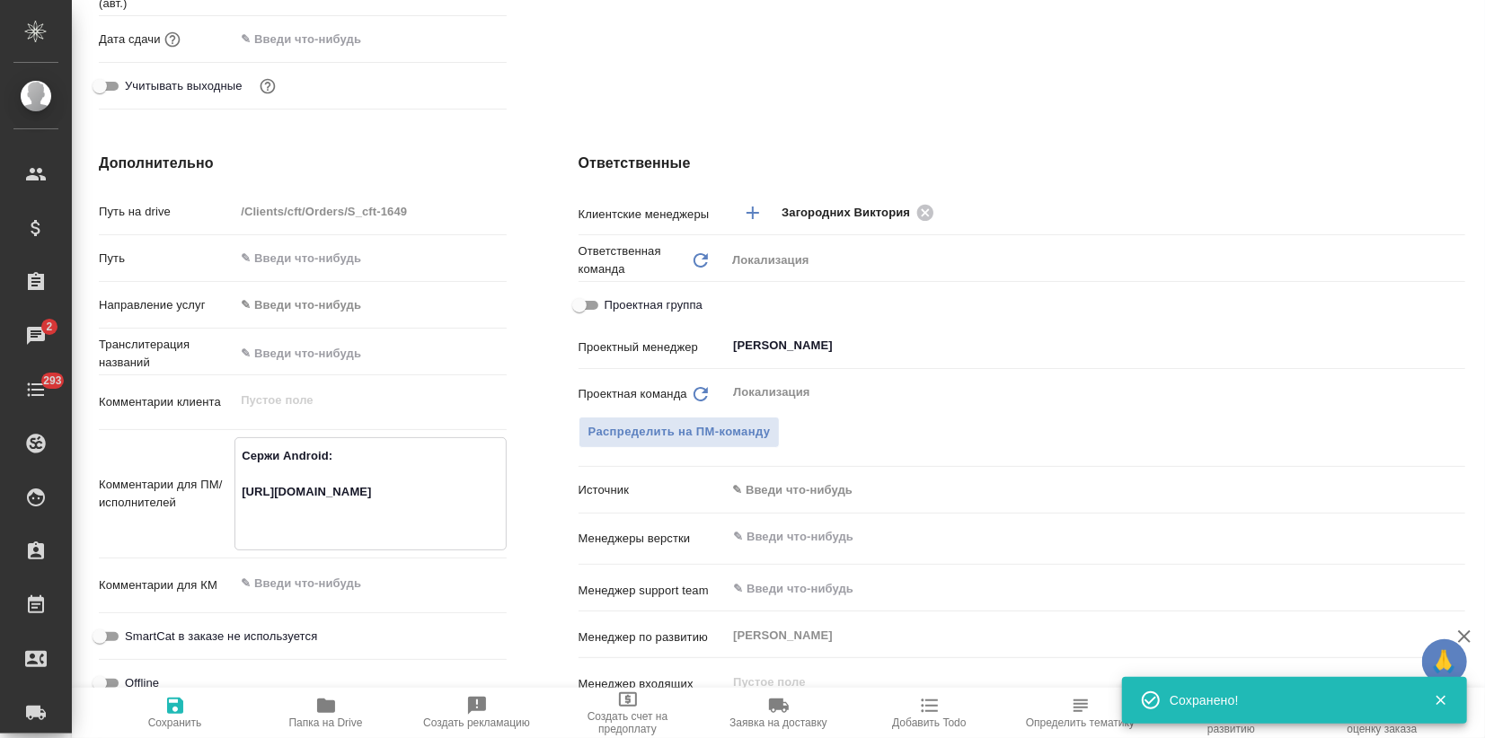
type textarea "Сержи Android: https://smartcat.com/projects/ce1e2d04-3e56-436e-975d-80da745dea…"
type textarea "x"
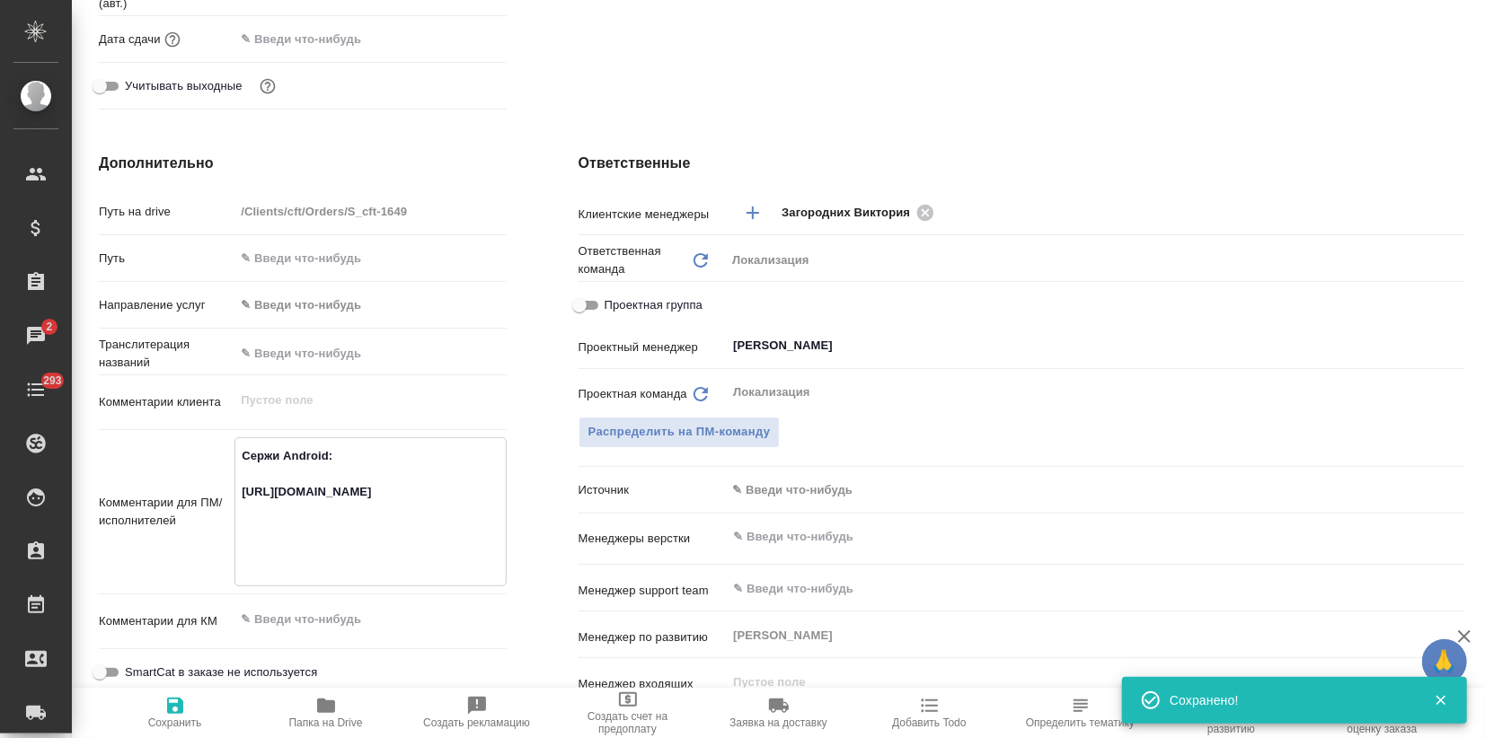
type textarea "Сержи Android: https://smartcat.com/projects/ce1e2d04-3e56-436e-975d-80da745dea…"
type textarea "x"
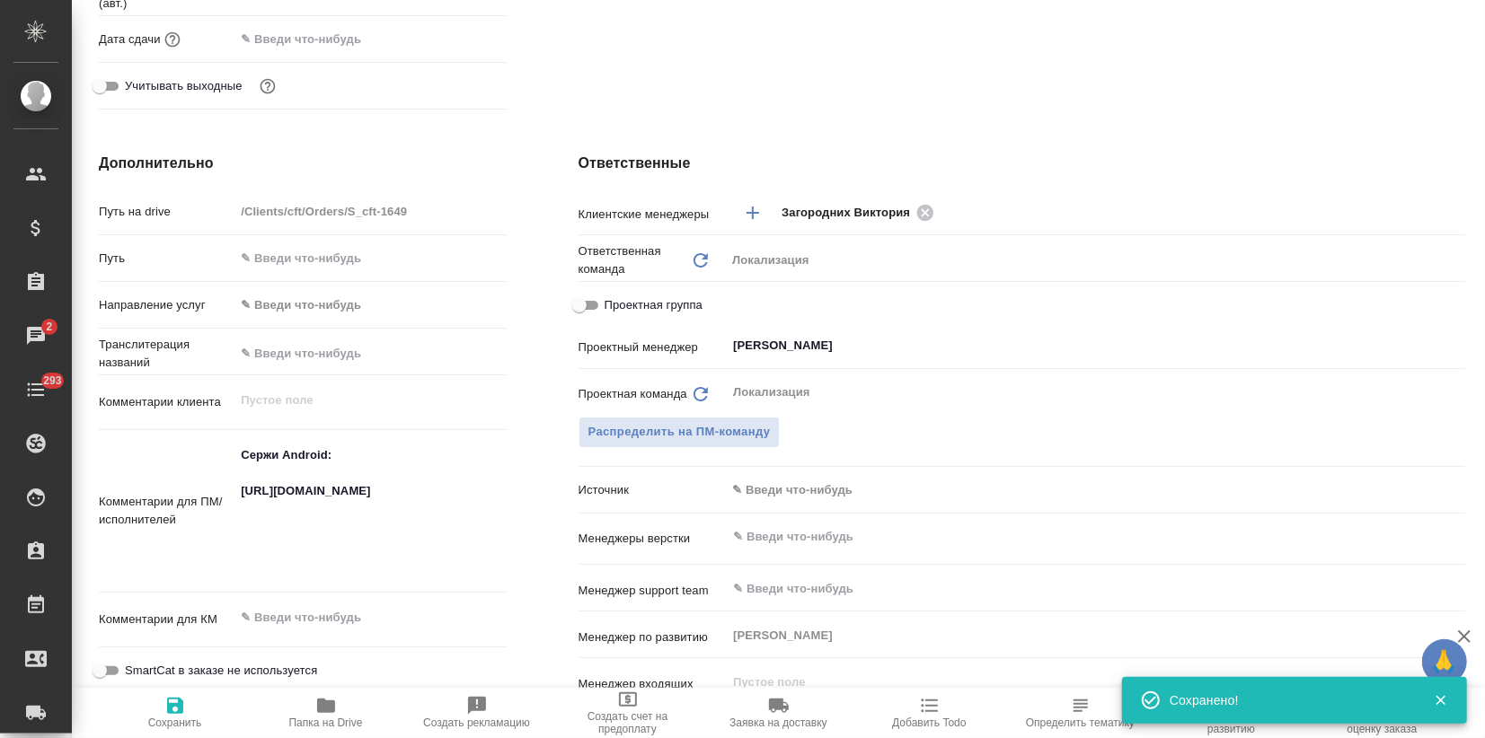
type textarea "x"
paste textarea "https://smartcat.com/projects/83fbdc97-7f3c-4db6-867b-8ebb96f778bc/files?target…"
type textarea "Сержи Android: https://smartcat.com/projects/ce1e2d04-3e56-436e-975d-80da745dea…"
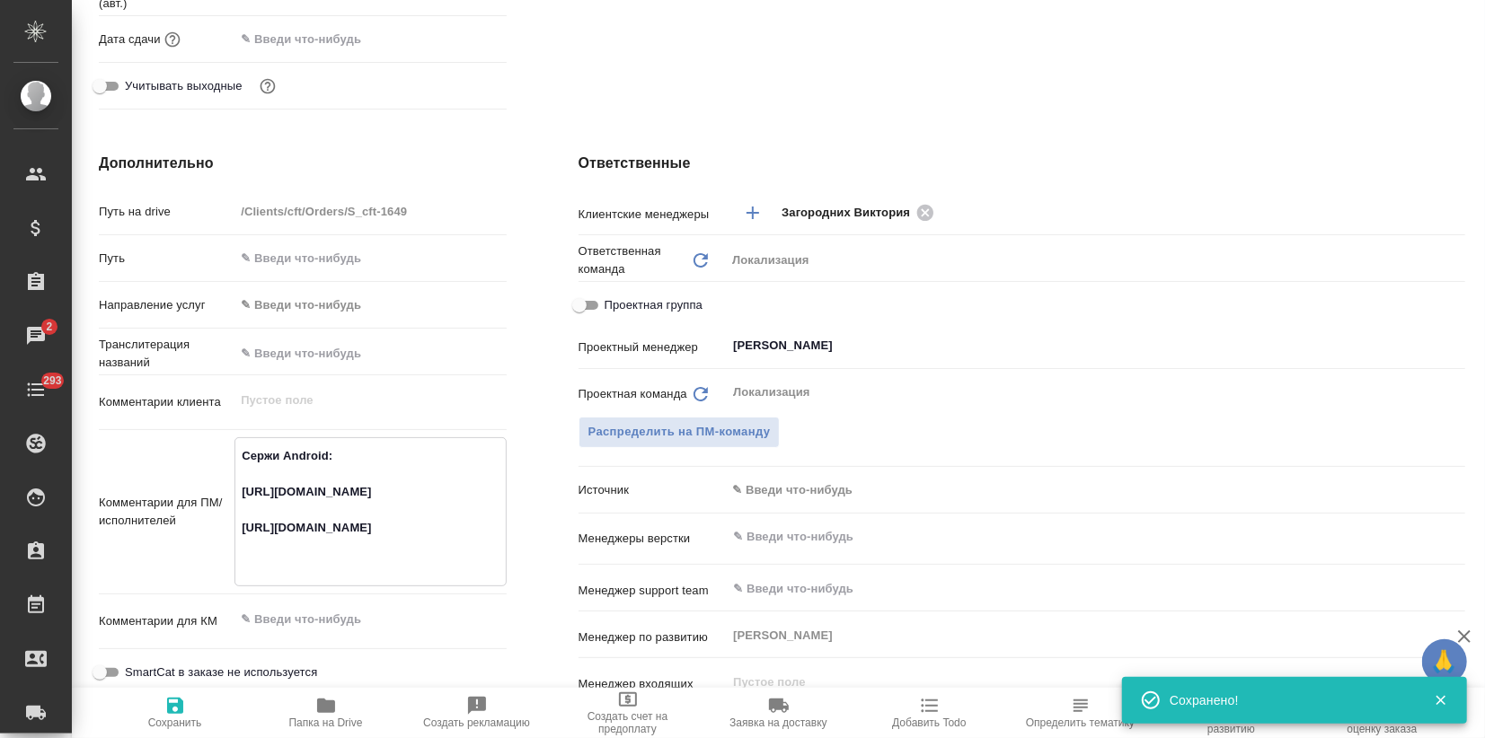
type textarea "x"
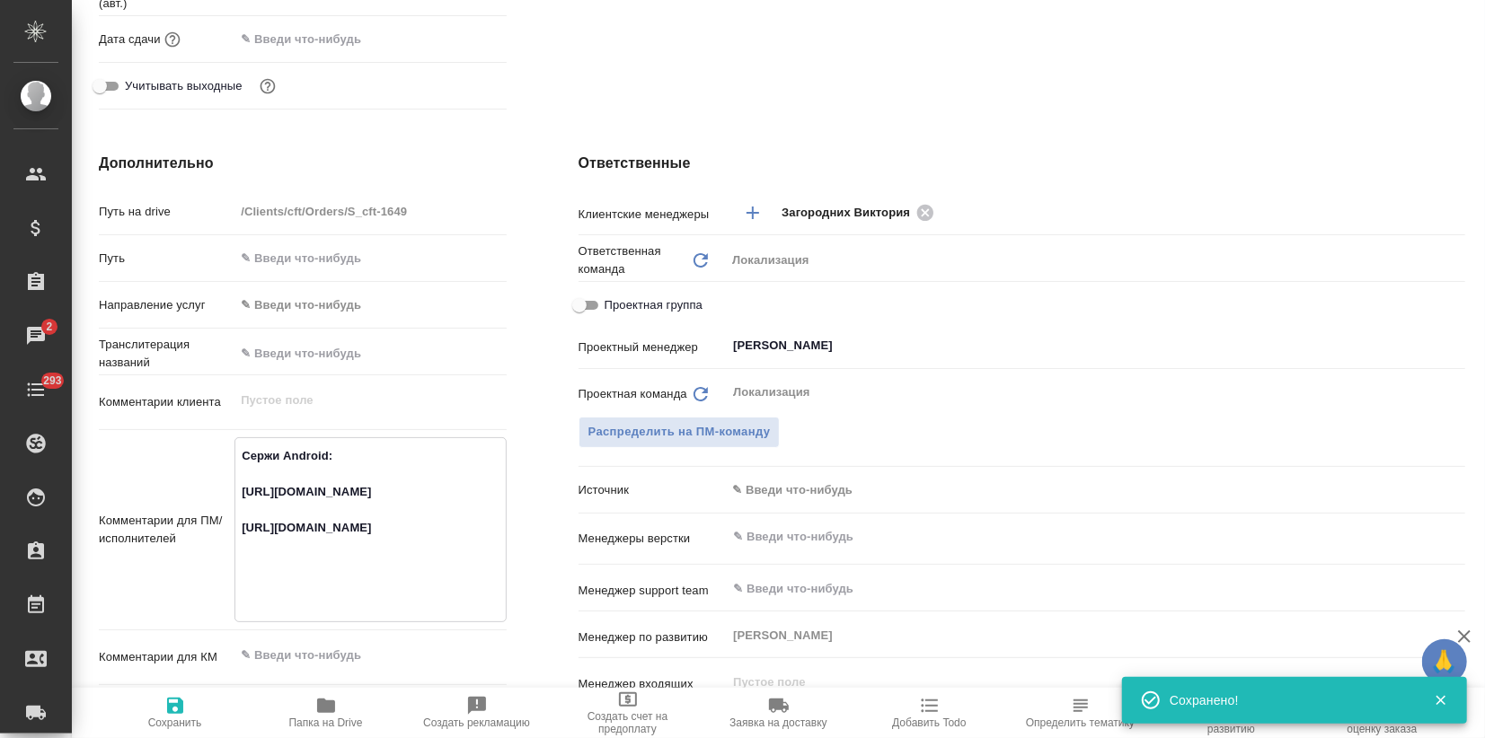
type textarea "Сержи Android: https://smartcat.com/projects/ce1e2d04-3e56-436e-975d-80da745dea…"
type textarea "x"
click at [187, 708] on span "Сохранить" at bounding box center [174, 712] width 129 height 34
type textarea "x"
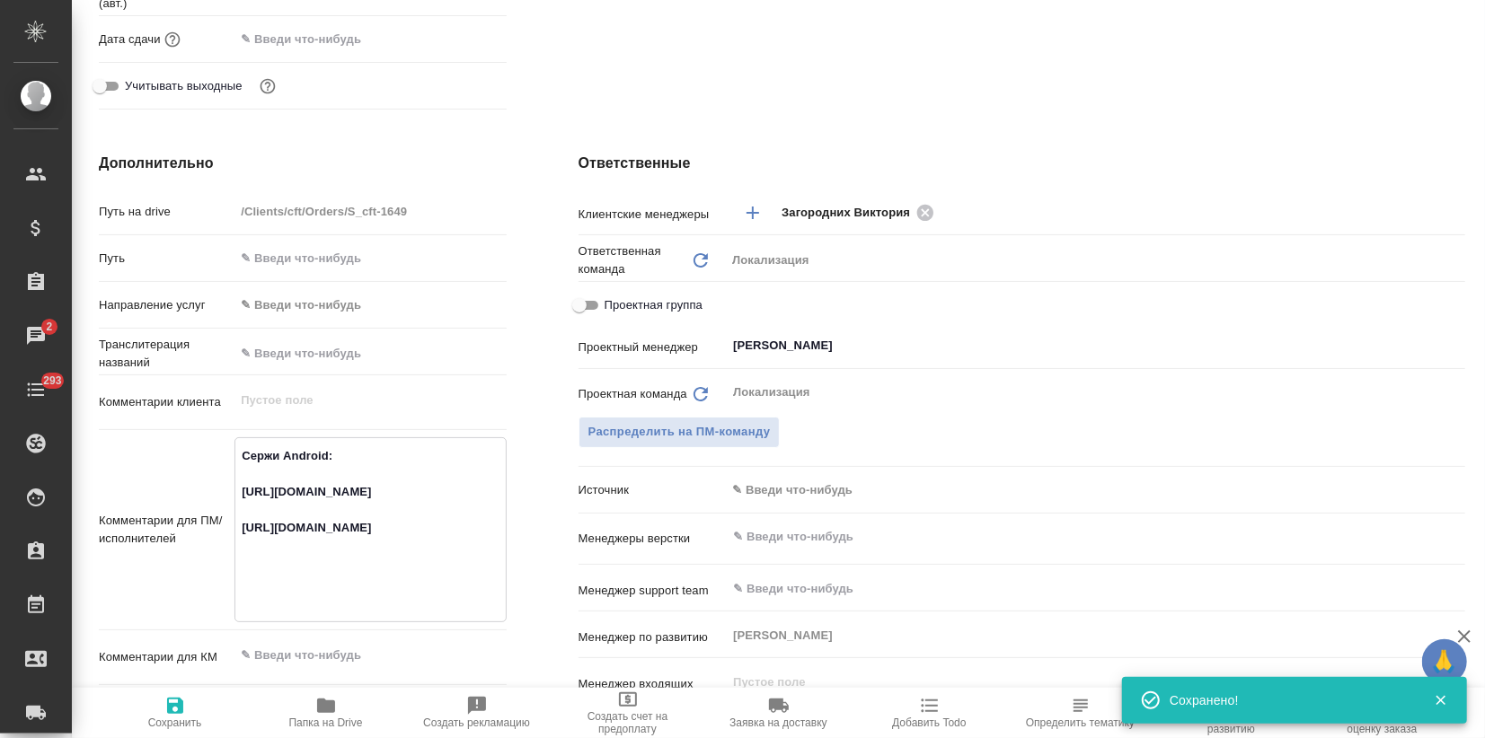
type textarea "x"
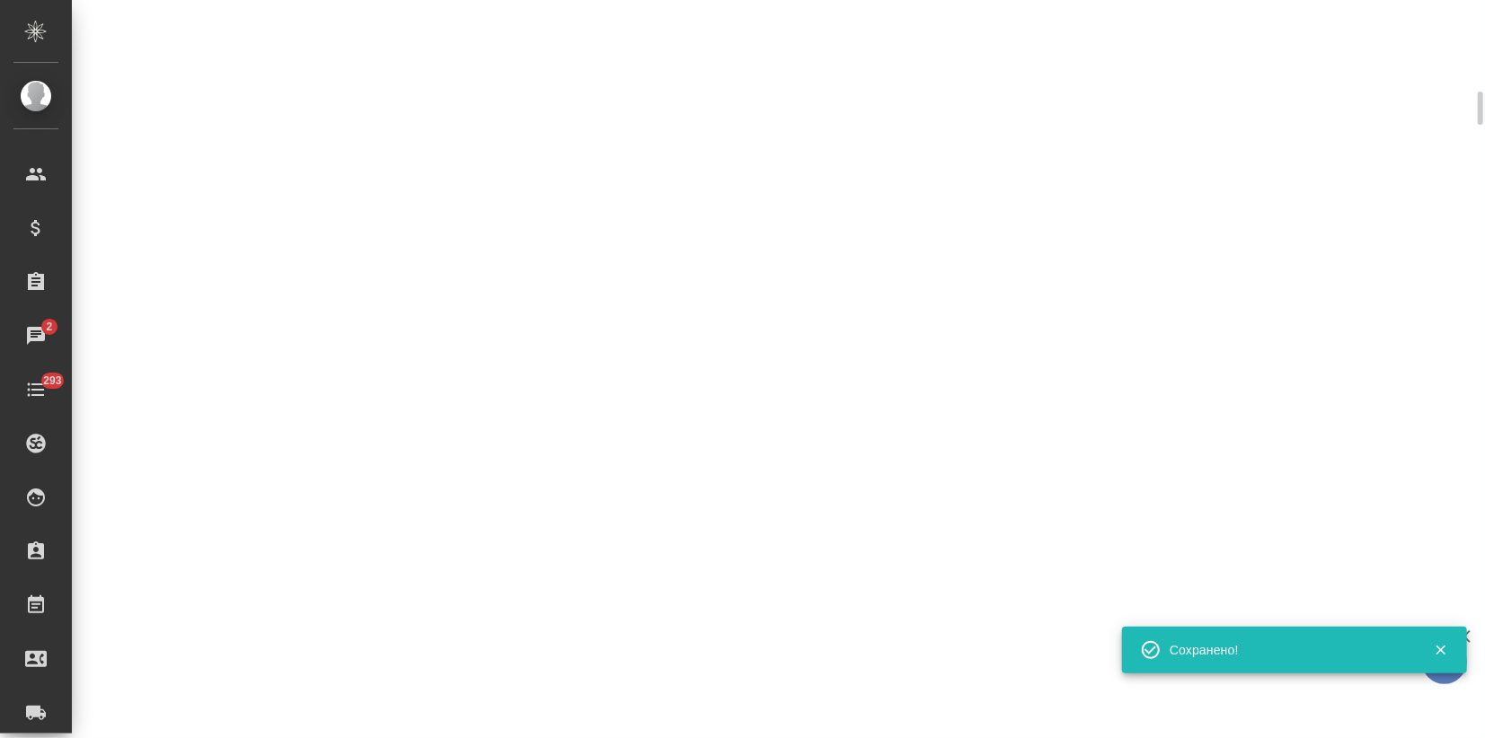
select select "RU"
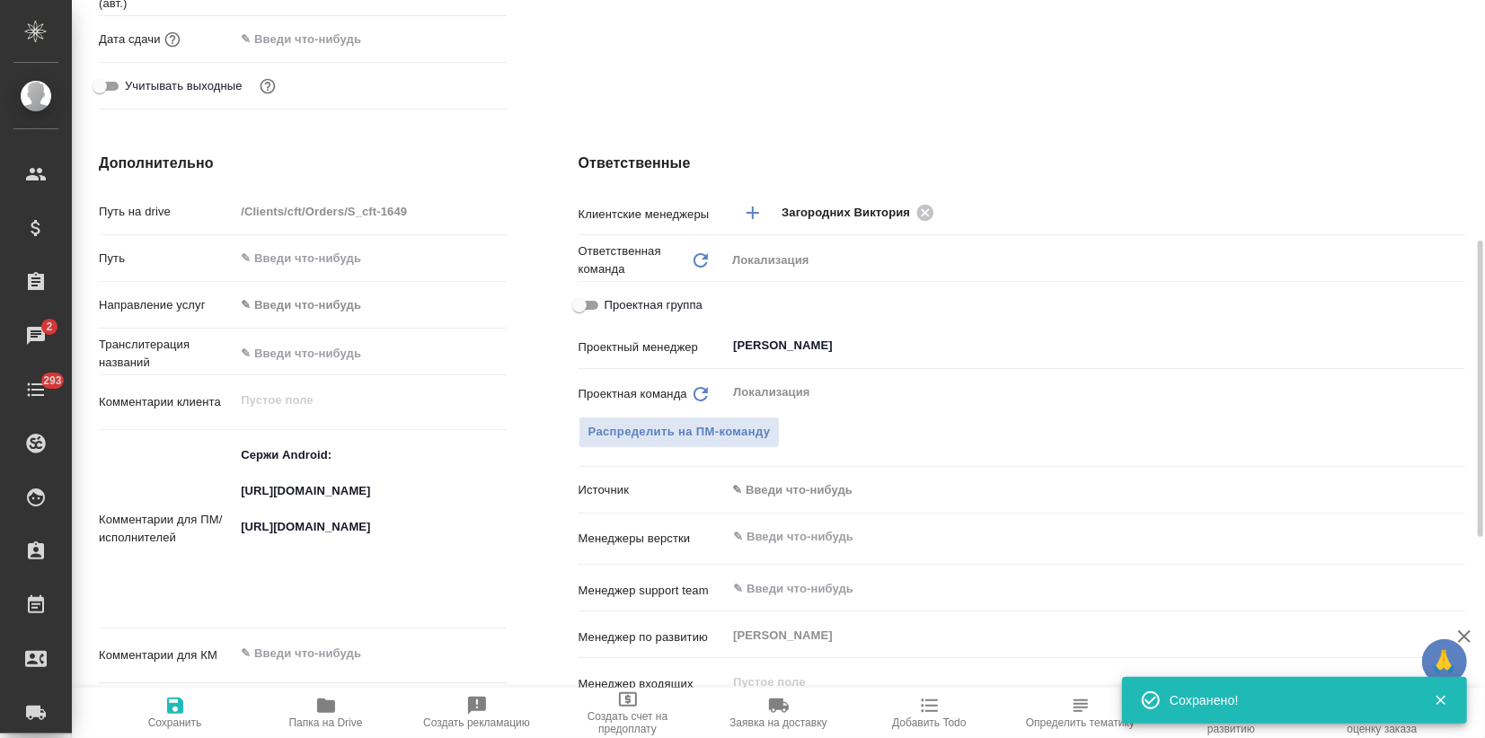
type textarea "x"
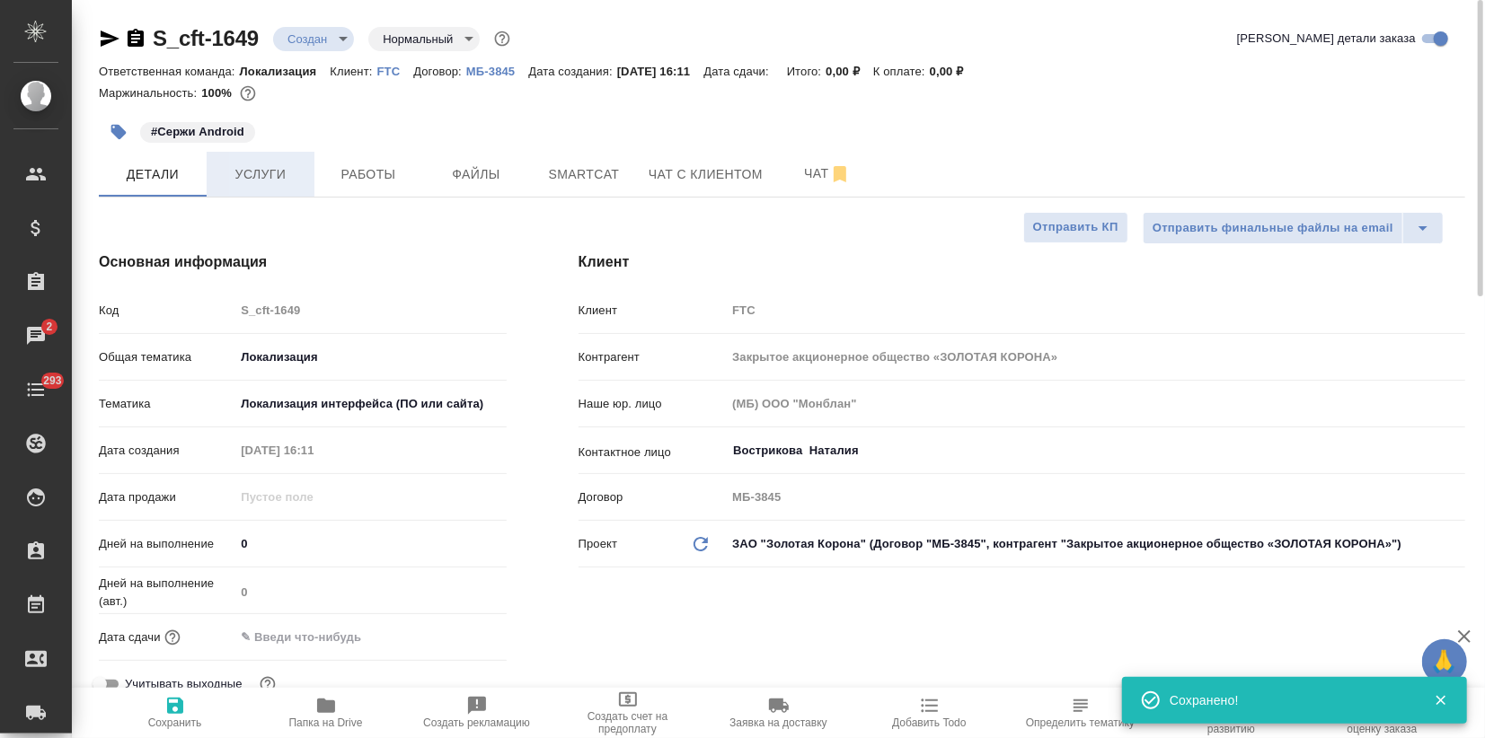
click at [243, 174] on span "Услуги" at bounding box center [260, 174] width 86 height 22
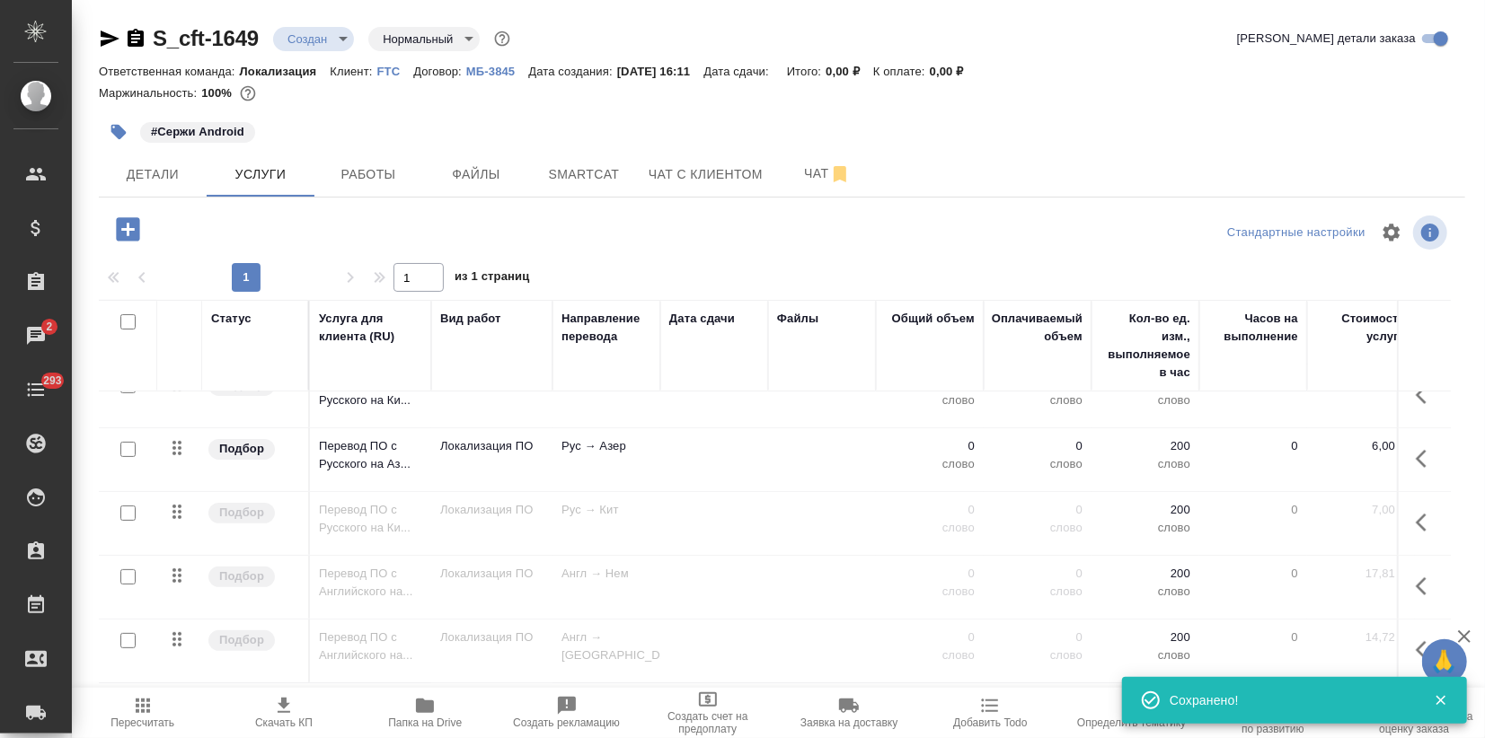
scroll to position [295, 0]
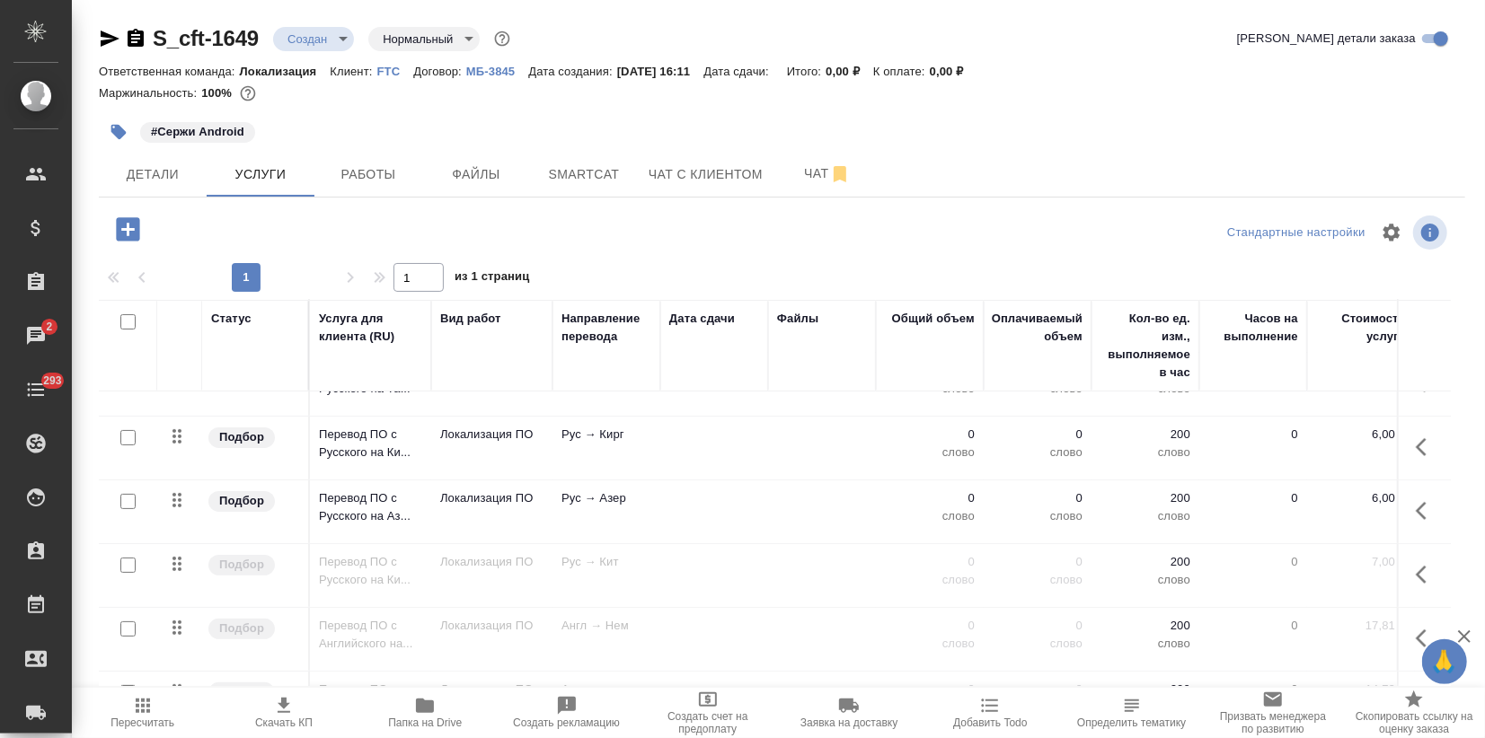
click at [132, 565] on input "checkbox" at bounding box center [127, 565] width 15 height 15
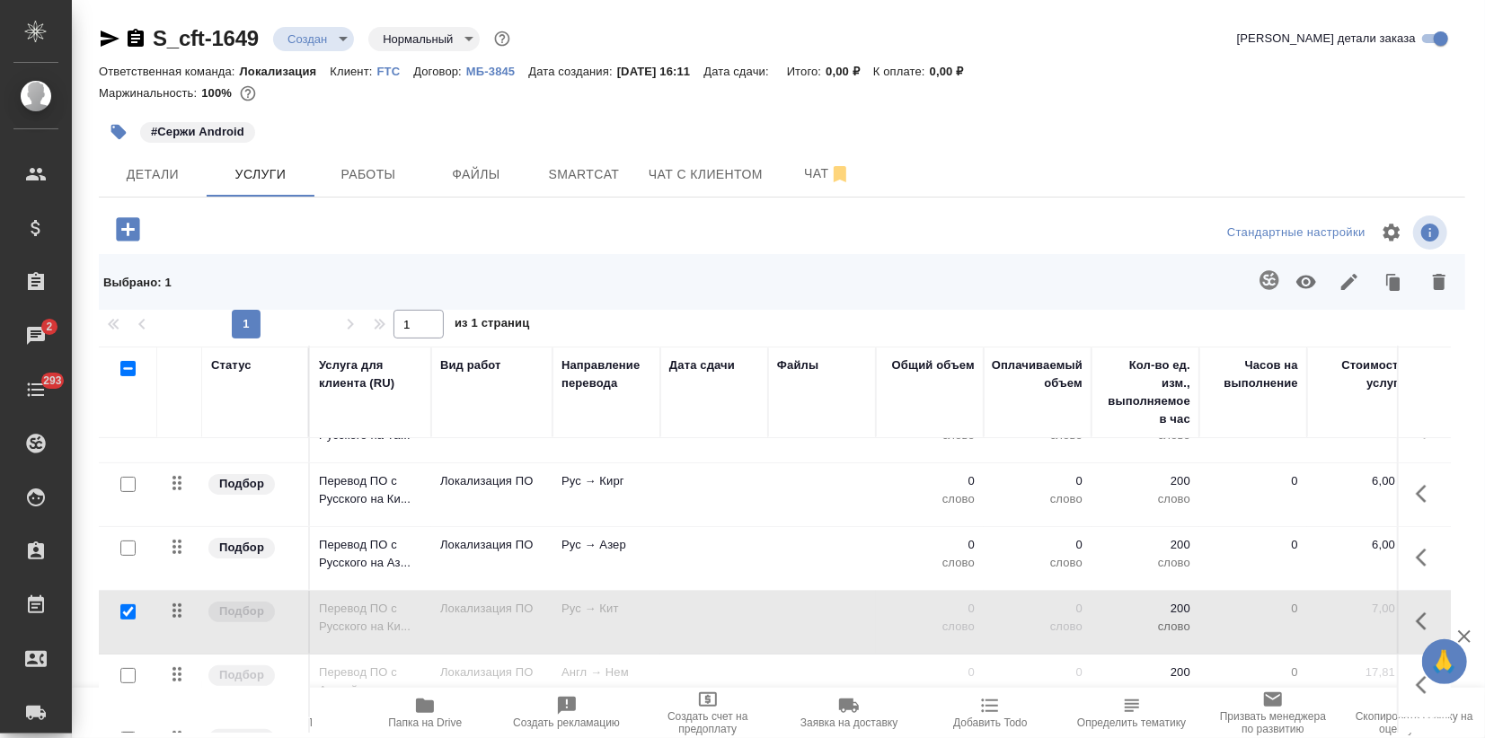
click at [1295, 283] on icon "button" at bounding box center [1306, 282] width 22 height 22
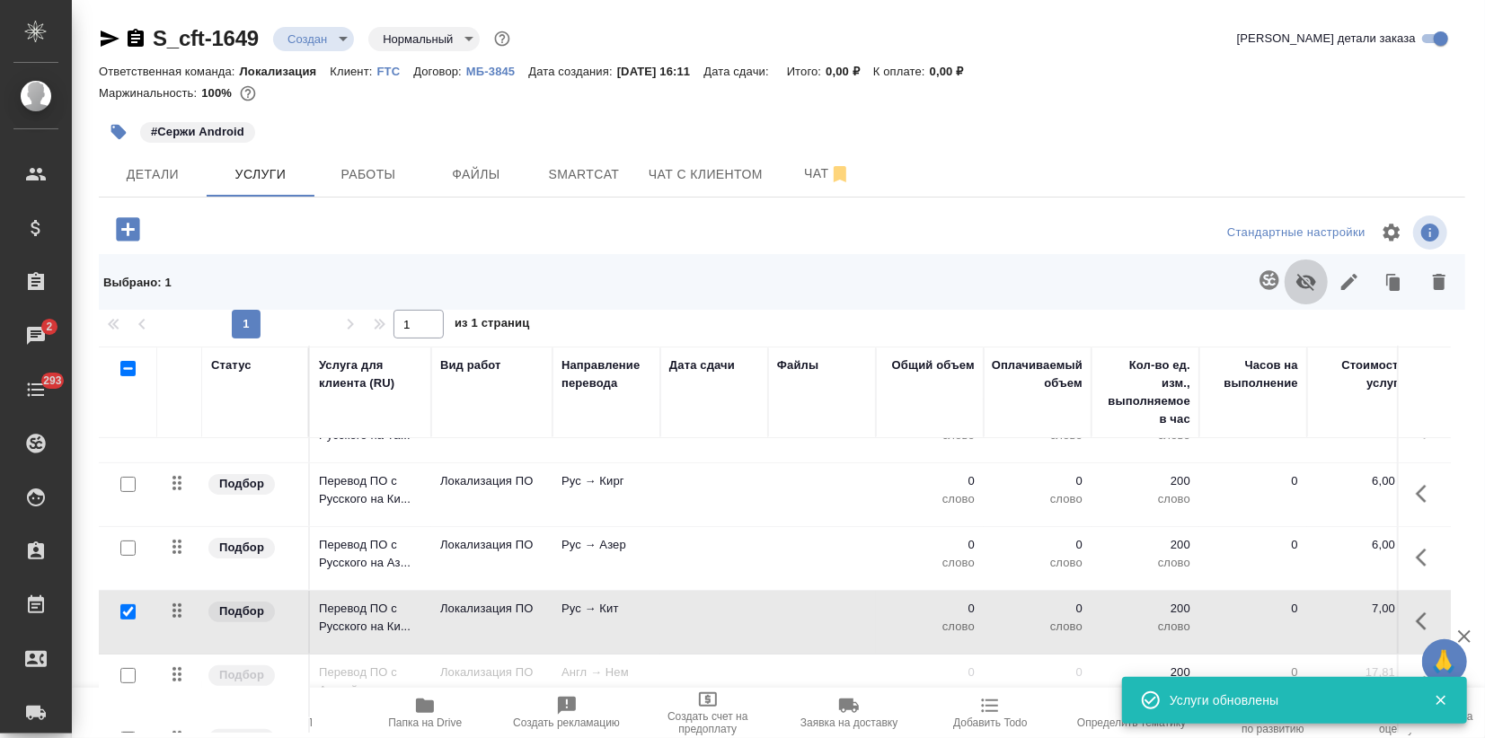
click at [1295, 284] on icon "button" at bounding box center [1306, 282] width 22 height 22
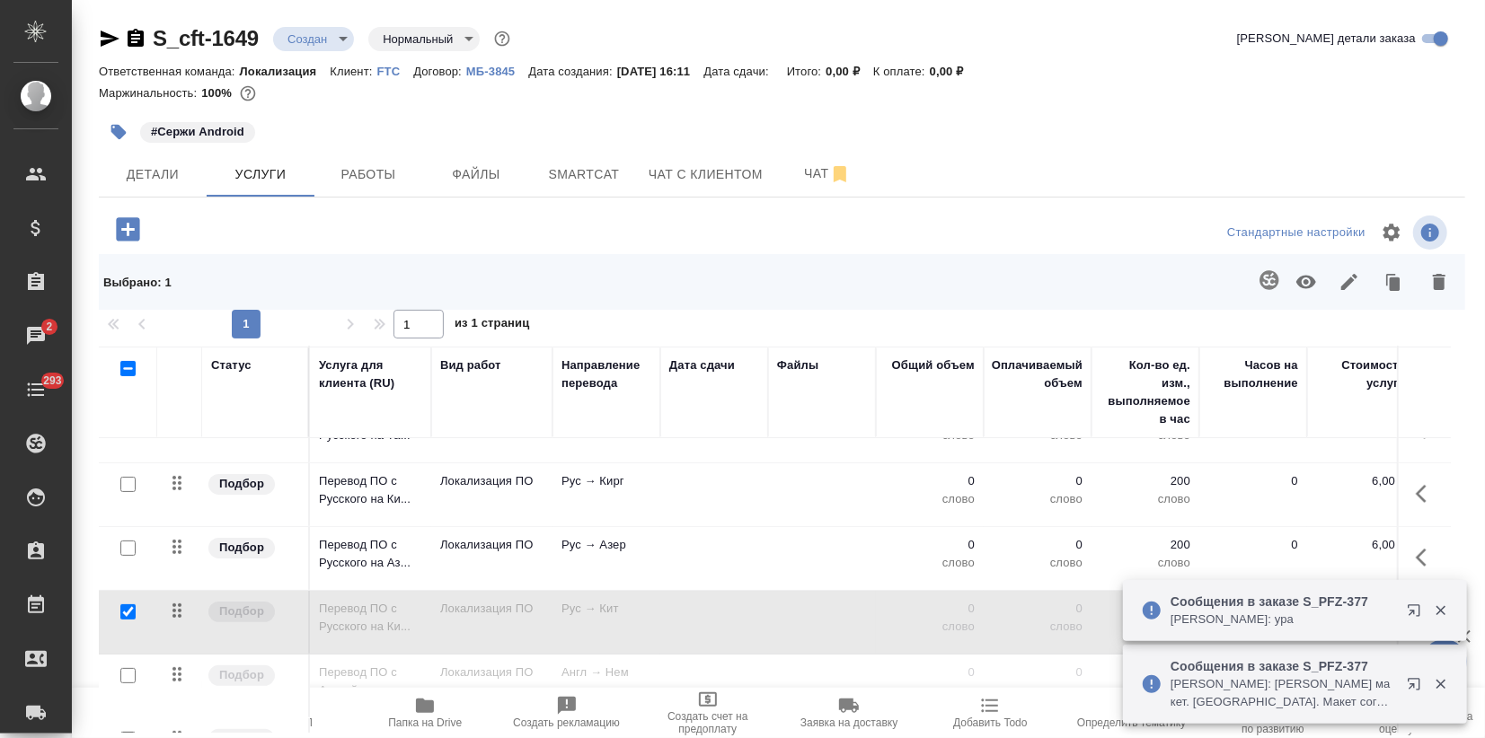
click at [121, 611] on input "checkbox" at bounding box center [127, 611] width 15 height 15
checkbox input "false"
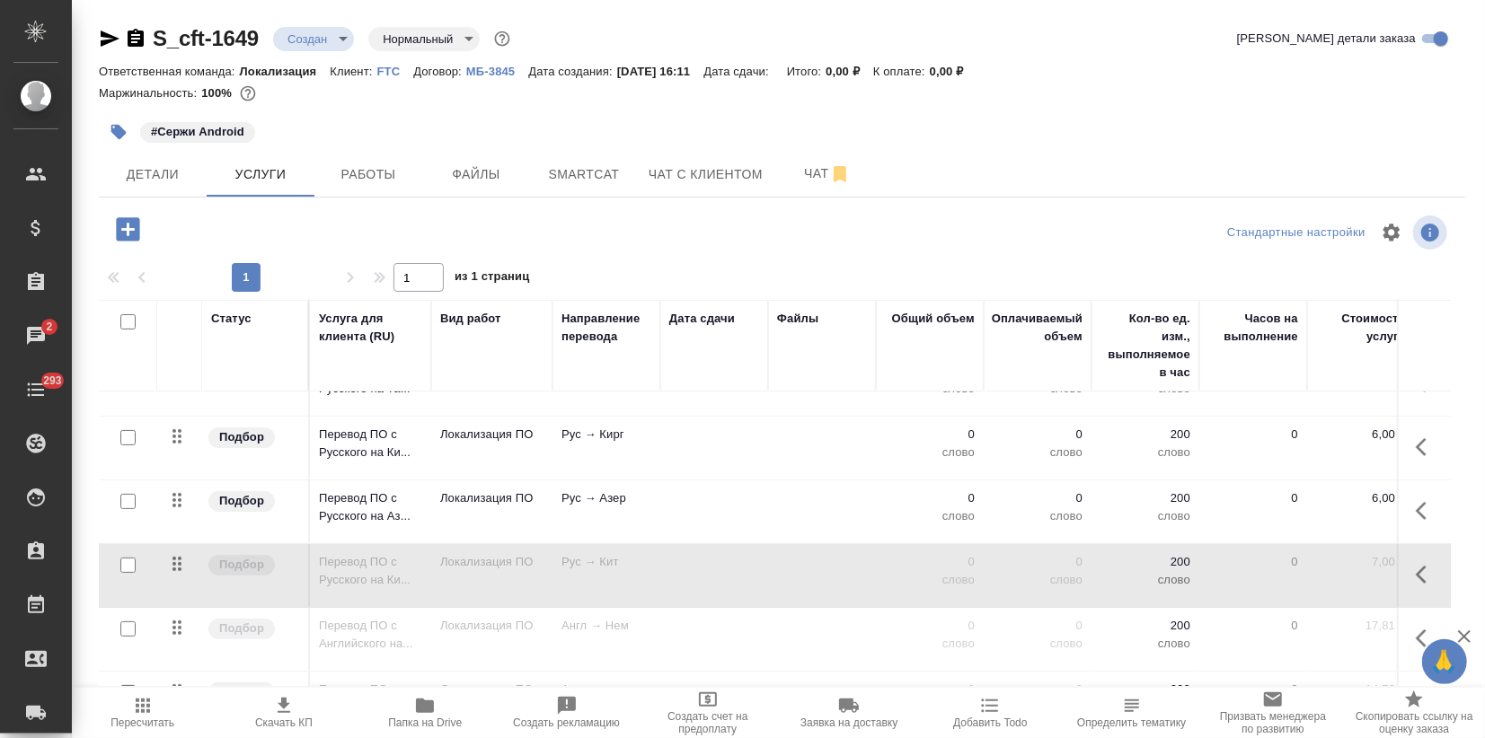
click at [430, 496] on td "Перевод ПО с Русского на Аз..." at bounding box center [370, 511] width 121 height 63
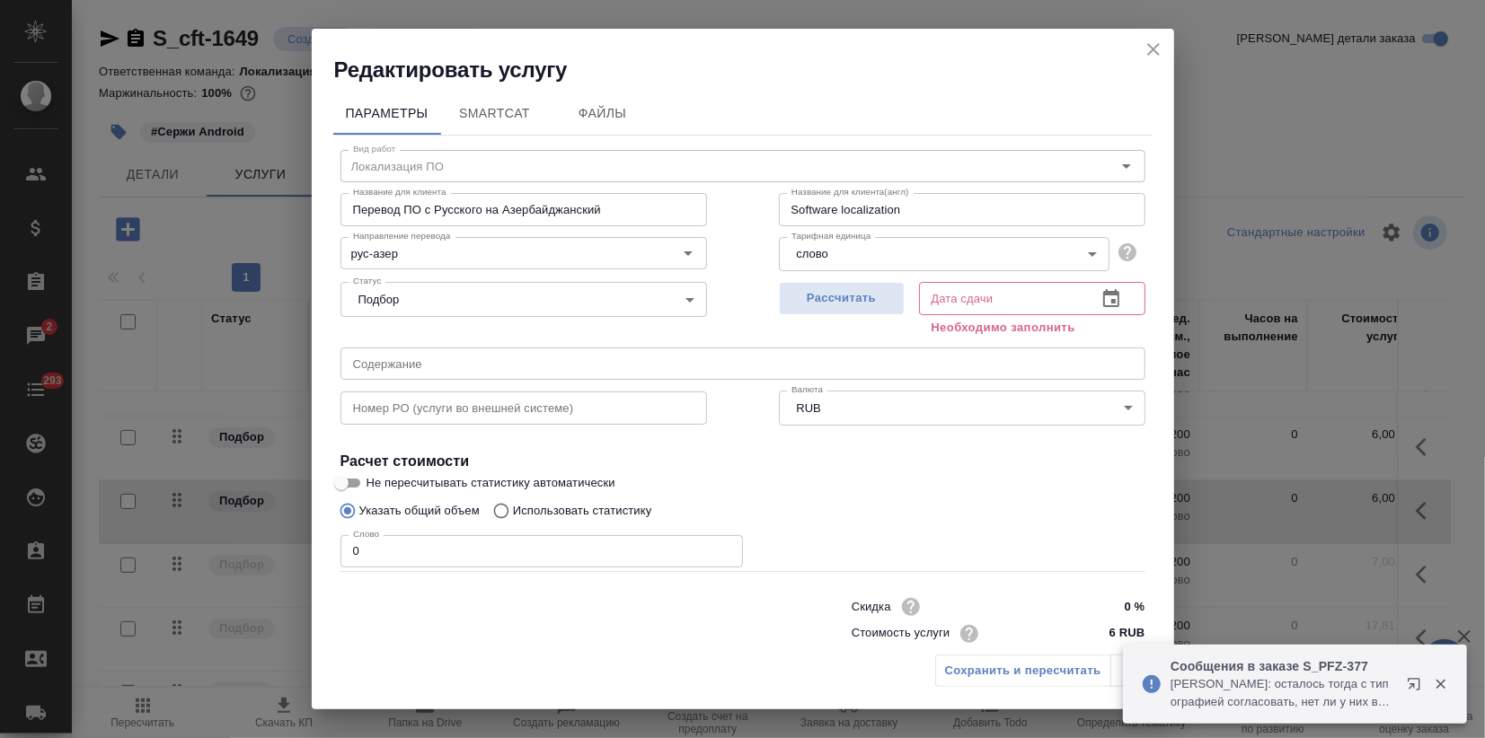
click at [1149, 57] on icon "close" at bounding box center [1153, 50] width 22 height 22
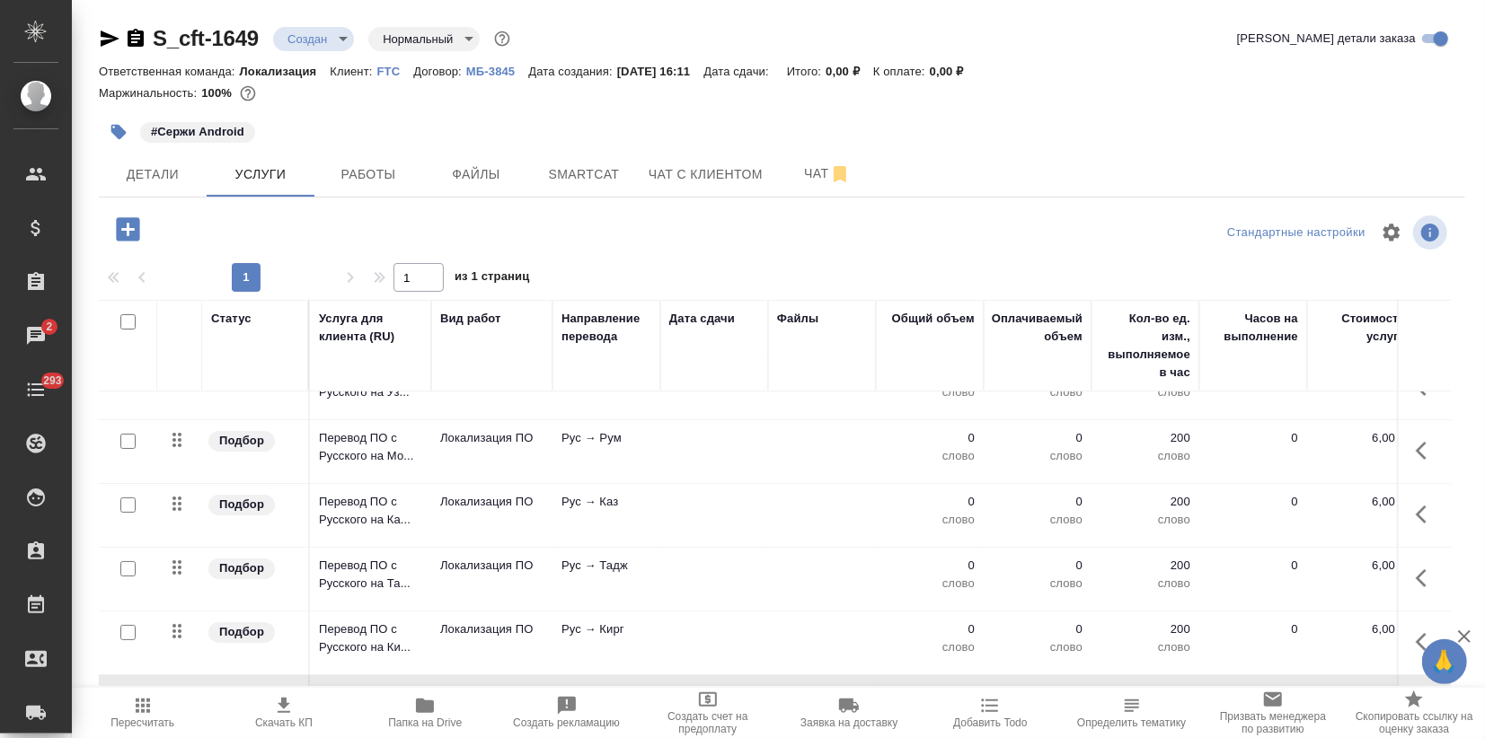
scroll to position [0, 0]
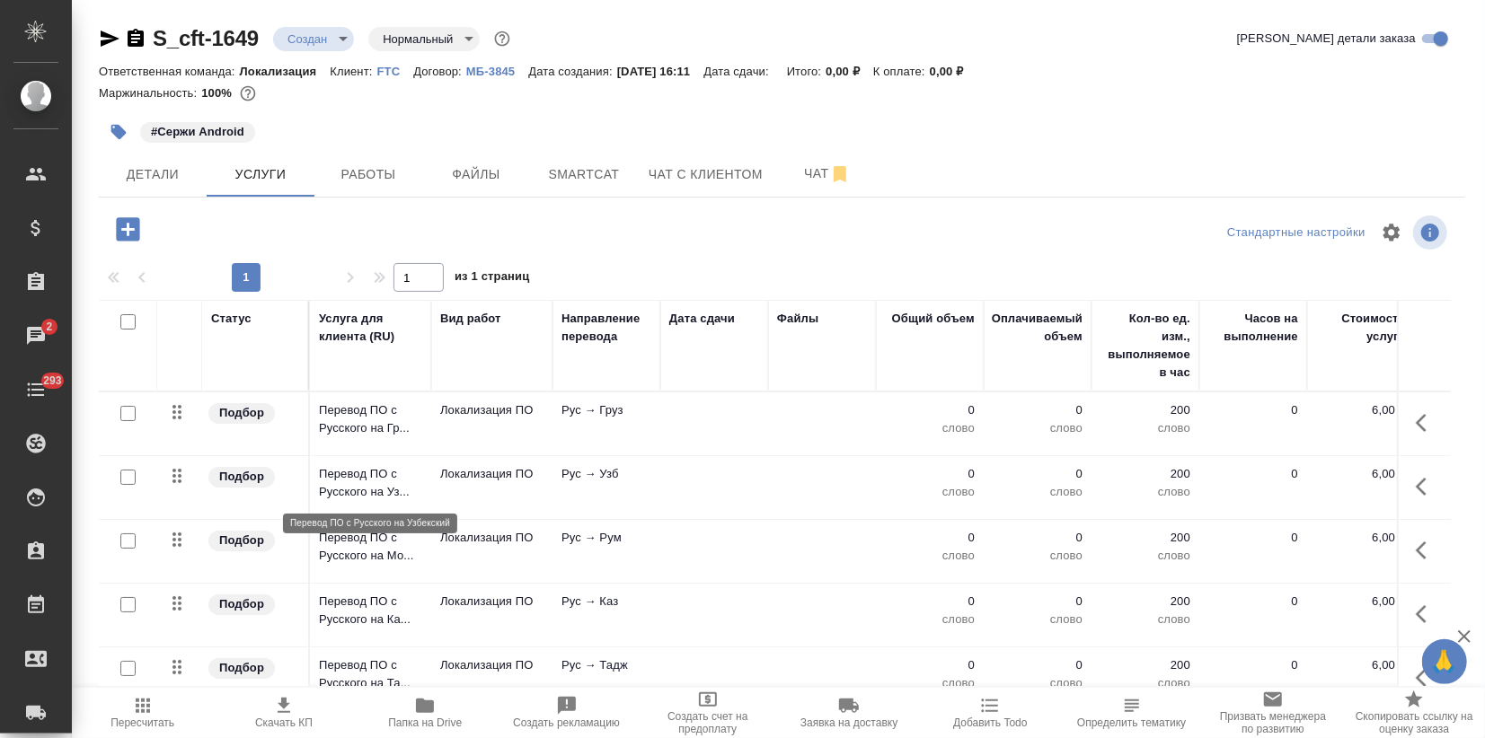
click at [378, 489] on p "Перевод ПО с Русского на Уз..." at bounding box center [370, 483] width 103 height 36
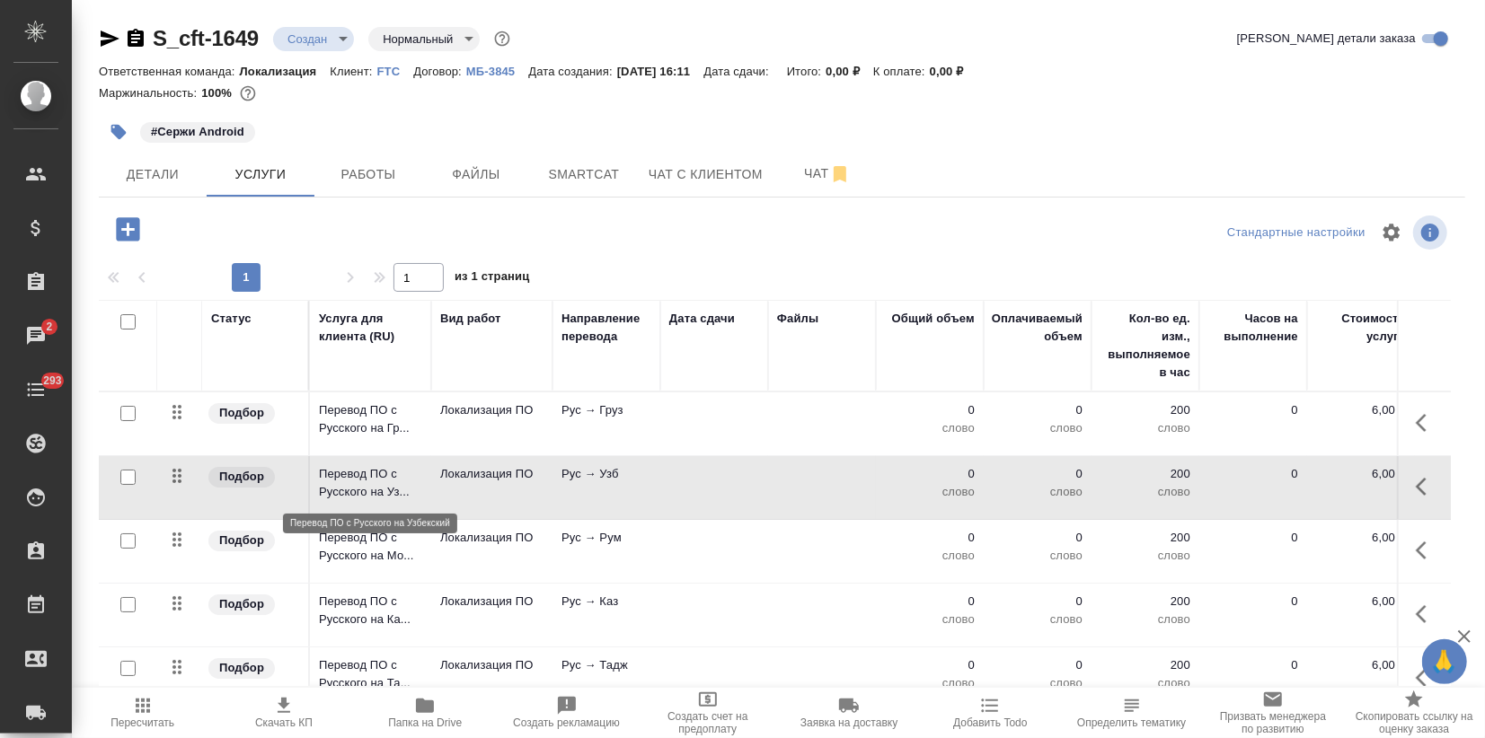
click at [378, 489] on p "Перевод ПО с Русского на Уз..." at bounding box center [370, 483] width 103 height 36
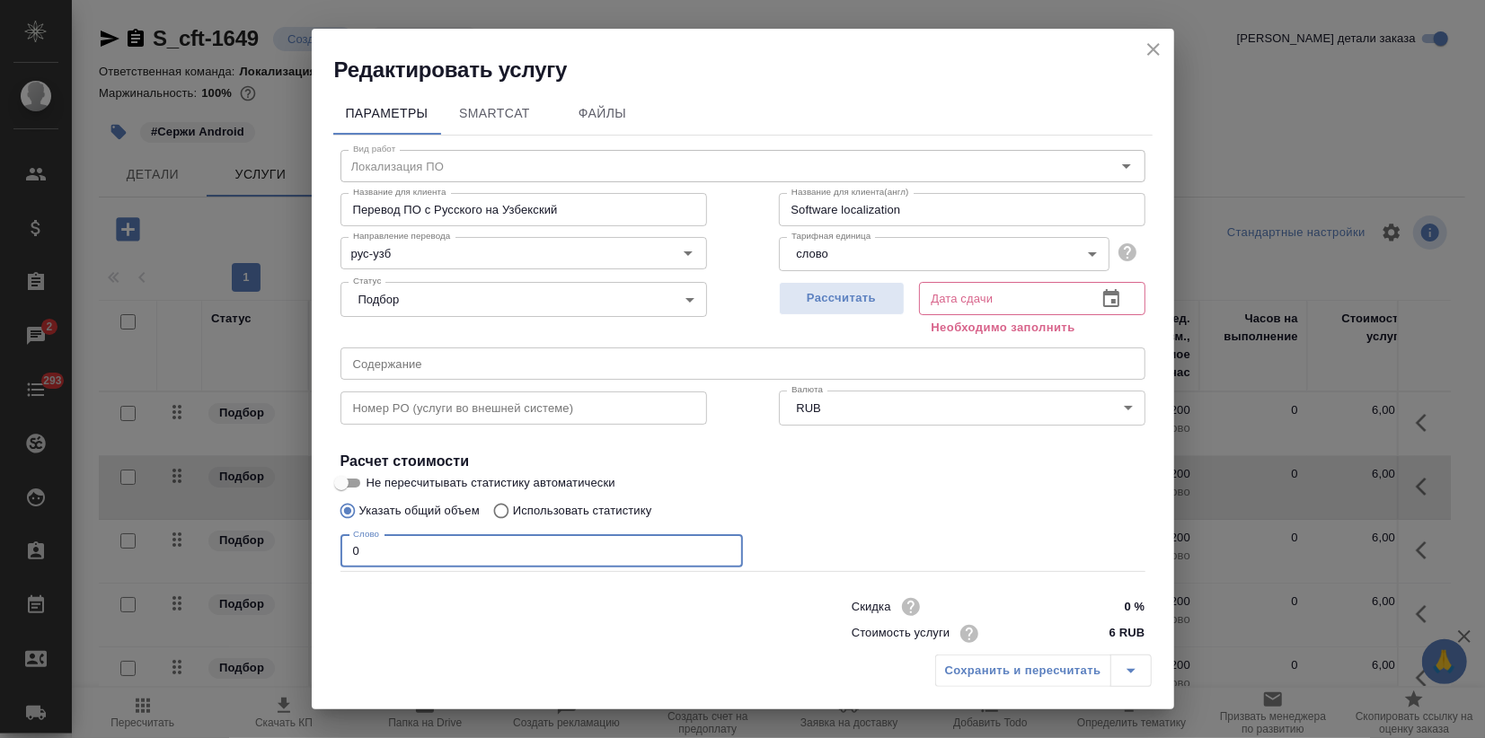
drag, startPoint x: 369, startPoint y: 554, endPoint x: 60, endPoint y: 551, distance: 309.0
click at [268, 566] on div "Редактировать услугу Параметры SmartCat Файлы Вид работ Локализация ПО Вид рабо…" at bounding box center [742, 369] width 1485 height 738
type input "141"
click at [852, 302] on span "Рассчитать" at bounding box center [842, 298] width 106 height 21
type input "14.10.2025 16:57"
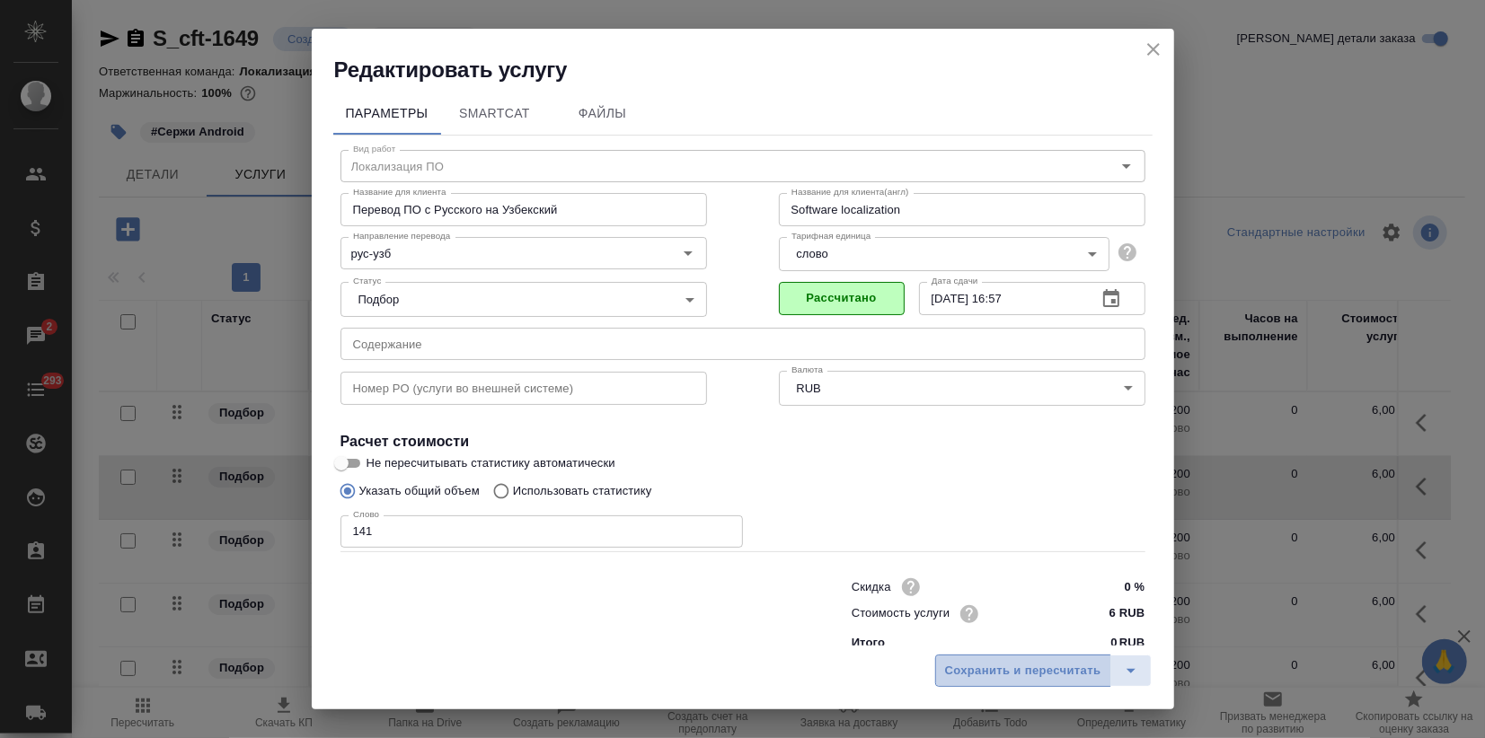
click at [994, 675] on span "Сохранить и пересчитать" at bounding box center [1023, 671] width 156 height 21
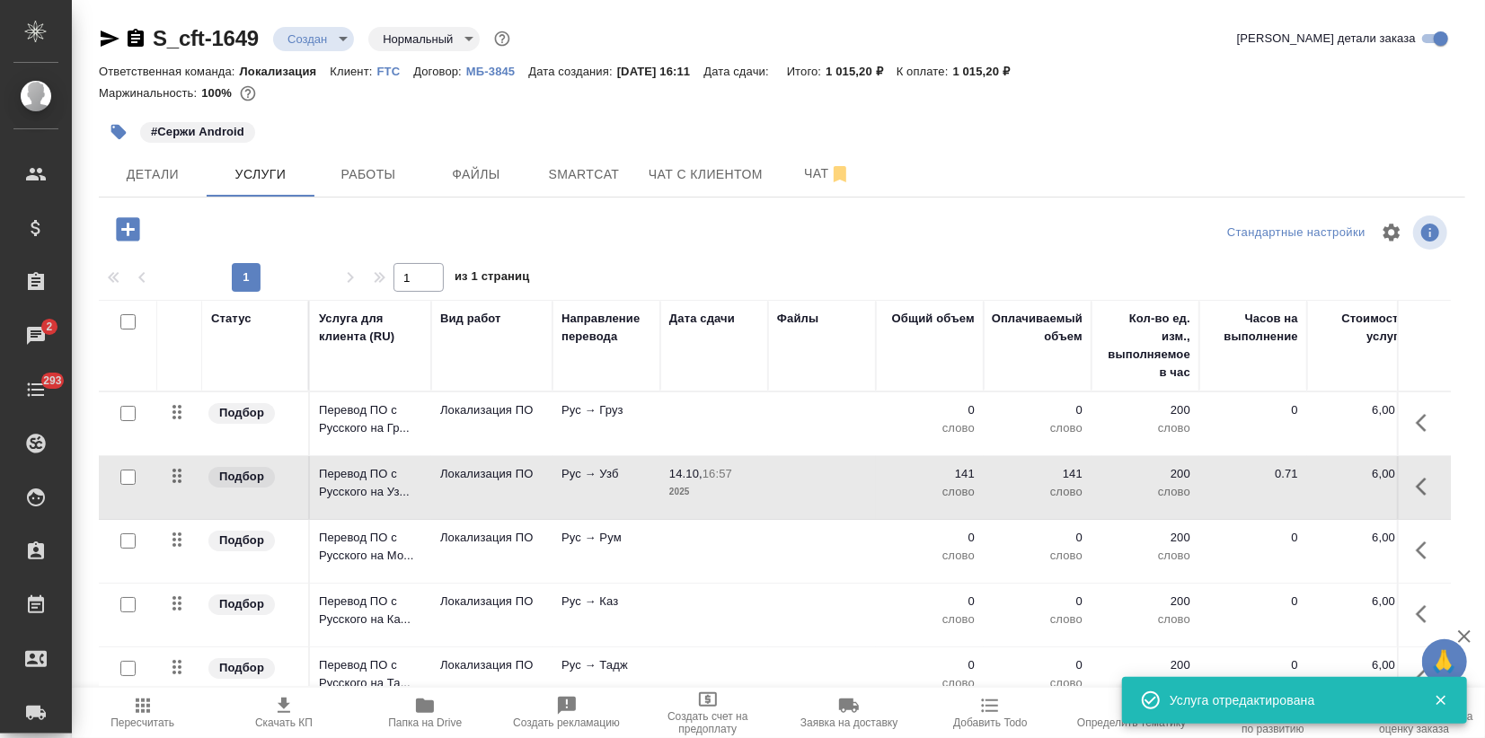
click at [129, 410] on input "checkbox" at bounding box center [127, 413] width 15 height 15
checkbox input "true"
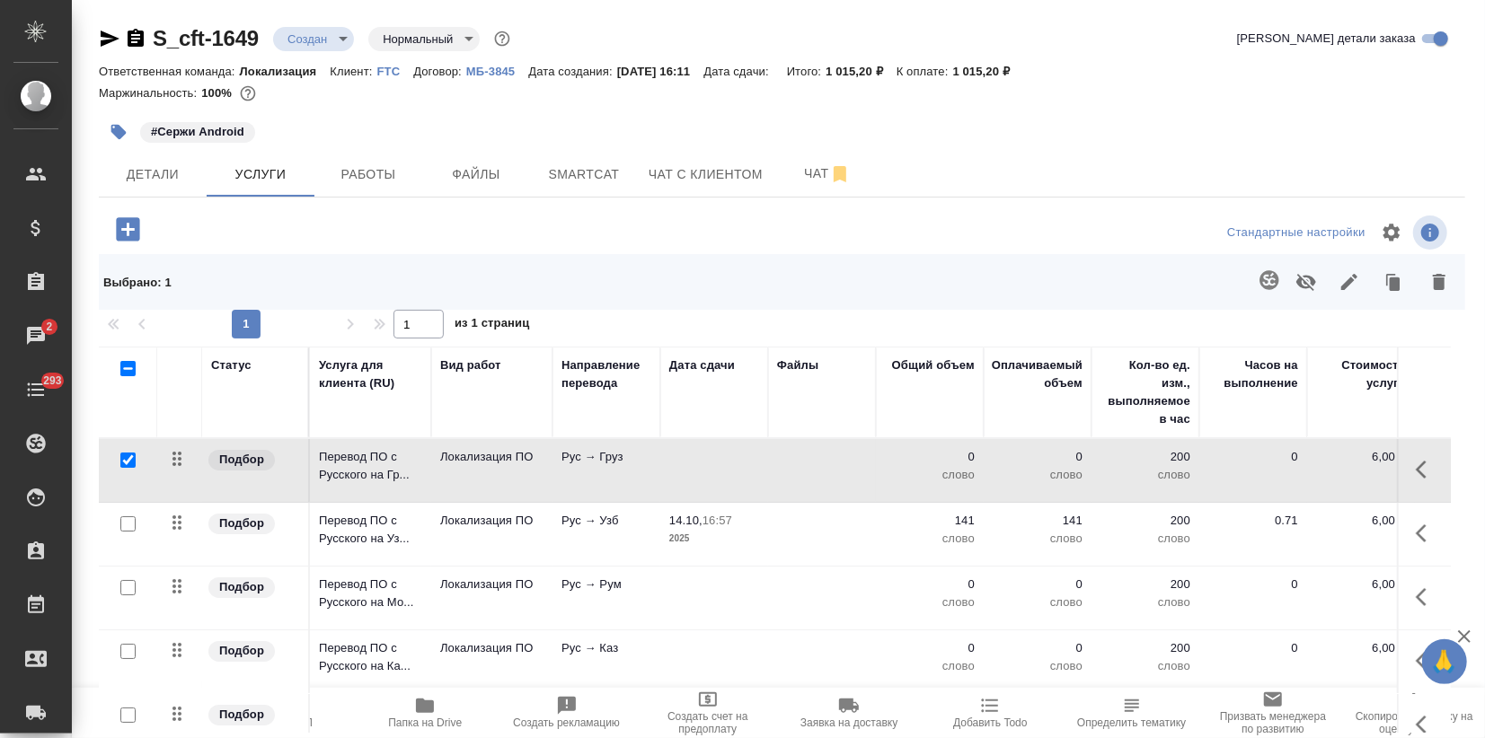
click at [127, 594] on input "checkbox" at bounding box center [127, 587] width 15 height 15
checkbox input "true"
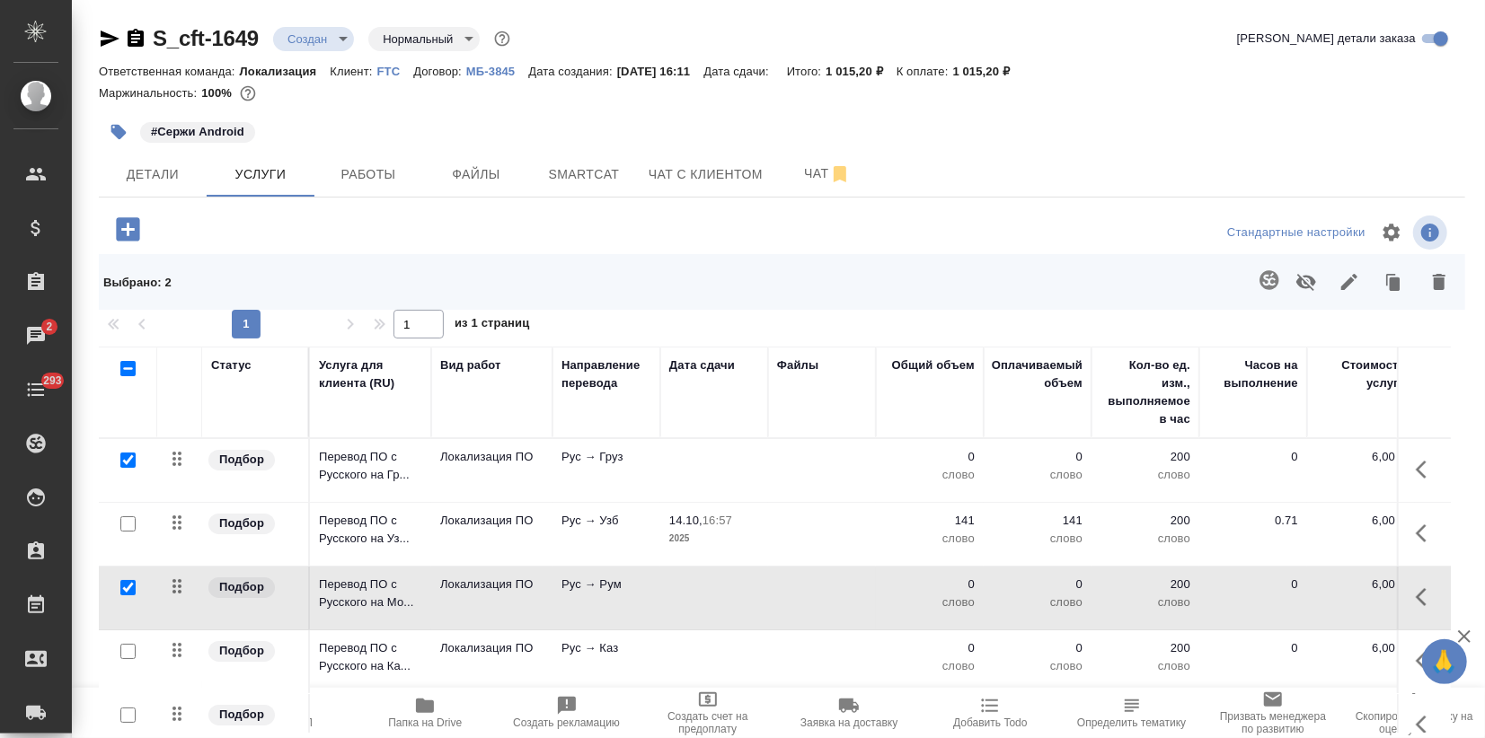
scroll to position [40, 0]
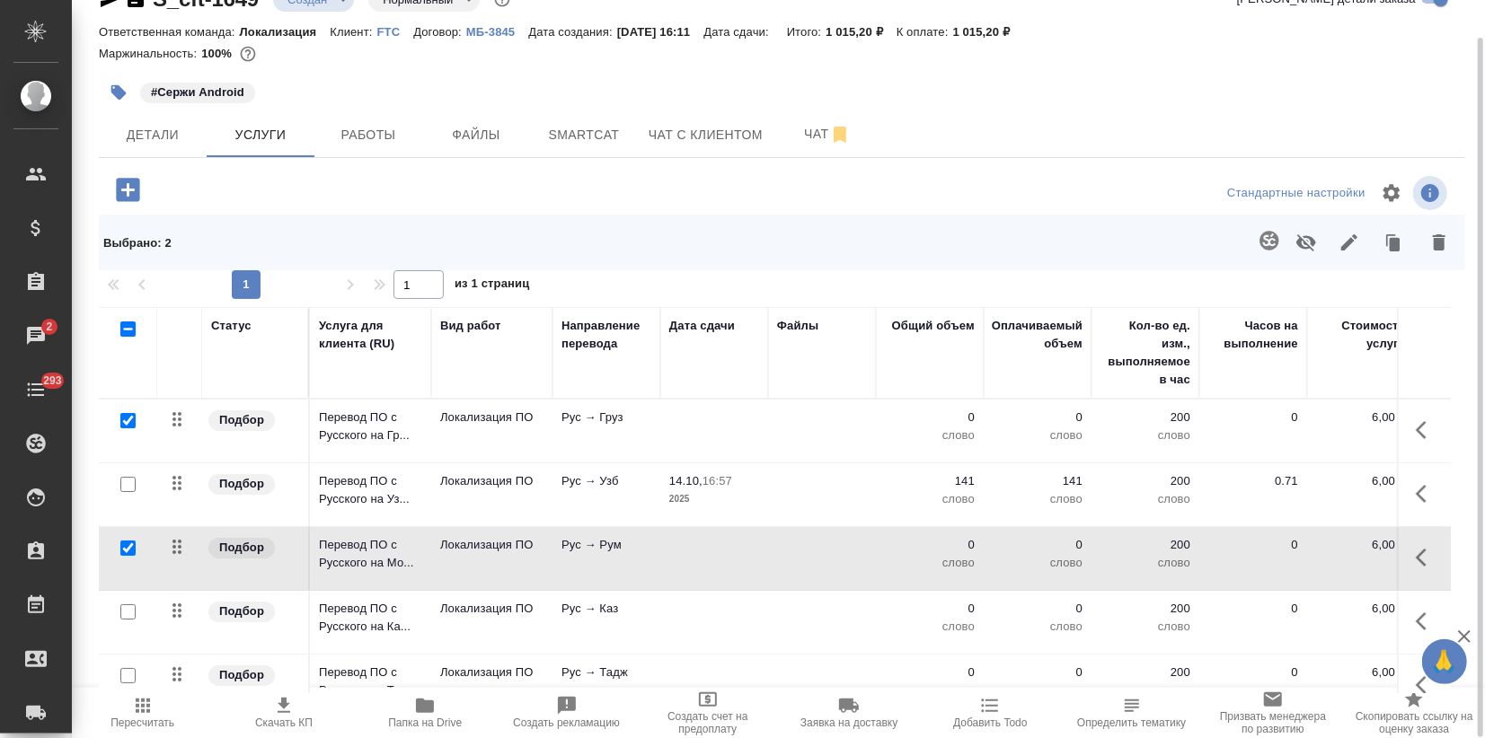
click at [123, 605] on input "checkbox" at bounding box center [127, 611] width 15 height 15
checkbox input "true"
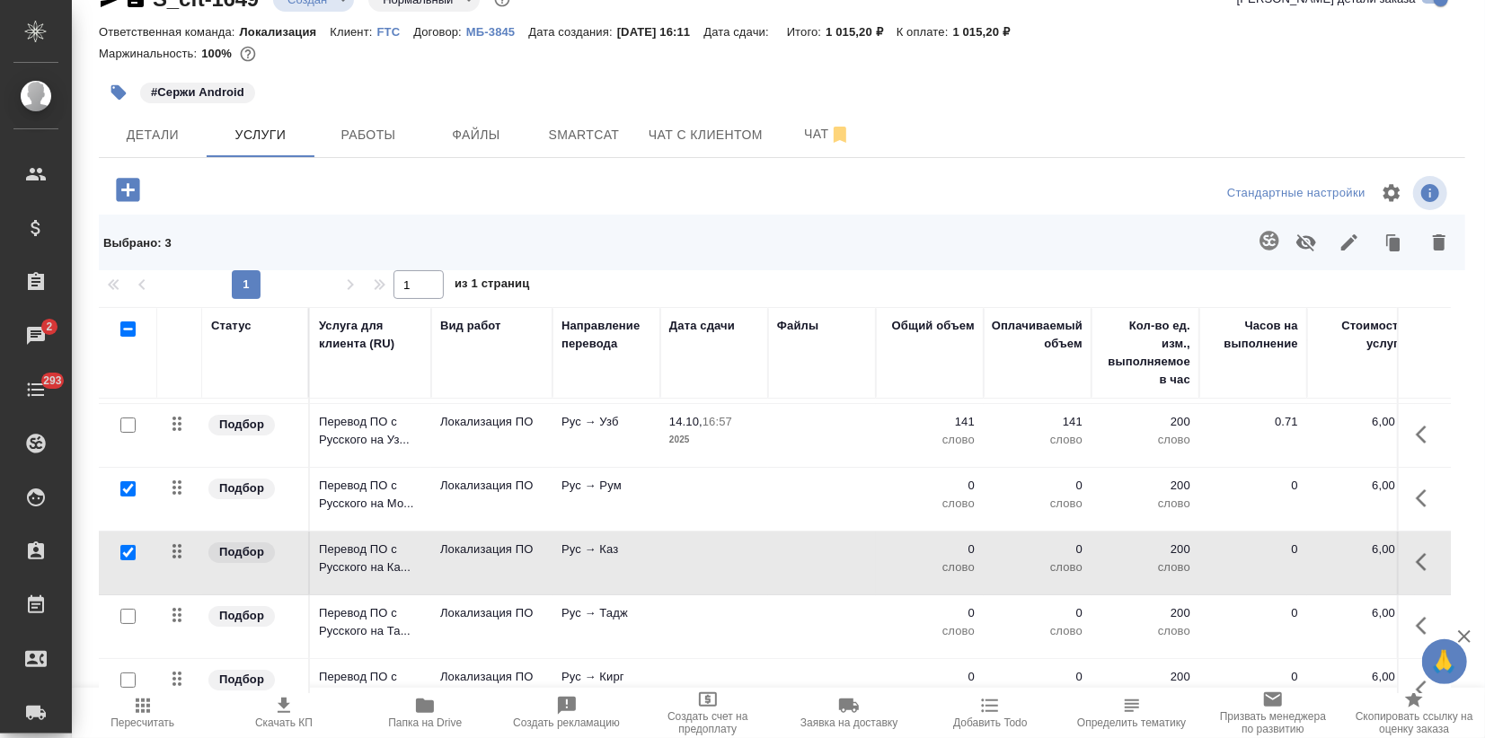
scroll to position [184, 0]
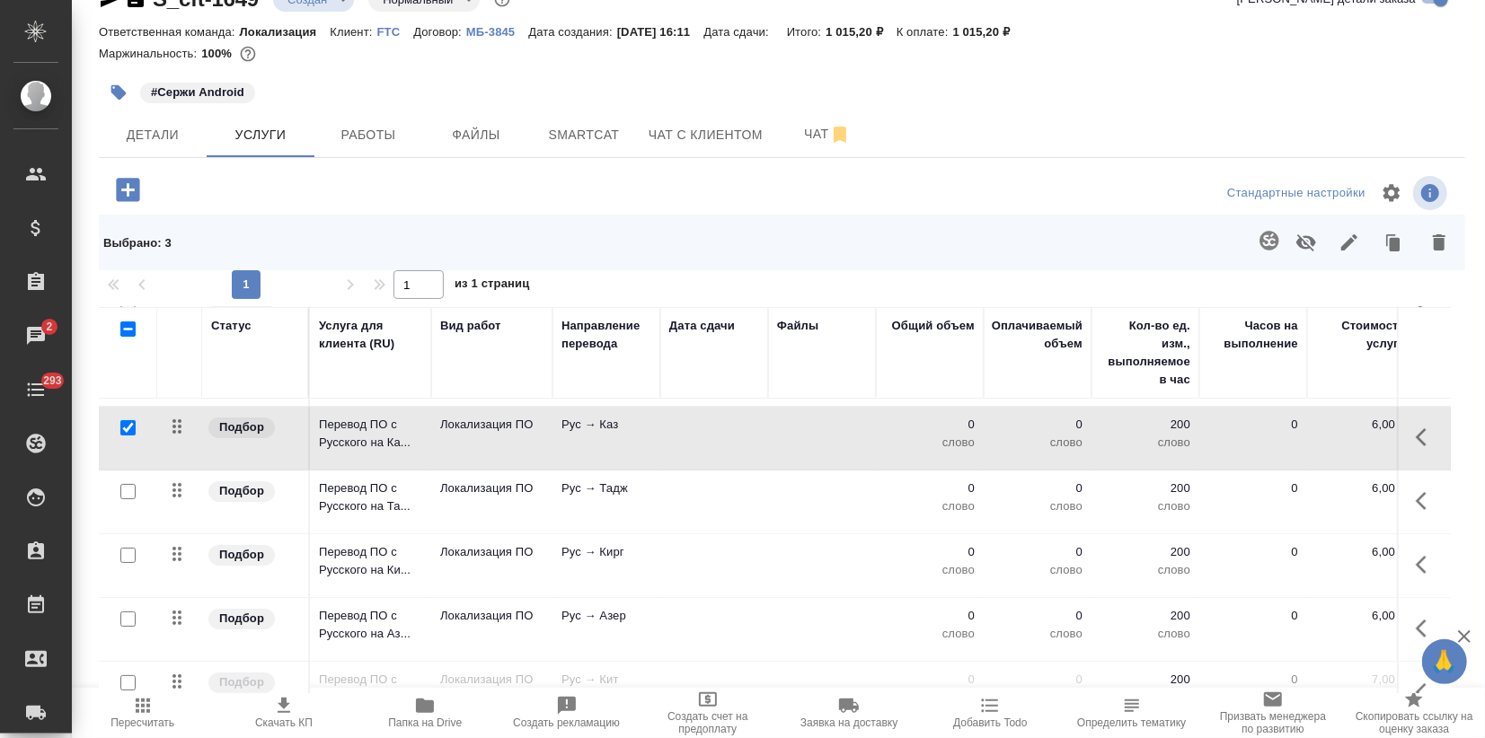
click at [130, 489] on input "checkbox" at bounding box center [127, 491] width 15 height 15
checkbox input "true"
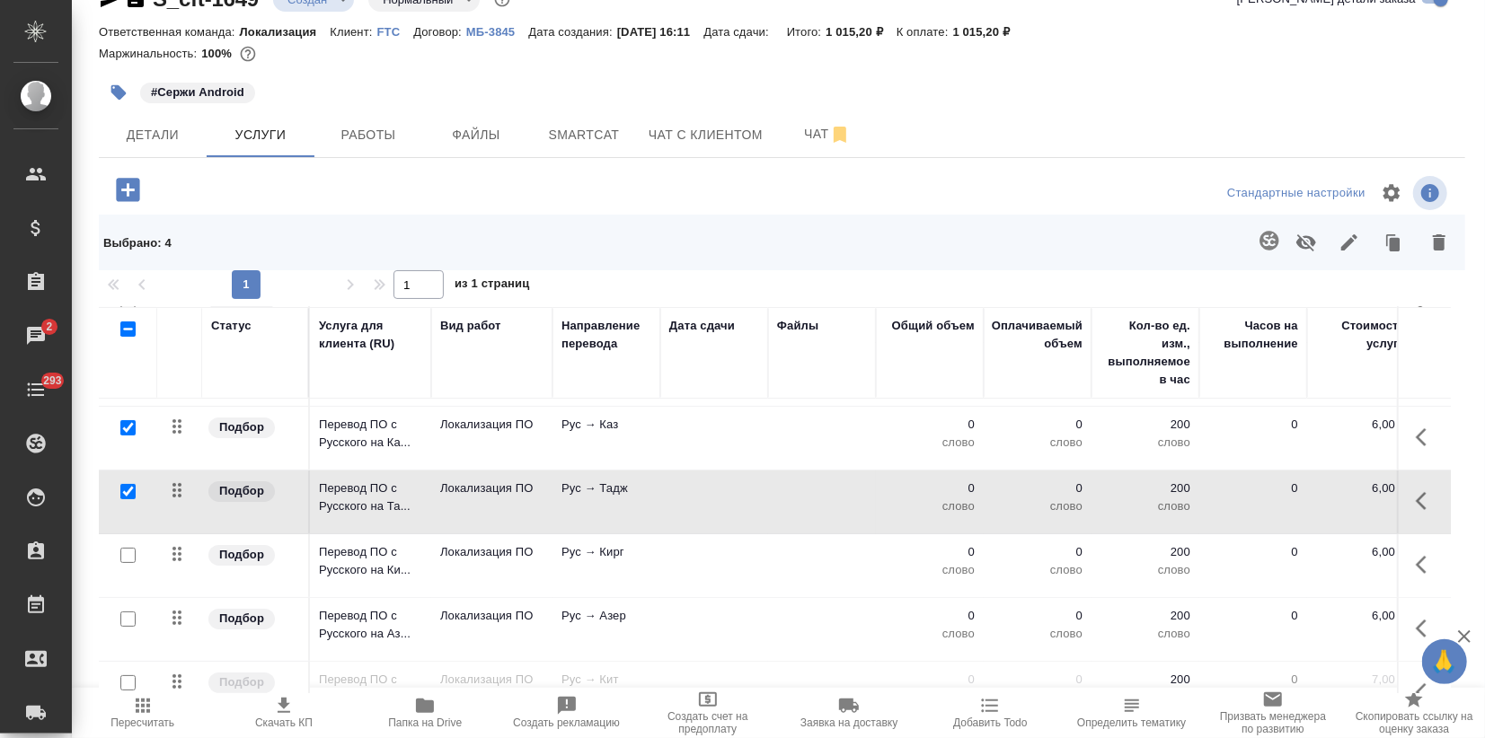
click at [128, 551] on input "checkbox" at bounding box center [127, 555] width 15 height 15
checkbox input "true"
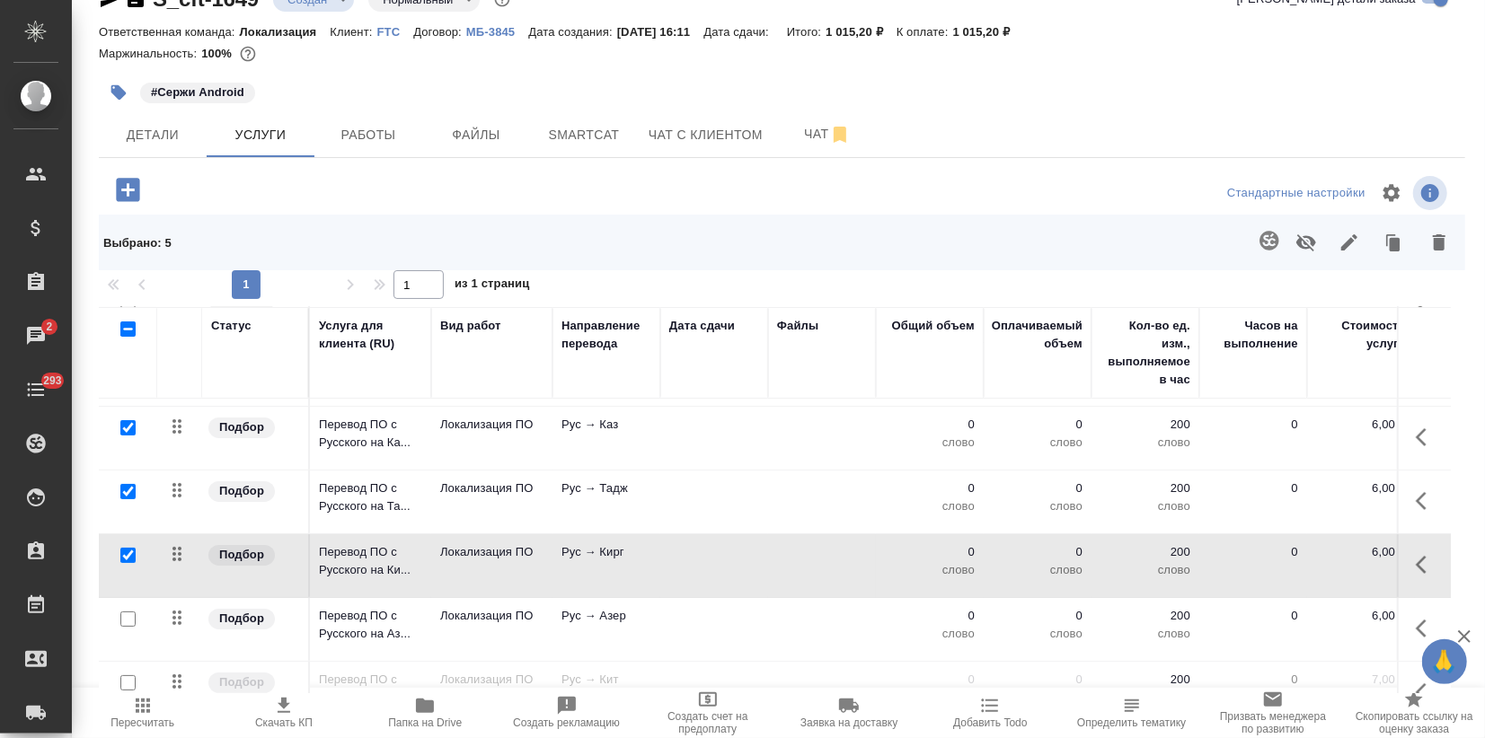
click at [124, 618] on input "checkbox" at bounding box center [127, 619] width 15 height 15
checkbox input "true"
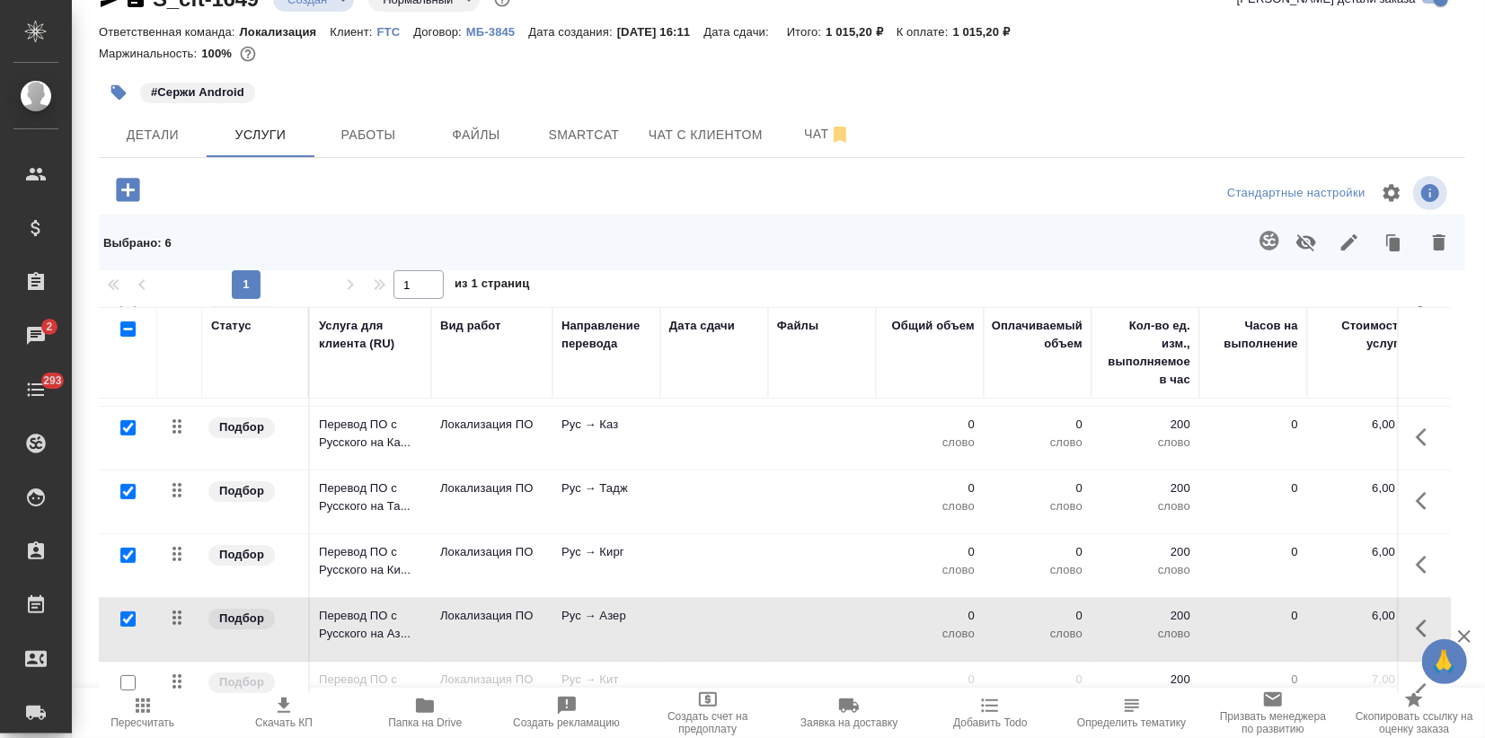
click at [1347, 237] on button "button" at bounding box center [1348, 242] width 43 height 47
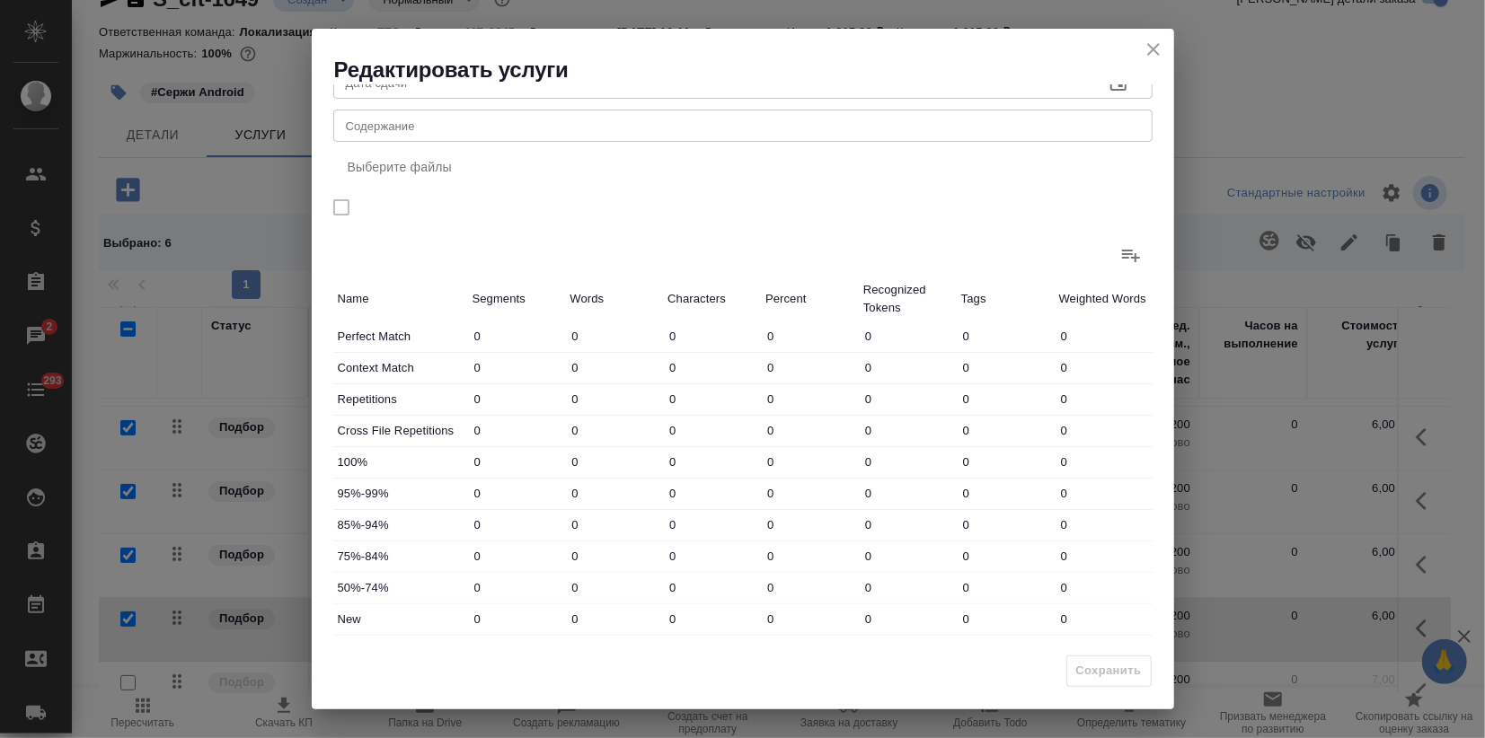
scroll to position [207, 0]
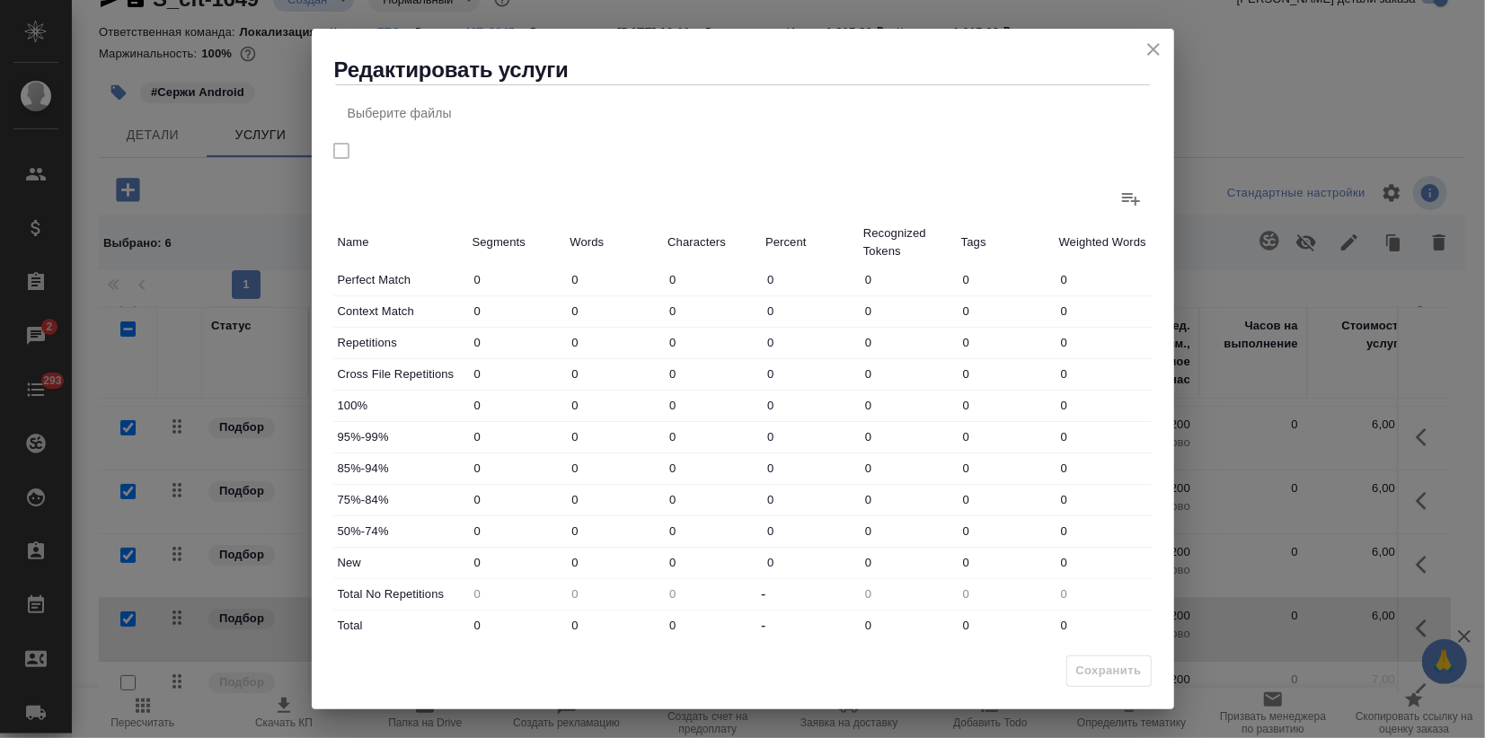
click at [533, 566] on div "New 0 0 0 0 0 0 0" at bounding box center [742, 563] width 819 height 31
type input "146"
drag, startPoint x: 586, startPoint y: 627, endPoint x: 542, endPoint y: 609, distance: 47.5
click at [542, 611] on div "Total 0 0 0 - 0 0 0" at bounding box center [742, 626] width 819 height 31
type input "1"
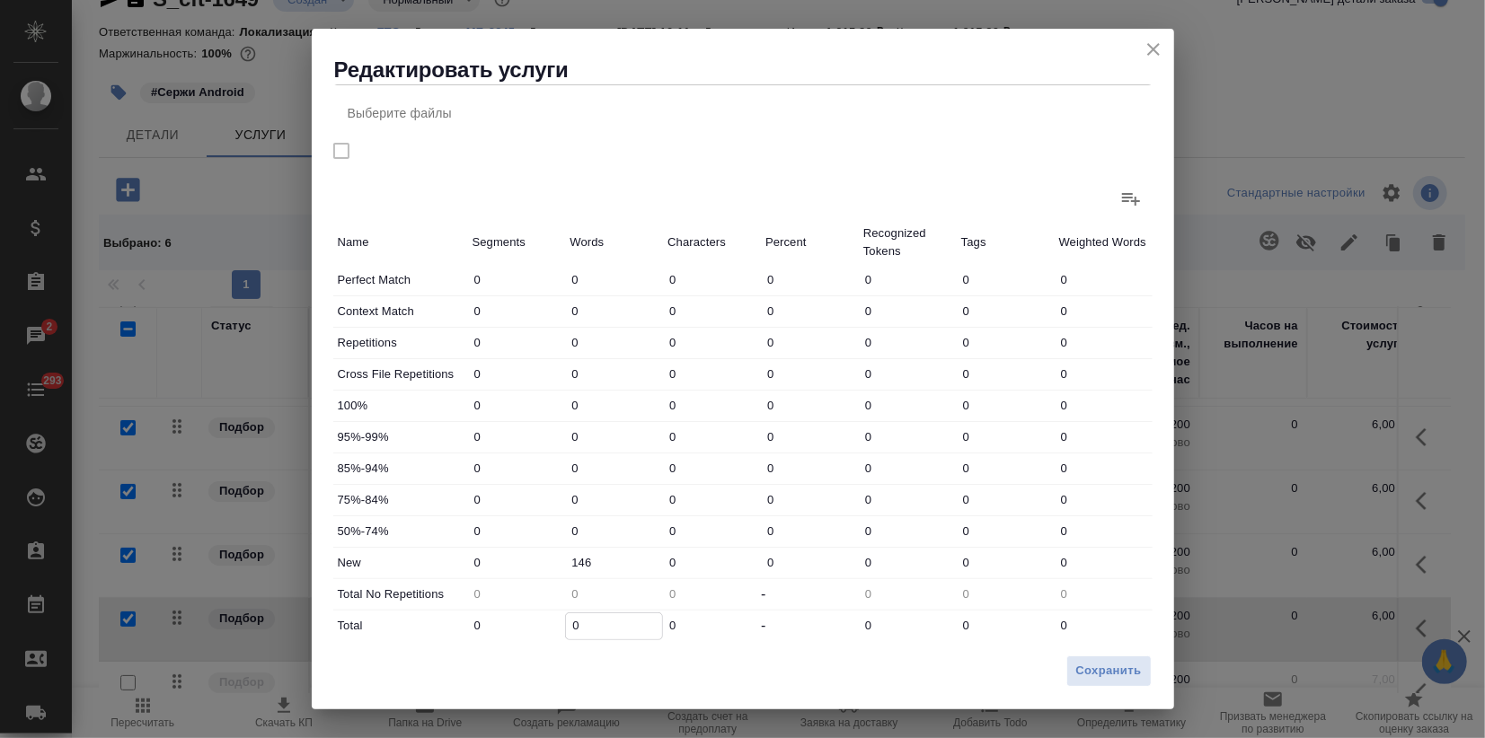
type input "1"
type input "14"
type input "146"
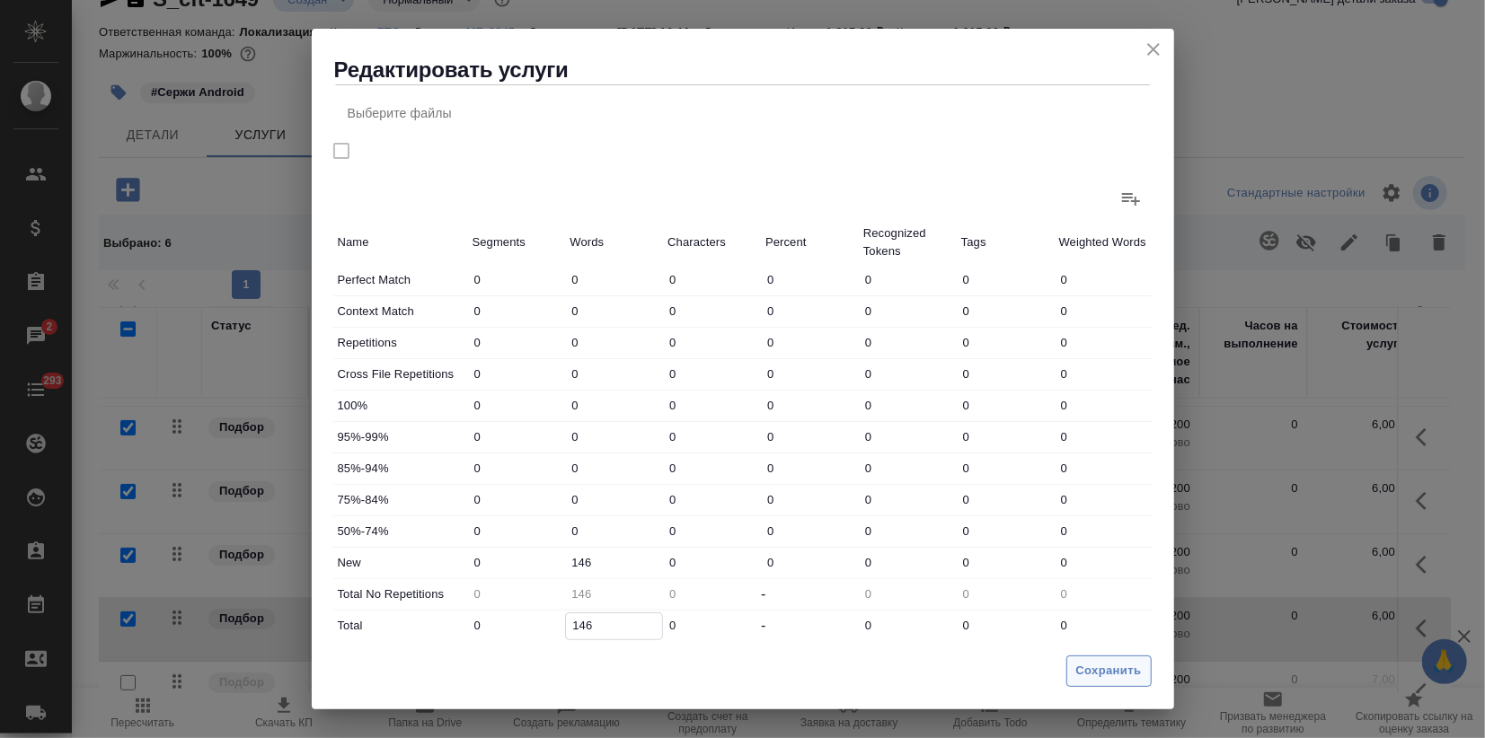
click at [1114, 661] on span "Сохранить" at bounding box center [1109, 671] width 66 height 21
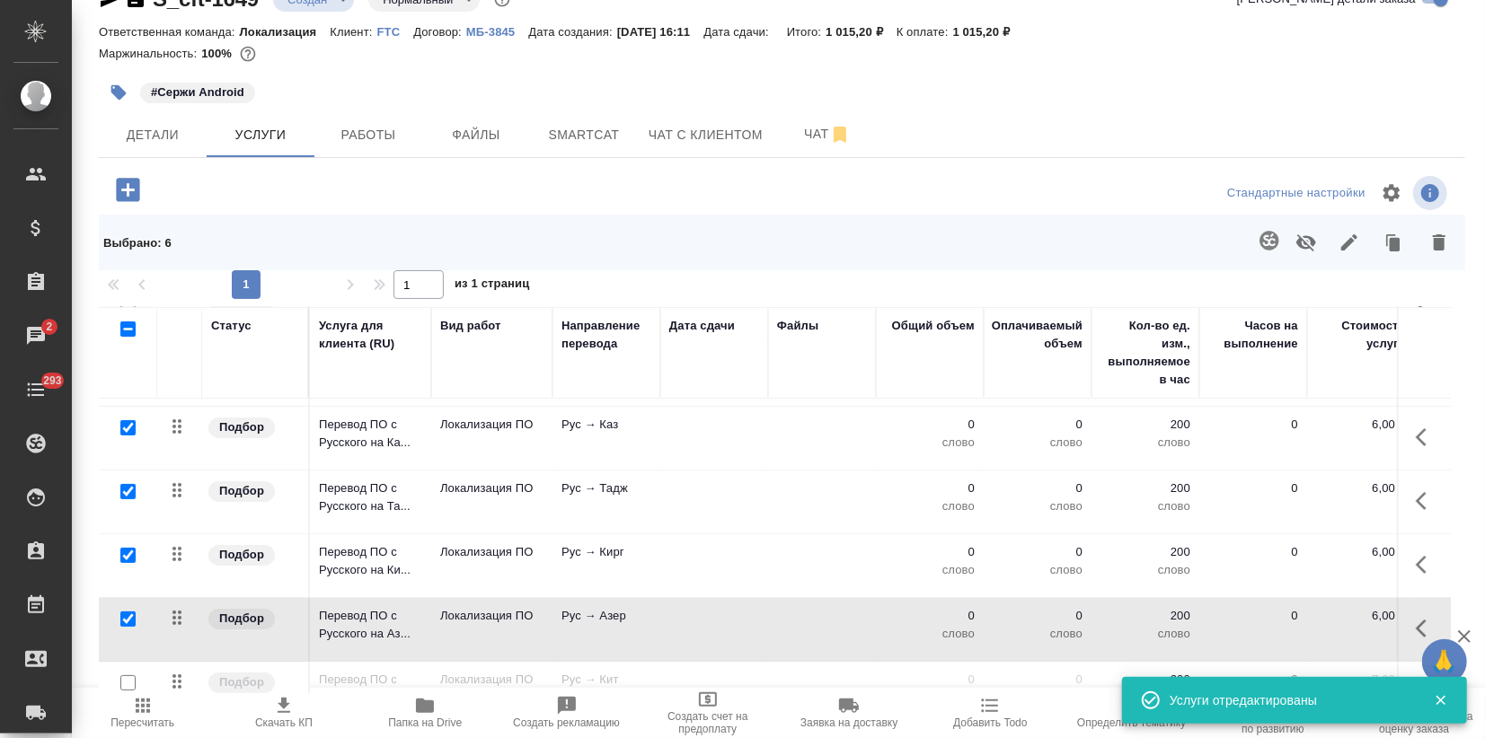
click at [144, 698] on icon "button" at bounding box center [143, 706] width 22 height 22
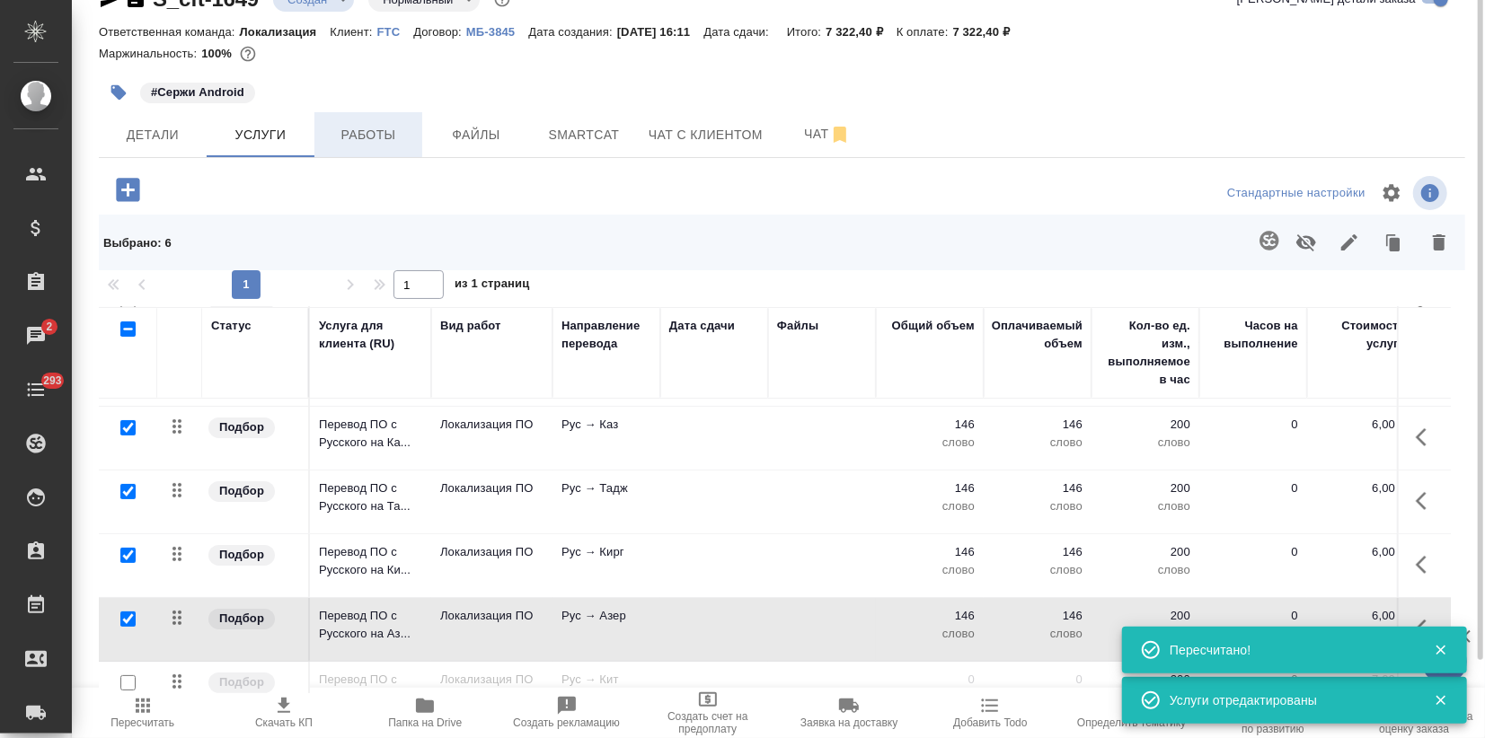
scroll to position [0, 0]
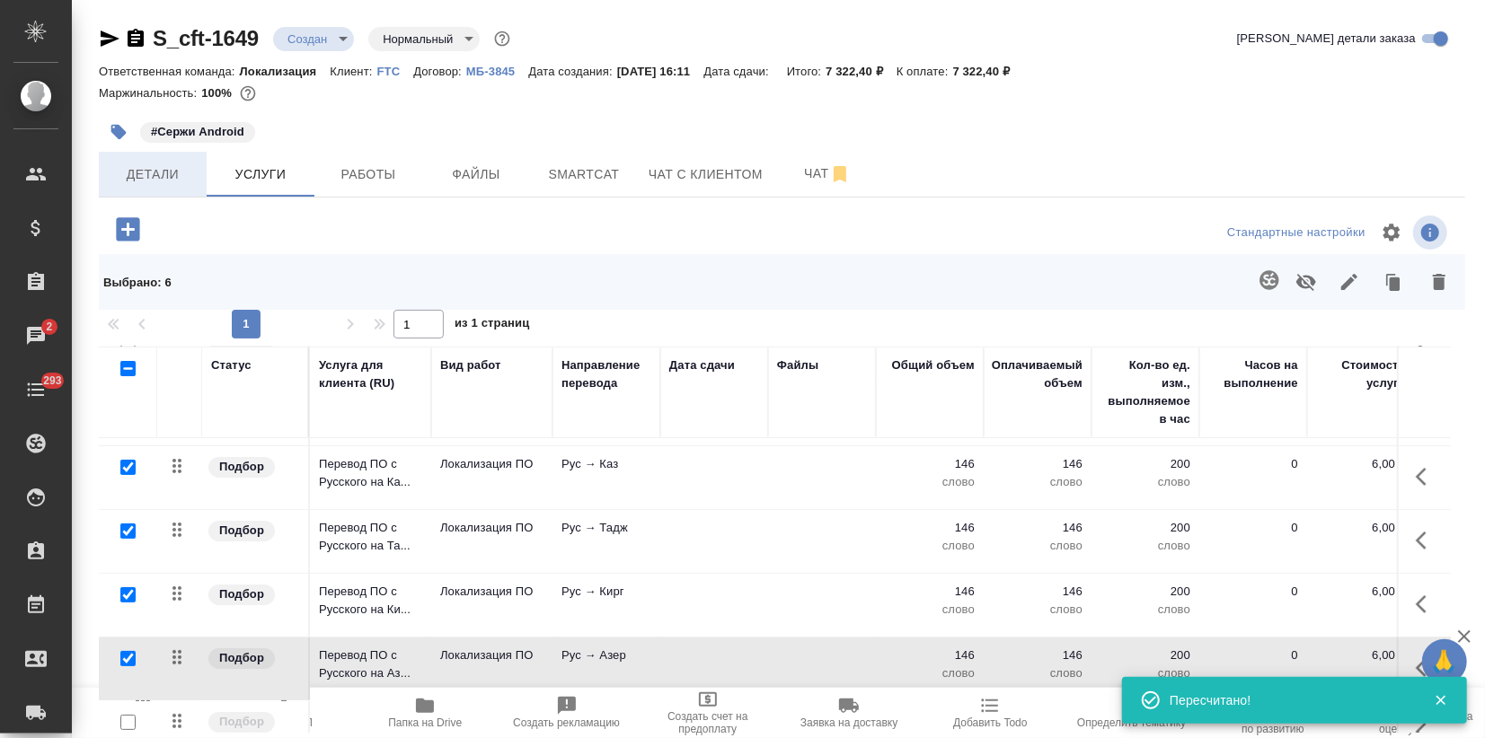
click at [172, 171] on span "Детали" at bounding box center [153, 174] width 86 height 22
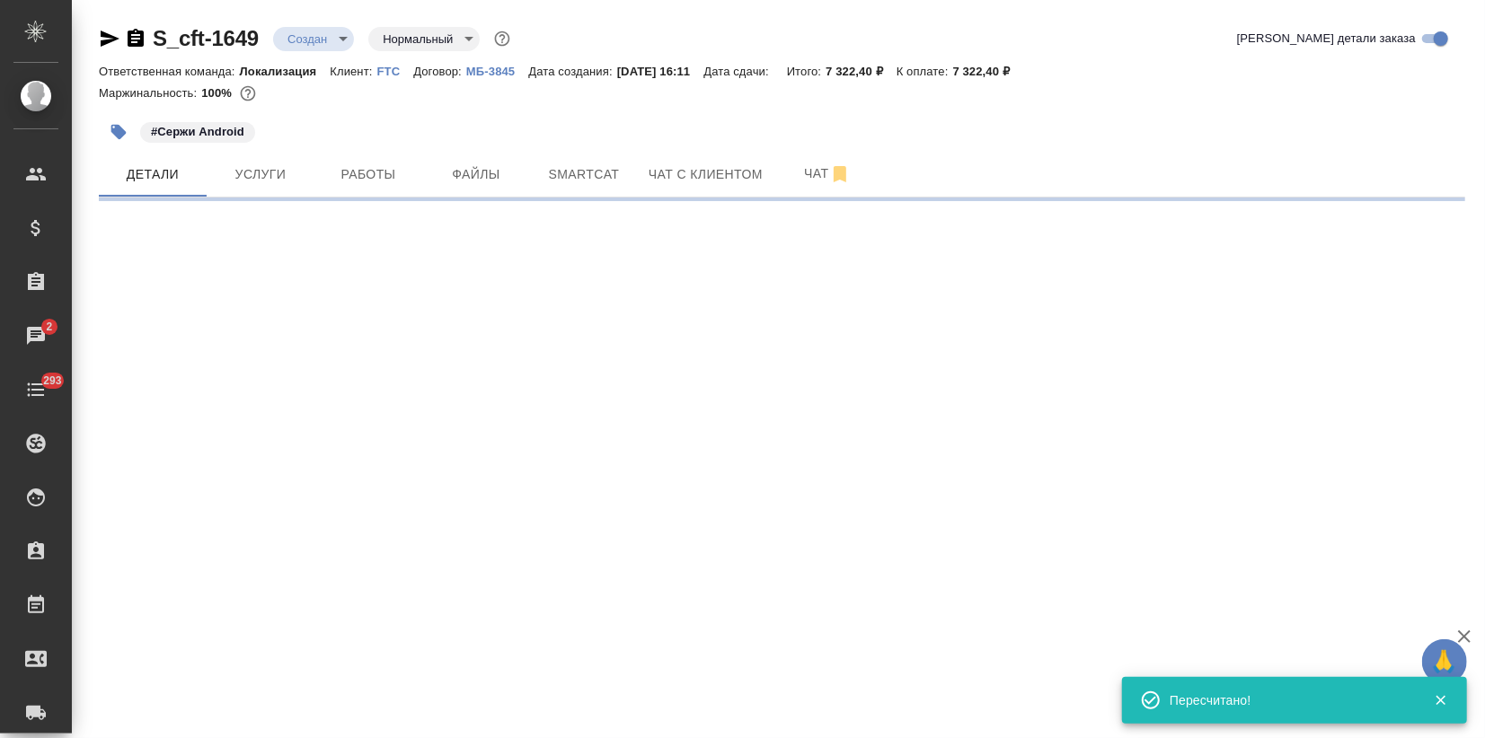
select select "RU"
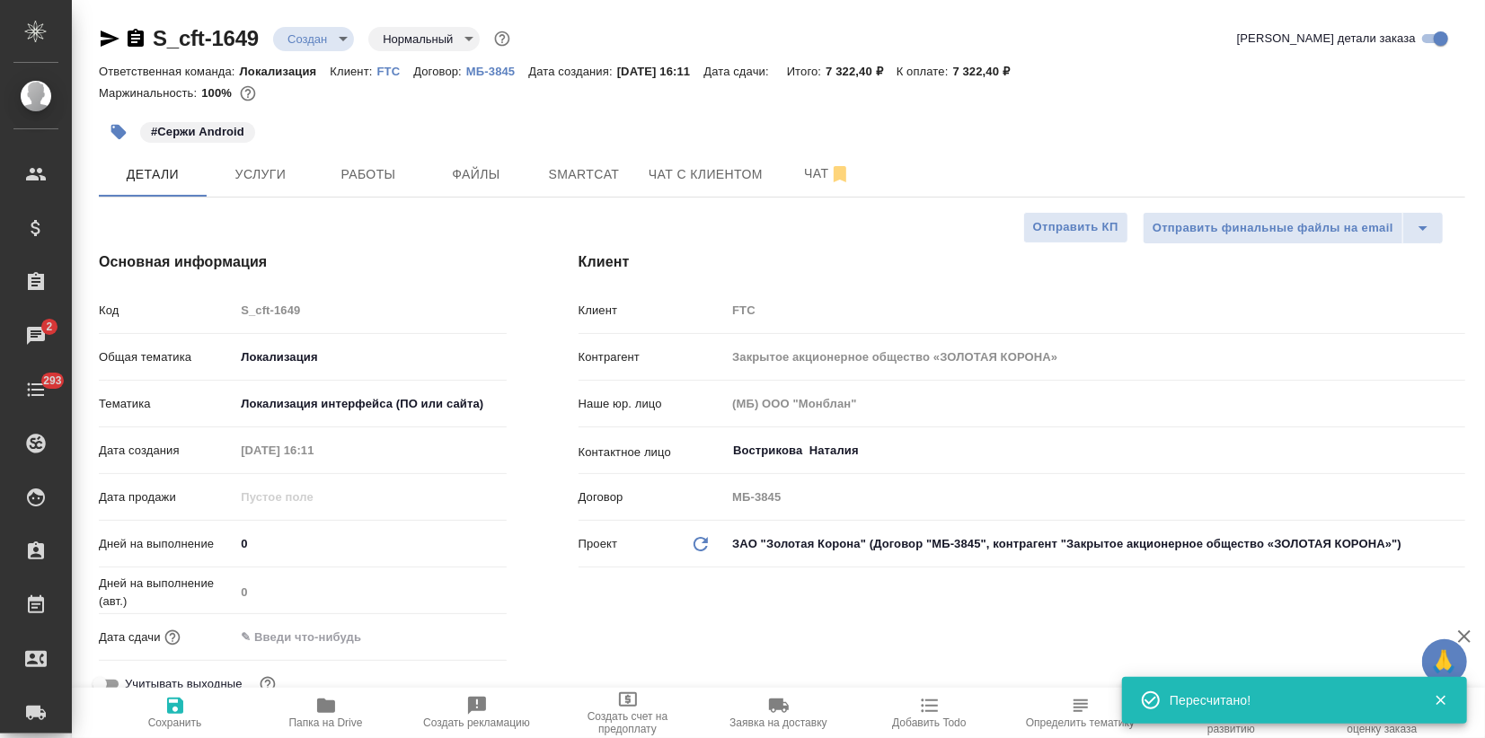
type textarea "x"
click at [282, 621] on div "Дата сдачи" at bounding box center [303, 636] width 408 height 31
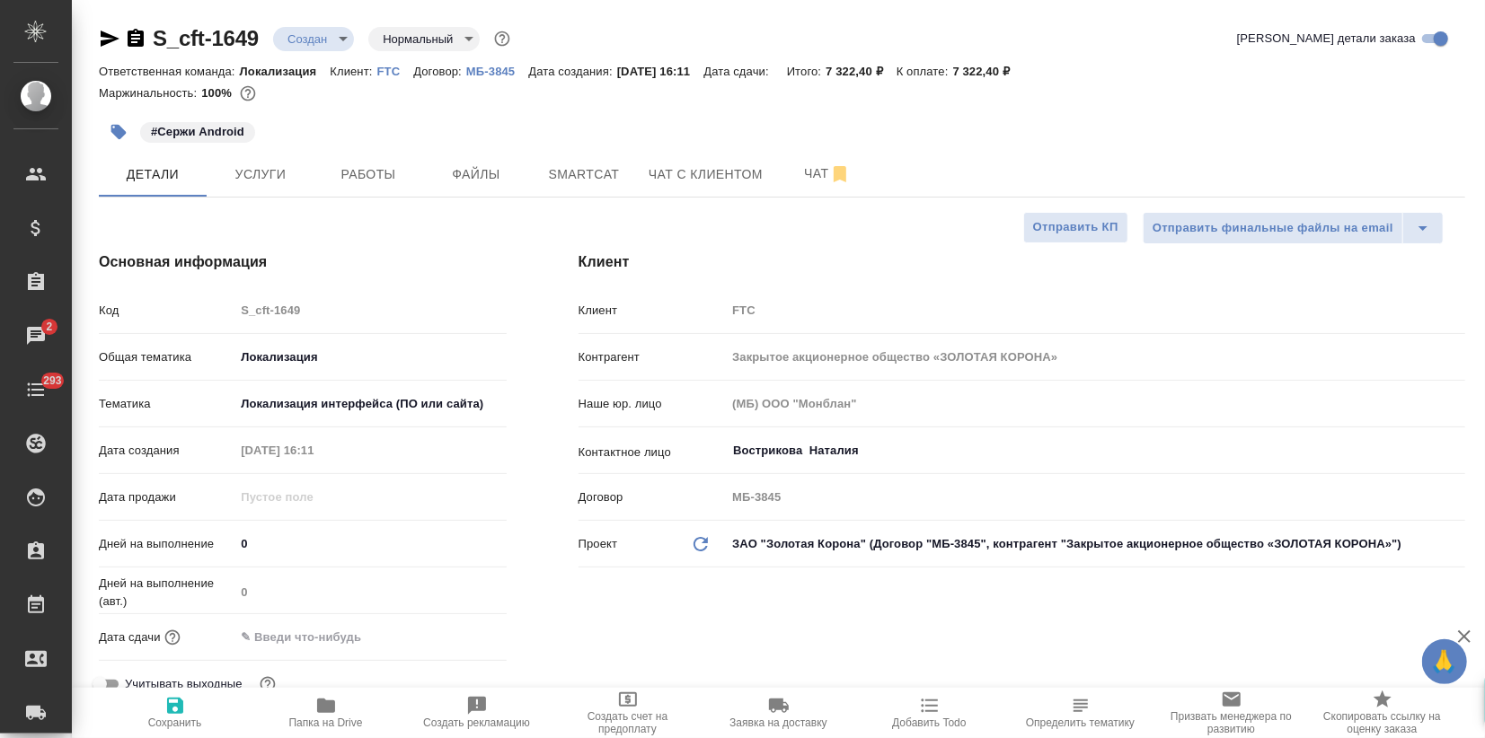
click at [347, 642] on input "text" at bounding box center [312, 637] width 157 height 26
click at [445, 635] on icon "button" at bounding box center [455, 636] width 22 height 22
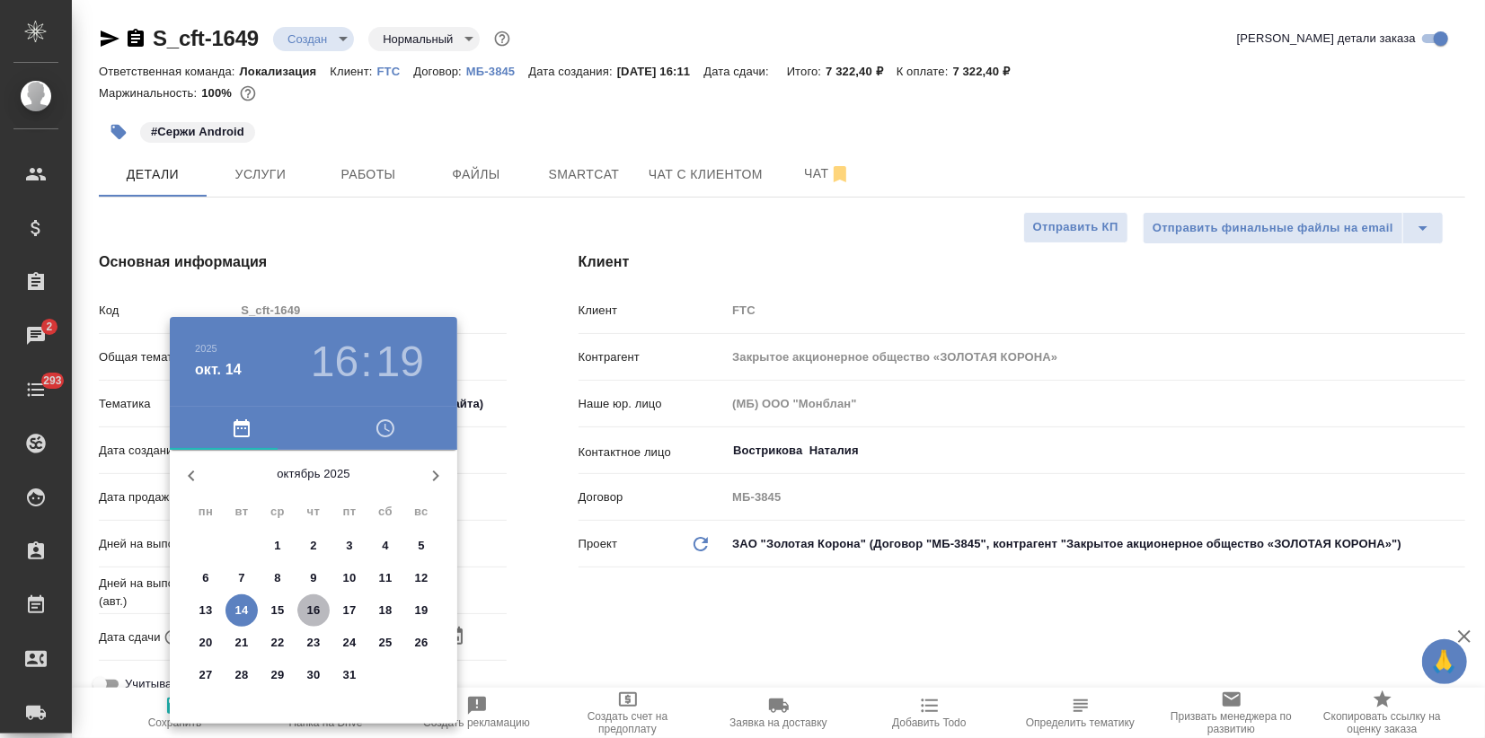
click at [309, 606] on p "16" at bounding box center [313, 611] width 13 height 18
type input "16.10.2025 16:19"
type textarea "x"
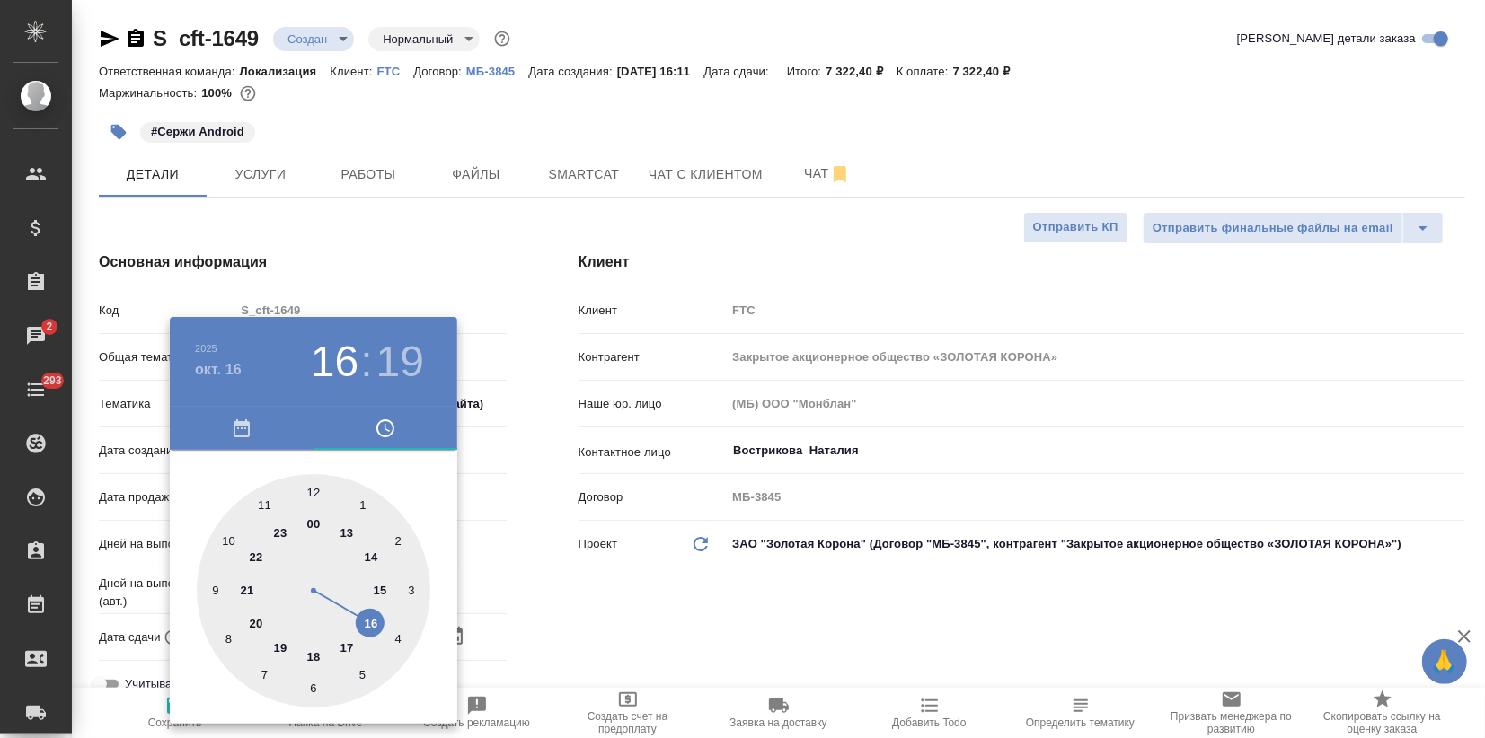
click at [280, 641] on div at bounding box center [314, 591] width 234 height 234
type input "16.10.2025 19:19"
type textarea "x"
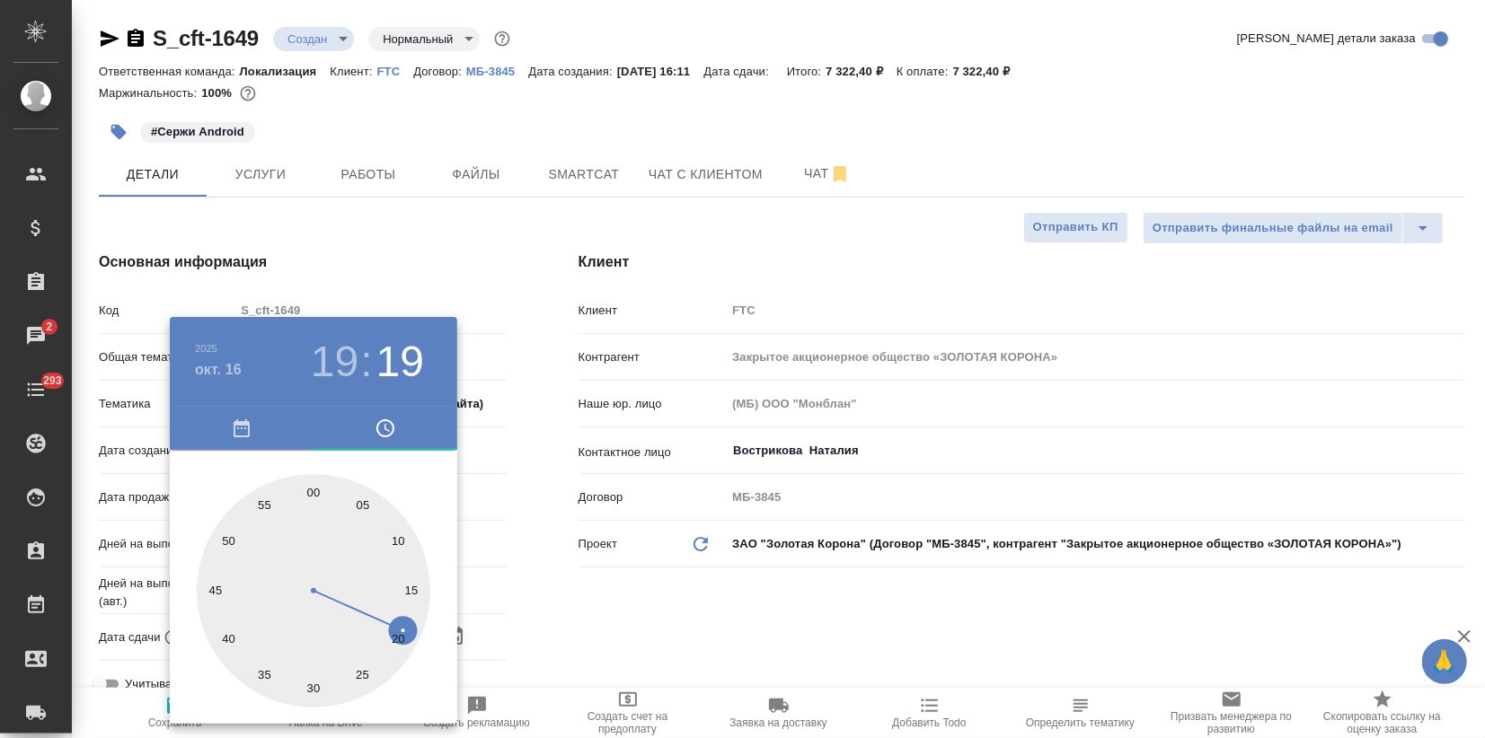
click at [307, 491] on div at bounding box center [314, 591] width 234 height 234
type input "16.10.2025 19:59"
type textarea "x"
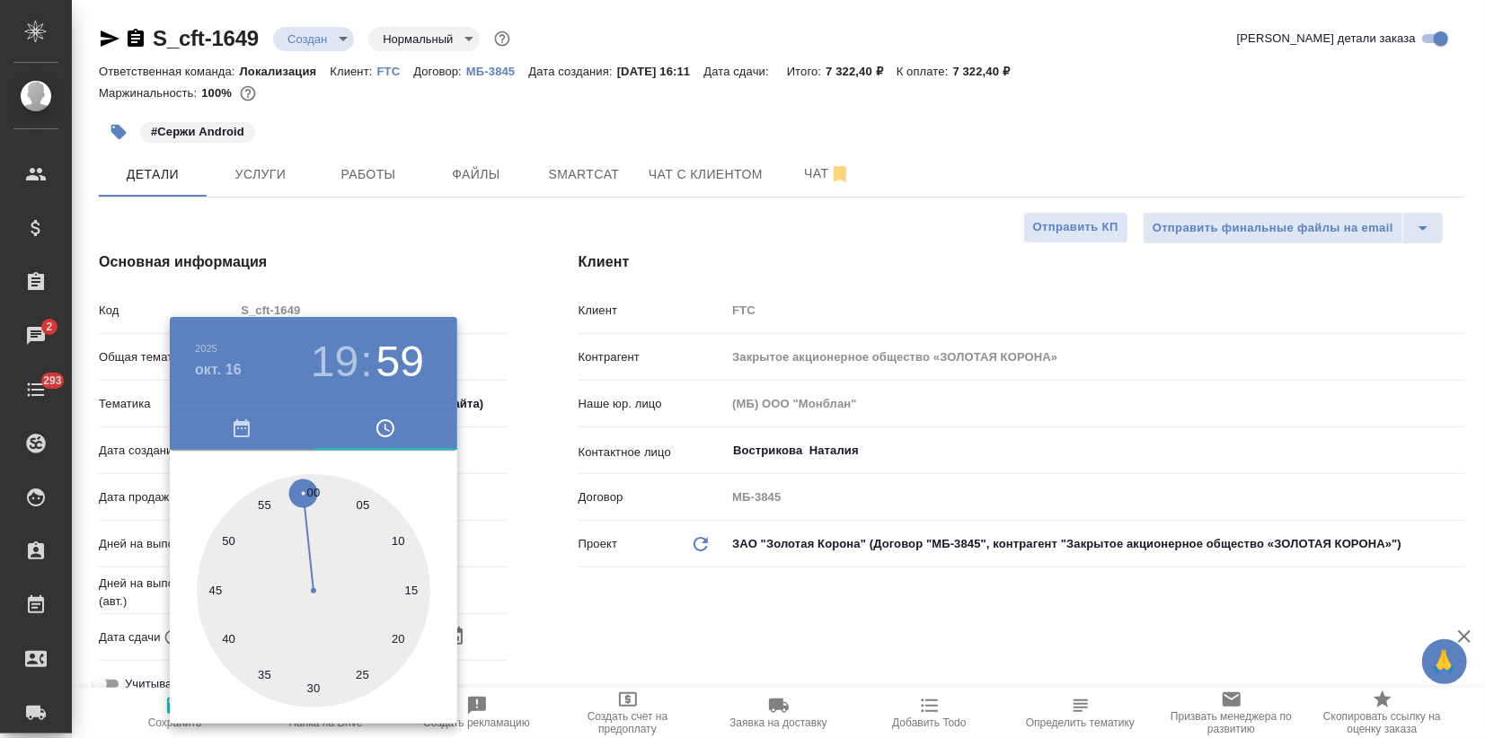
click at [410, 261] on div at bounding box center [742, 369] width 1485 height 738
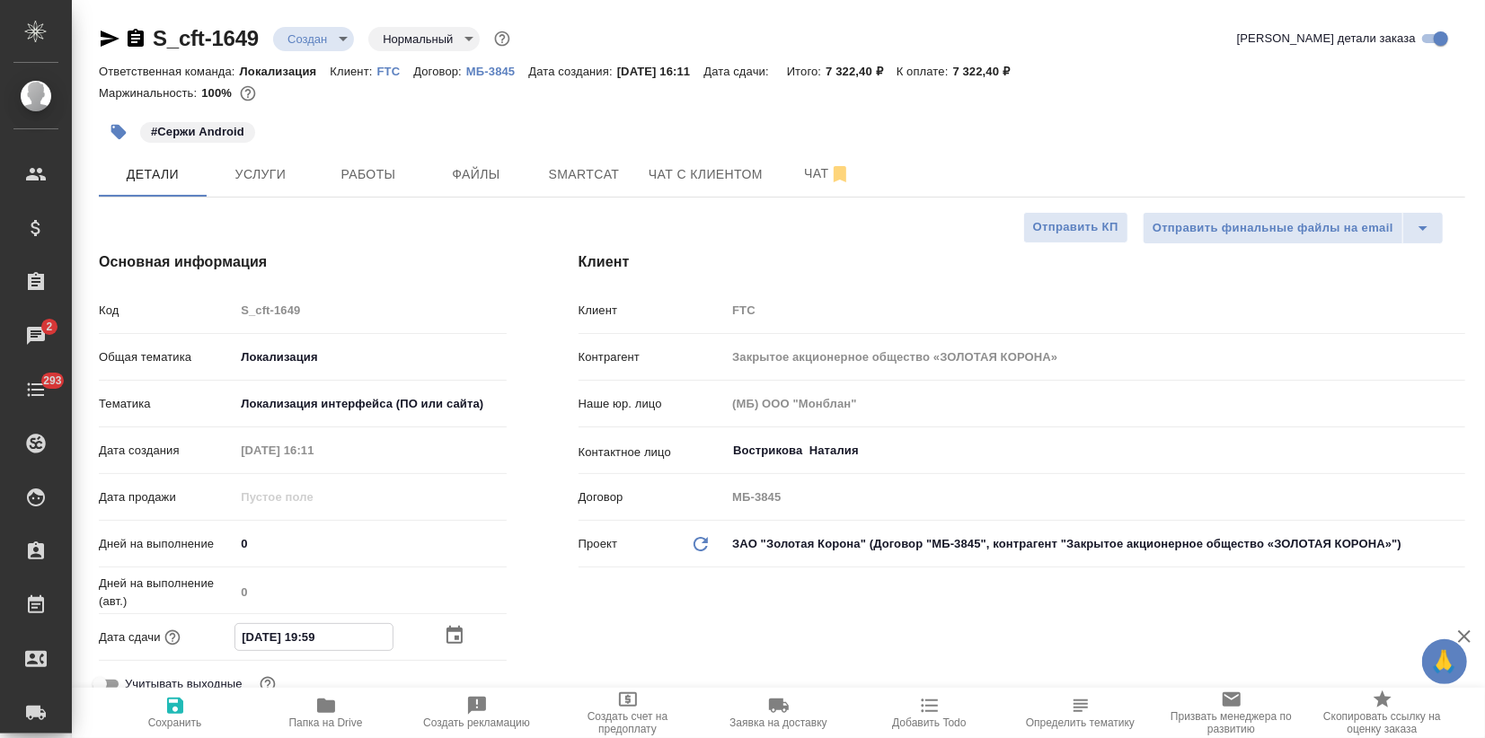
drag, startPoint x: 323, startPoint y: 639, endPoint x: 344, endPoint y: 633, distance: 21.6
click at [344, 633] on input "16.10.2025 19:59" at bounding box center [313, 637] width 157 height 26
type input "16.10.2025 19:__"
type textarea "x"
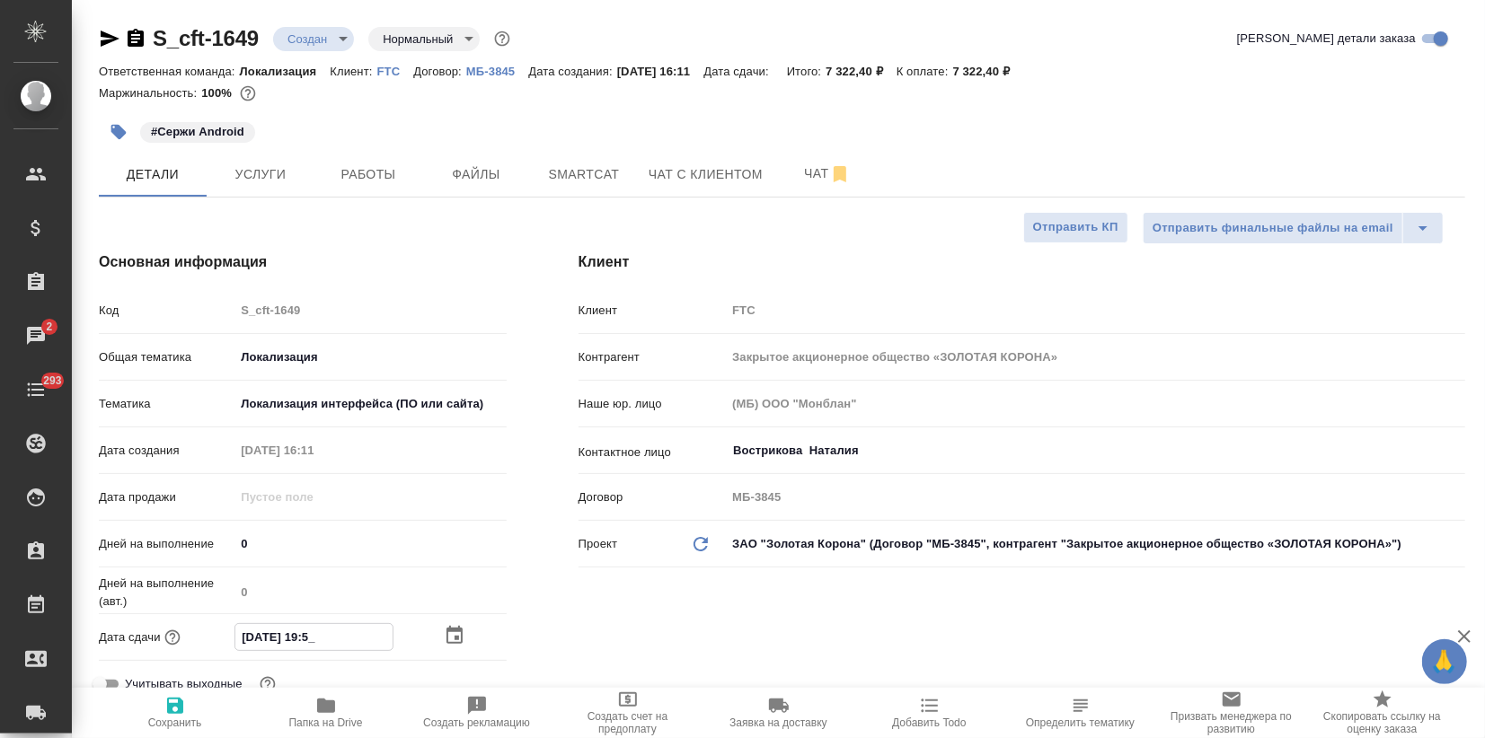
type textarea "x"
type input "16.10.2025 19:0_"
type textarea "x"
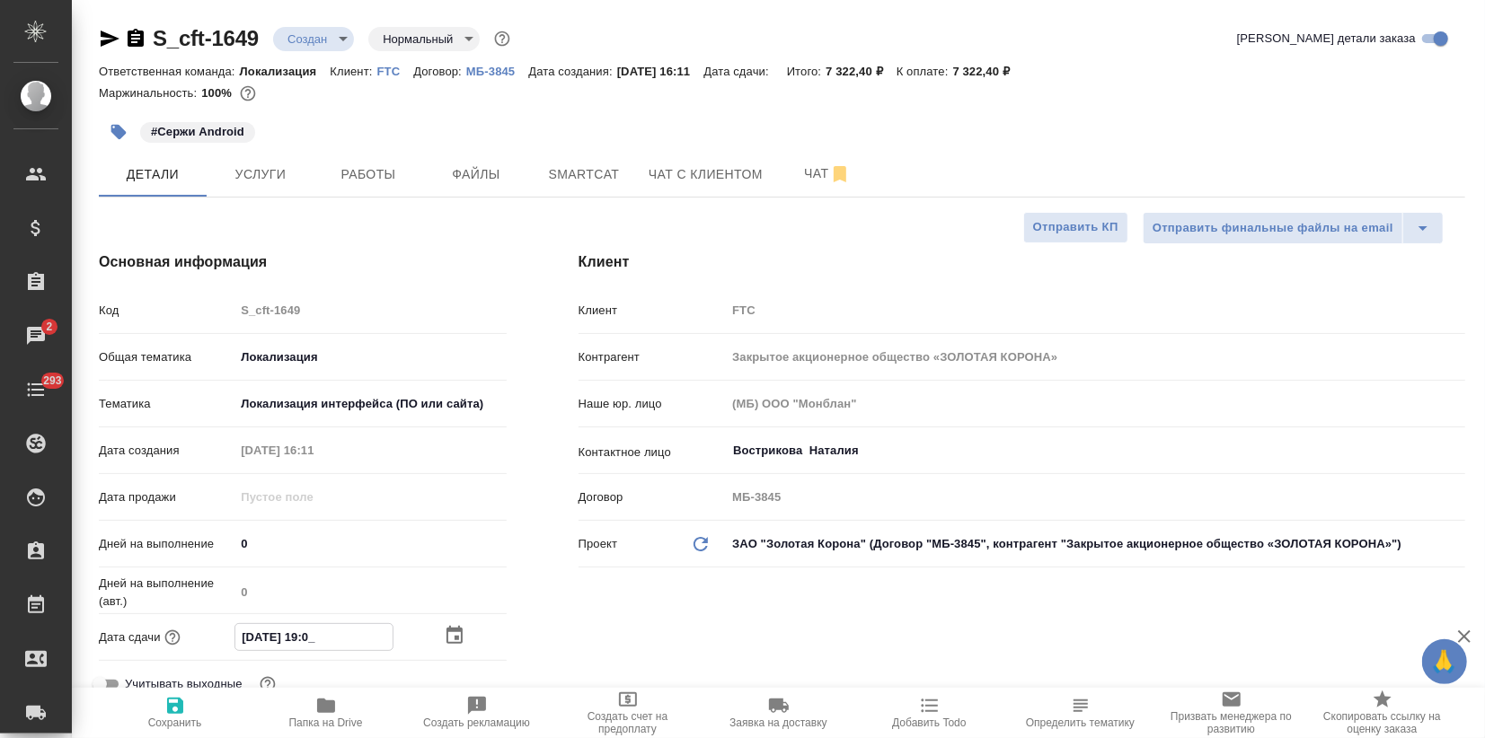
type input "16.10.2025 19:00"
type textarea "x"
type input "16.10.2025 19:00"
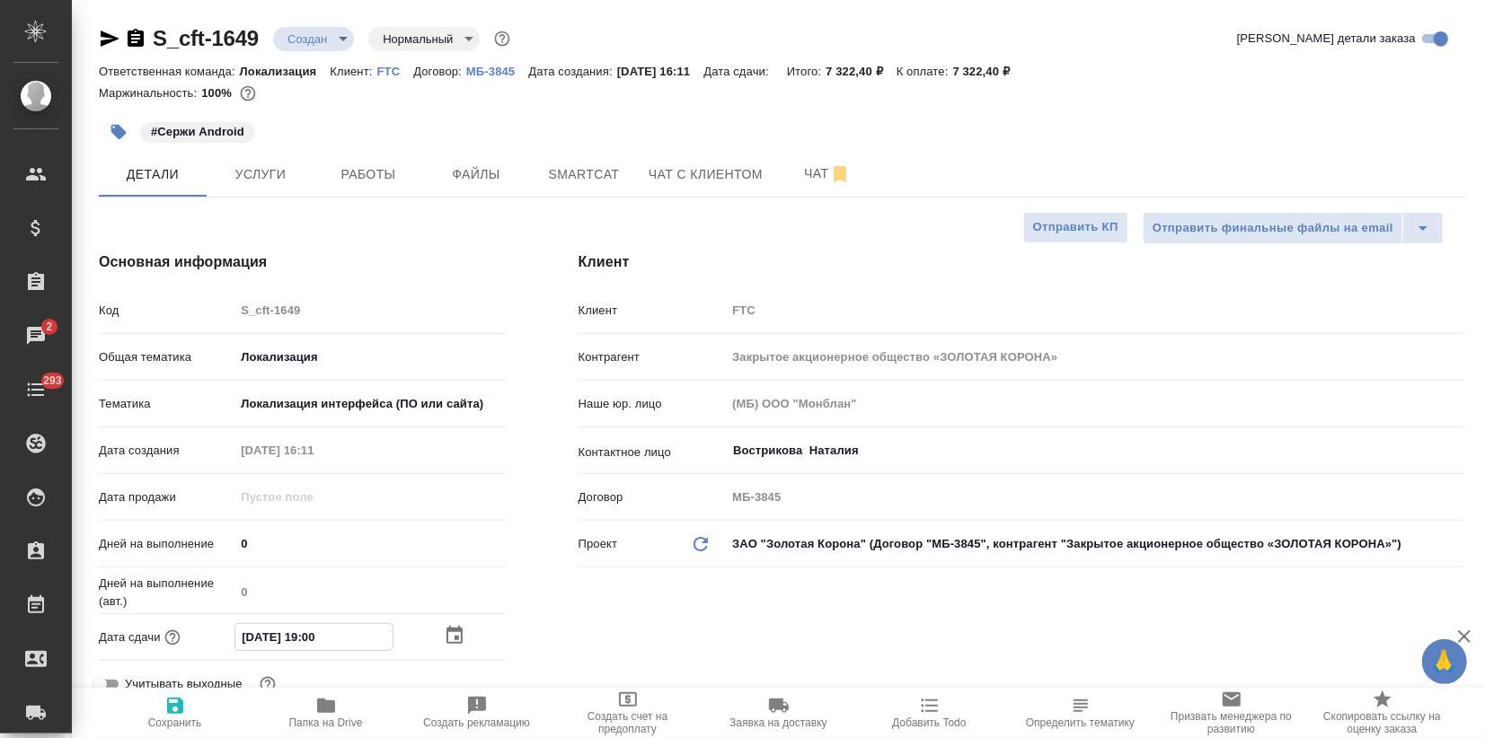
click at [163, 711] on span "Сохранить" at bounding box center [174, 712] width 129 height 34
type textarea "x"
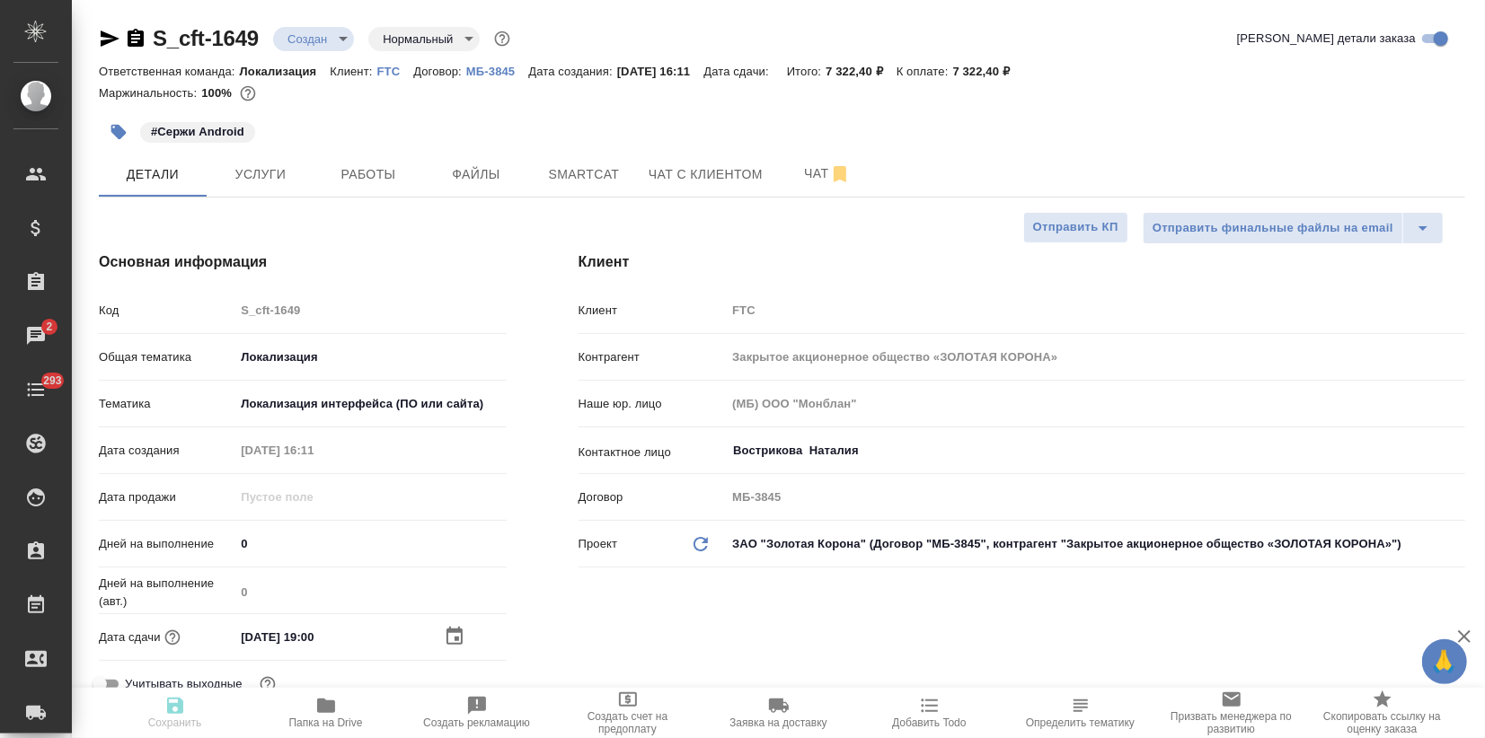
type textarea "x"
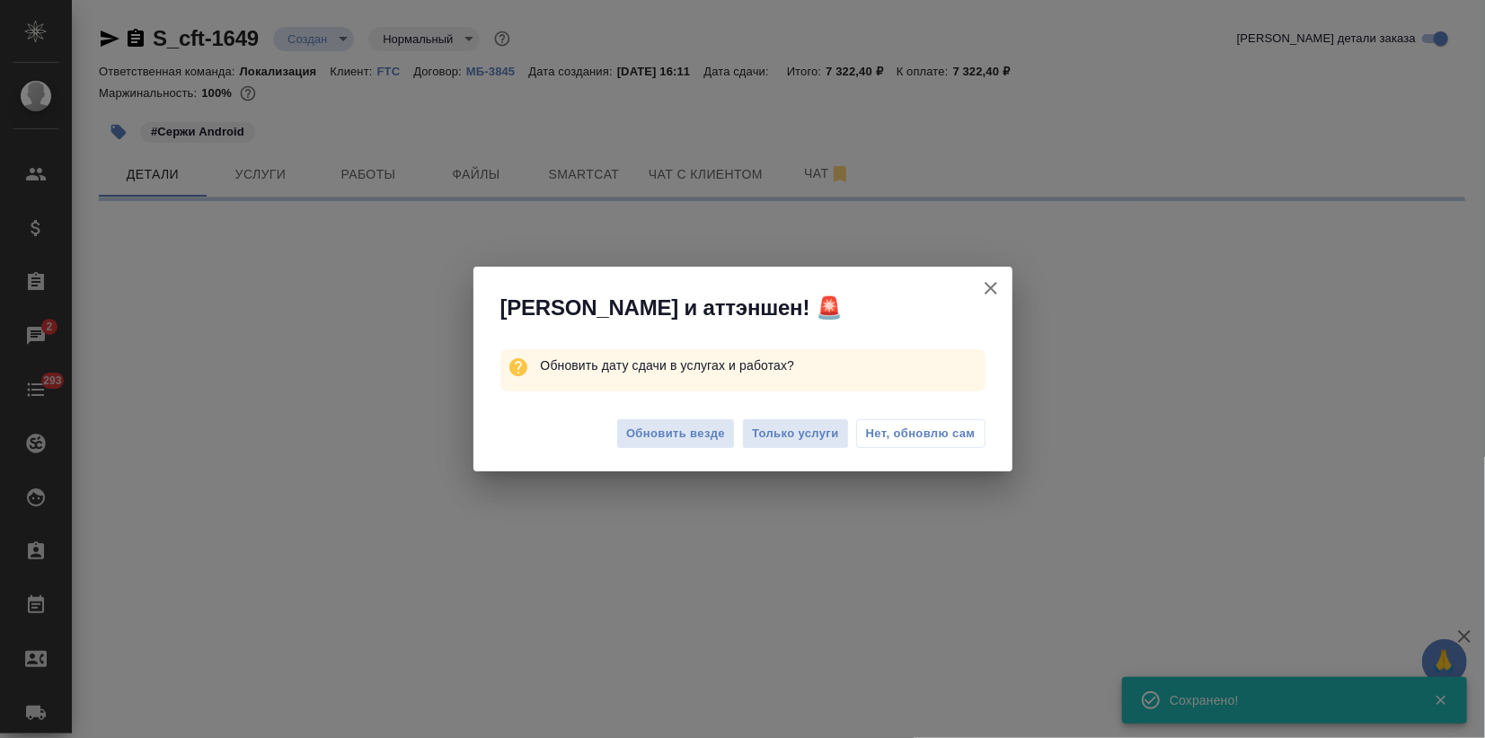
select select "RU"
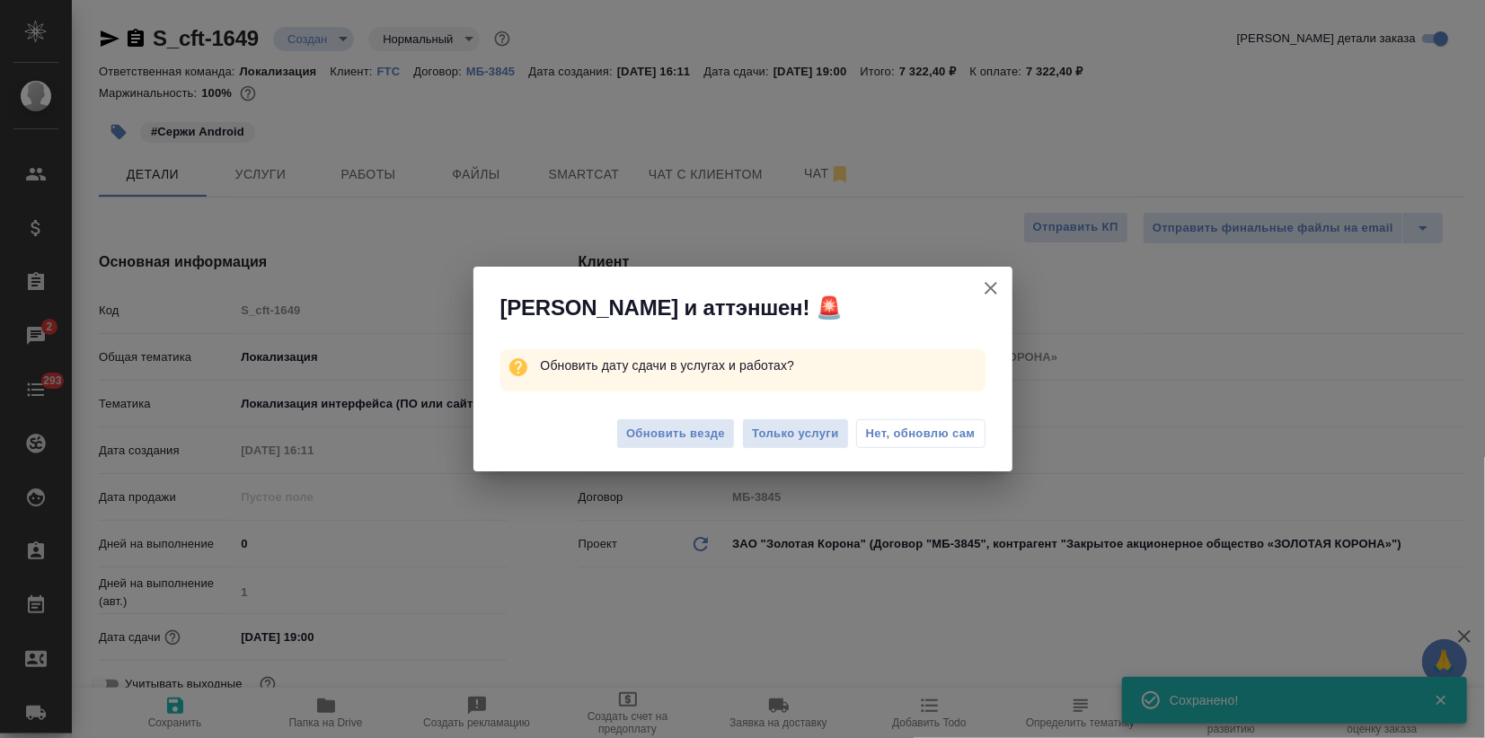
type textarea "x"
click at [661, 444] on span "Обновить везде" at bounding box center [675, 434] width 99 height 21
type textarea "x"
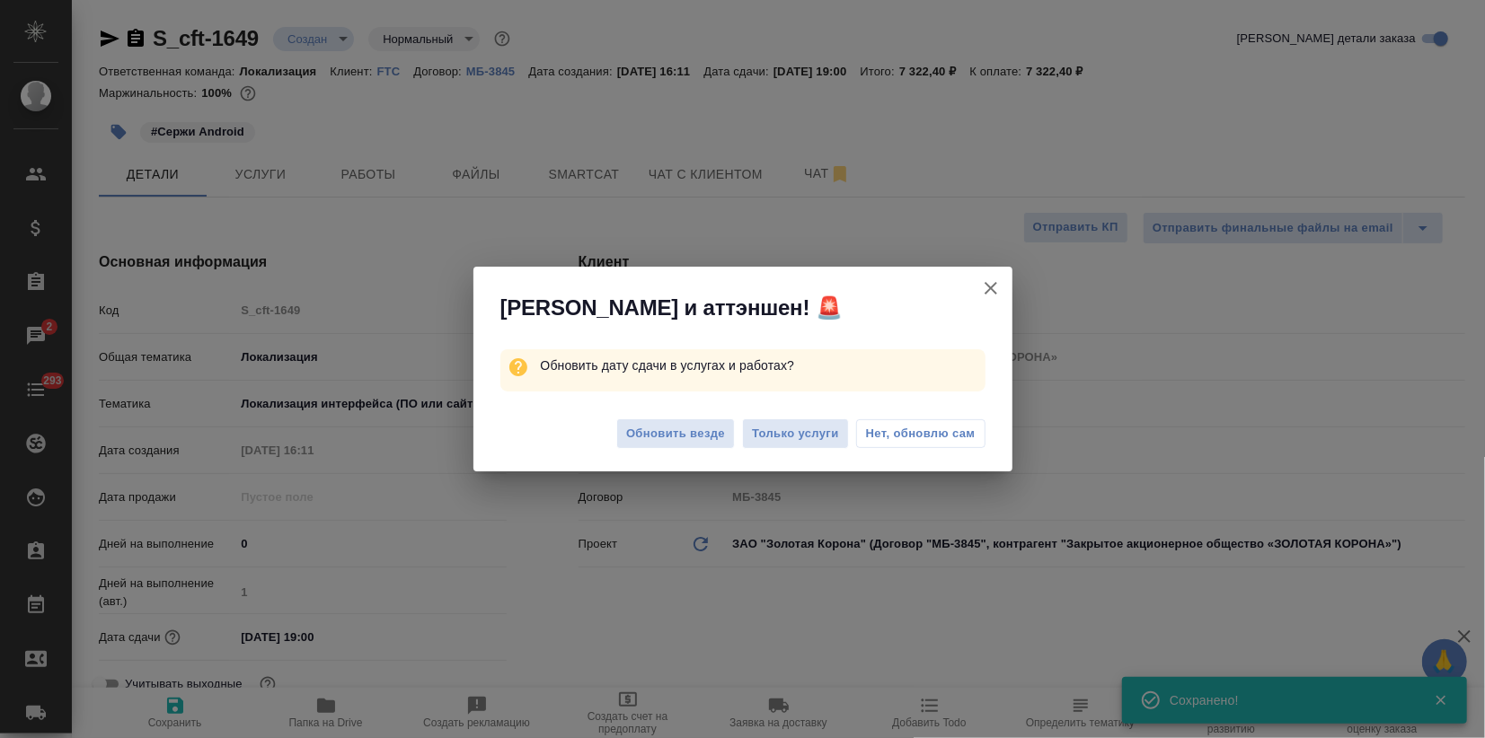
type textarea "x"
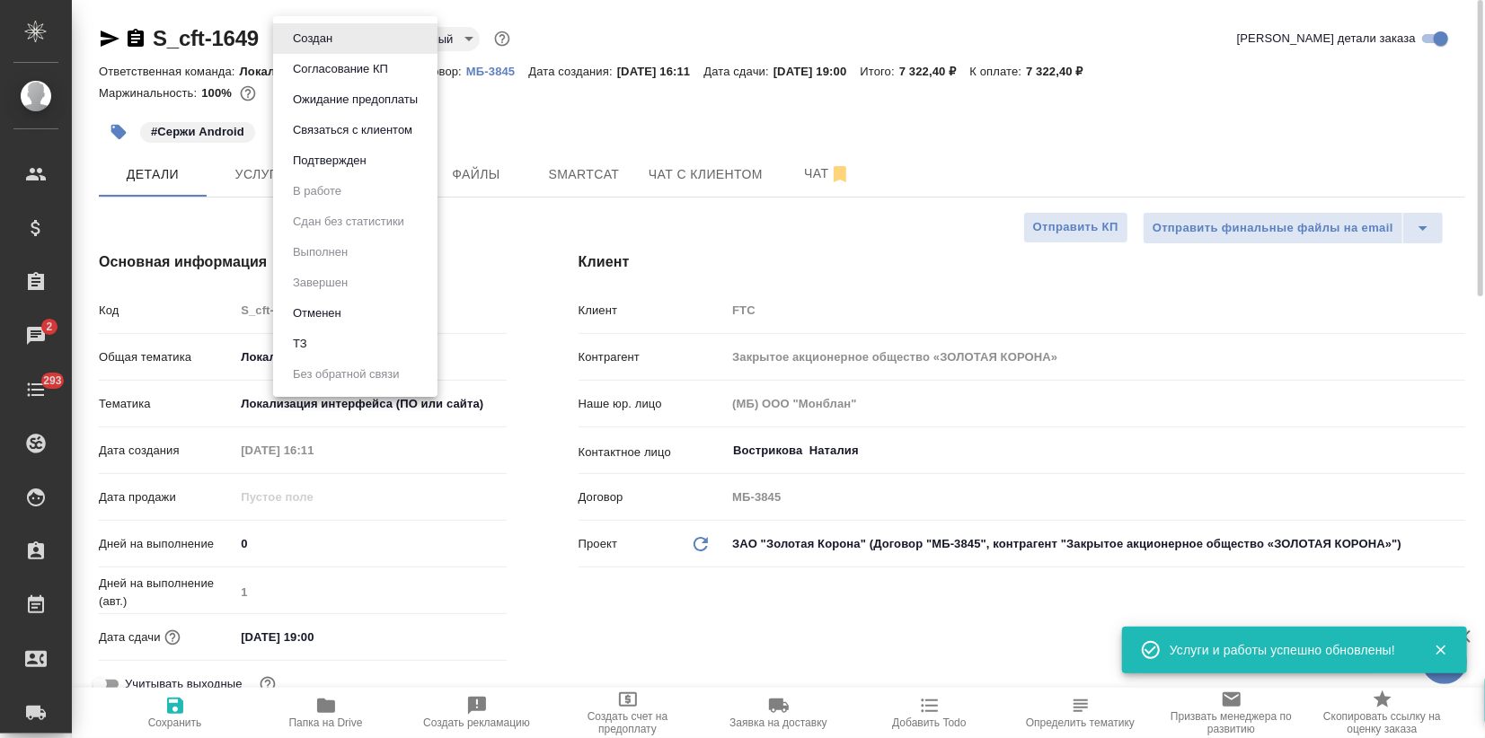
click at [295, 43] on body "🙏 .cls-1 fill:#fff; AWATERA Zagorodnikh Viktoria Клиенты Спецификации Заказы 2 …" at bounding box center [742, 369] width 1485 height 738
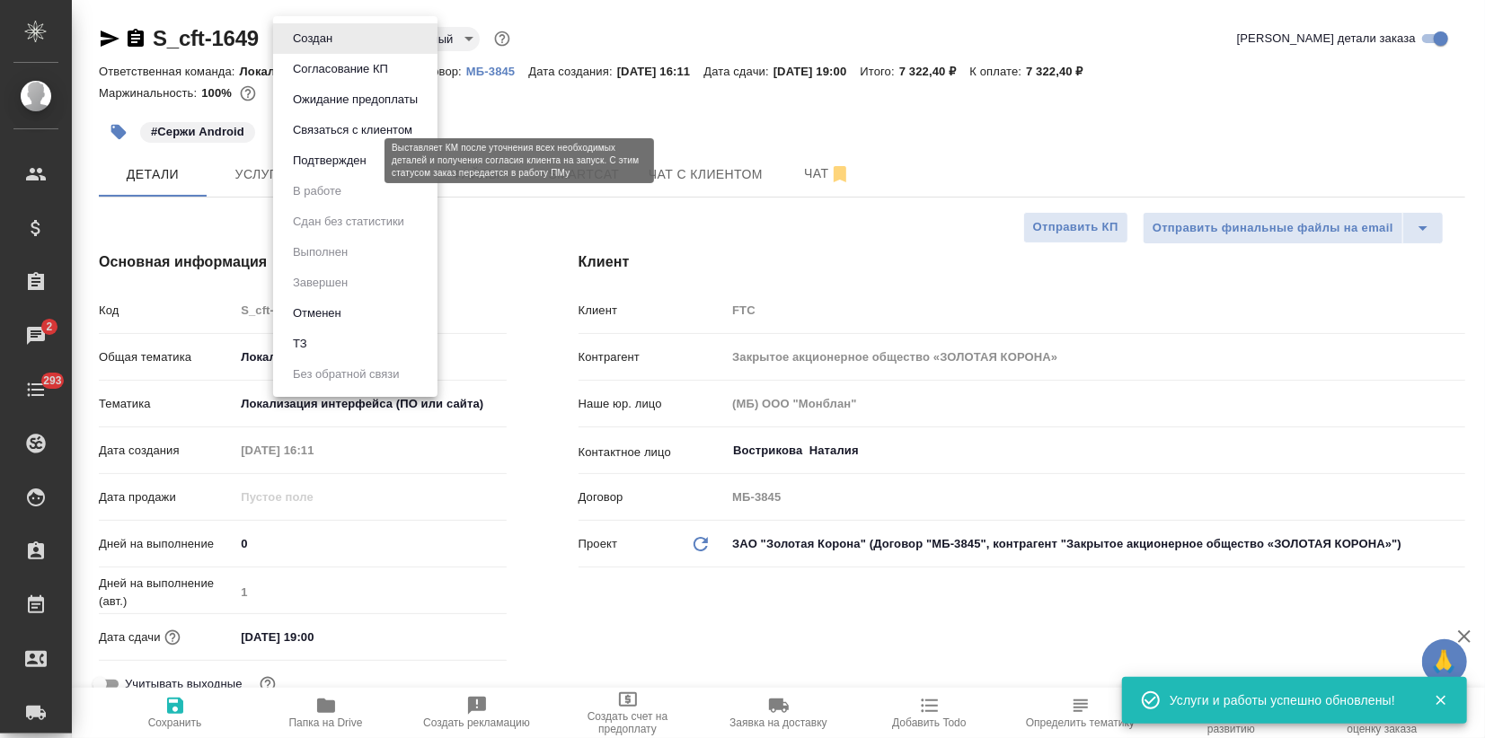
click at [348, 166] on button "Подтвержден" at bounding box center [329, 161] width 84 height 20
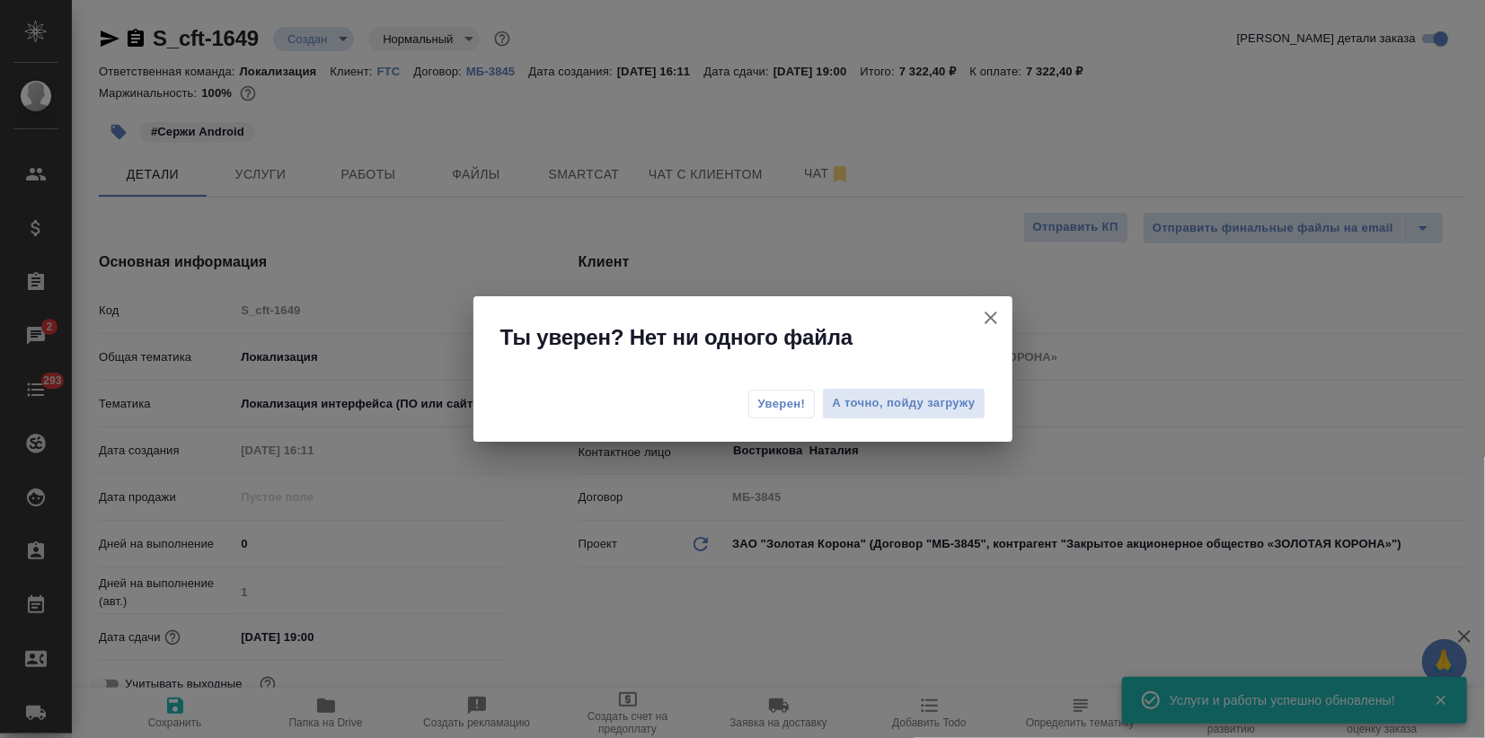
click at [801, 413] on button "Уверен!" at bounding box center [781, 404] width 67 height 29
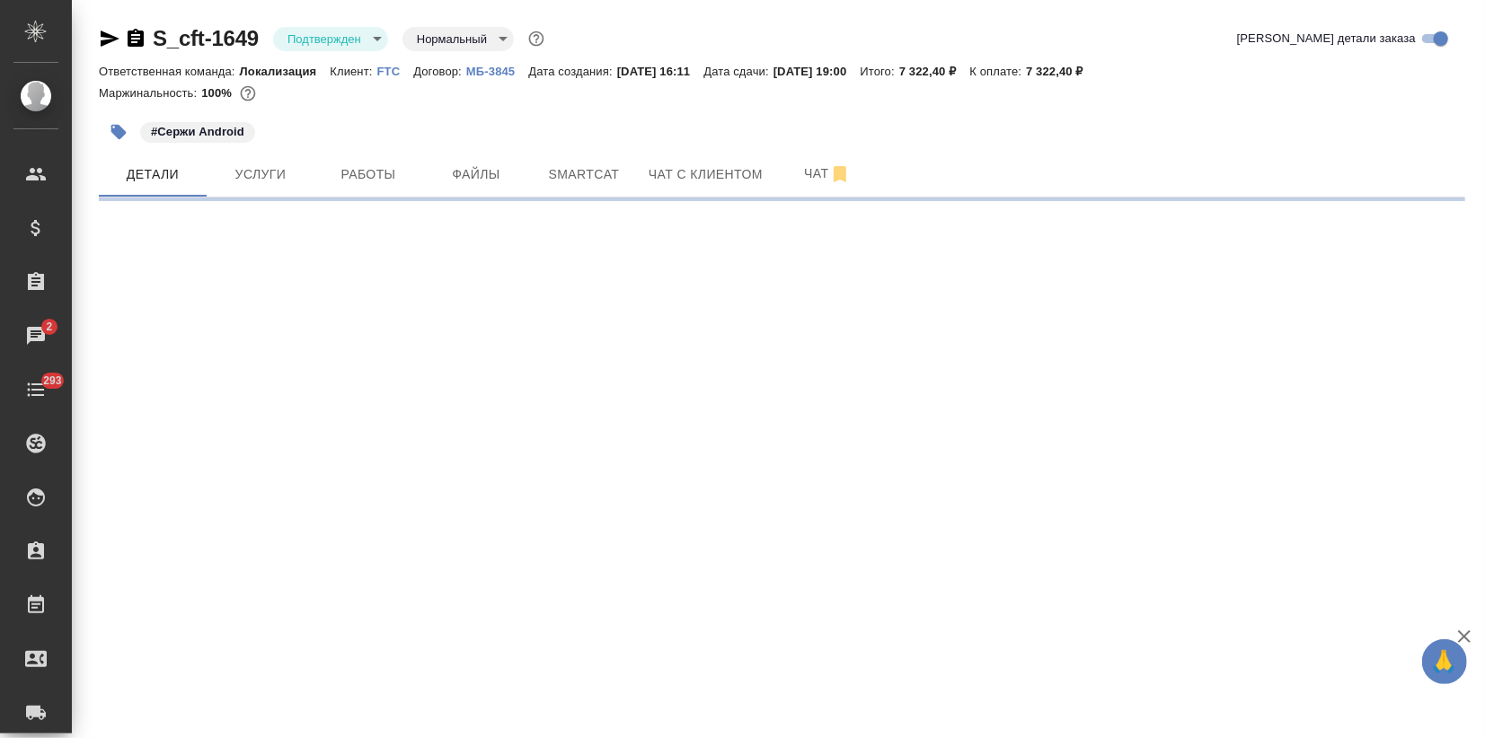
click at [114, 33] on icon "button" at bounding box center [110, 39] width 22 height 22
select select "RU"
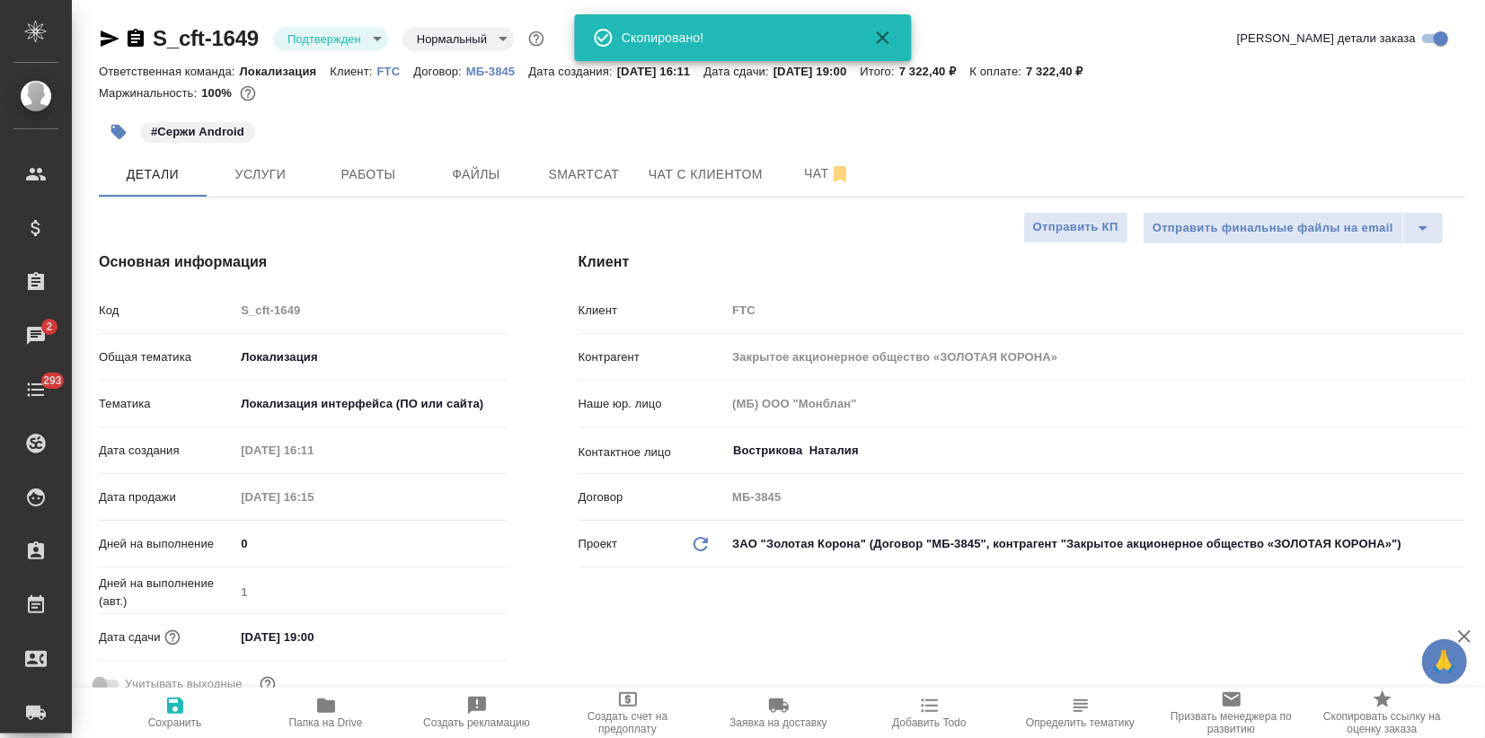
type textarea "x"
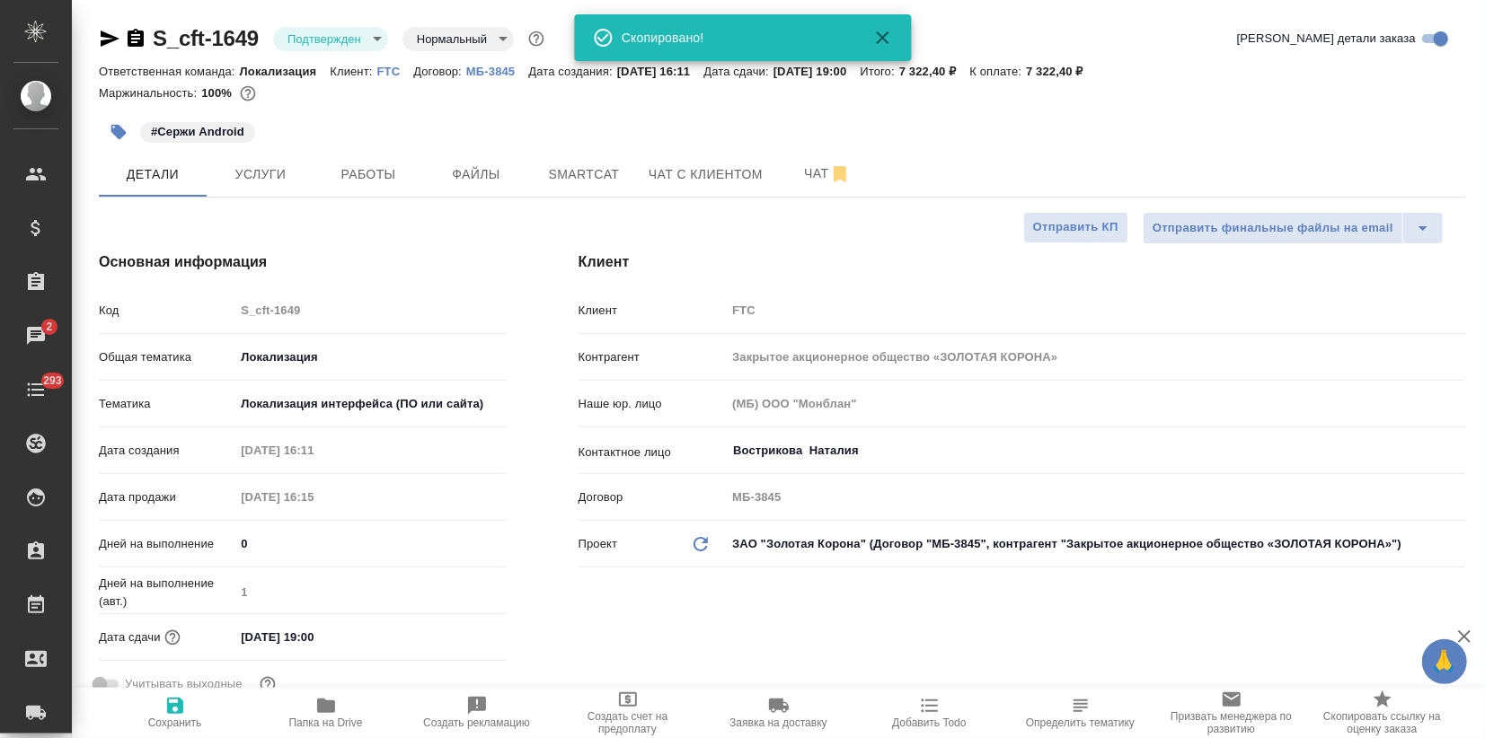
type textarea "x"
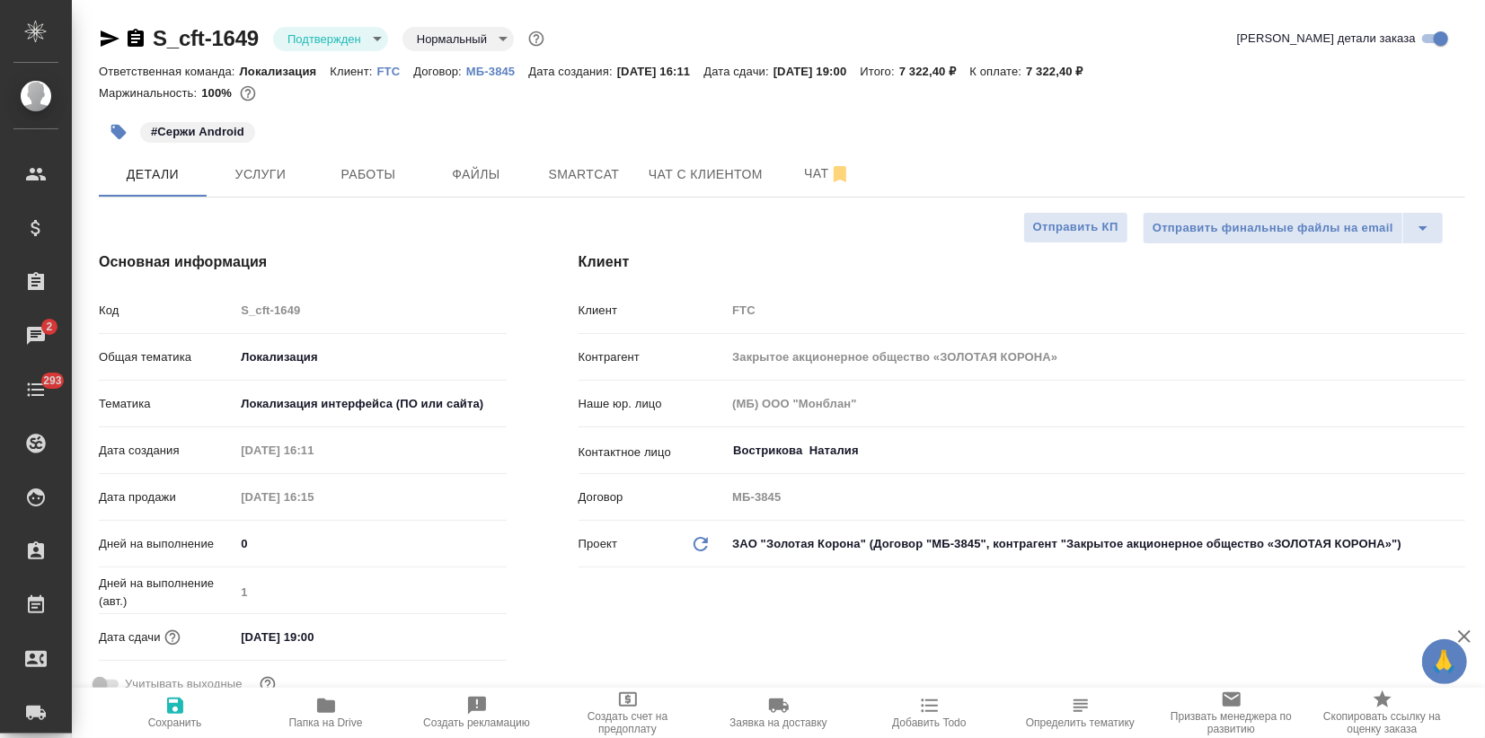
type textarea "x"
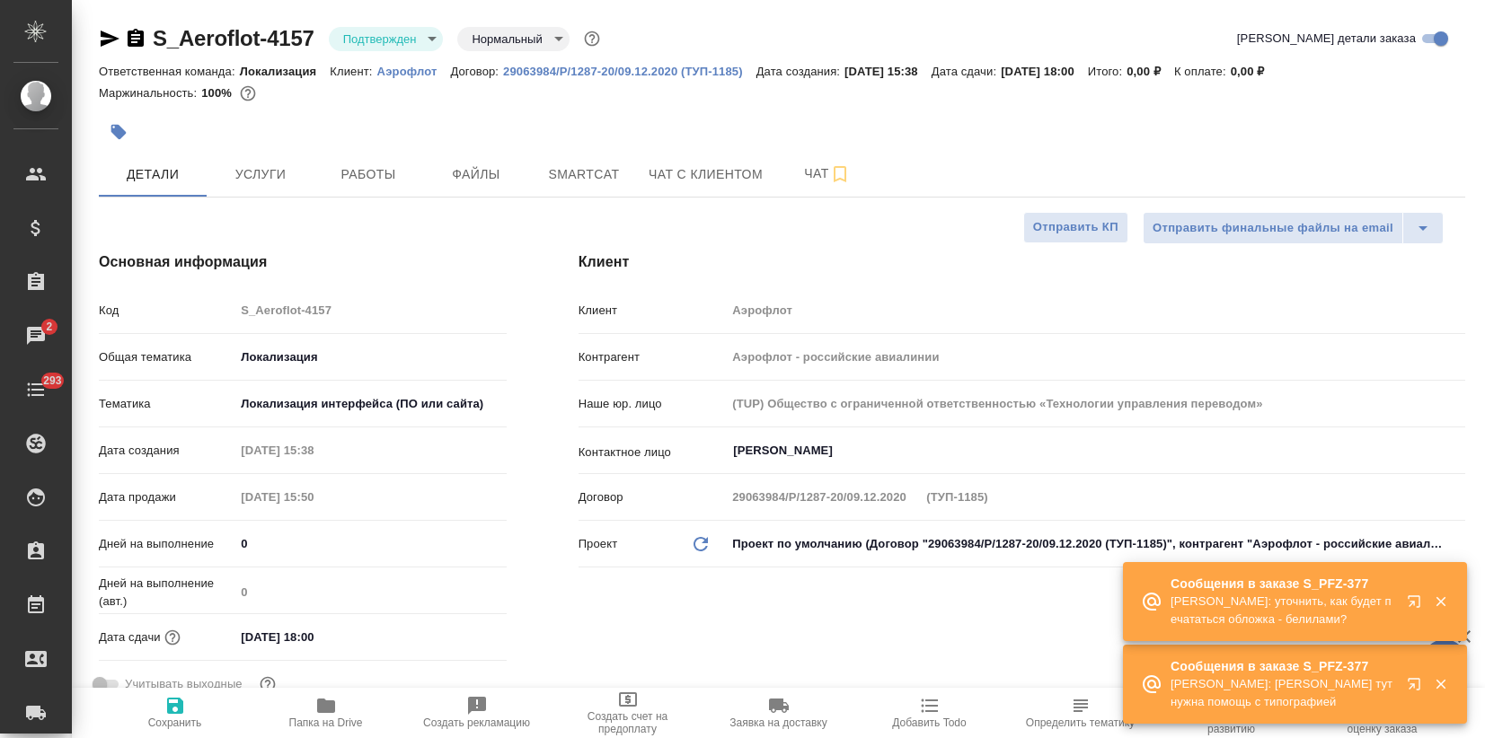
select select "RU"
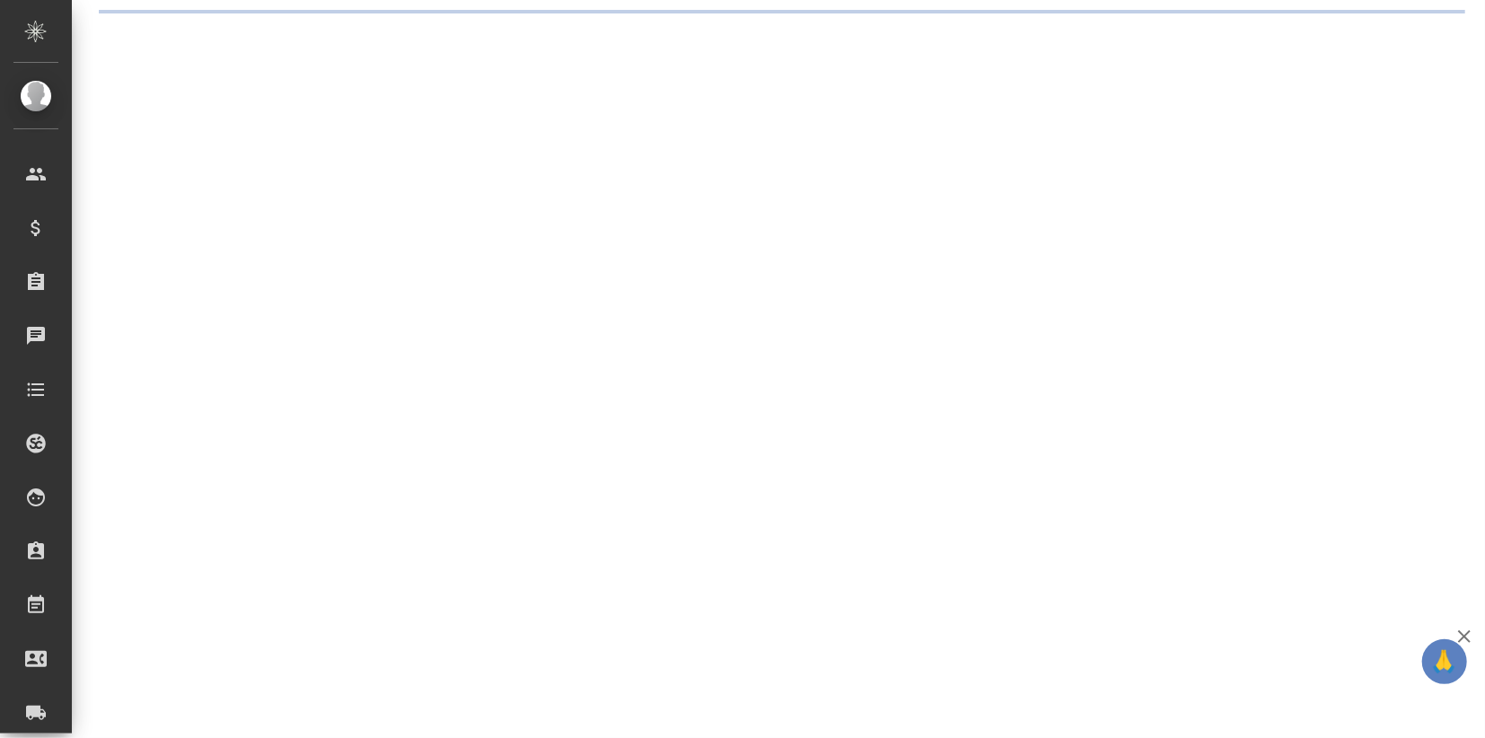
select select "RU"
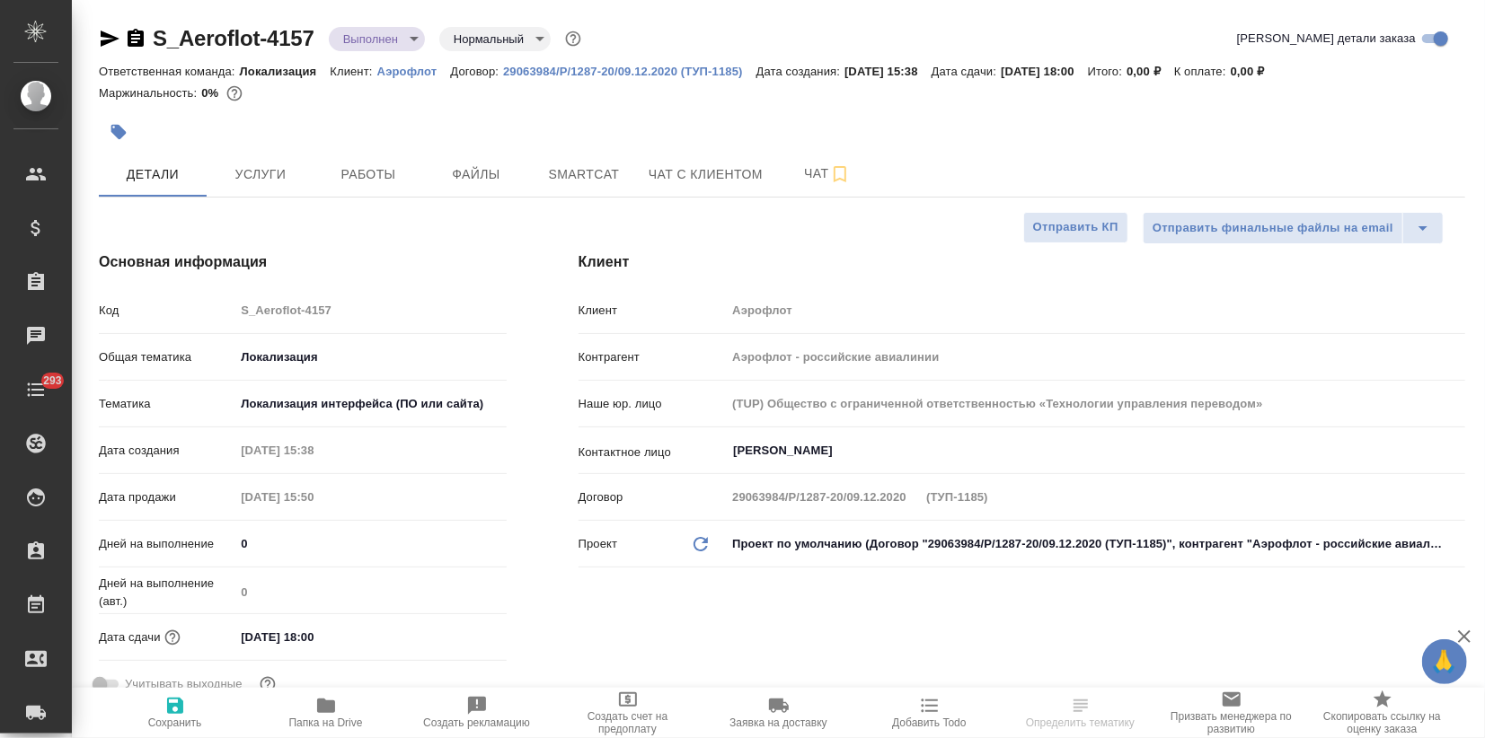
type textarea "x"
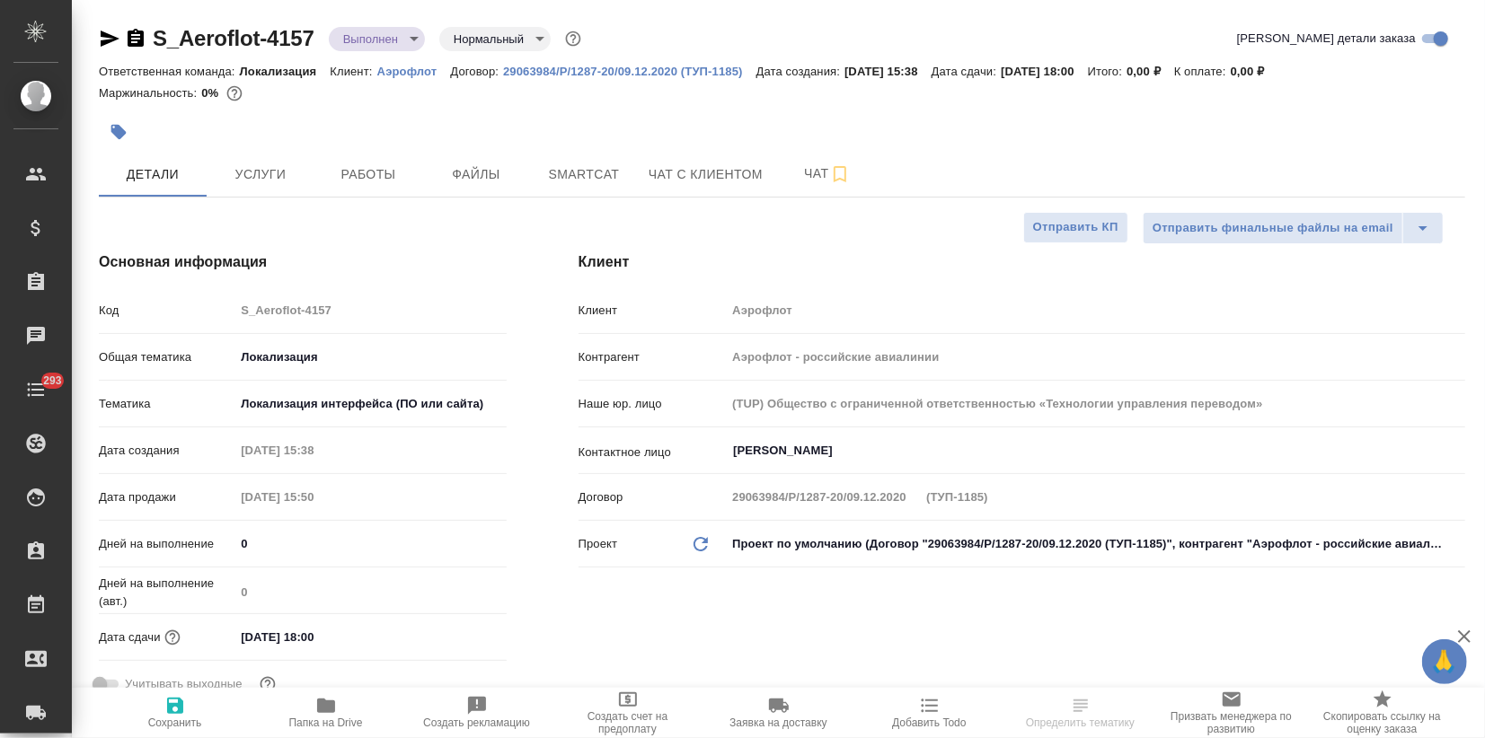
type textarea "x"
click at [269, 171] on span "Услуги" at bounding box center [260, 174] width 86 height 22
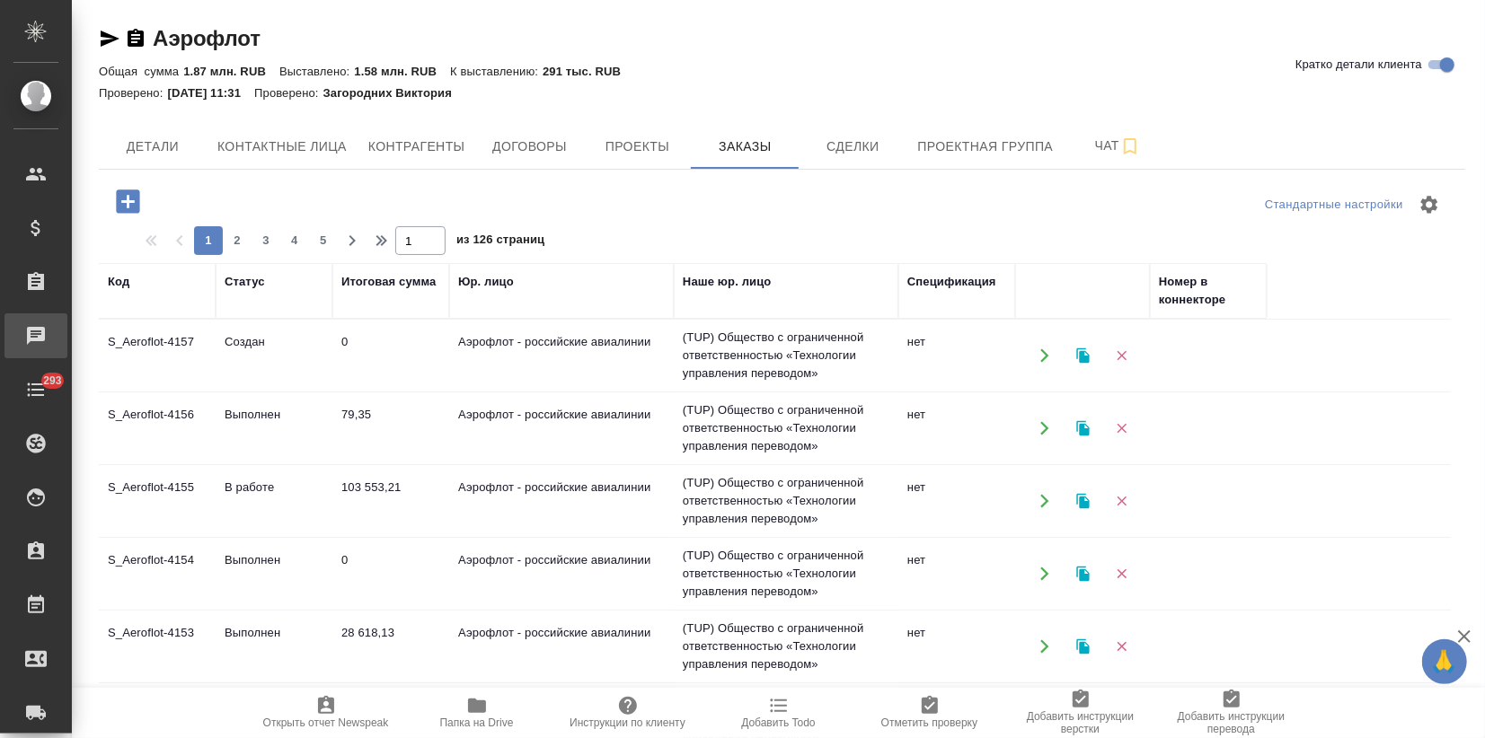
click at [36, 327] on div "Чаты" at bounding box center [13, 335] width 45 height 27
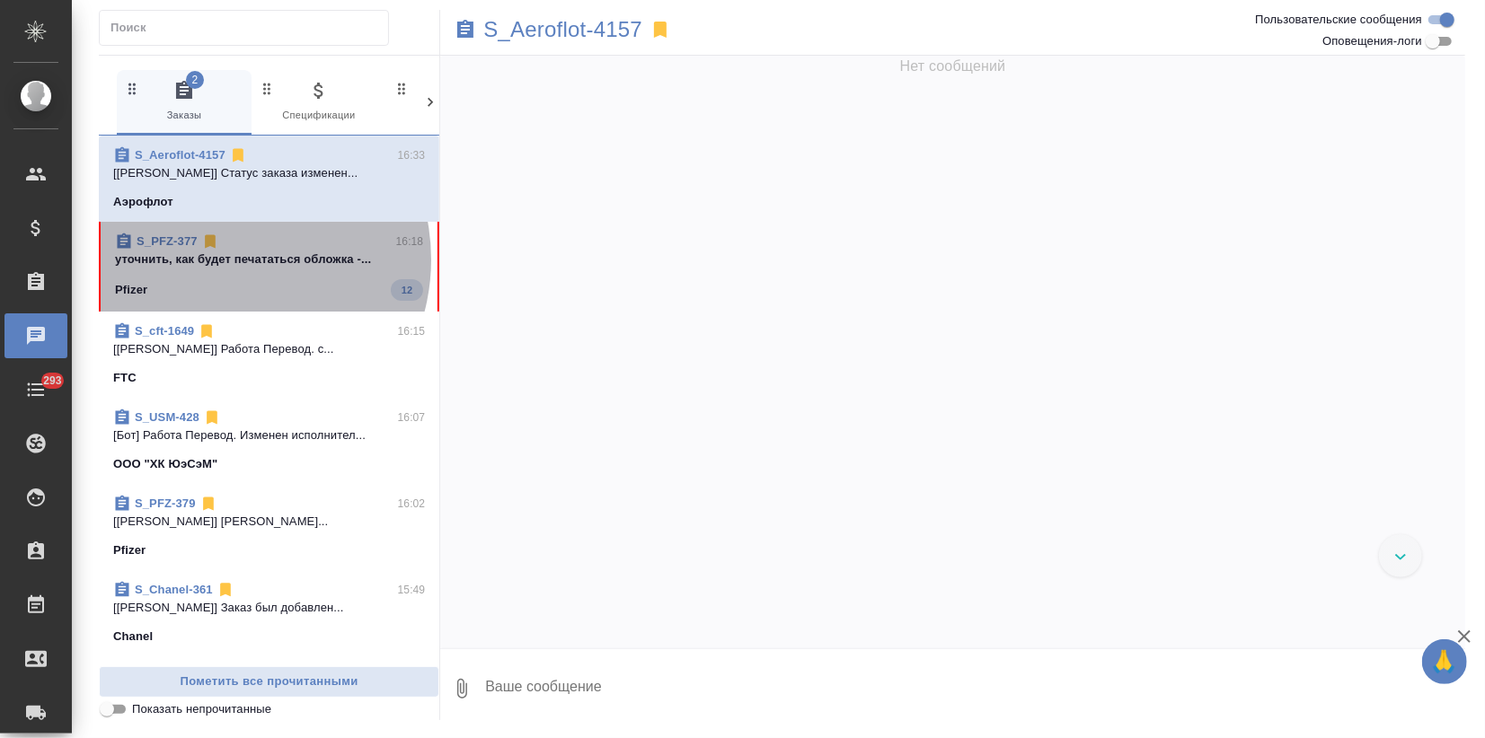
click at [223, 260] on p "уточнить, как будет печататься обложка -..." at bounding box center [269, 260] width 308 height 18
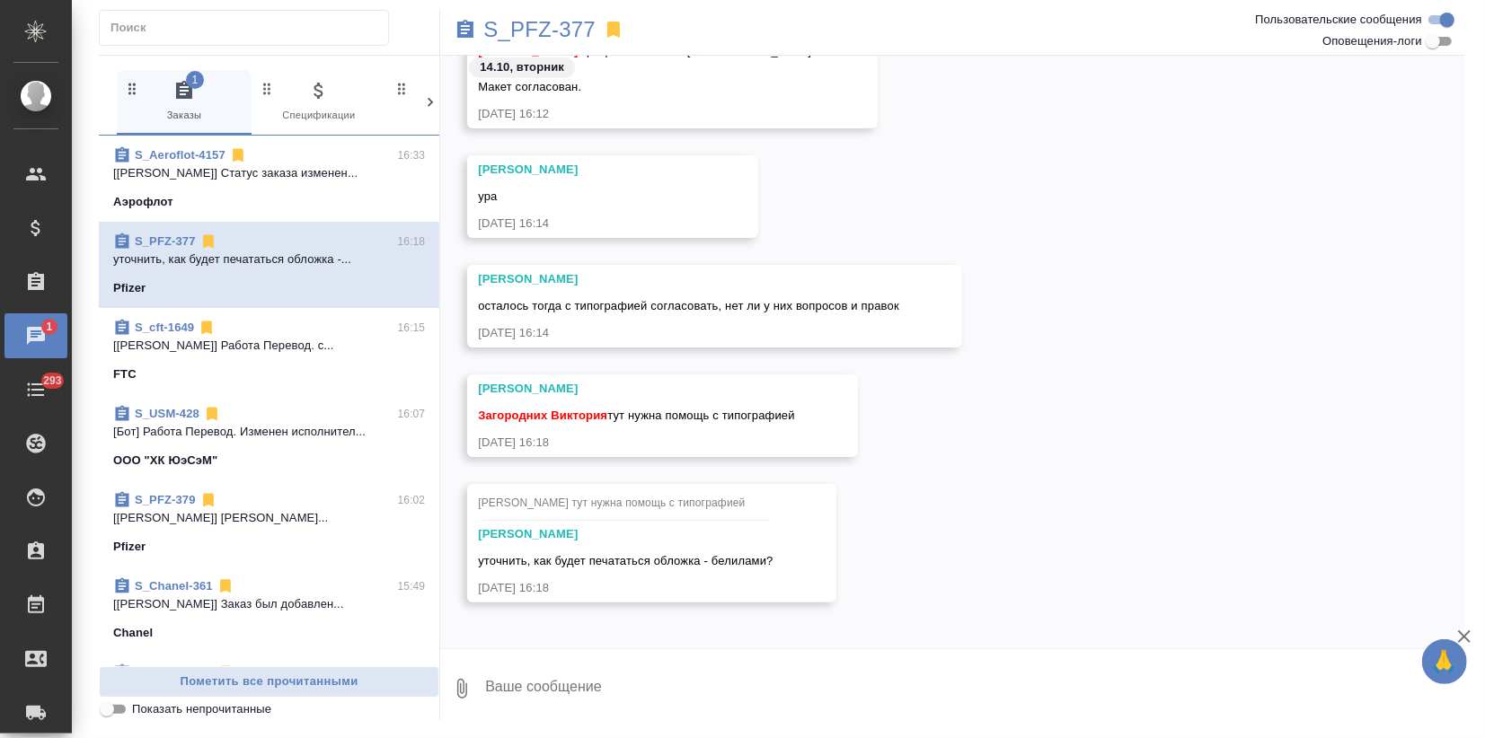
scroll to position [10406, 0]
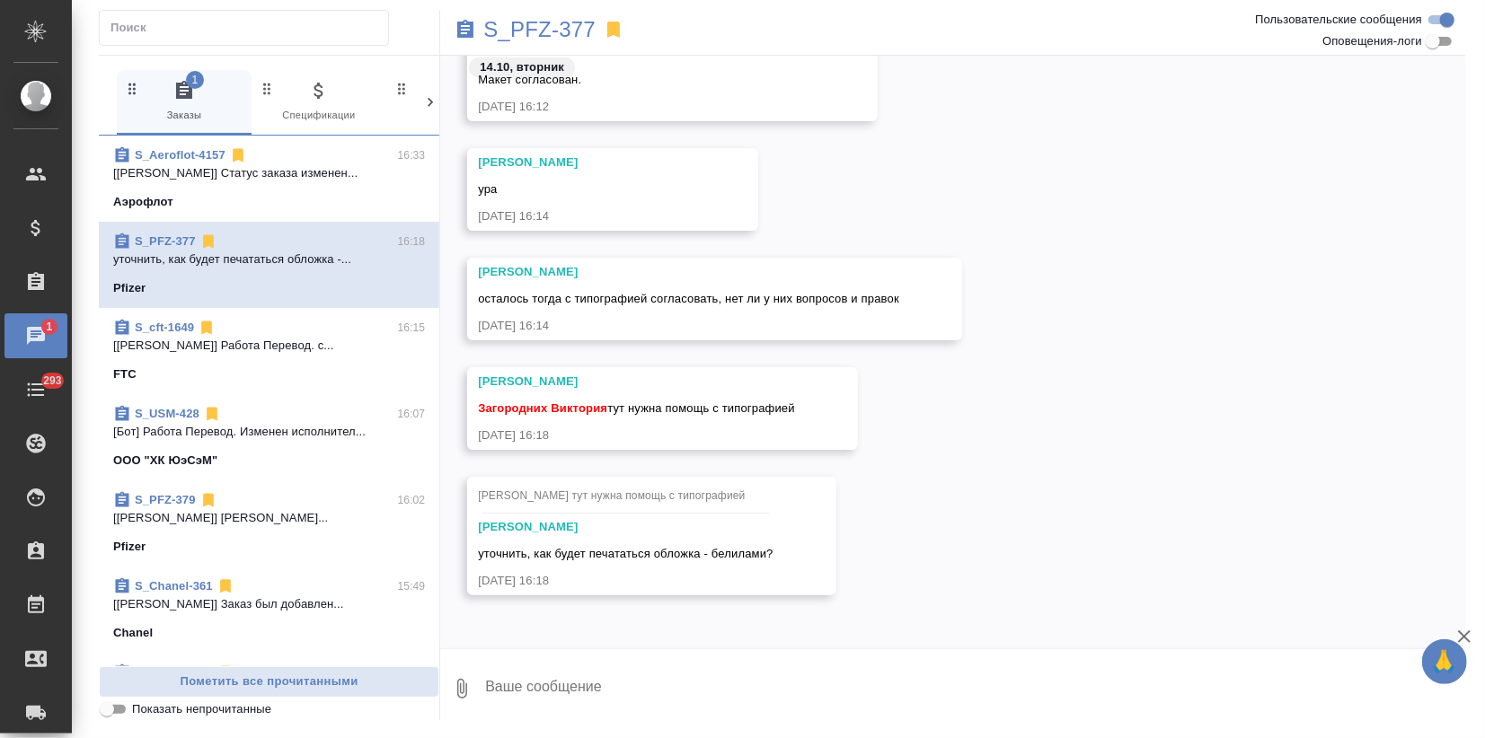
click at [576, 702] on textarea at bounding box center [974, 688] width 982 height 61
type textarea "Сейчас отправлю"
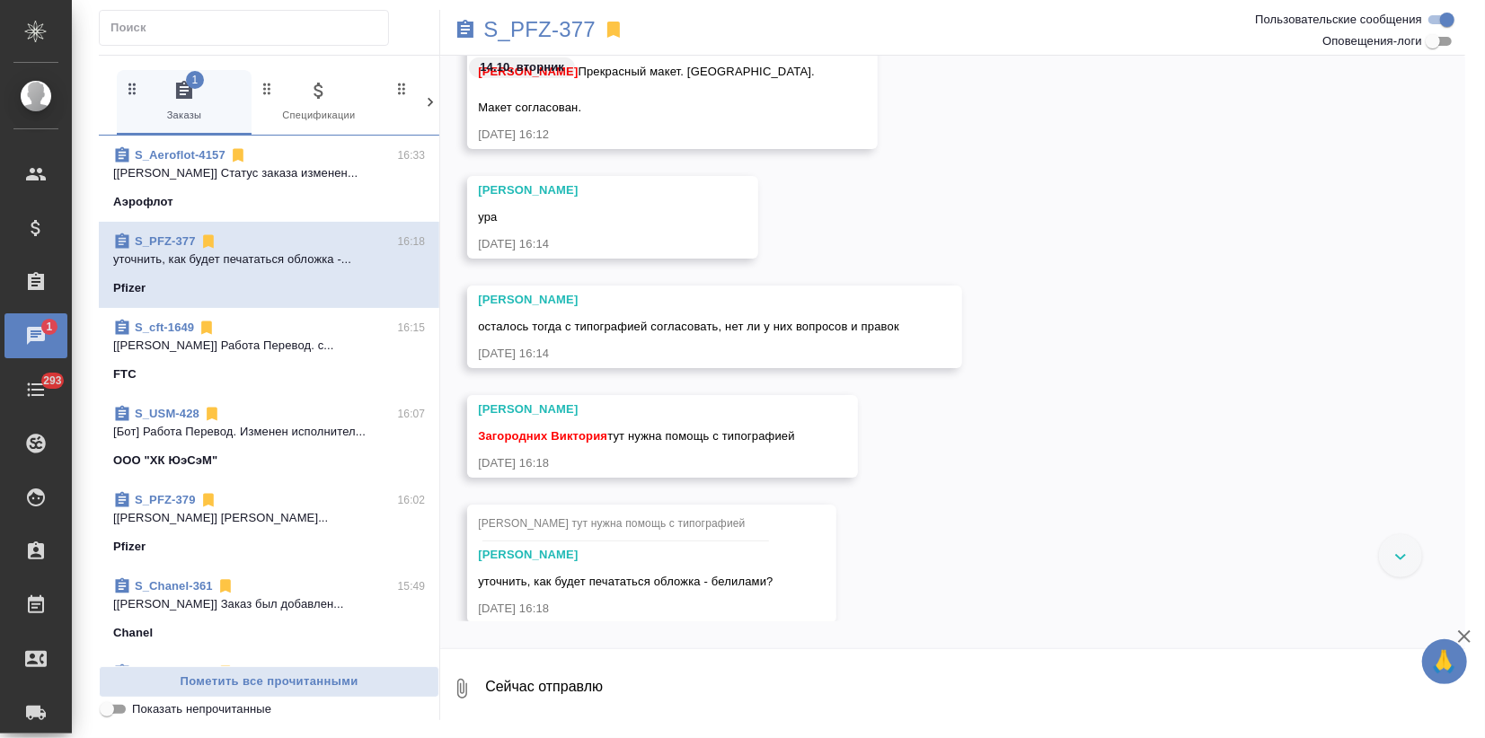
scroll to position [10294, 0]
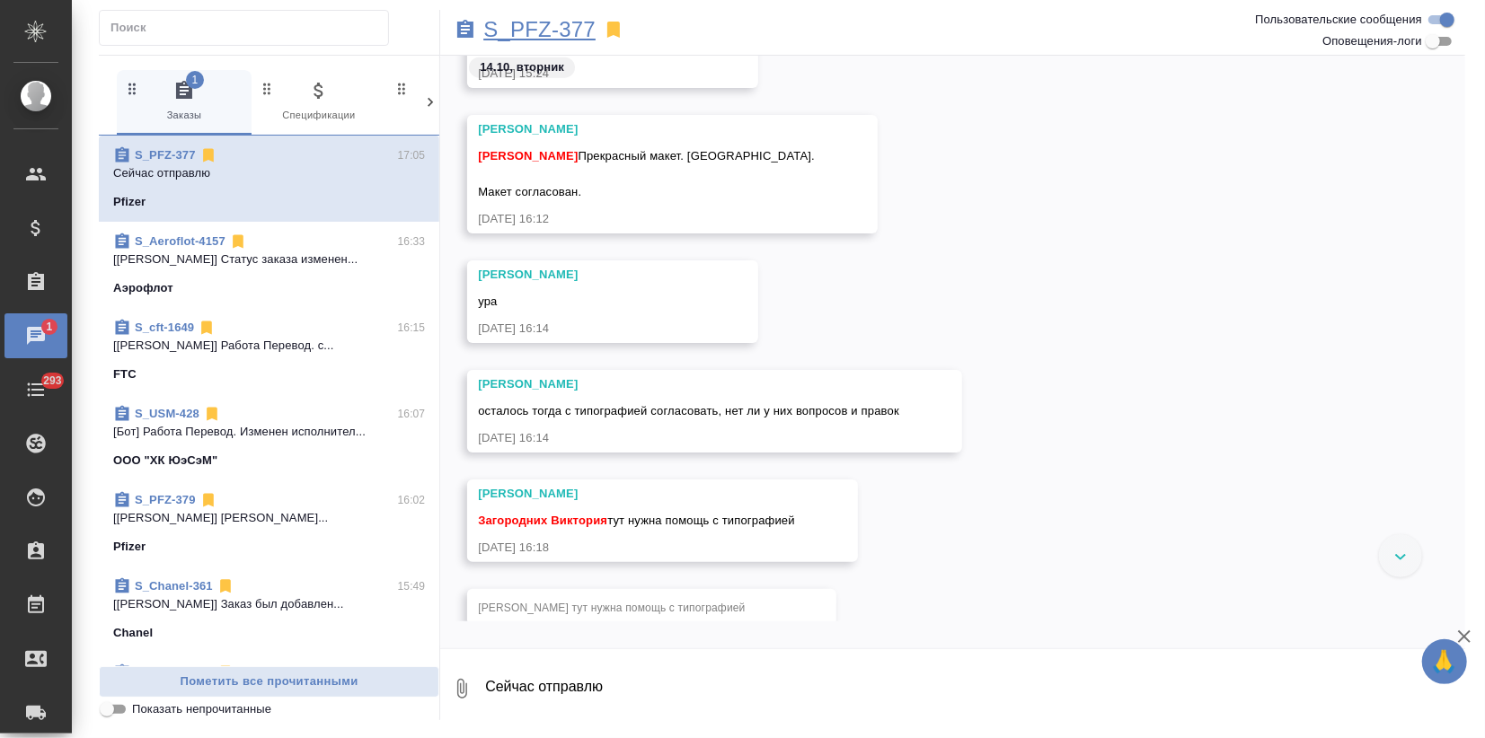
click at [560, 33] on p "S_PFZ-377" at bounding box center [539, 30] width 112 height 18
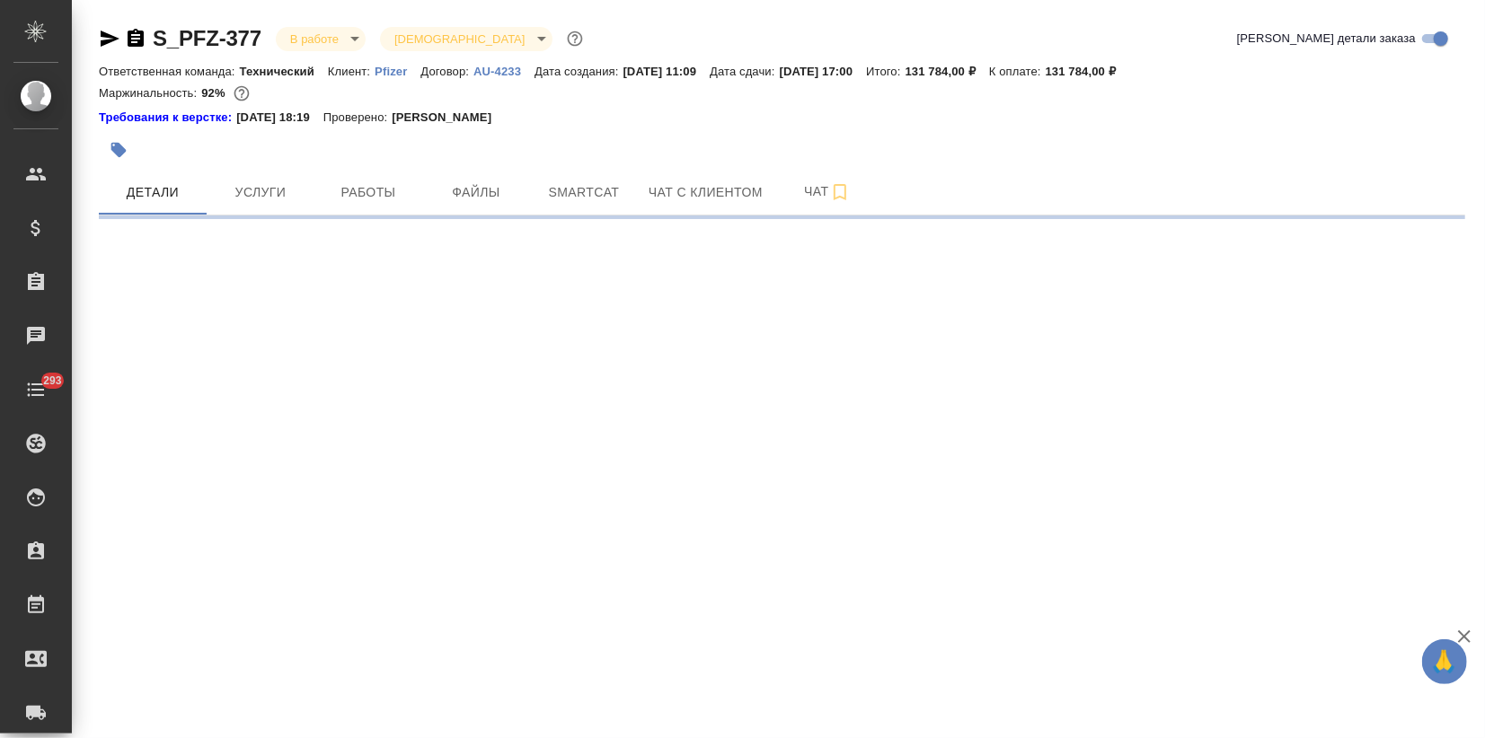
select select "RU"
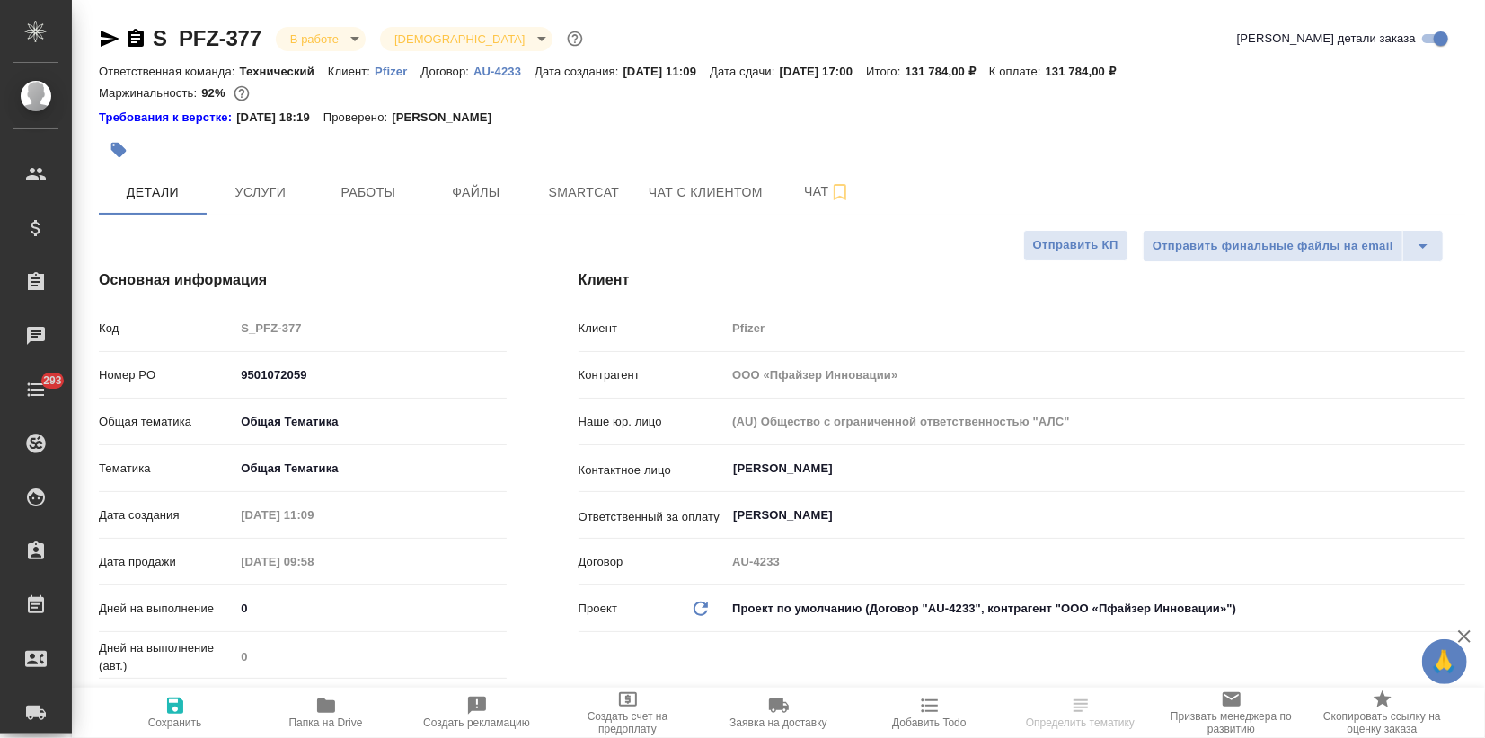
type textarea "x"
type input "[PERSON_NAME]pereverzeva"
type textarea "x"
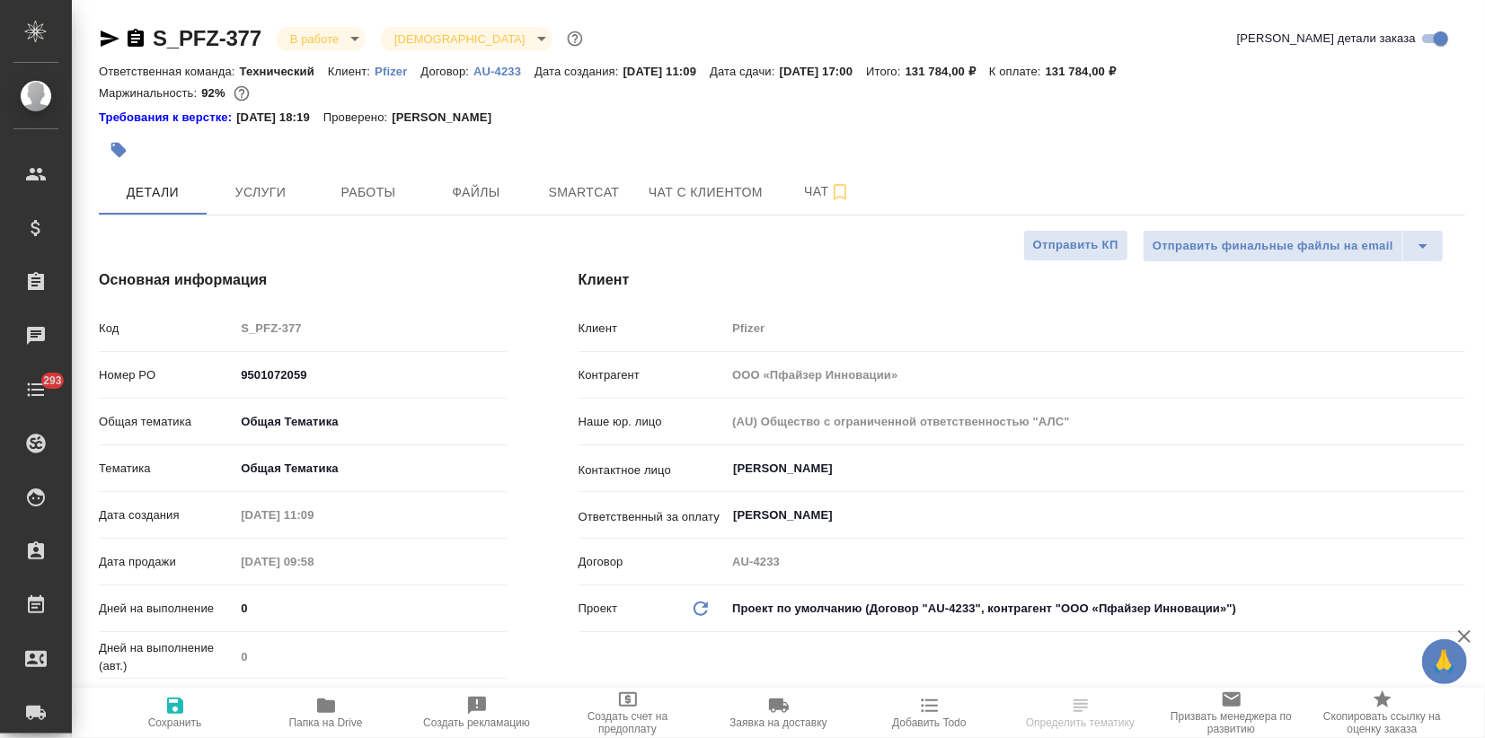
type textarea "x"
type input "Сергеева Анастасия"
type input "Загородних Виктория"
type textarea "x"
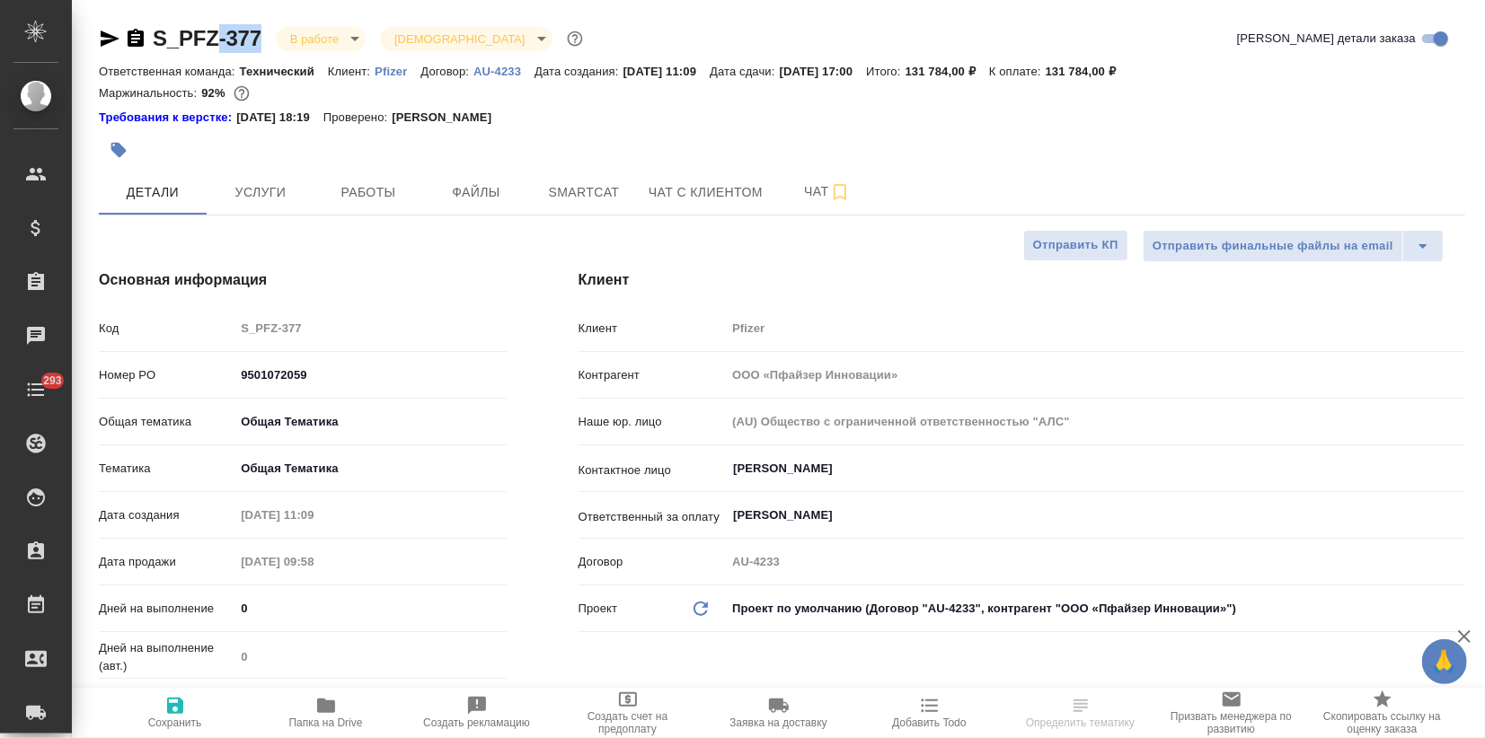
type textarea "x"
drag, startPoint x: 266, startPoint y: 31, endPoint x: 157, endPoint y: 22, distance: 109.0
type textarea "x"
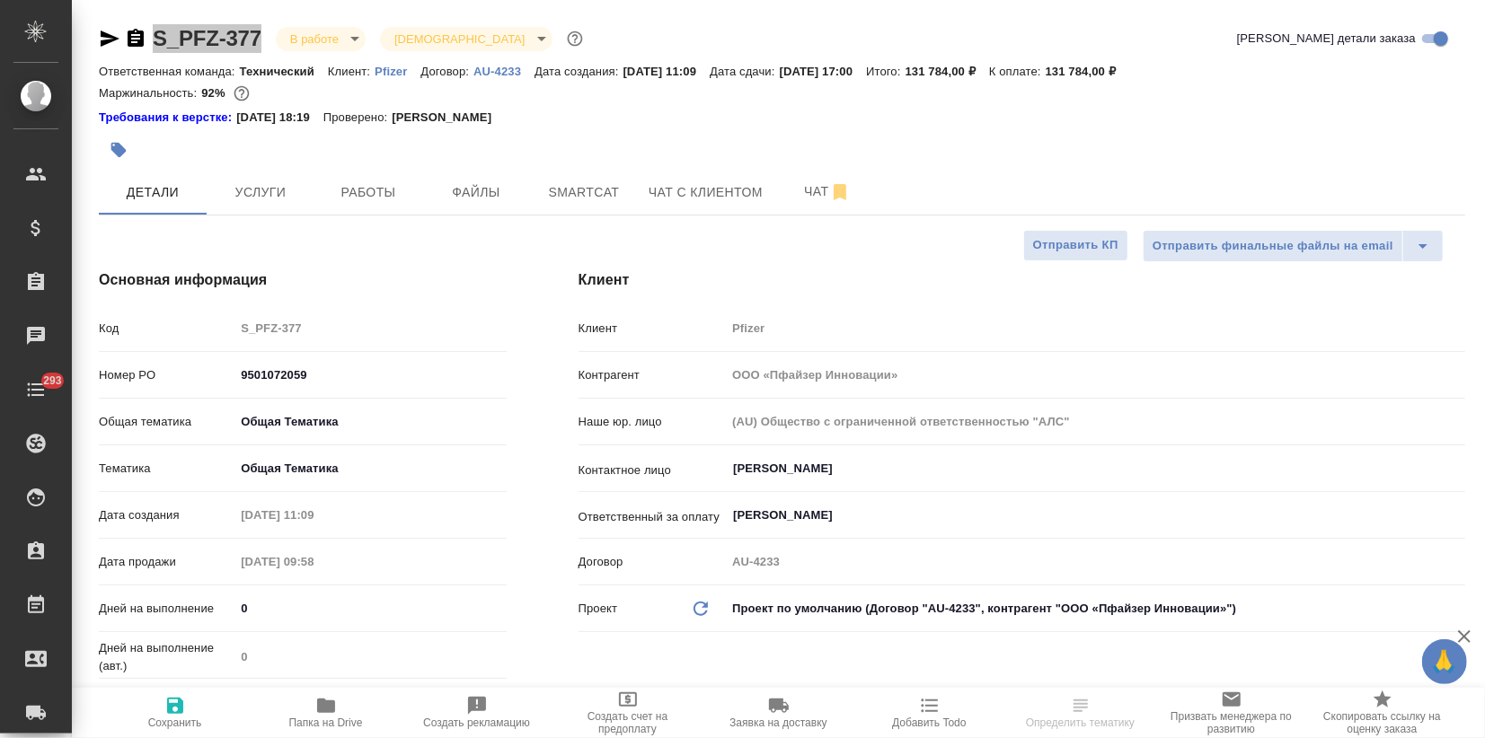
type textarea "x"
select select "RU"
type textarea "x"
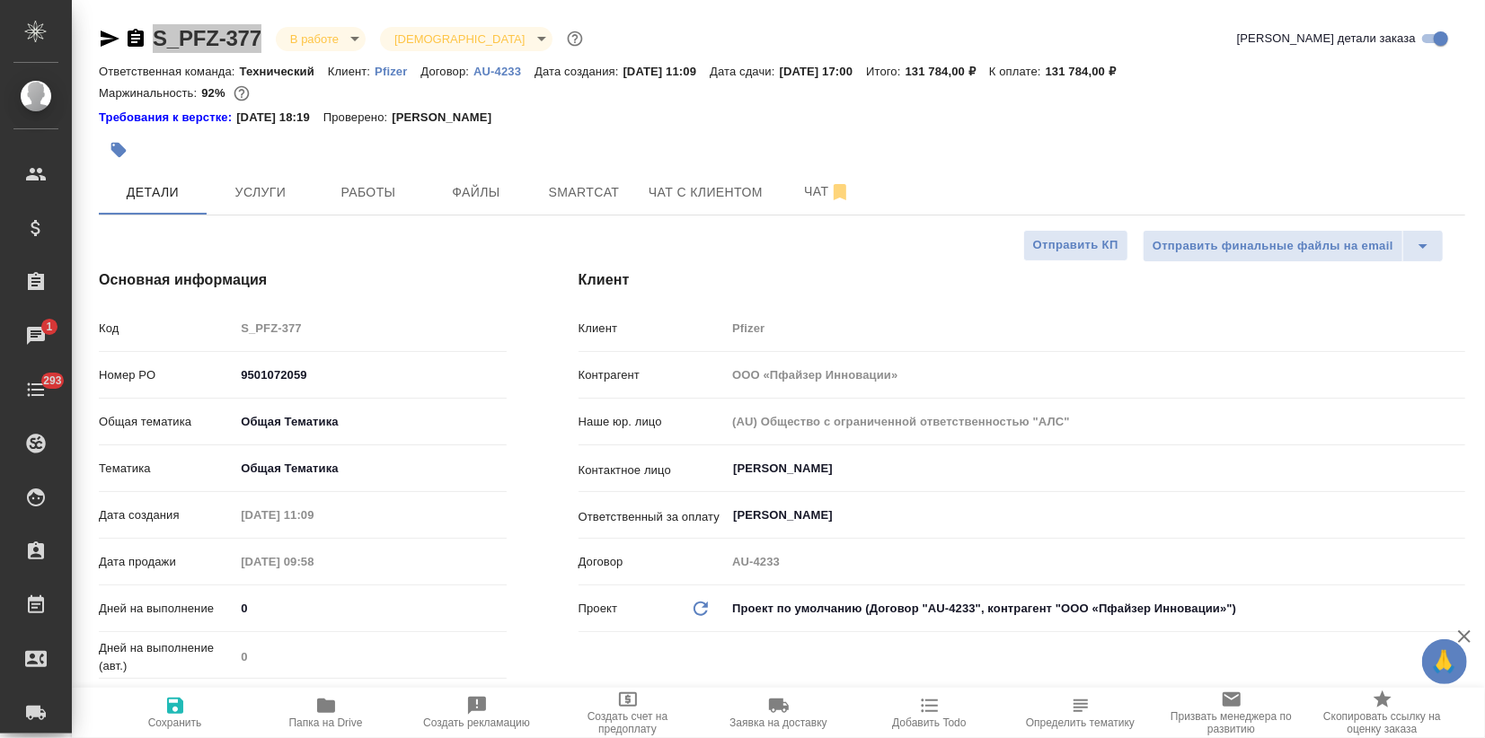
type textarea "x"
click at [802, 185] on span "Чат" at bounding box center [827, 192] width 86 height 22
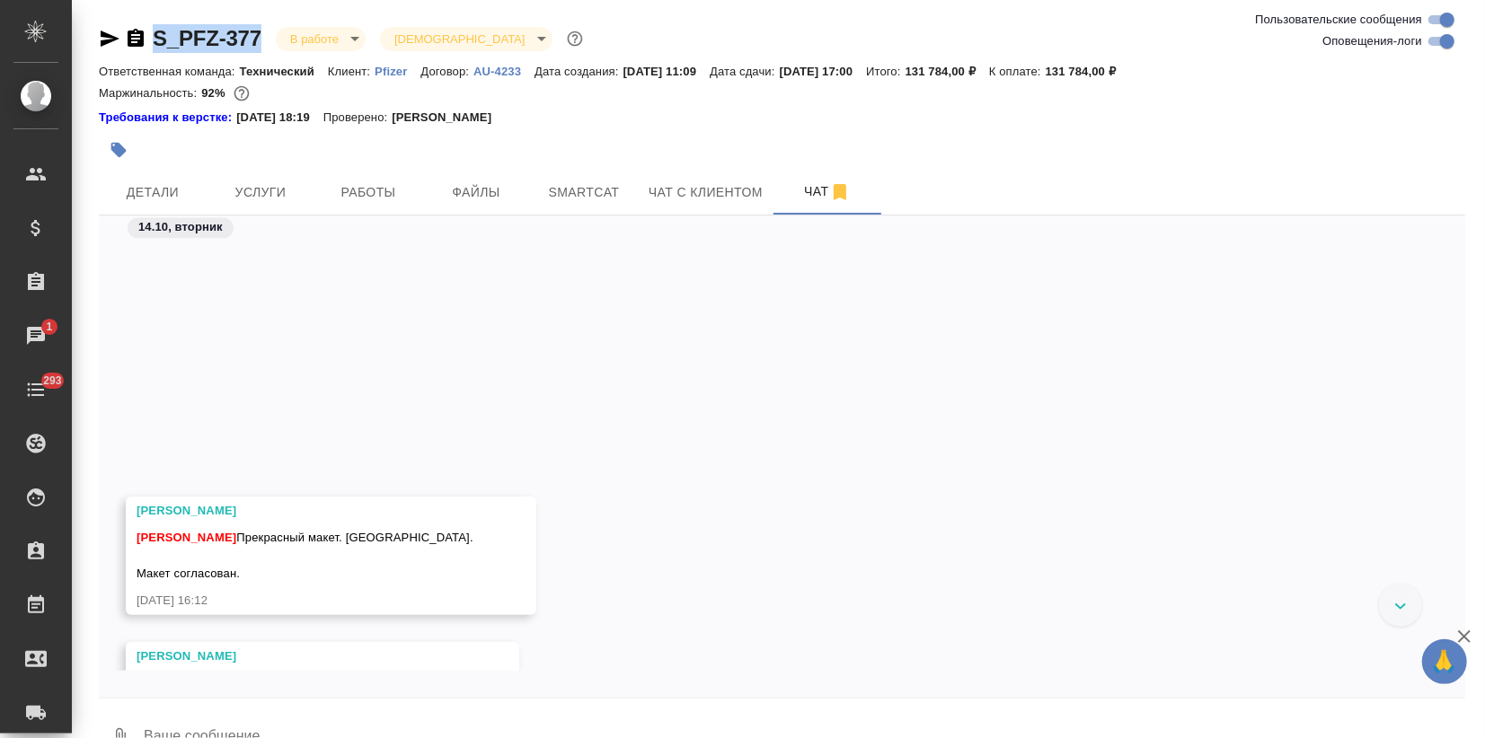
scroll to position [38244, 0]
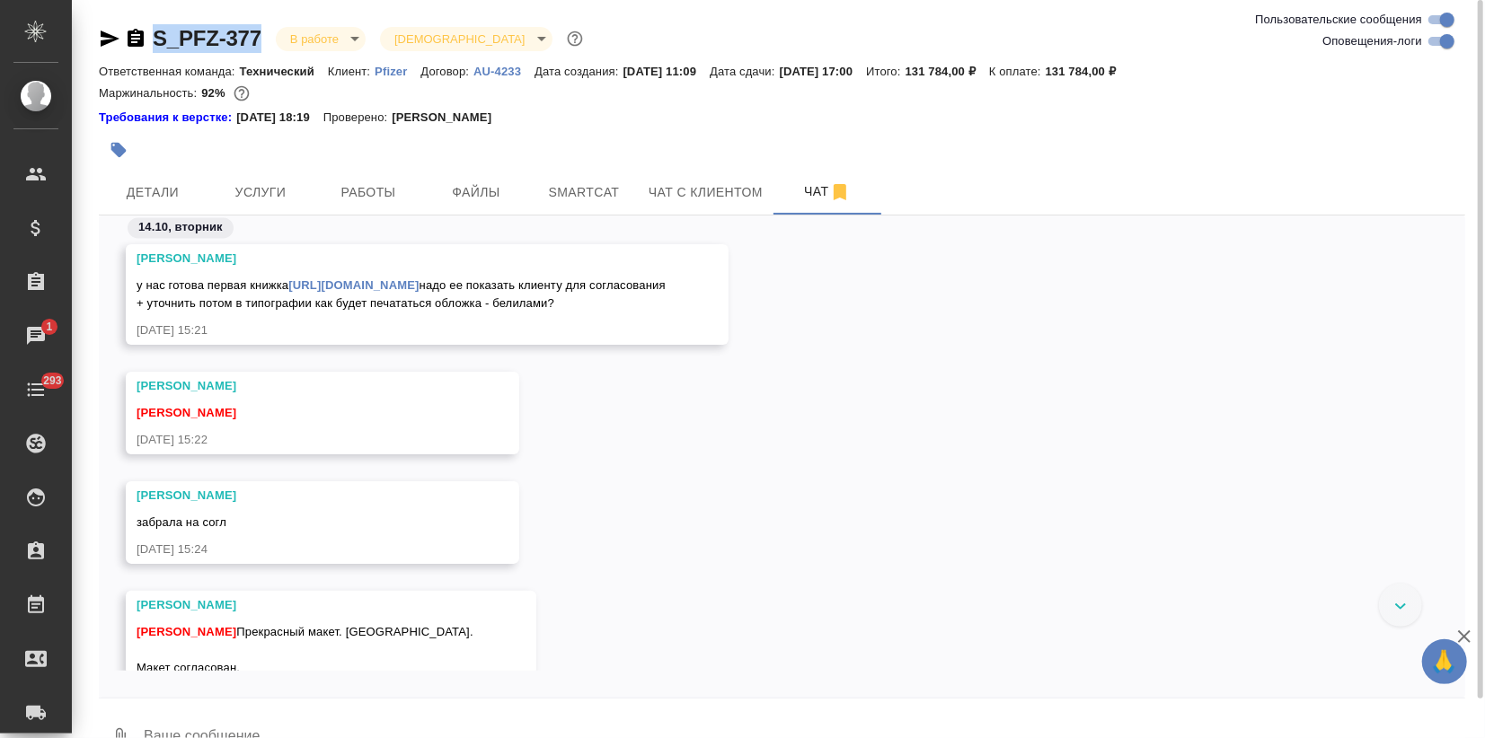
drag, startPoint x: 169, startPoint y: 279, endPoint x: 401, endPoint y: 302, distance: 232.8
click at [401, 302] on div "у нас готова первая книжка https://drive.awatera.com/s/G7Zjt4jPSgAZnkz надо ее …" at bounding box center [401, 292] width 529 height 40
click at [253, 345] on div "Заборова Александра у нас готова первая книжка https://drive.awatera.com/s/G7Zj…" at bounding box center [427, 294] width 603 height 101
drag, startPoint x: 560, startPoint y: 356, endPoint x: 135, endPoint y: 285, distance: 431.6
click at [130, 284] on div "Заборова Александра у нас готова первая книжка https://drive.awatera.com/s/G7Zj…" at bounding box center [427, 294] width 603 height 101
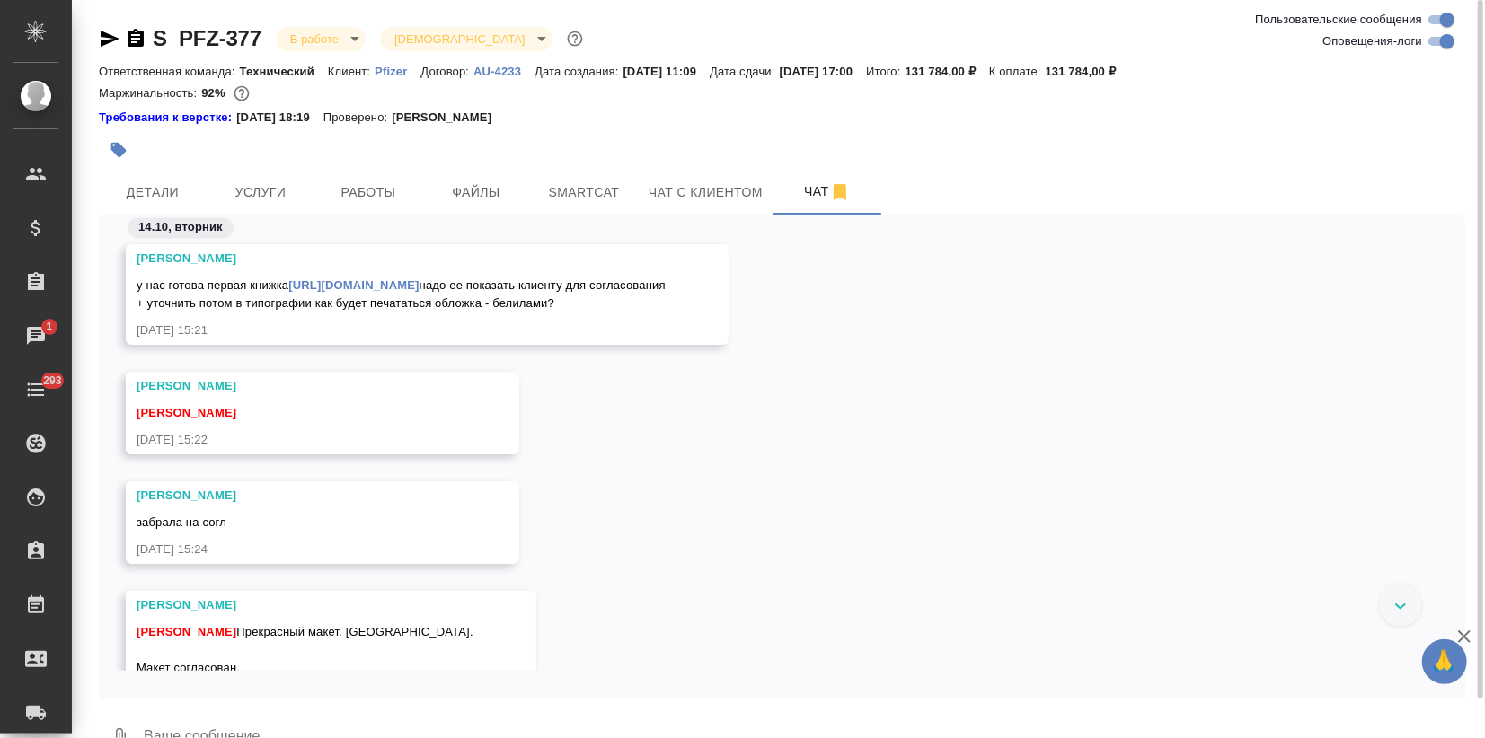
copy span "у нас готова первая книжка https://drive.awatera.com/s/G7Zjt4jPSgAZnkz надо ее …"
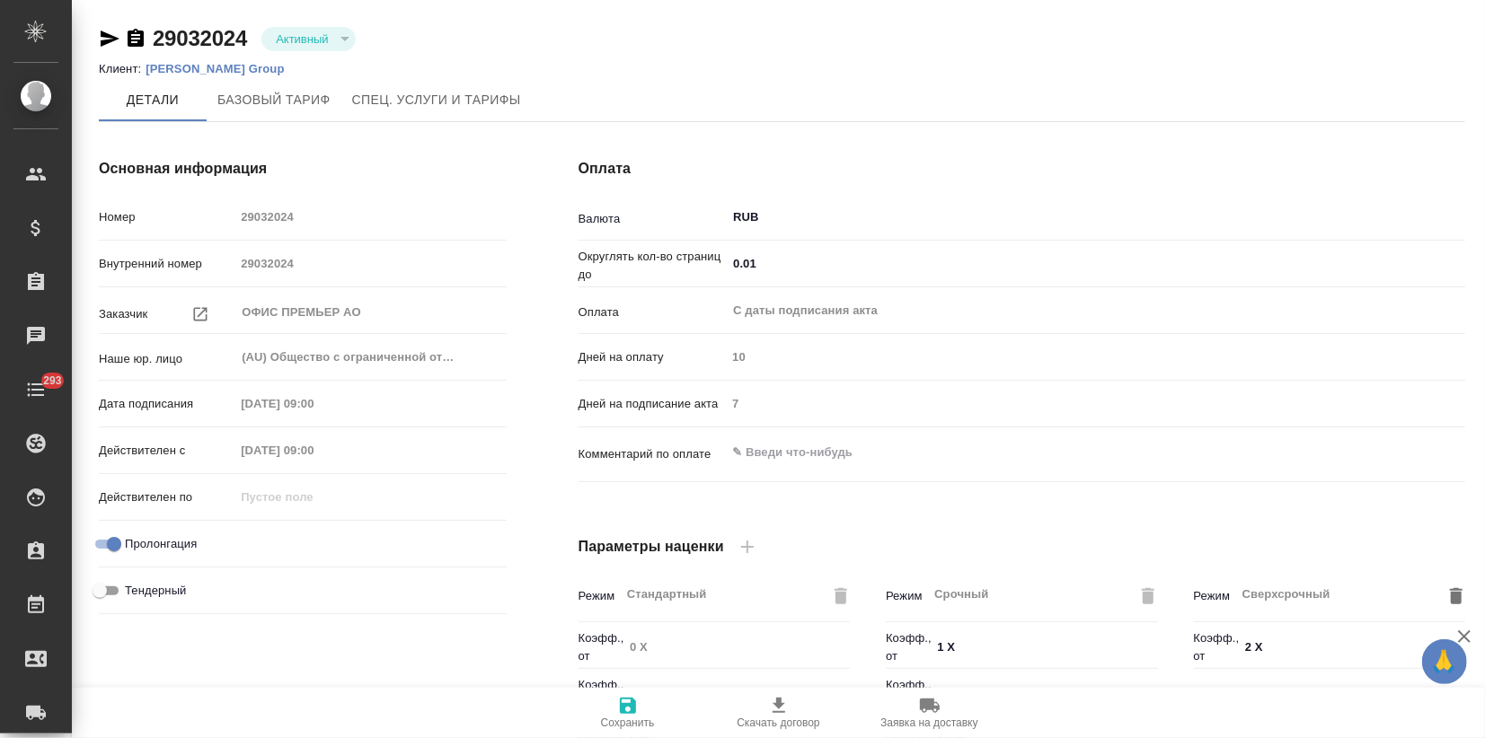
type input "Стандартный шаблон - [PHONE_NUMBER] - ВЫБЕРИ МЕНЯ!"
click at [203, 69] on p "[PERSON_NAME] Group" at bounding box center [221, 68] width 152 height 13
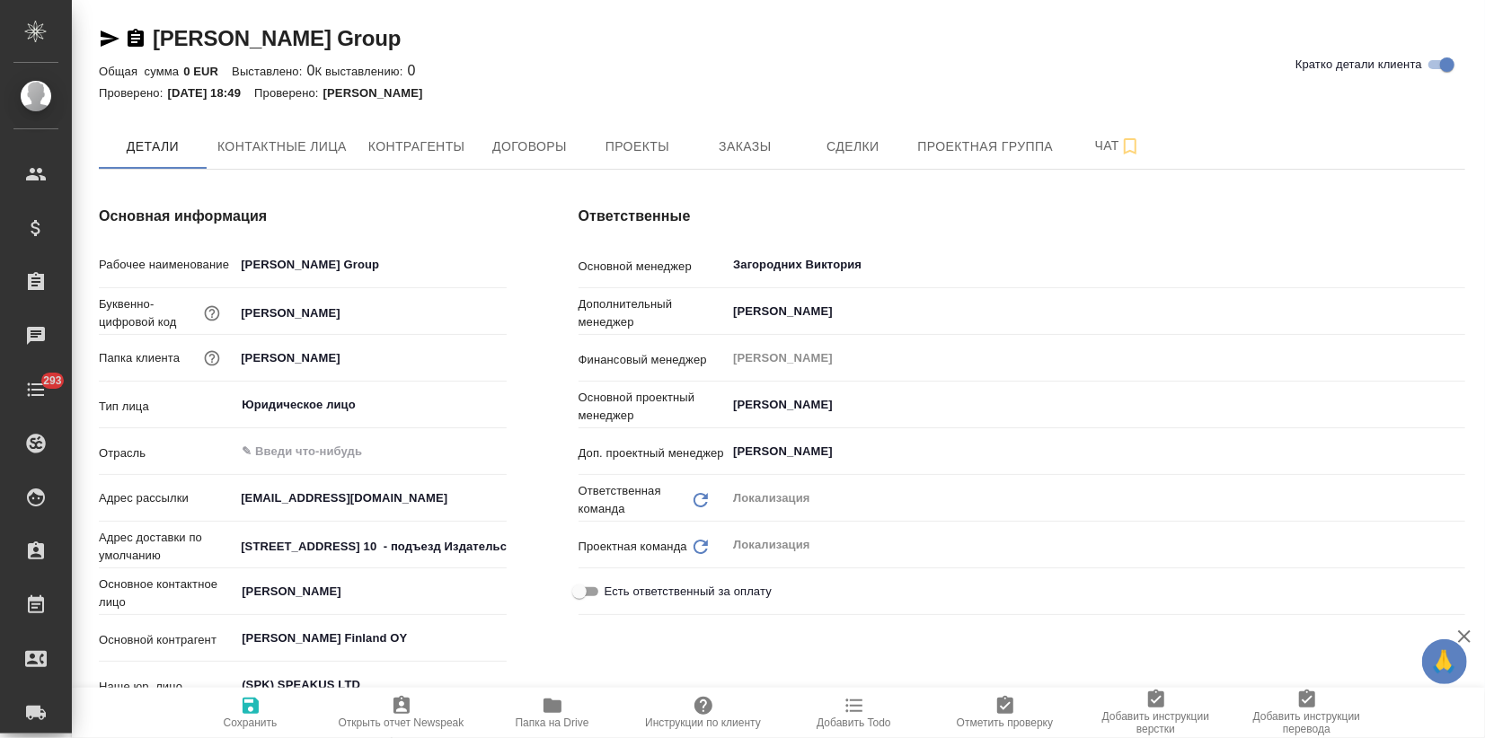
type textarea "x"
click at [755, 147] on span "Заказы" at bounding box center [744, 147] width 86 height 22
